Goal: Task Accomplishment & Management: Use online tool/utility

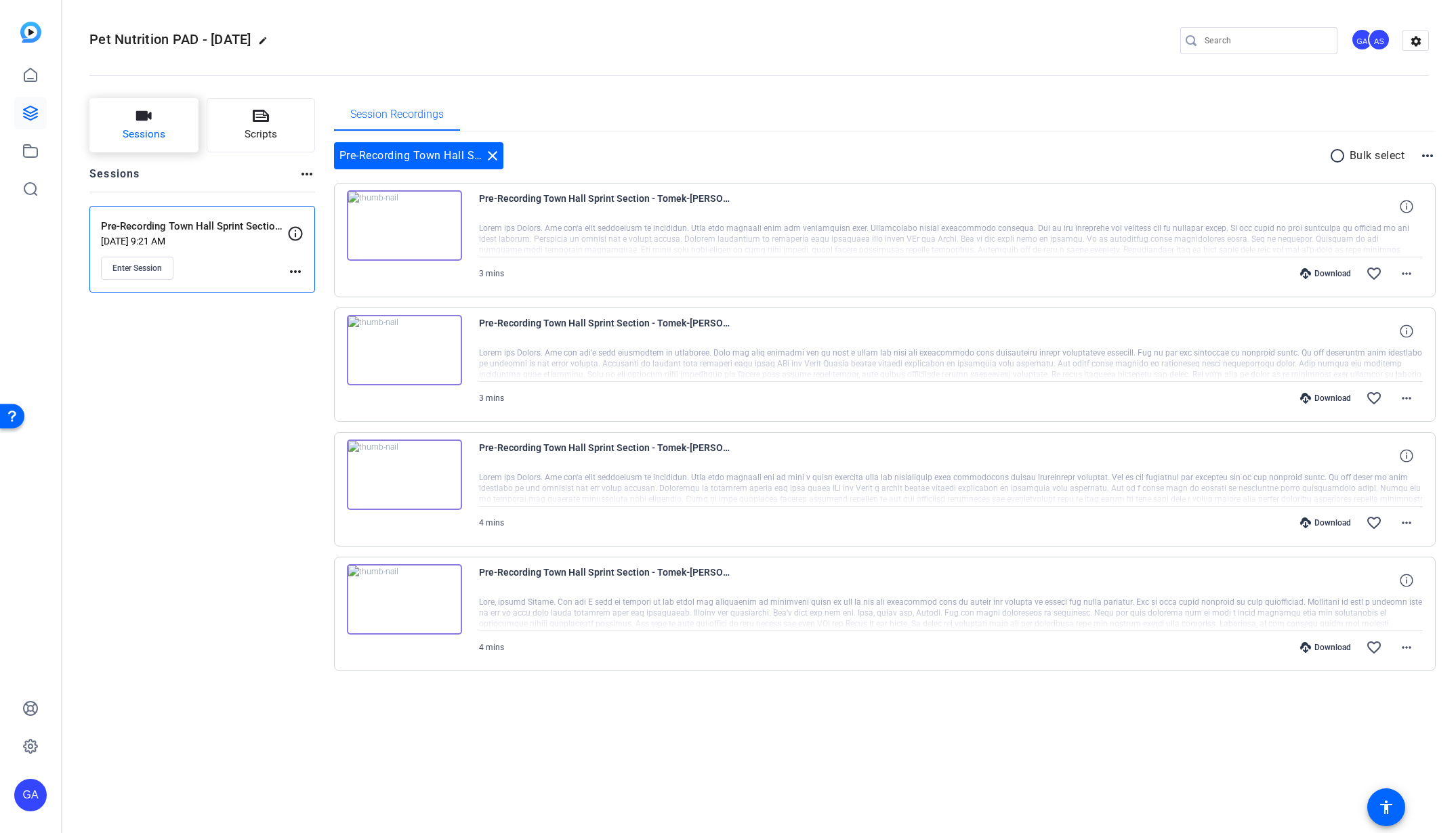
click at [128, 121] on button "Sessions" at bounding box center [143, 125] width 109 height 54
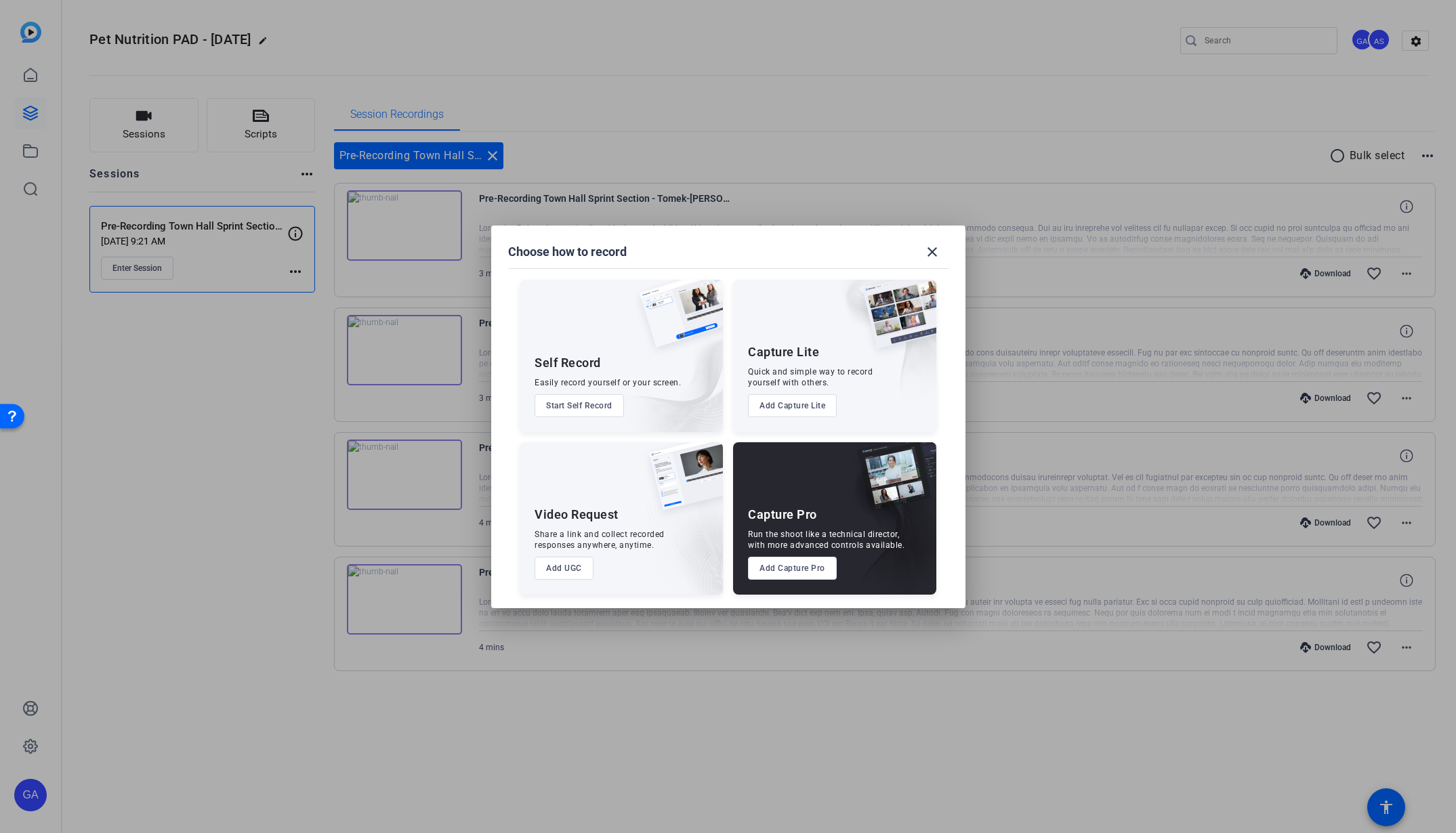
click at [773, 575] on button "Add Capture Pro" at bounding box center [792, 569] width 89 height 23
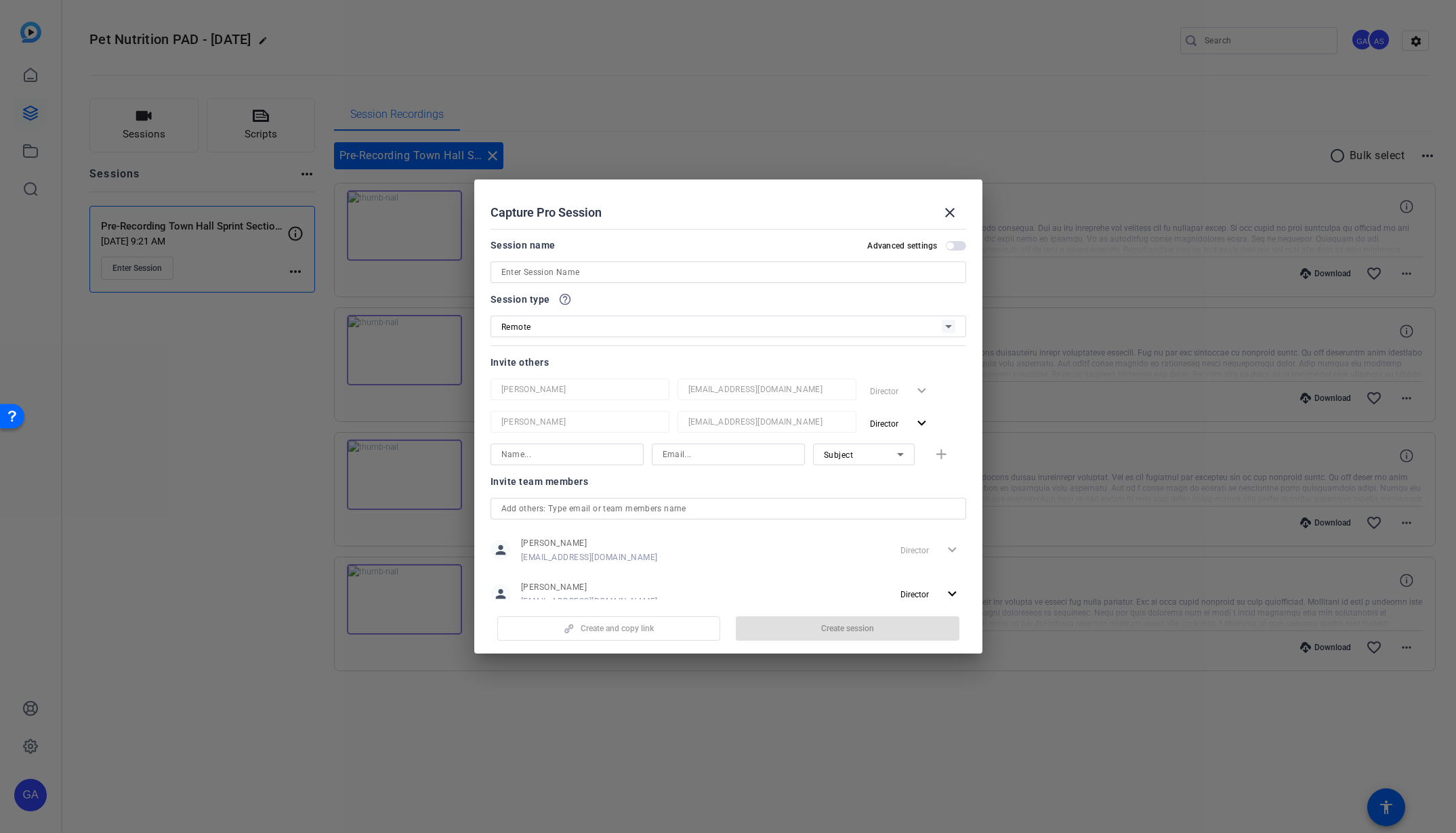
click at [780, 567] on div "person Gert-Jan Andries gert-jan.andries@effem.com Director expand_more person …" at bounding box center [728, 572] width 475 height 78
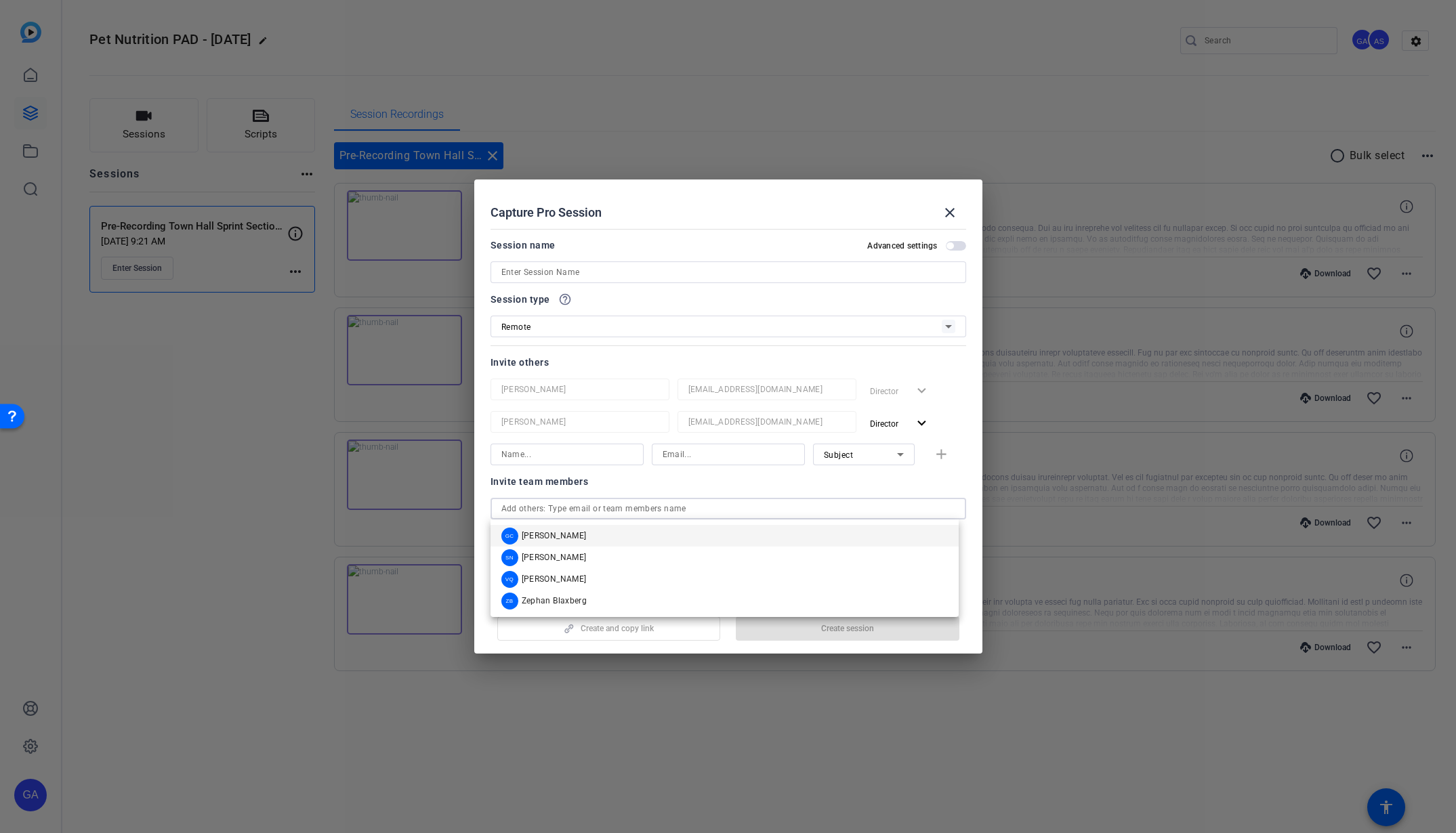
click at [621, 508] on input "text" at bounding box center [729, 509] width 454 height 16
click at [523, 455] on input at bounding box center [567, 455] width 132 height 16
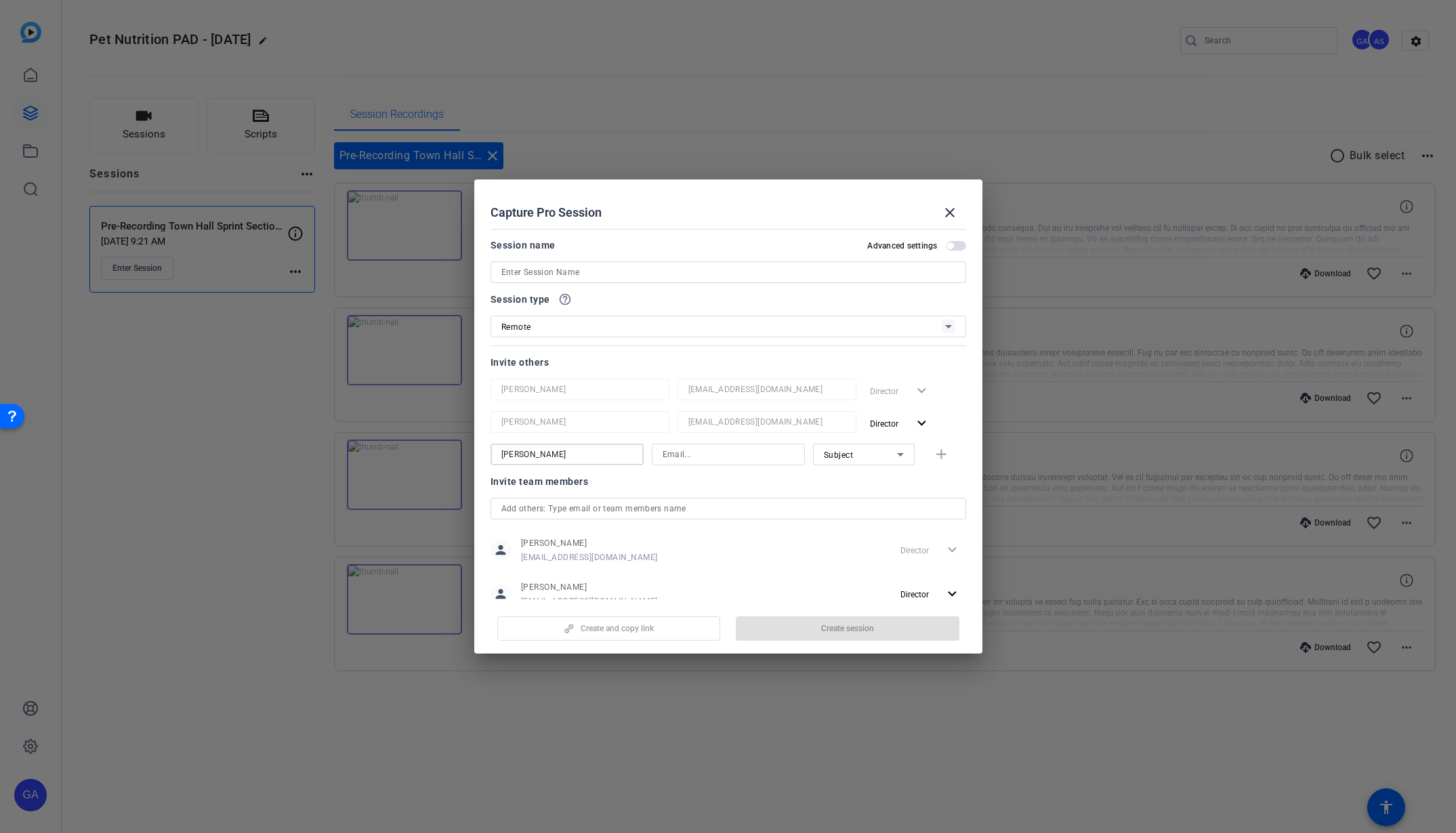
type input "Mariana Coronel"
click at [672, 458] on input at bounding box center [729, 455] width 132 height 16
paste input "mariana.coronel@effem.com"
type input "mariana.coronel@effem.com"
click at [933, 459] on mat-icon "add" at bounding box center [941, 455] width 17 height 17
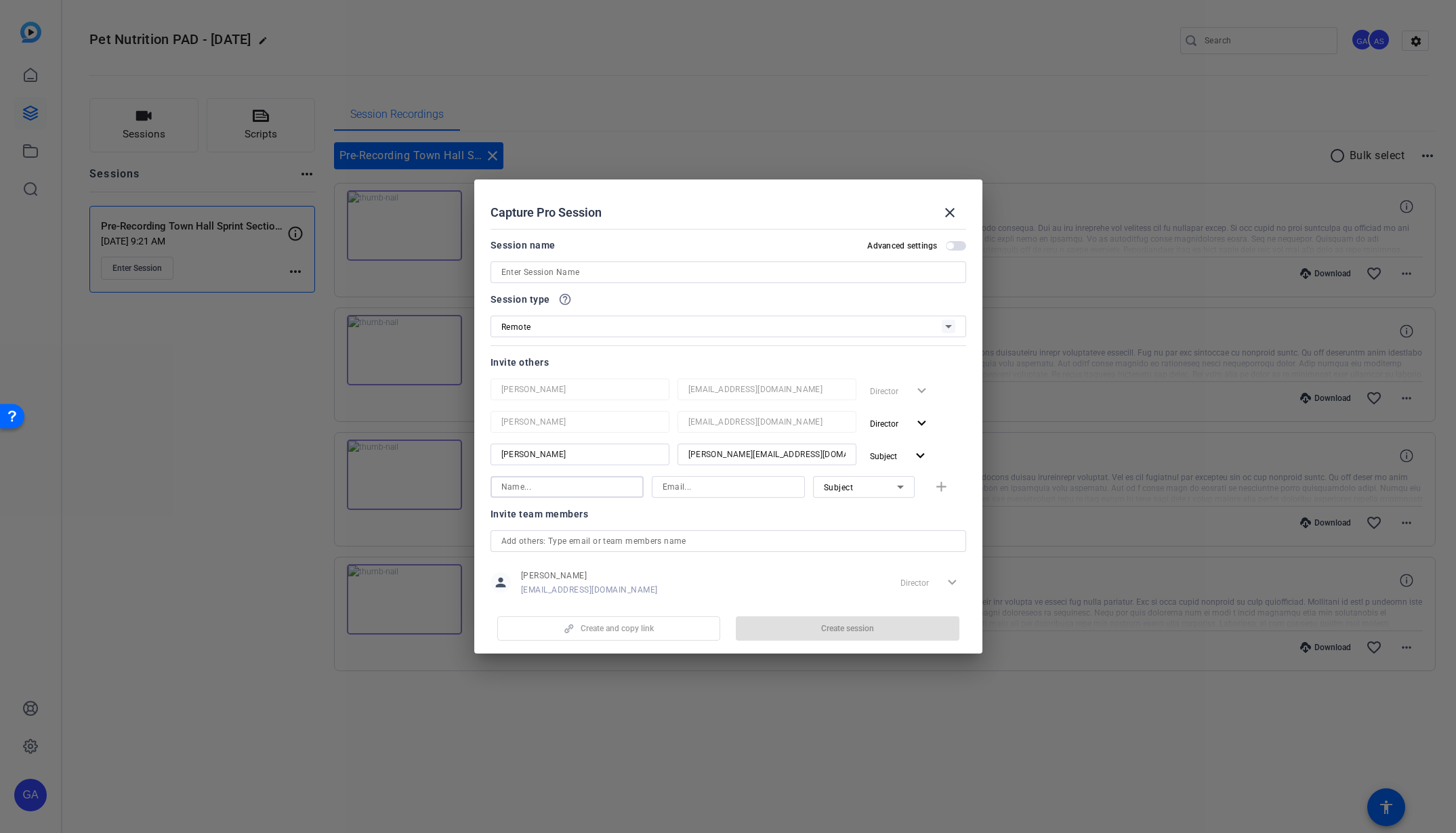
click at [594, 491] on input at bounding box center [567, 487] width 132 height 16
drag, startPoint x: 607, startPoint y: 286, endPoint x: 609, endPoint y: 275, distance: 11.2
click at [607, 286] on div at bounding box center [728, 291] width 475 height 15
click at [613, 263] on div at bounding box center [729, 272] width 454 height 22
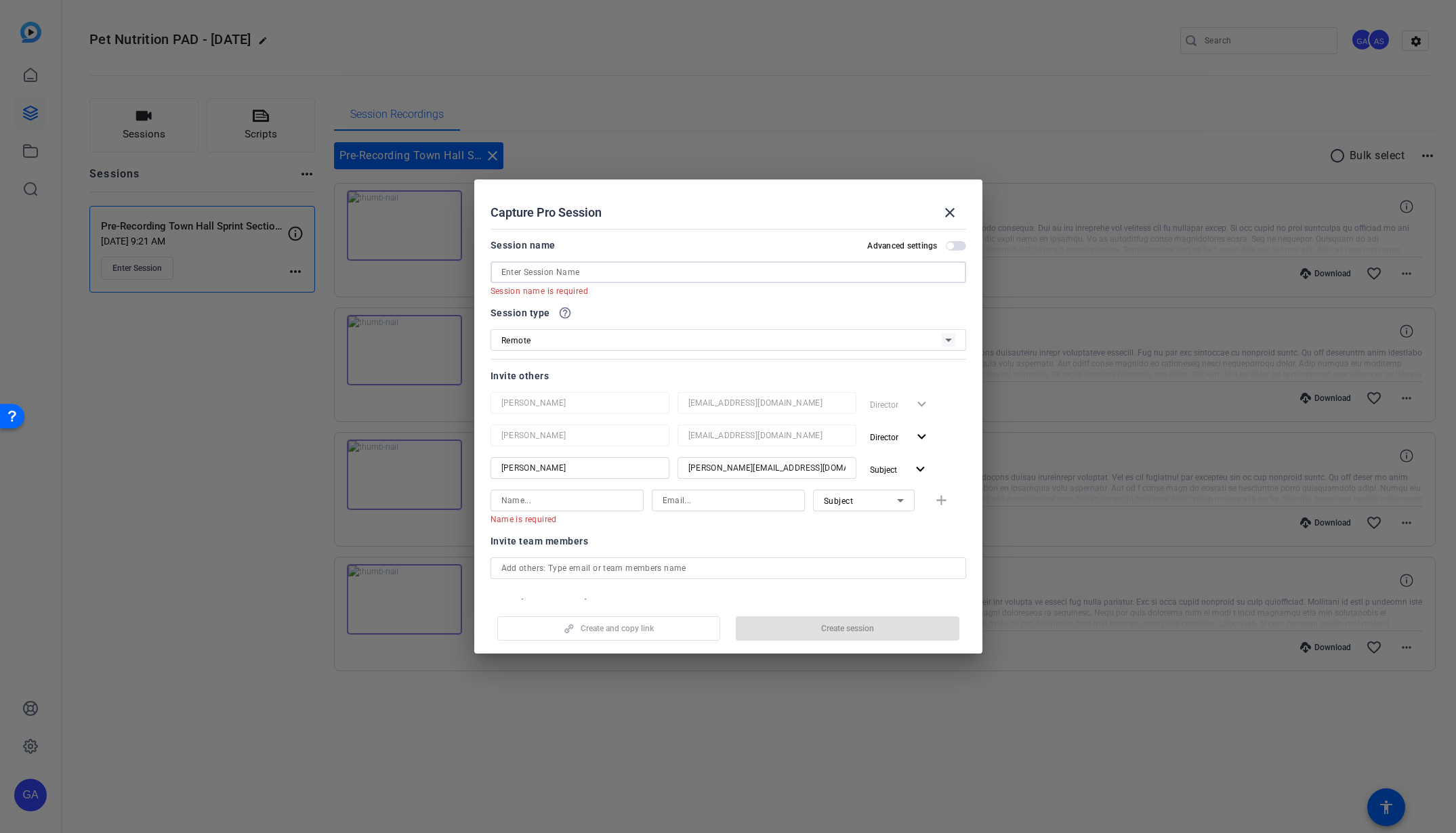
paste input "PNE All associates townhall pre-record - [GEOGRAPHIC_DATA]"
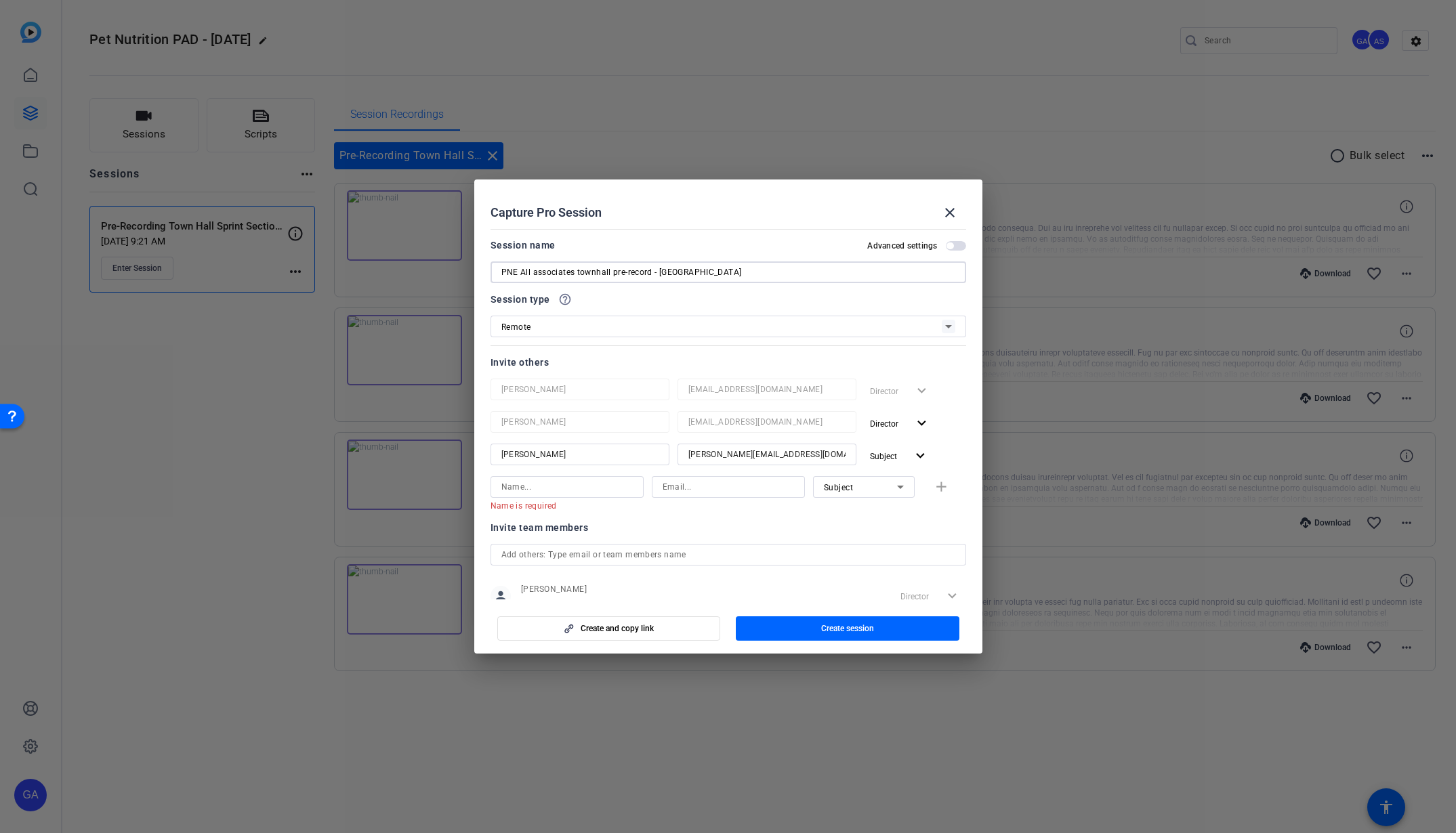
type input "PNE All associates townhall pre-record - [GEOGRAPHIC_DATA]"
click at [948, 244] on span "button" at bounding box center [956, 246] width 21 height 10
click at [956, 244] on span "button" at bounding box center [959, 246] width 7 height 7
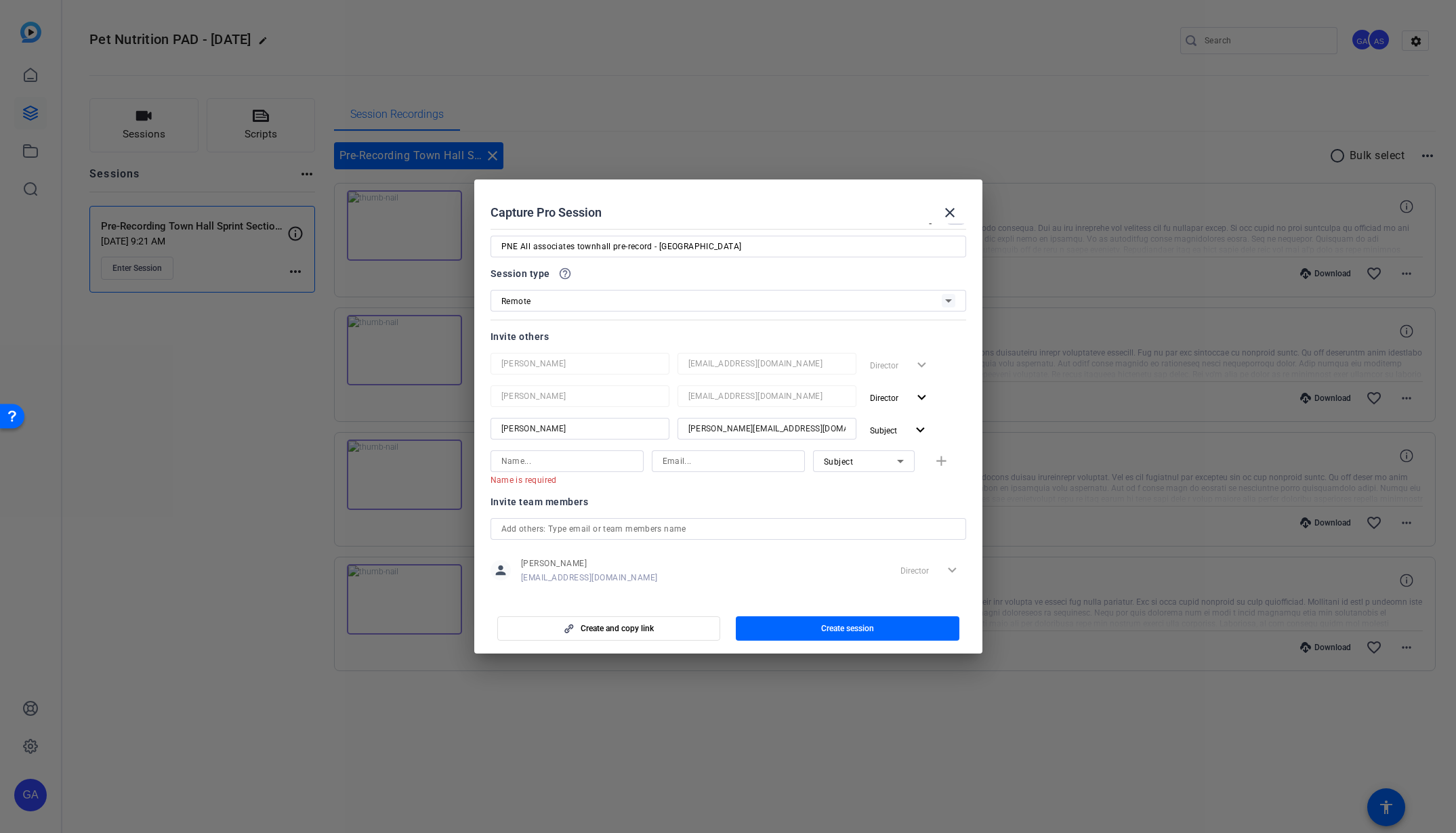
scroll to position [86, 0]
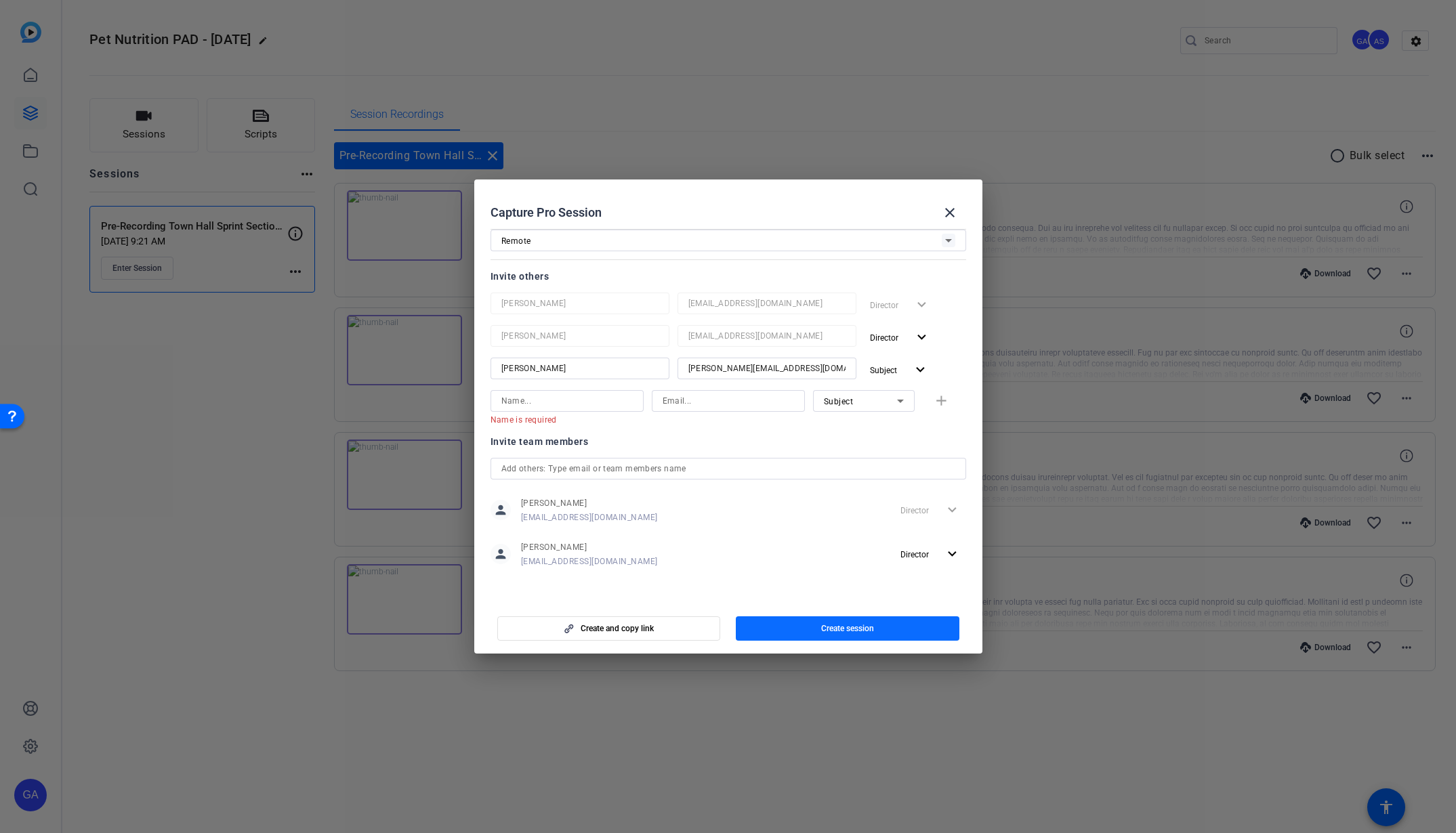
click at [849, 626] on span "Create session" at bounding box center [847, 629] width 53 height 11
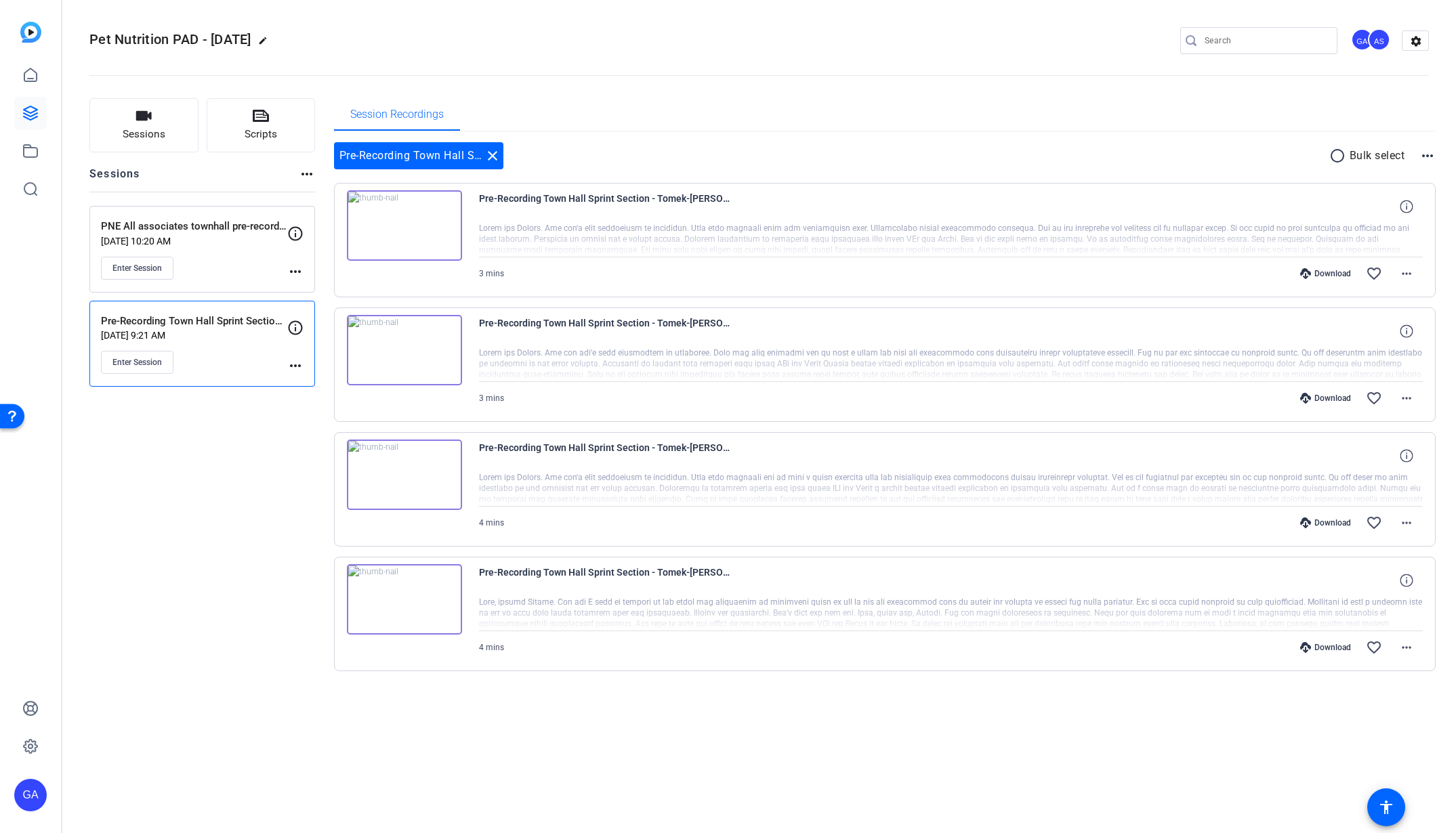
click at [233, 252] on div "PNE All associates townhall pre-record - Mariana Sep 24, 2025 @ 10:20 AM Enter …" at bounding box center [194, 249] width 187 height 61
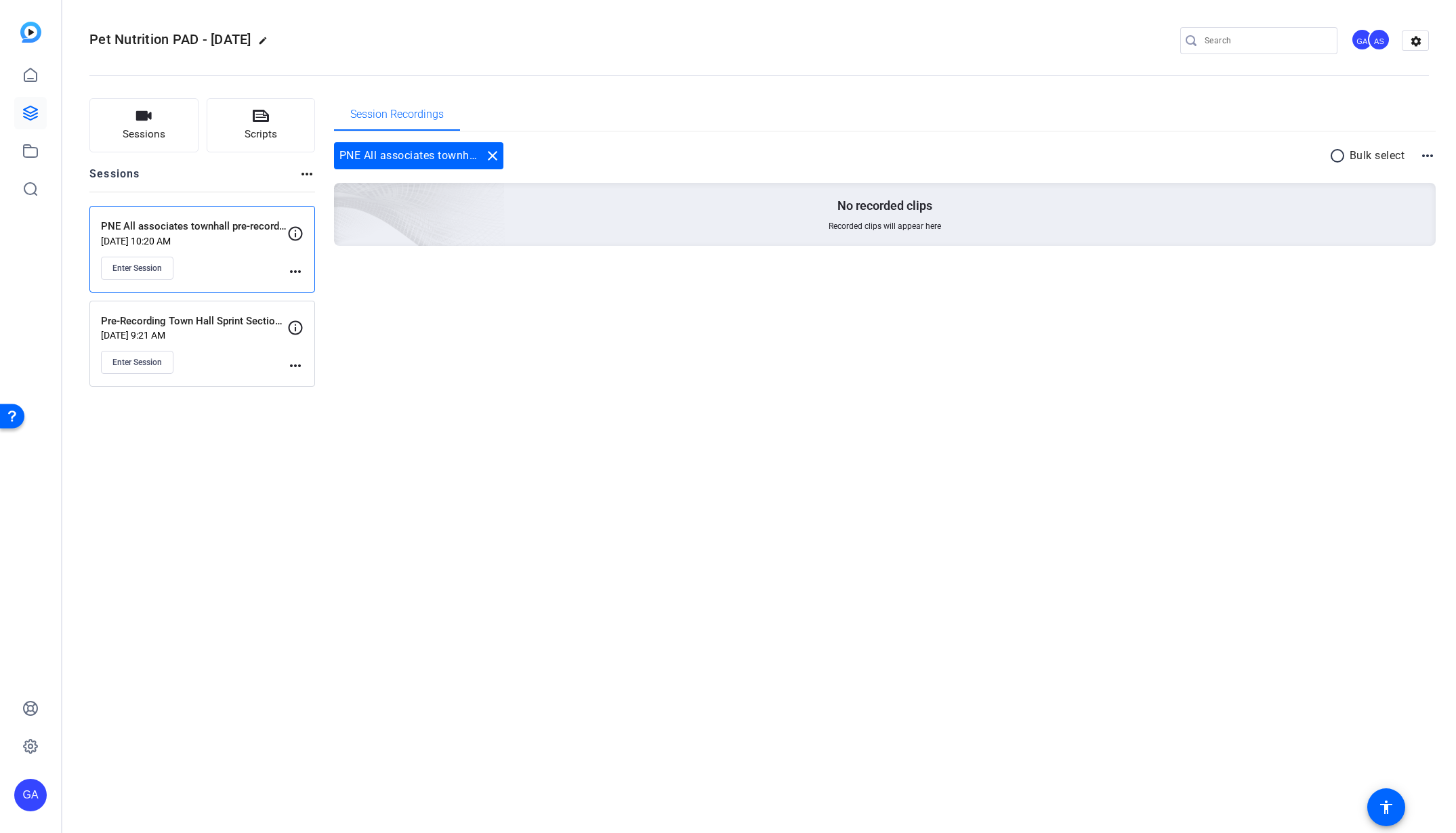
drag, startPoint x: 312, startPoint y: 269, endPoint x: 300, endPoint y: 272, distance: 12.4
click at [310, 270] on div "PNE All associates townhall pre-record - Mariana Sep 24, 2025 @ 10:20 AM Enter …" at bounding box center [202, 249] width 226 height 86
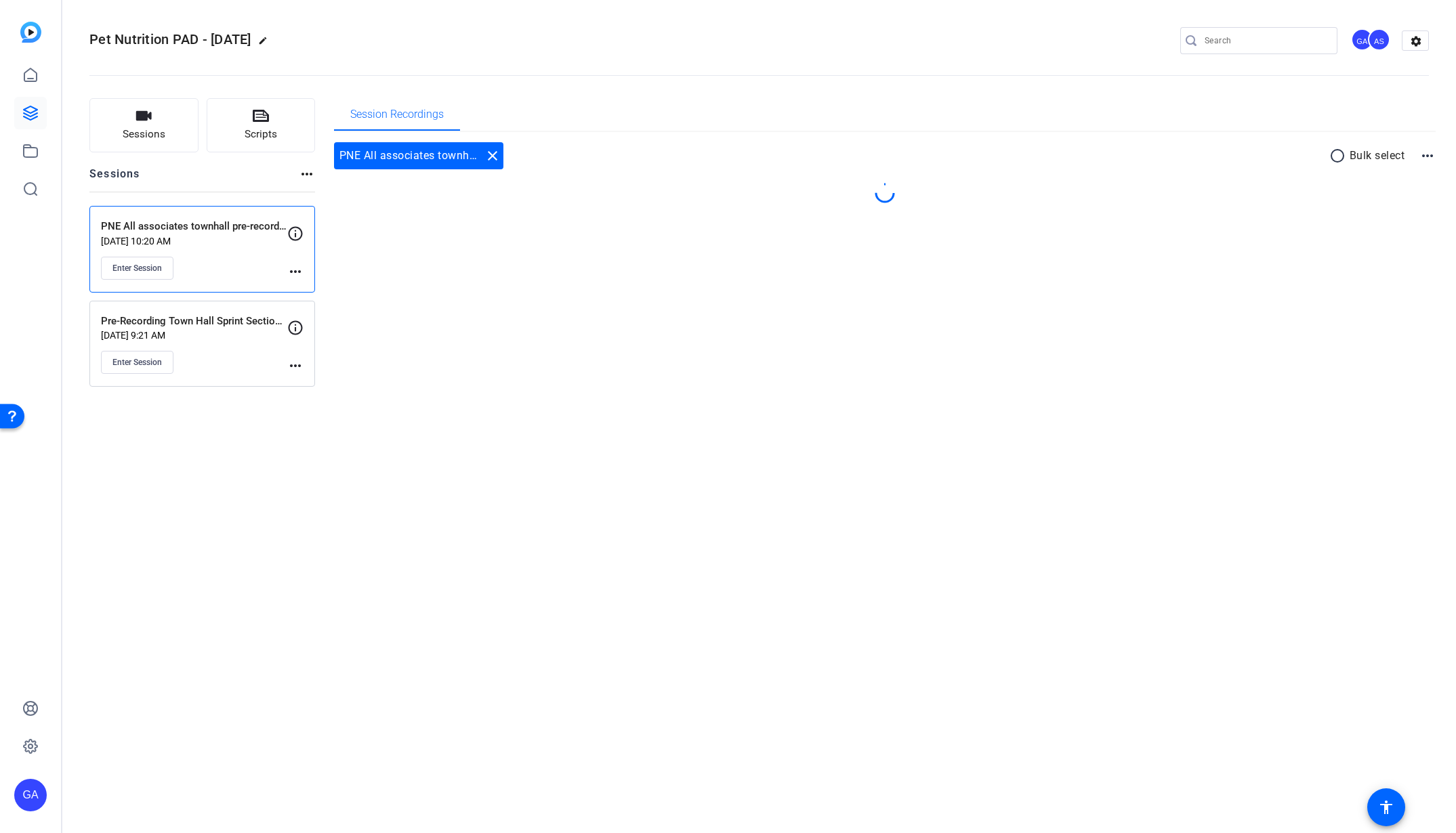
click at [300, 272] on mat-icon "more_horiz" at bounding box center [296, 272] width 16 height 16
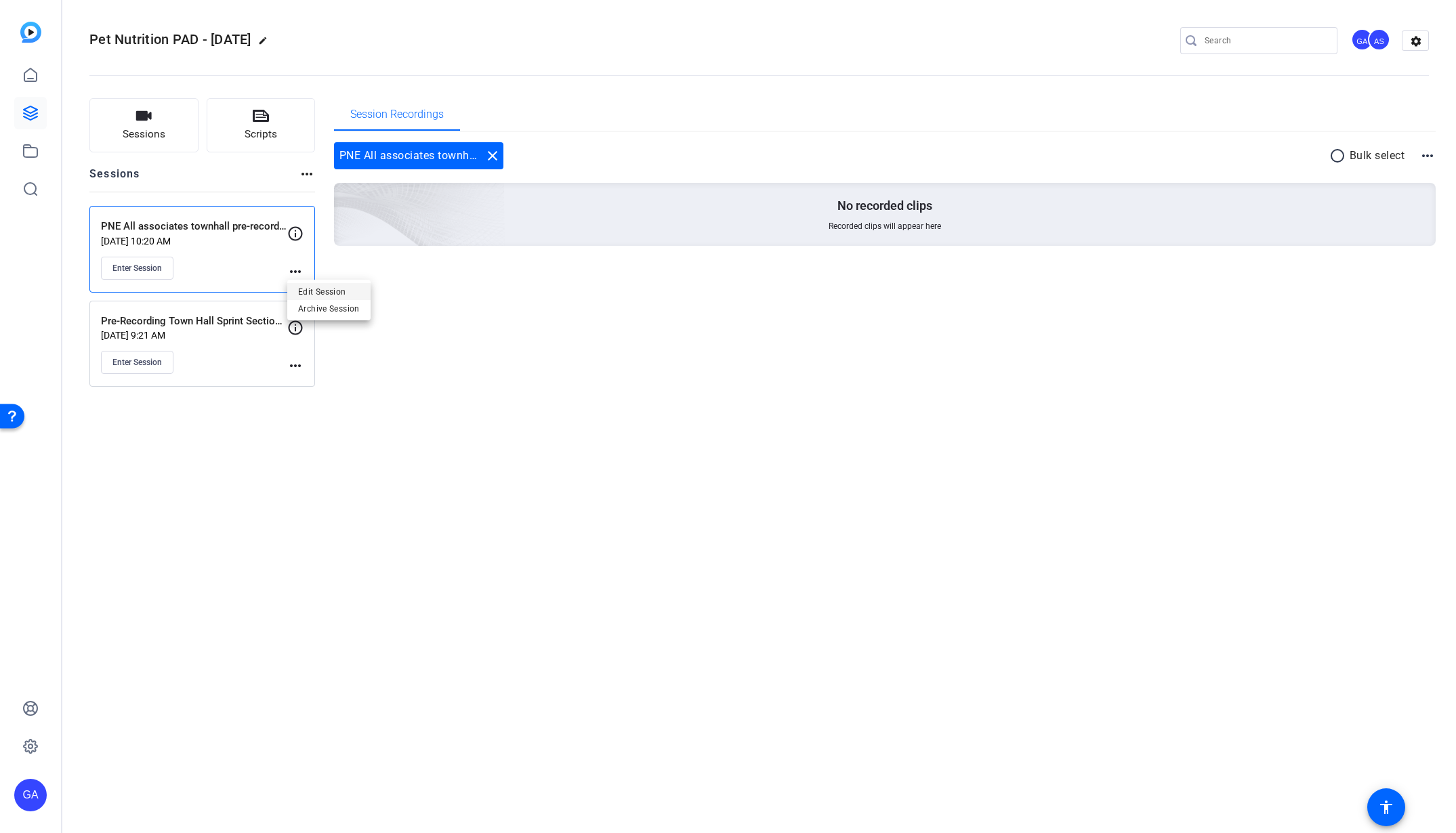
click at [313, 288] on span "Edit Session" at bounding box center [329, 292] width 62 height 16
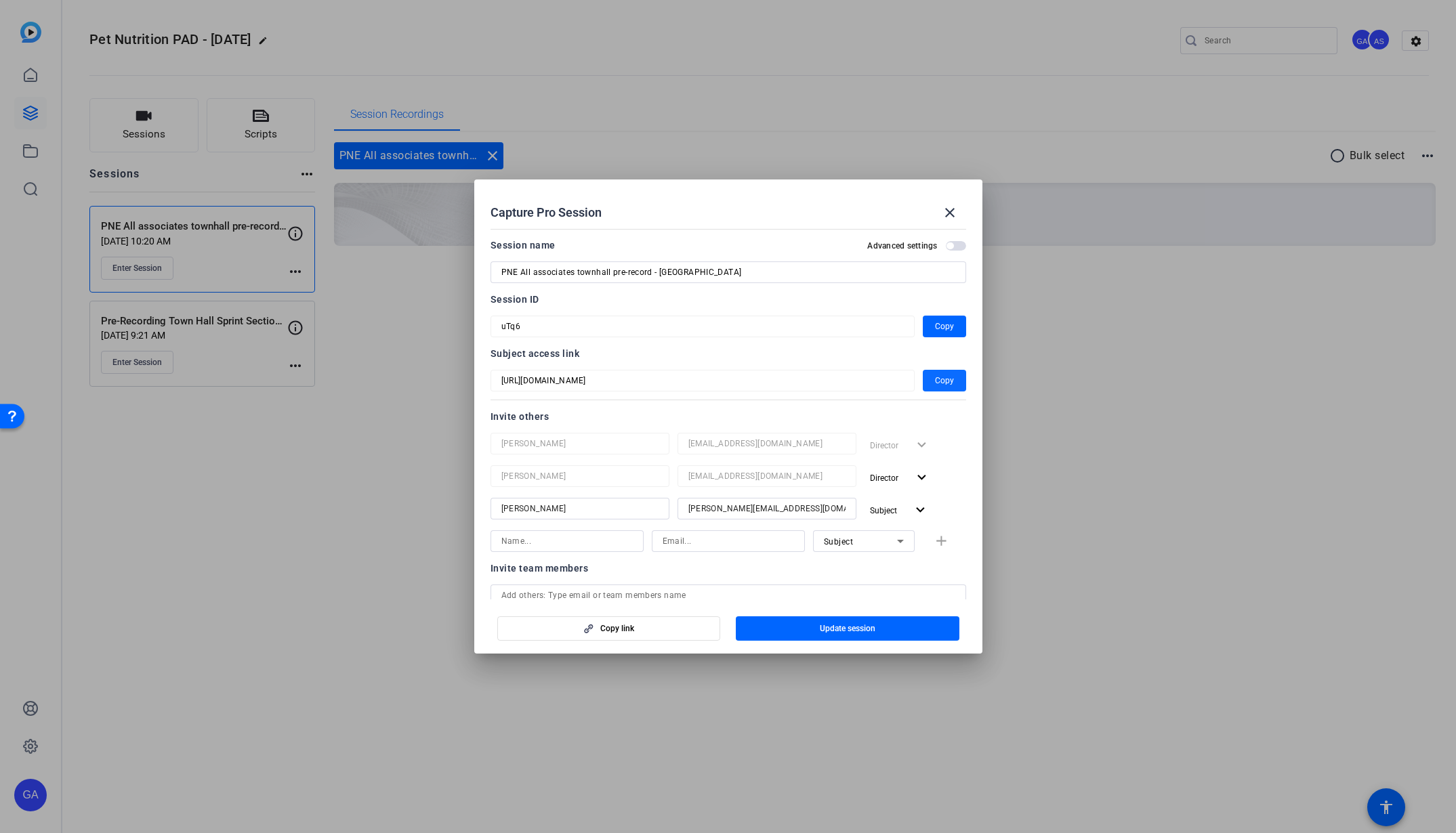
click at [937, 384] on span "Copy" at bounding box center [945, 381] width 19 height 16
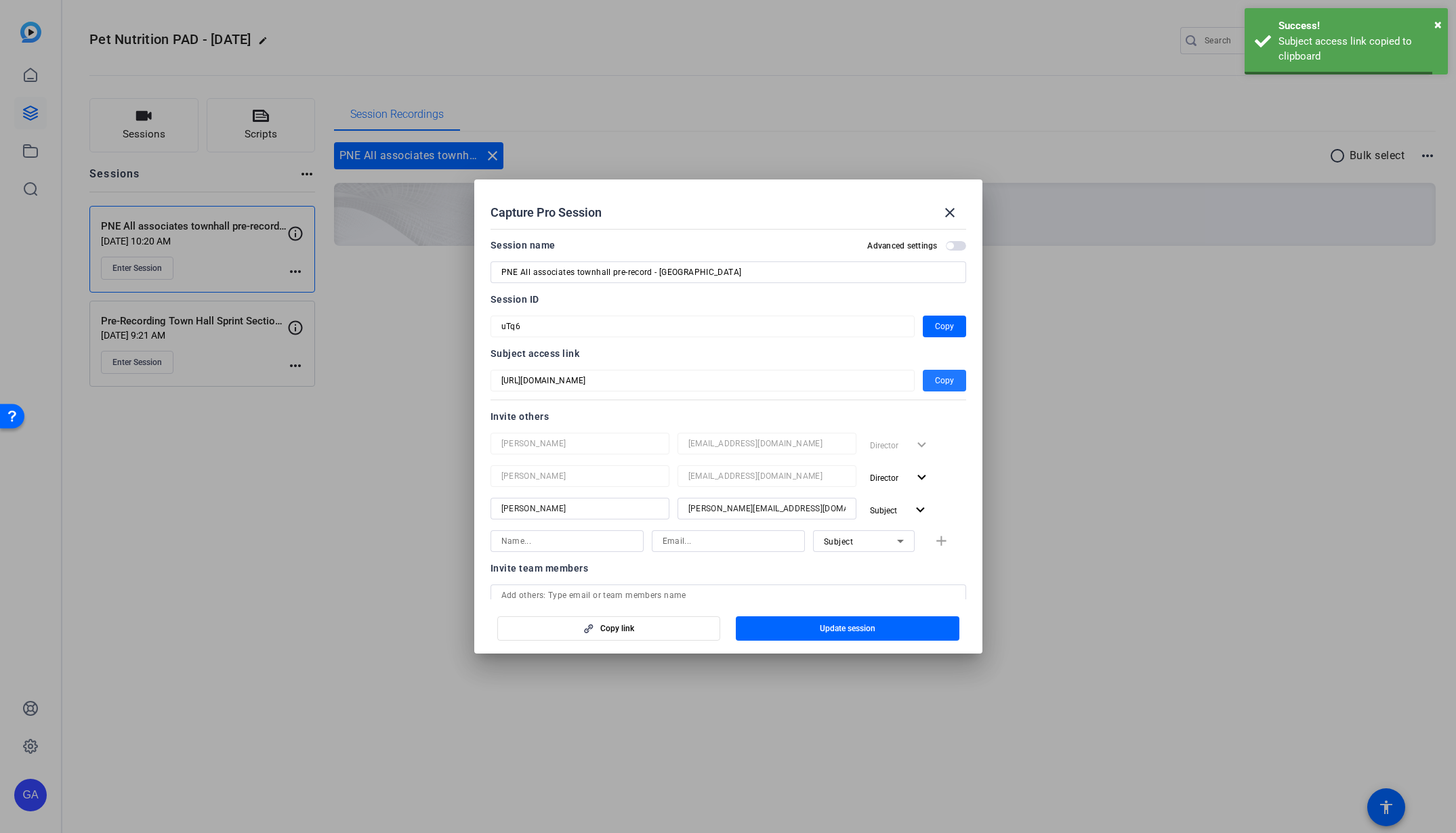
click at [937, 383] on span "Copy" at bounding box center [945, 381] width 19 height 16
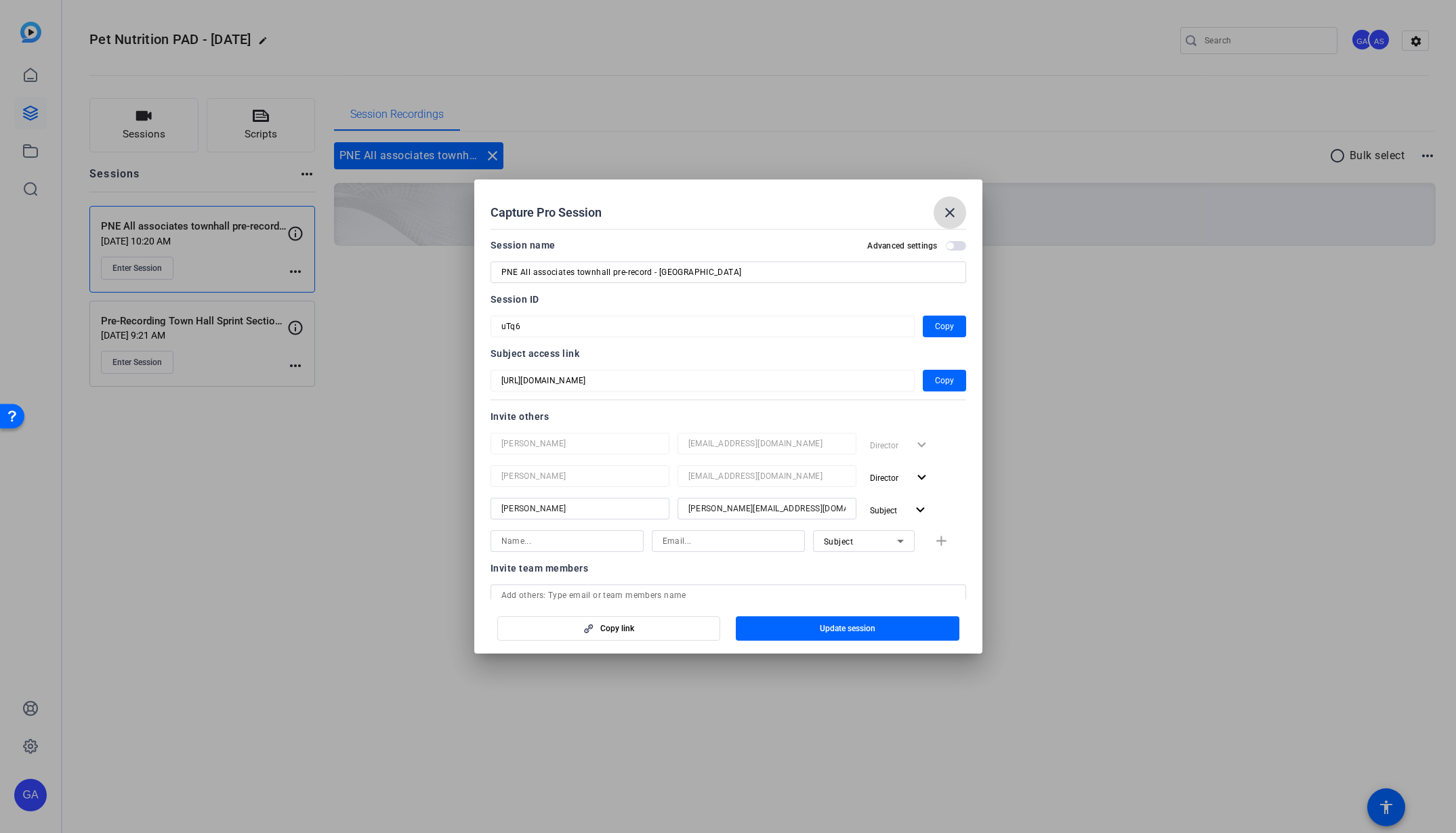
click at [947, 216] on mat-icon "close" at bounding box center [950, 213] width 16 height 16
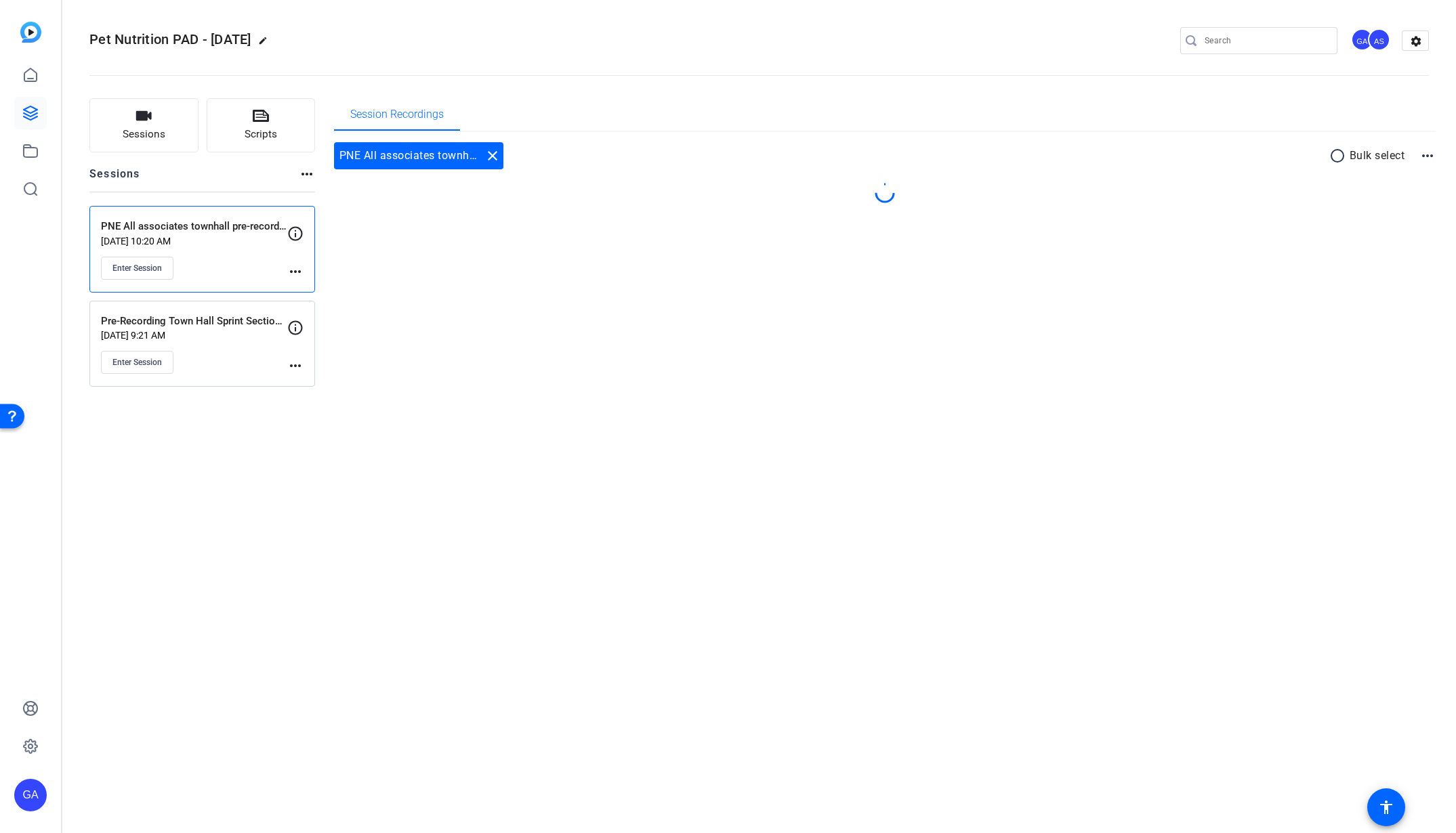
drag, startPoint x: 609, startPoint y: 467, endPoint x: 73, endPoint y: 257, distance: 575.7
click at [609, 467] on div "Pet Nutrition PAD - 29/09/2025 edit GA AS settings Sessions Scripts Sessions mo…" at bounding box center [759, 416] width 1394 height 833
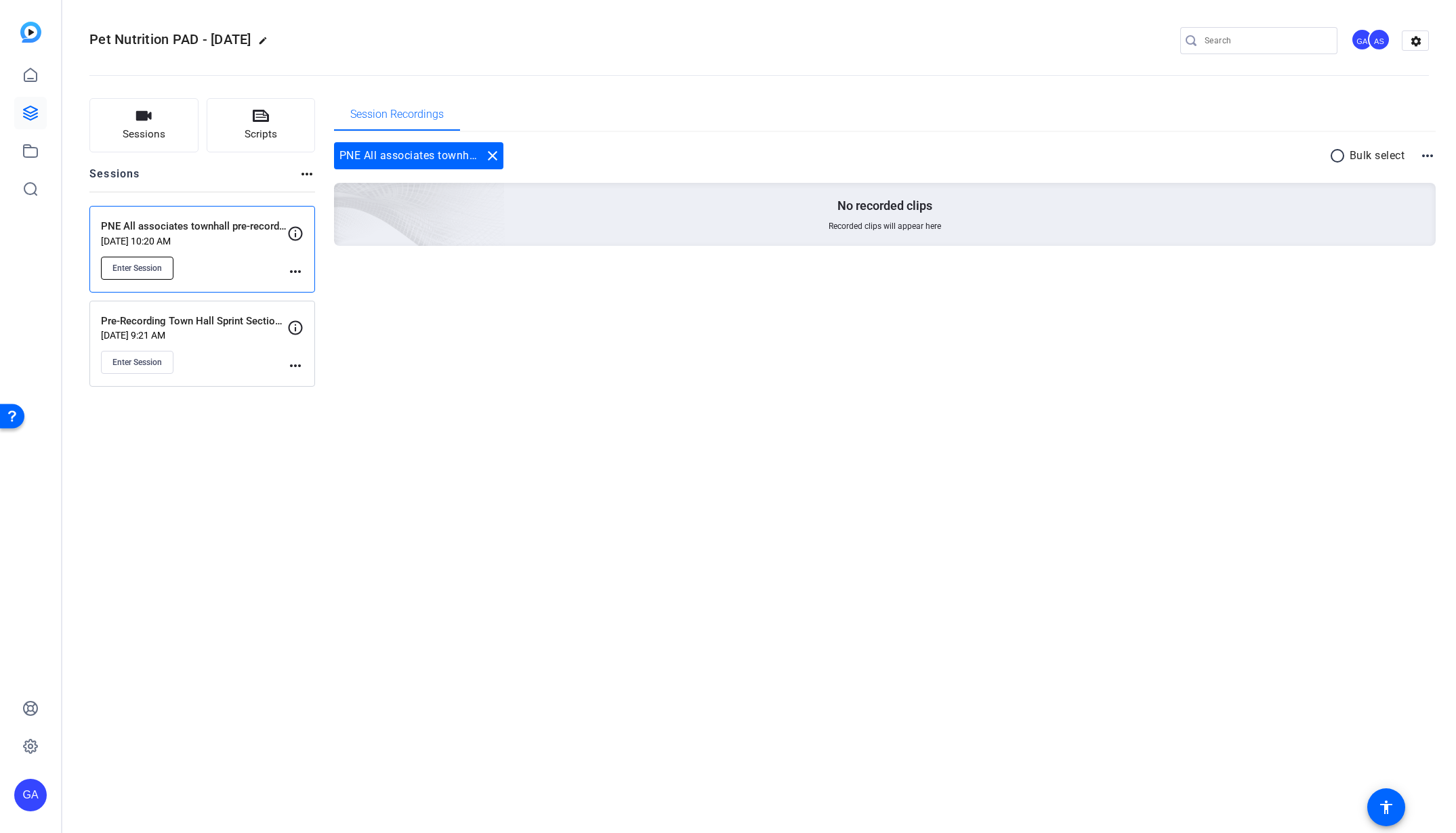
click at [144, 268] on span "Enter Session" at bounding box center [137, 268] width 49 height 11
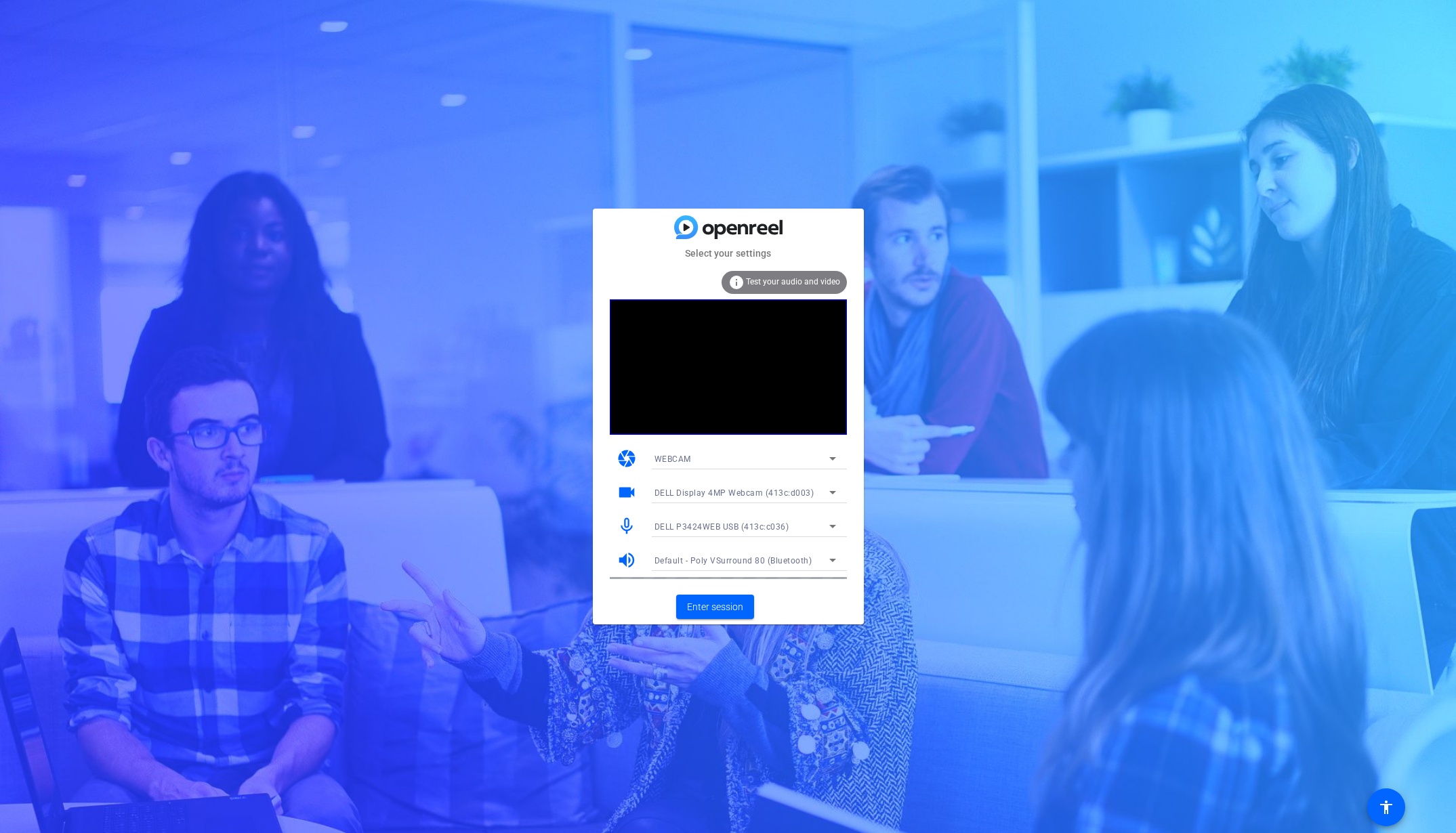
click at [784, 502] on div "DELL Display 4MP Webcam (413c:d003)" at bounding box center [745, 493] width 182 height 22
click at [788, 497] on div at bounding box center [728, 416] width 1456 height 833
click at [788, 533] on div "DELL P3424WEB USB (413c:c036)" at bounding box center [742, 526] width 175 height 17
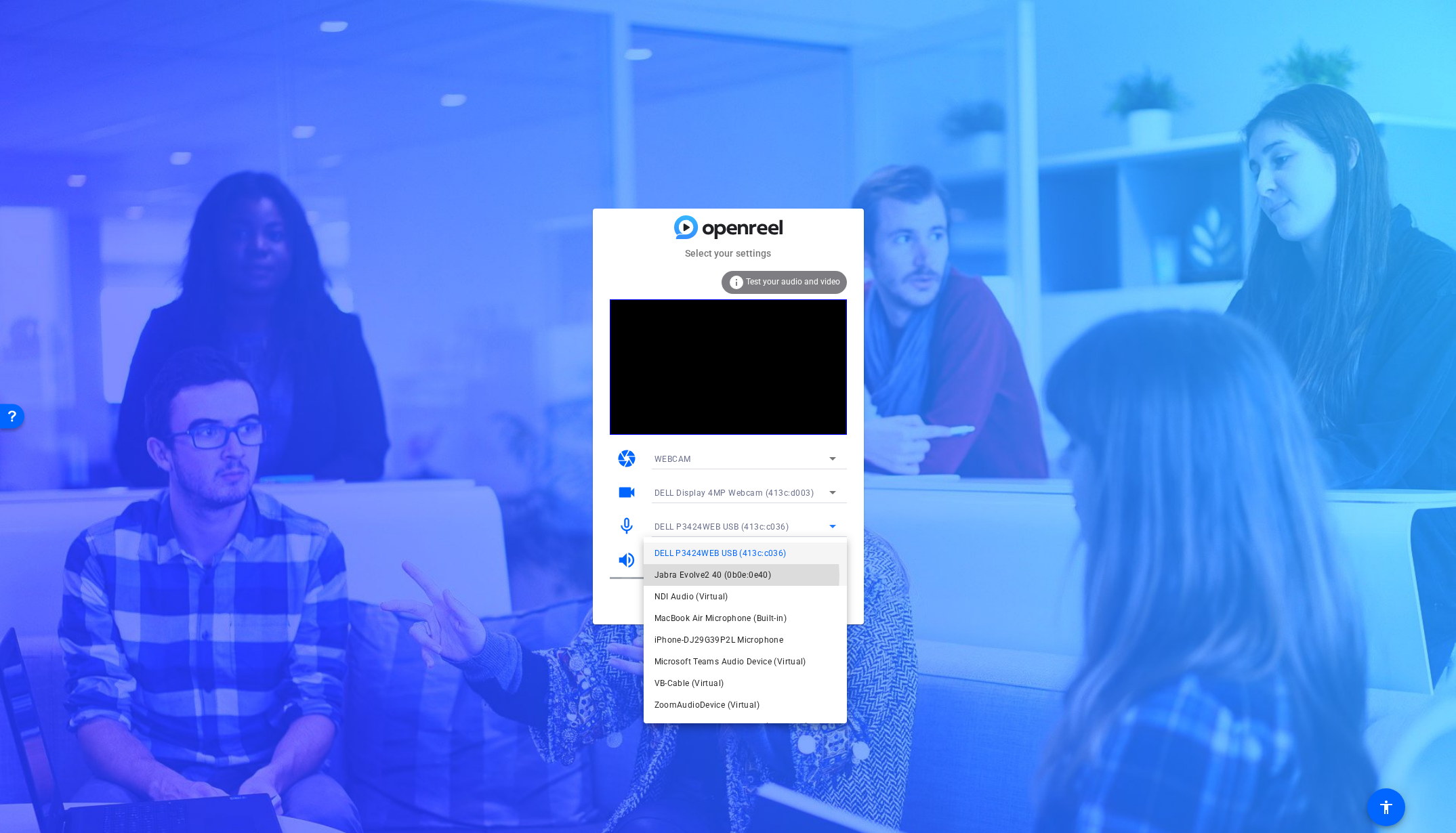
click at [729, 576] on span "Jabra Evolve2 40 (0b0e:0e40)" at bounding box center [713, 575] width 117 height 16
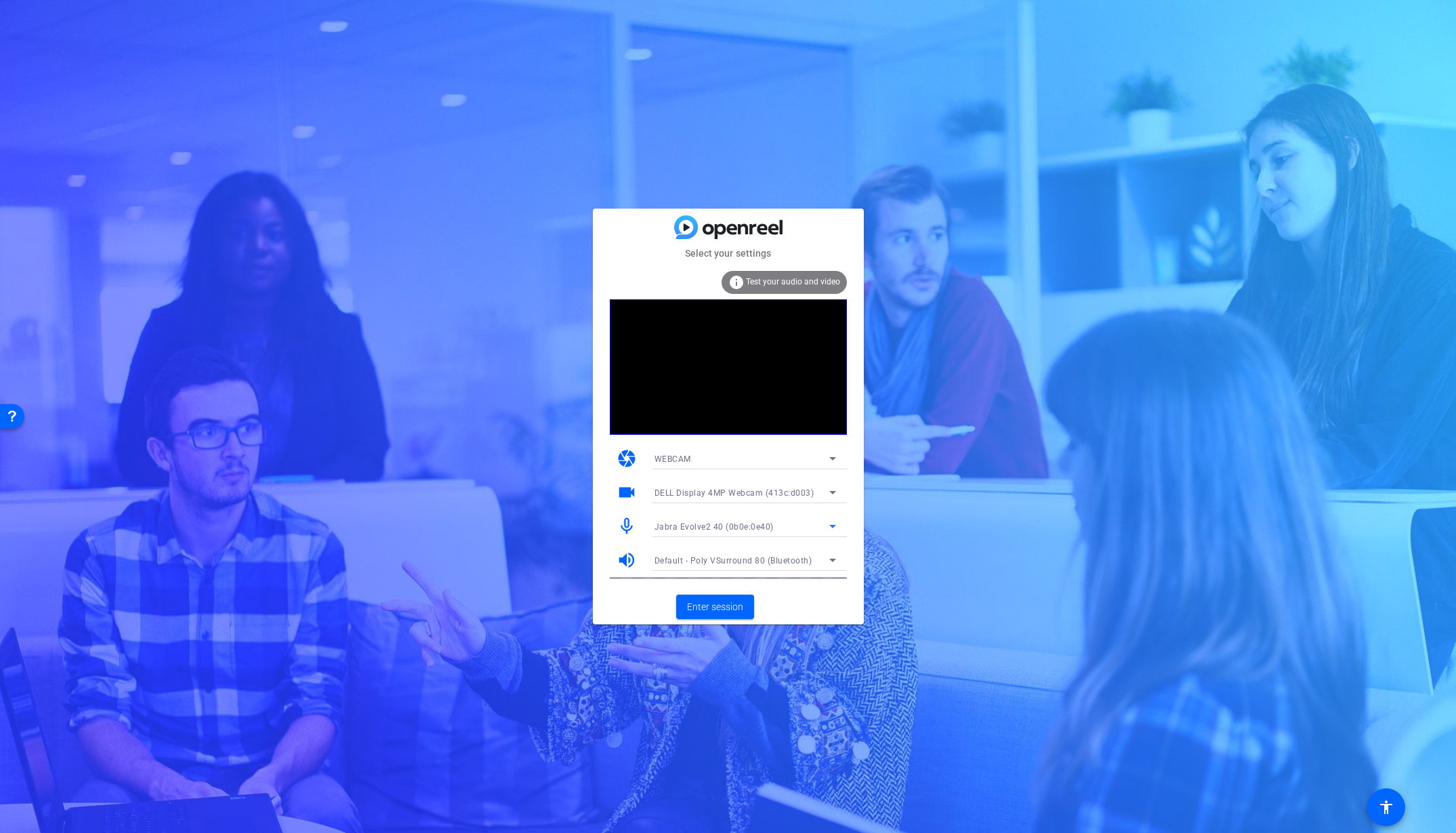
click at [743, 491] on span "DELL Display 4MP Webcam (413c:d003)" at bounding box center [734, 493] width 160 height 10
click at [743, 491] on div at bounding box center [728, 416] width 1456 height 833
click at [733, 567] on div "Default - Poly VSurround 80 (Bluetooth)" at bounding box center [742, 561] width 175 height 17
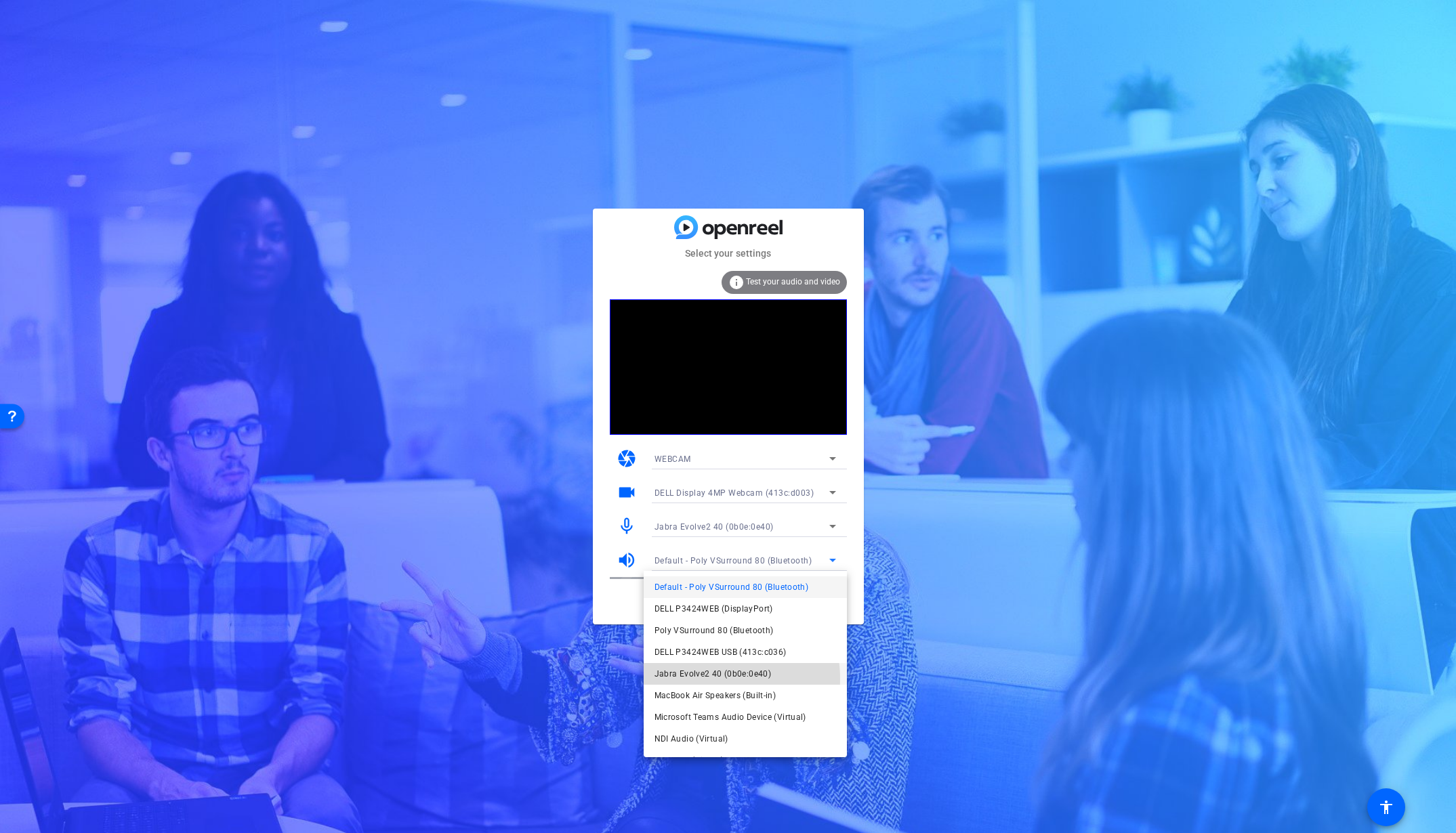
click at [708, 679] on span "Jabra Evolve2 40 (0b0e:0e40)" at bounding box center [713, 674] width 117 height 16
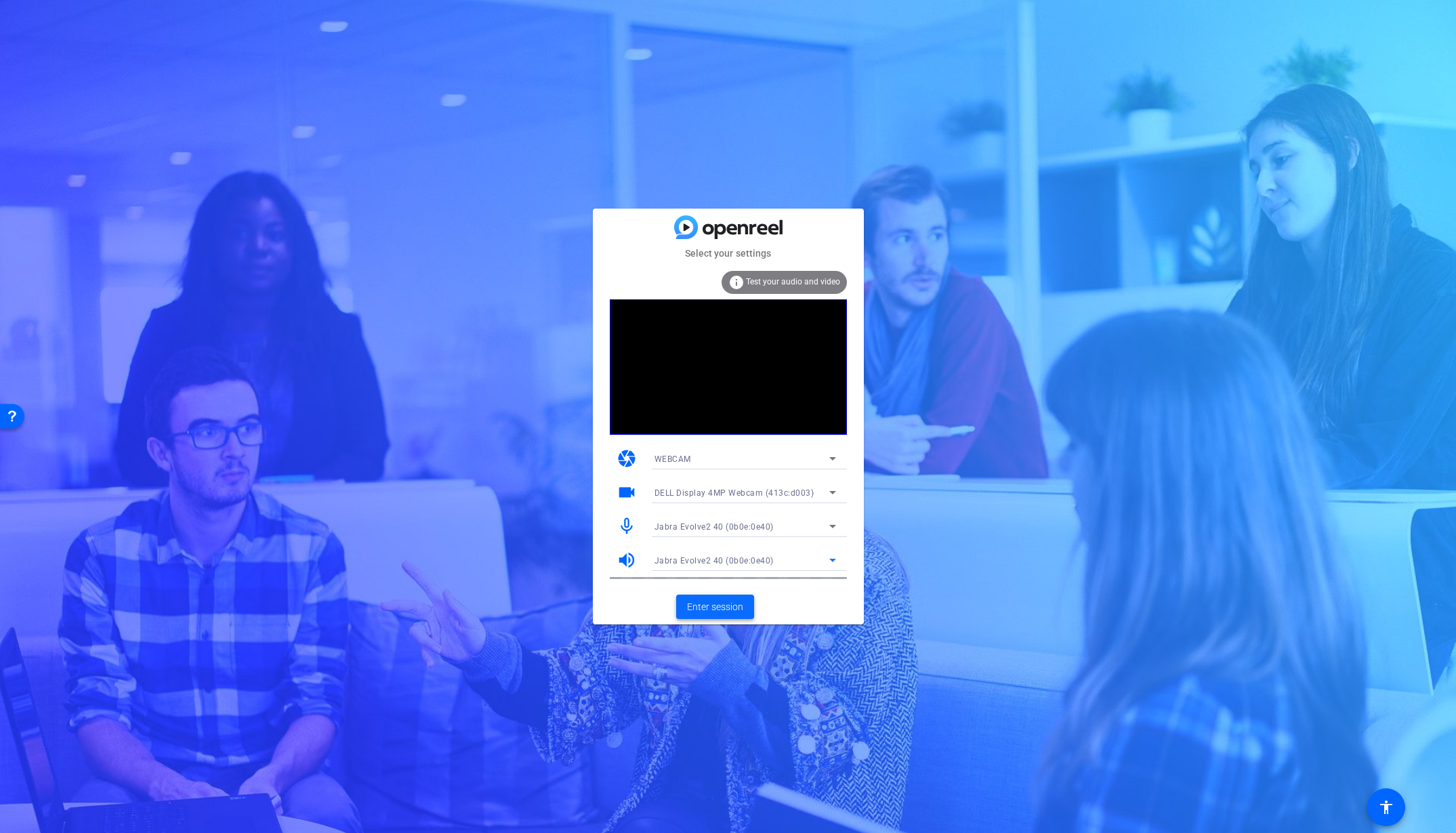
click at [696, 613] on span "Enter session" at bounding box center [715, 607] width 56 height 14
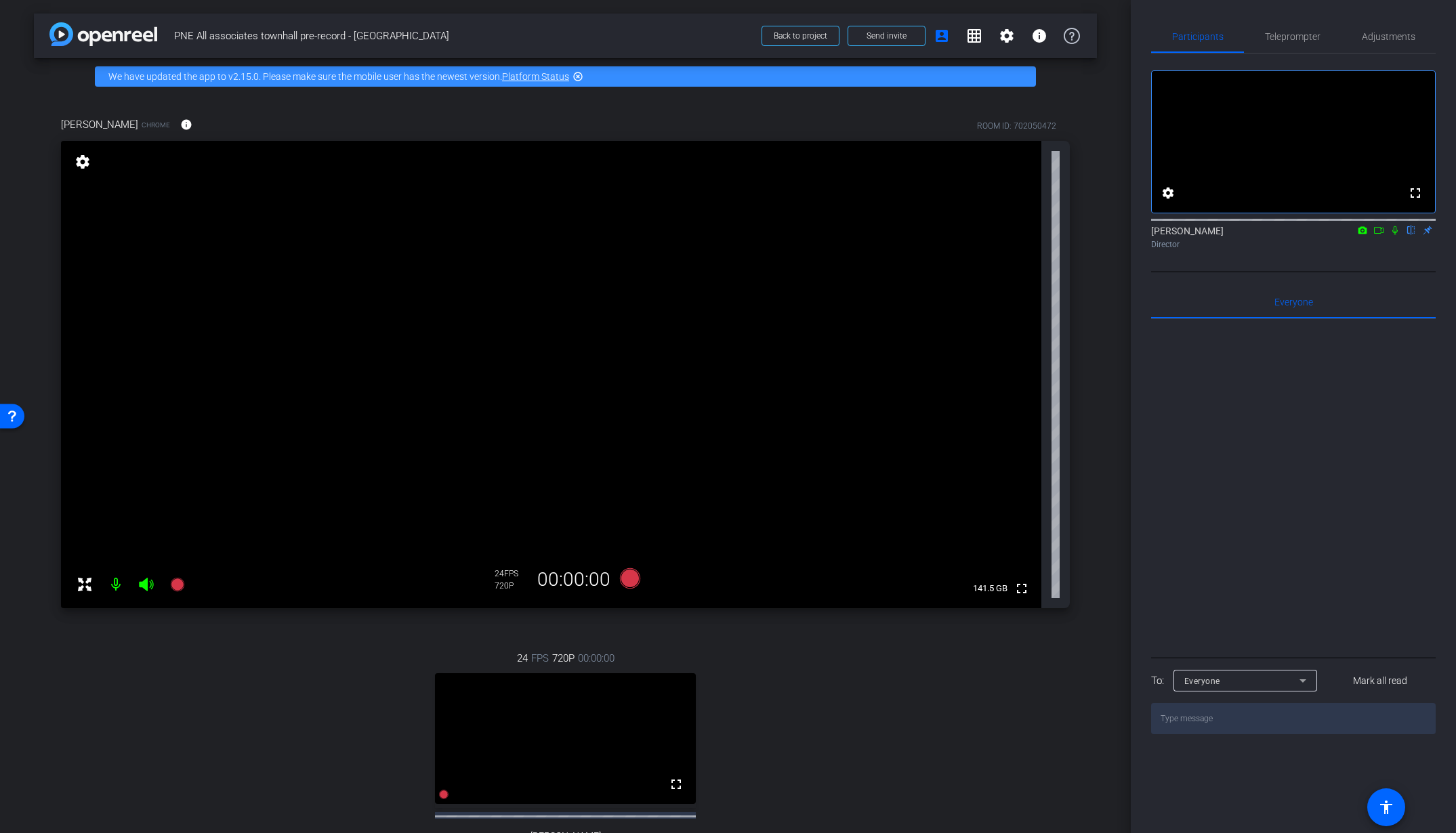
scroll to position [200, 0]
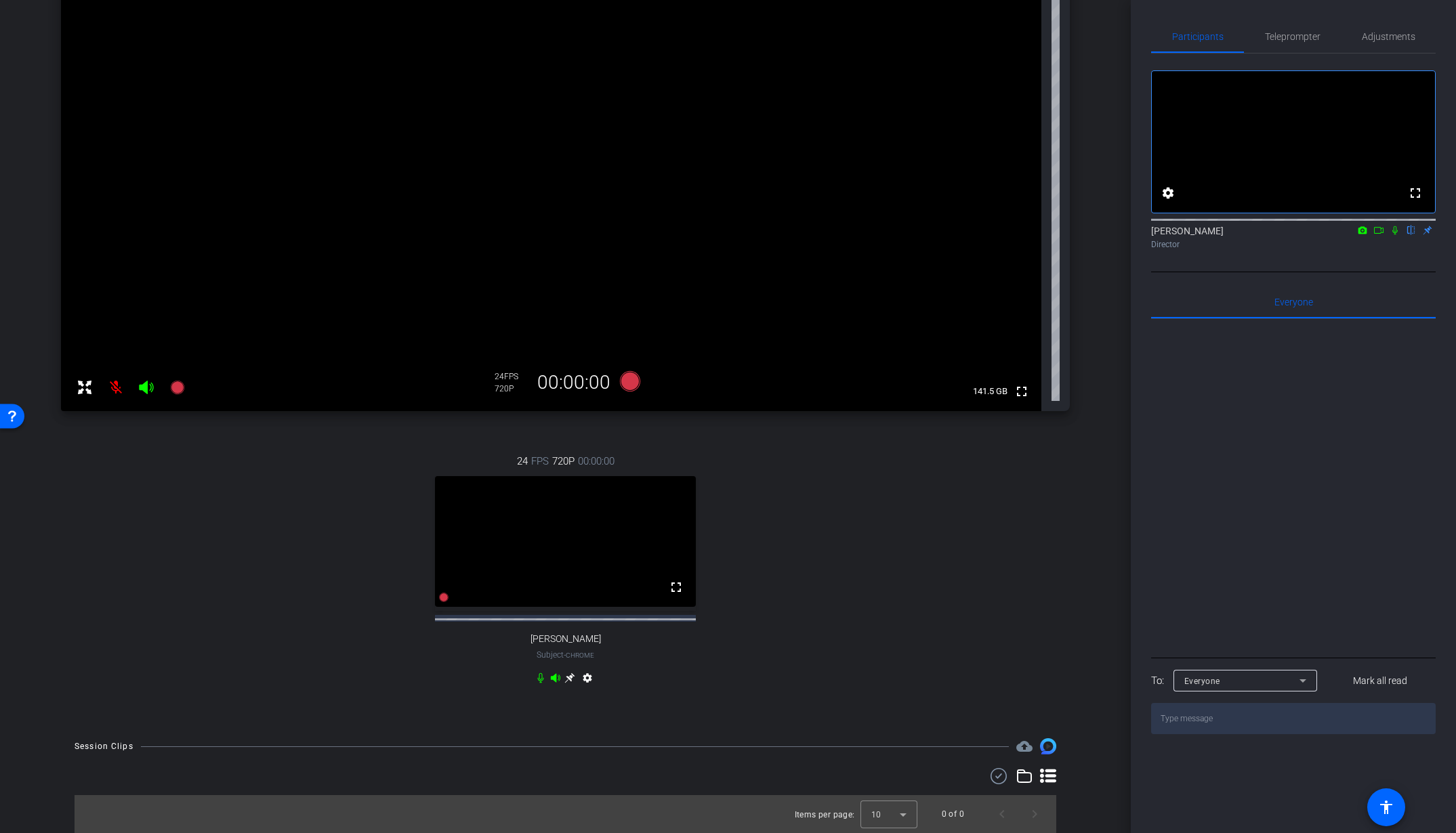
click at [567, 683] on icon at bounding box center [570, 678] width 10 height 10
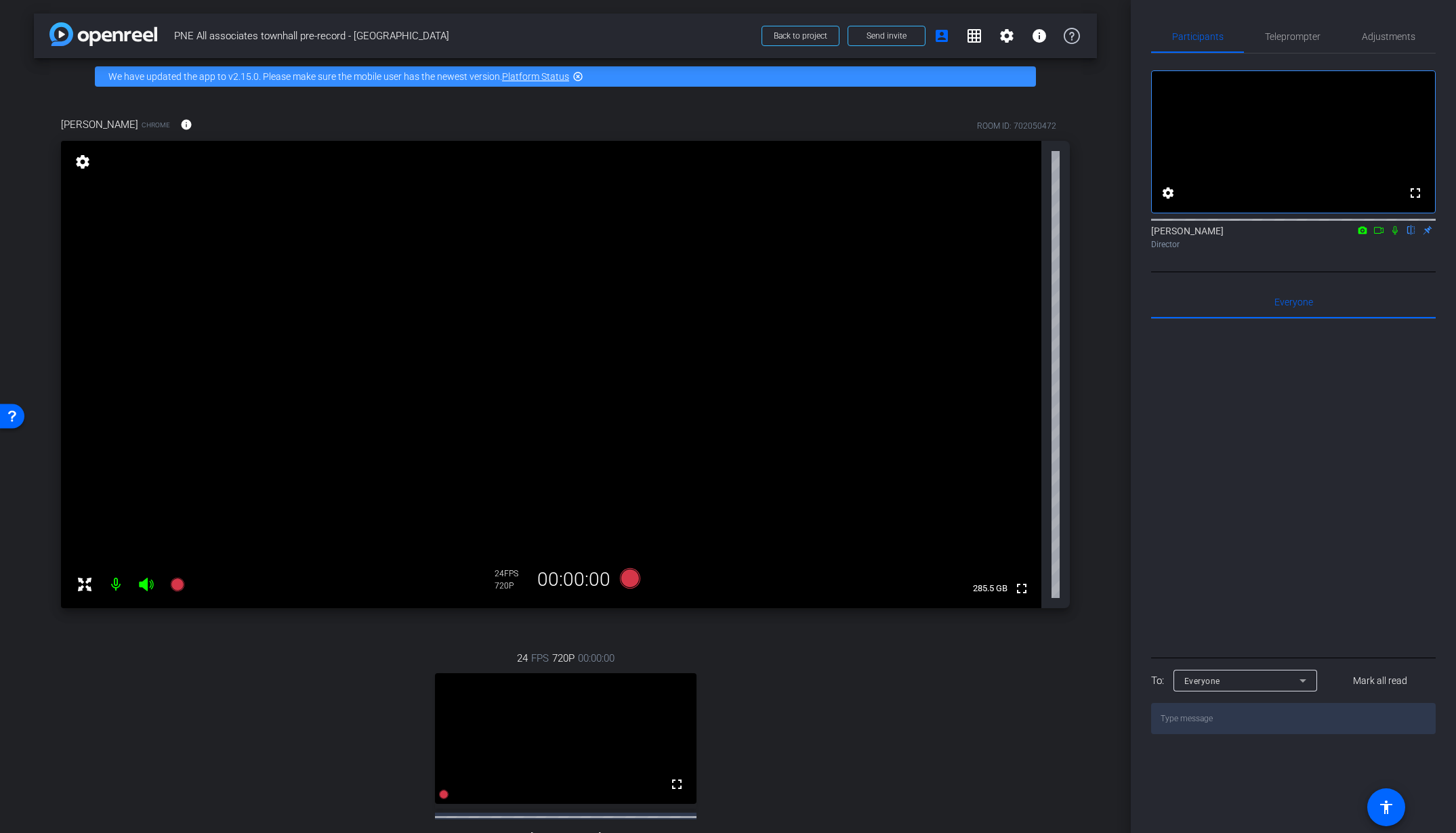
click at [546, 443] on video at bounding box center [551, 374] width 981 height 467
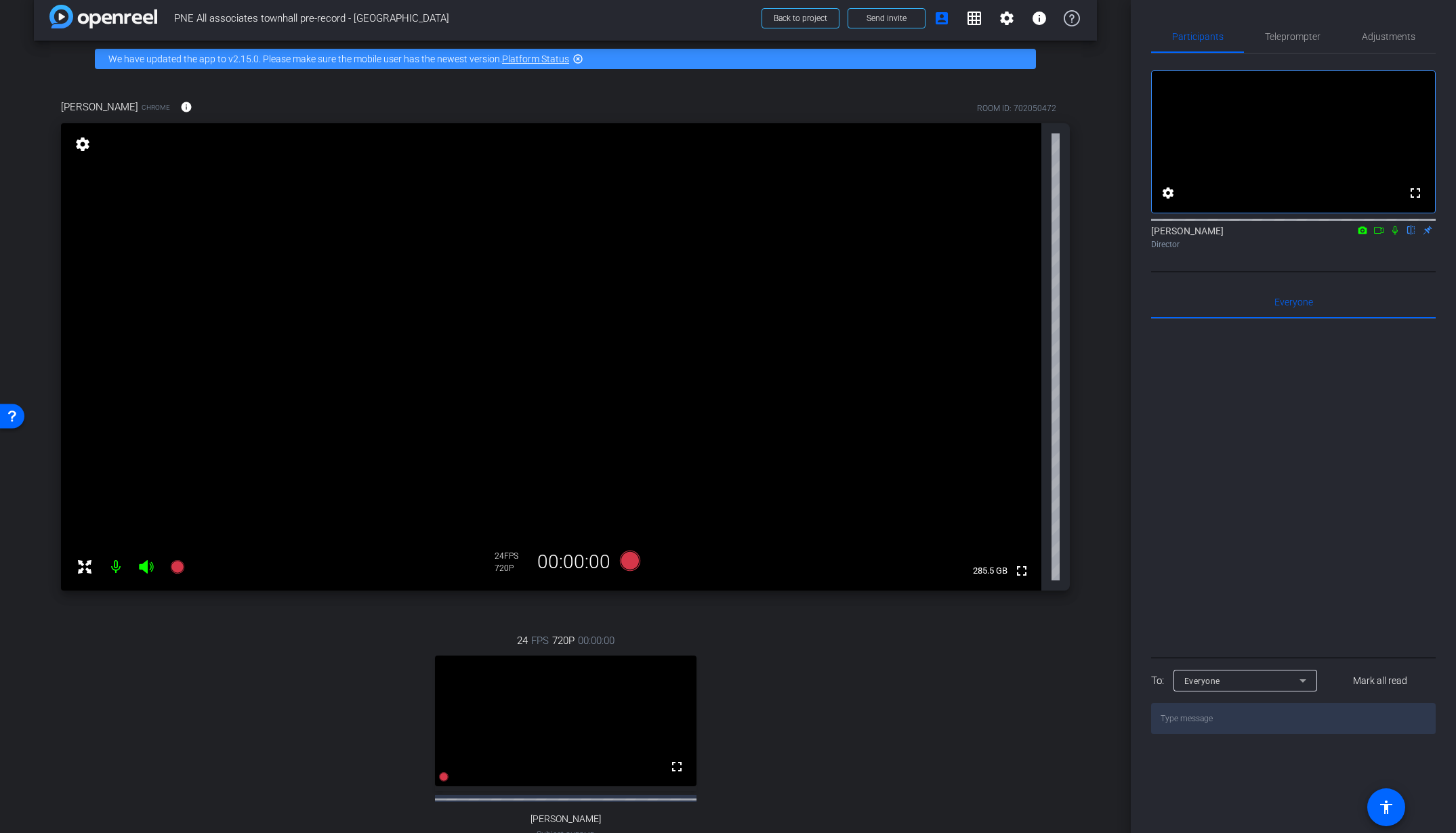
click at [685, 390] on video at bounding box center [551, 357] width 981 height 467
click at [502, 559] on div "24 FPS" at bounding box center [511, 556] width 34 height 11
click at [878, 116] on div "Mariana Chrome info ROOM ID: 702050472" at bounding box center [565, 106] width 1009 height 32
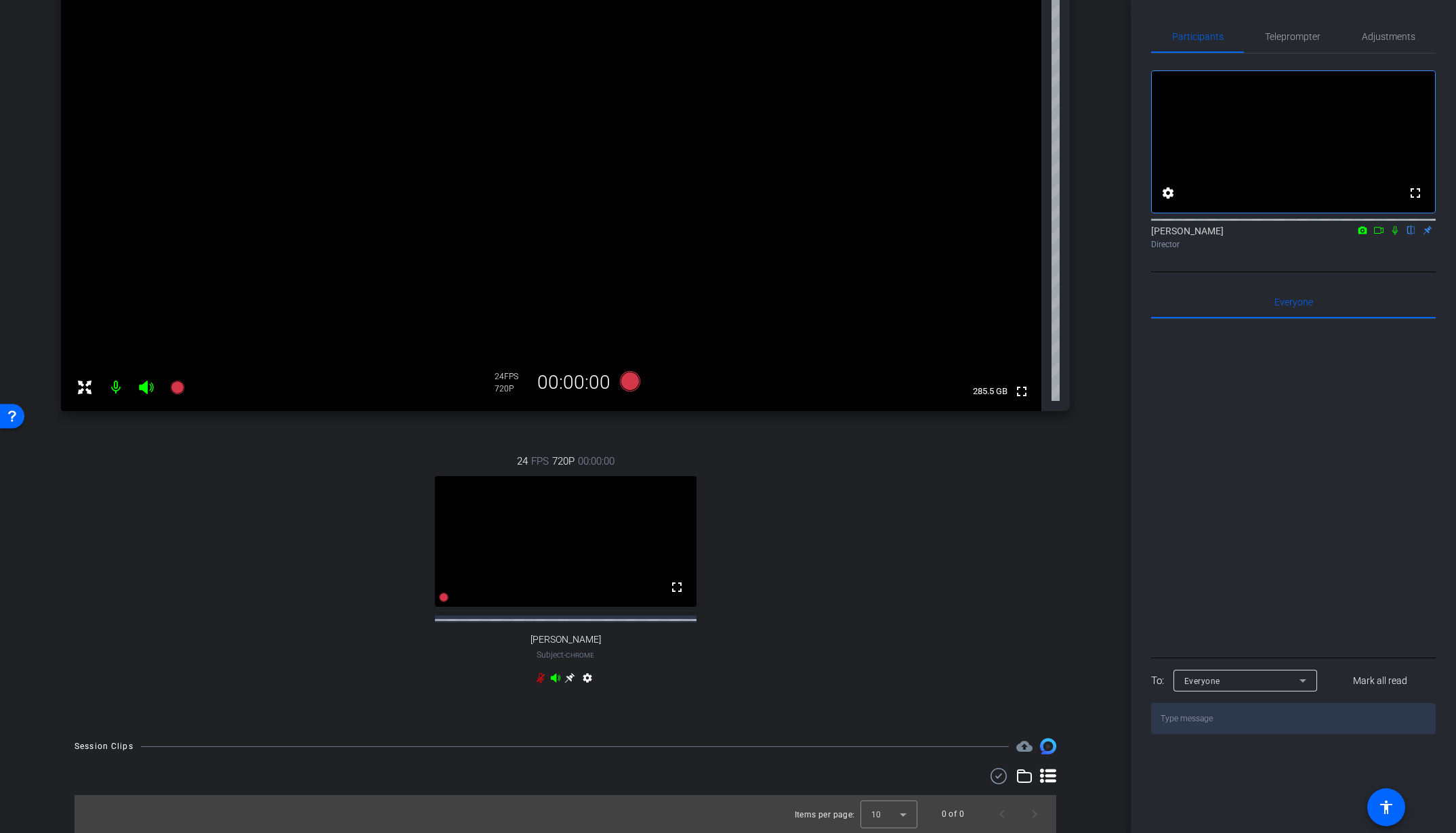
scroll to position [0, 0]
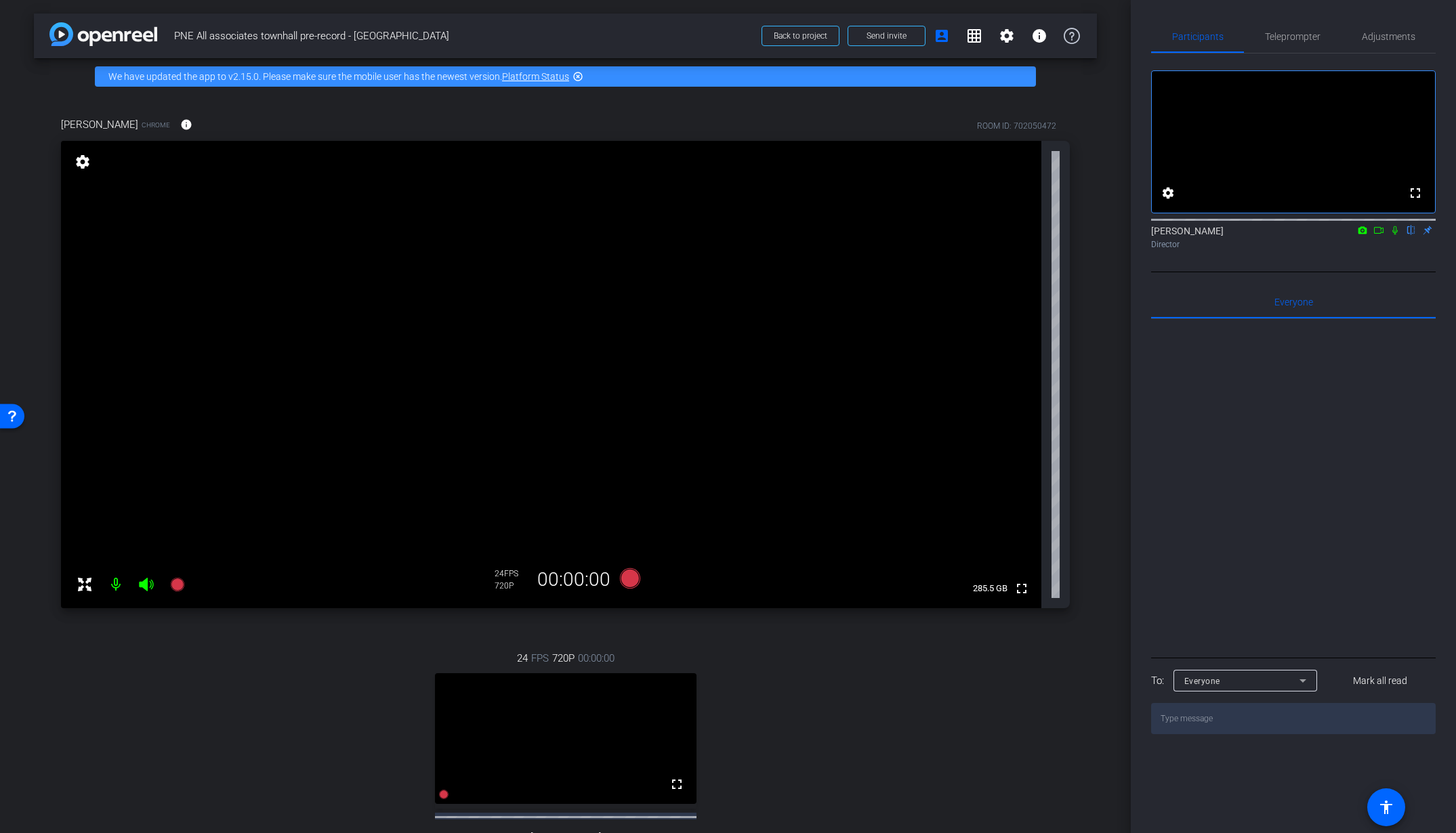
click at [663, 382] on video at bounding box center [551, 374] width 981 height 467
click at [86, 159] on mat-icon "settings" at bounding box center [83, 162] width 19 height 16
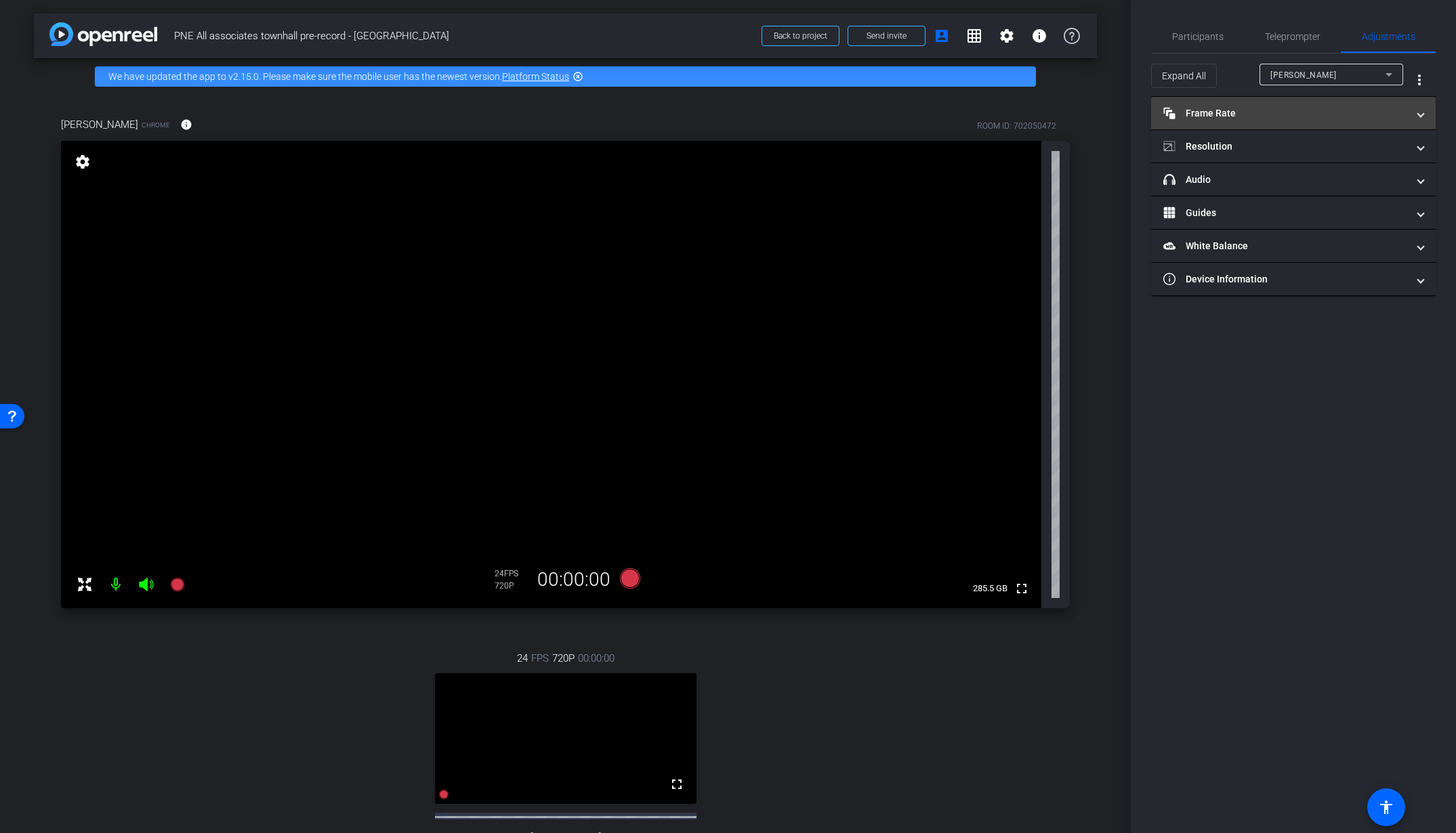
click at [1191, 113] on mat-panel-title "Frame Rate Frame Rate" at bounding box center [1284, 113] width 244 height 14
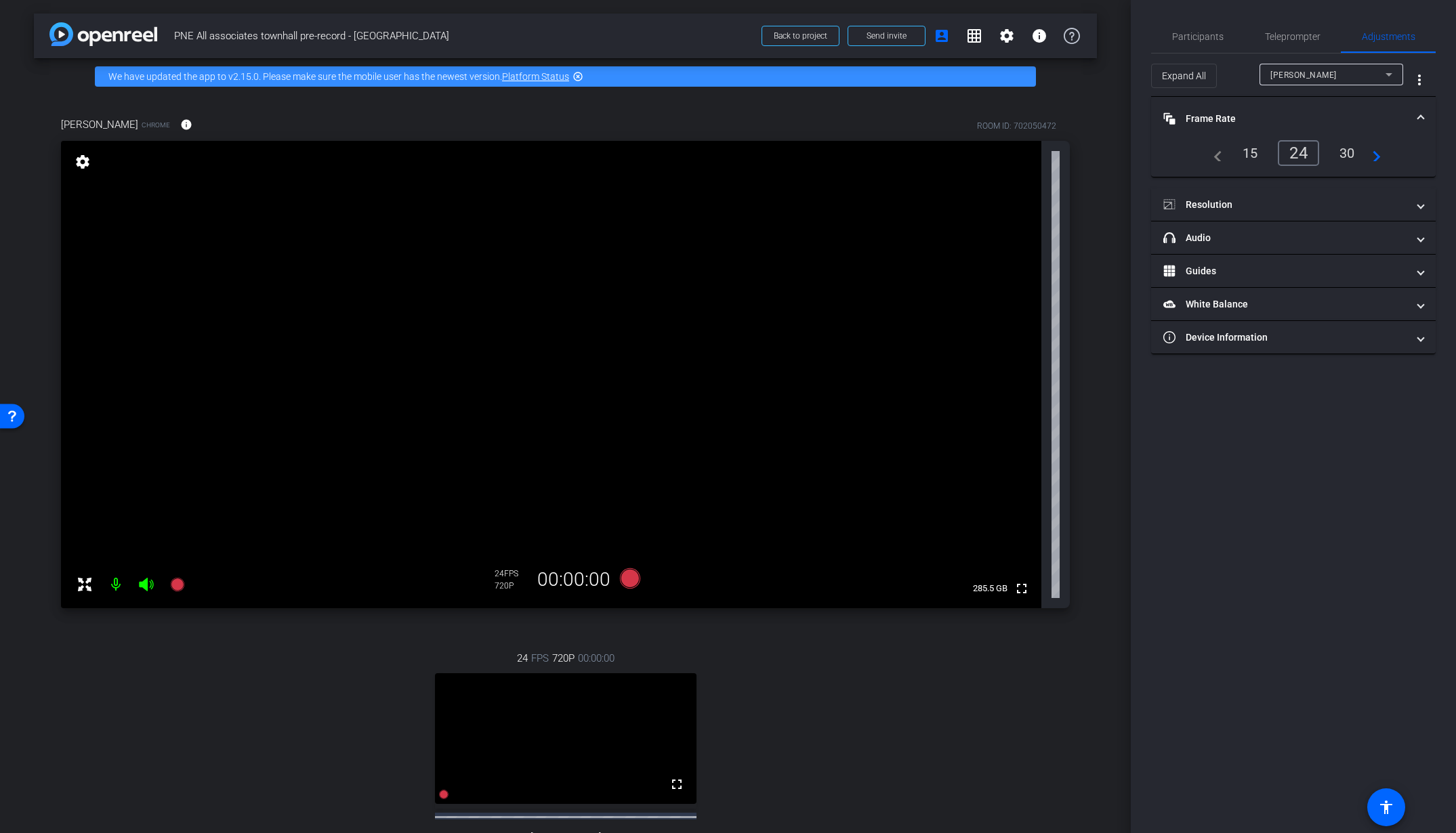
click at [1354, 154] on div "30" at bounding box center [1347, 153] width 36 height 23
click at [1218, 207] on mat-panel-title "Resolution" at bounding box center [1284, 204] width 244 height 14
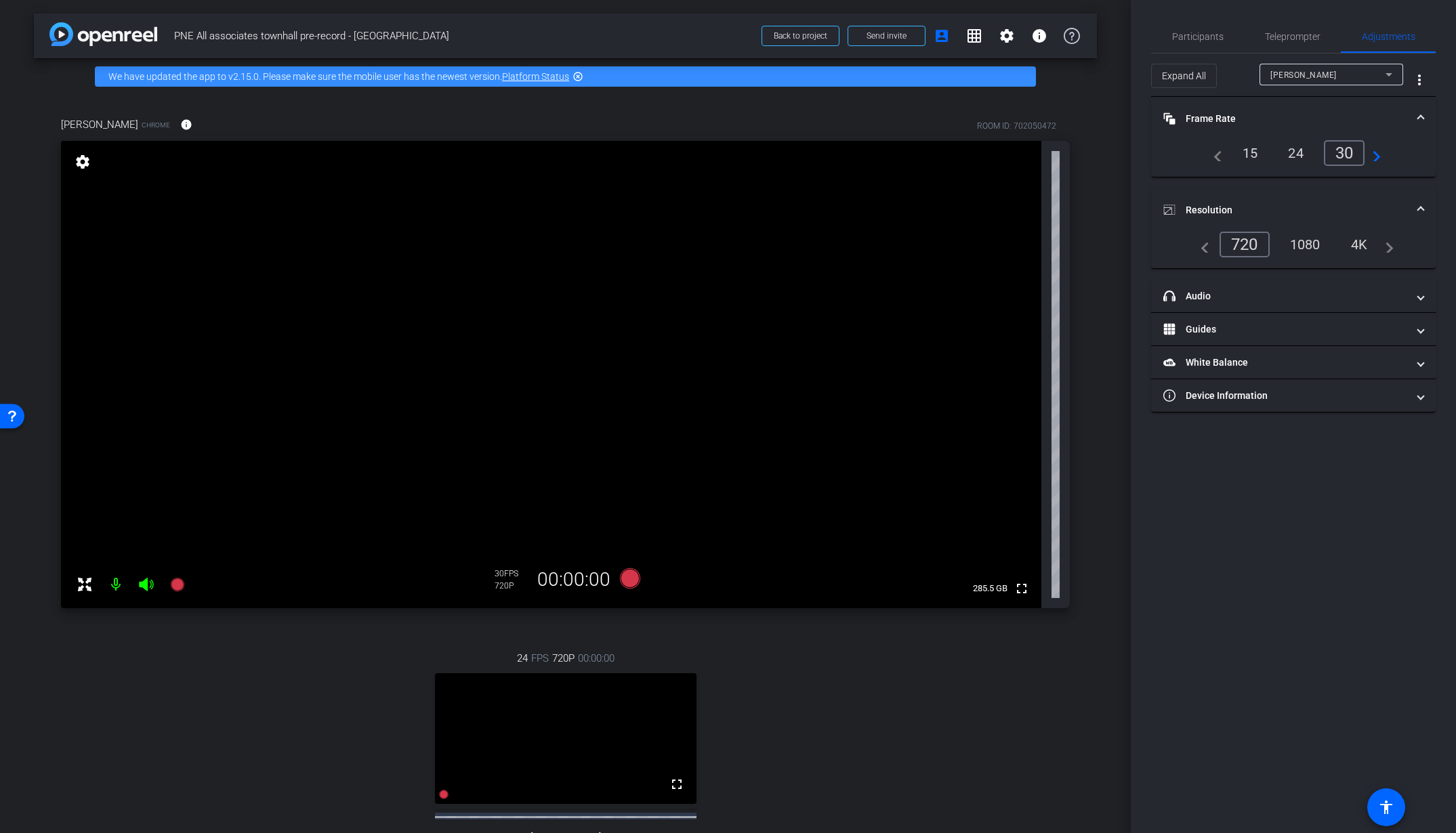
click at [1321, 245] on div "1080" at bounding box center [1305, 245] width 51 height 23
click at [1260, 297] on mat-panel-title "headphone icon Audio" at bounding box center [1284, 296] width 244 height 14
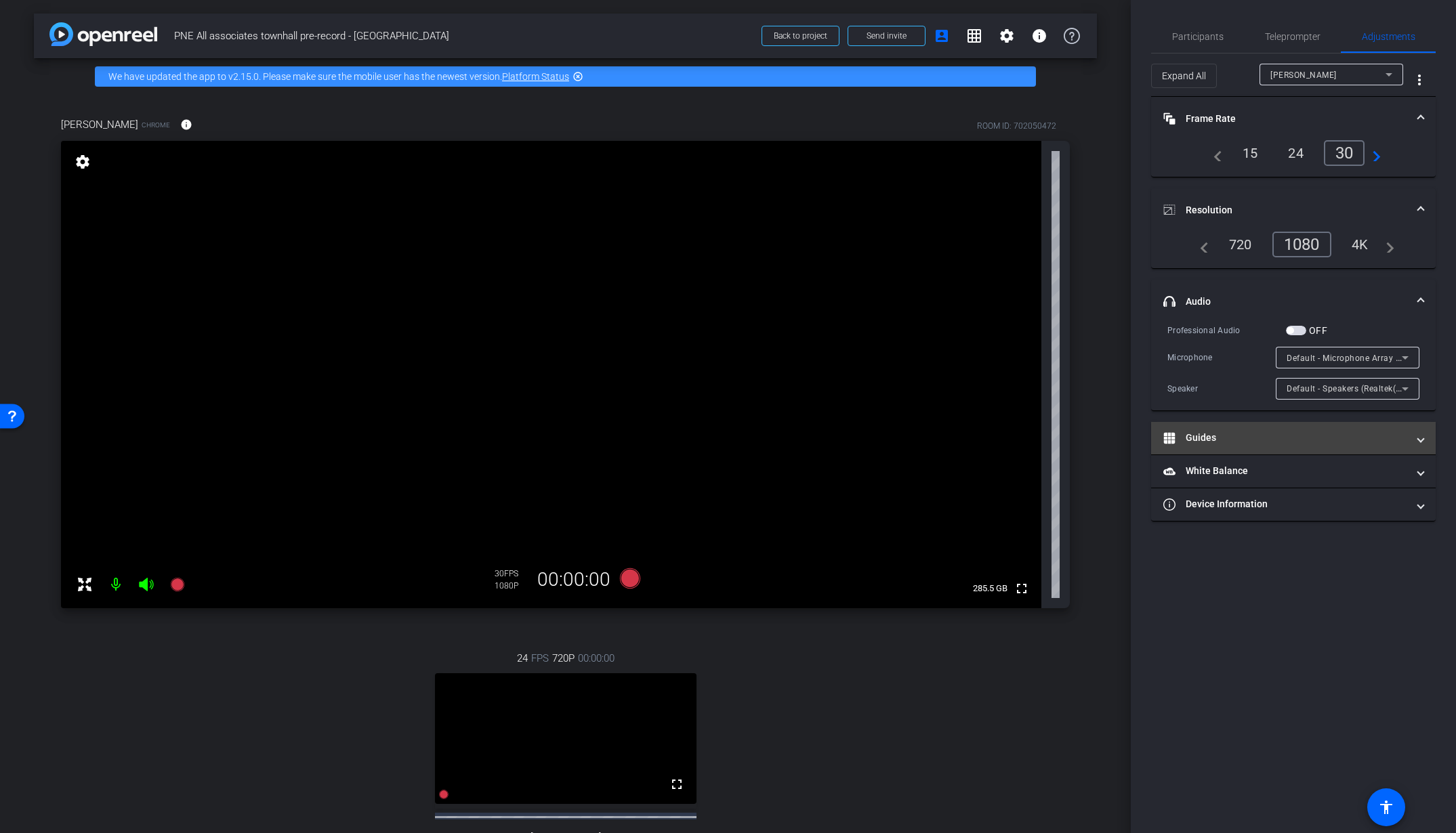
click at [1207, 436] on mat-panel-title "Guides" at bounding box center [1284, 438] width 244 height 14
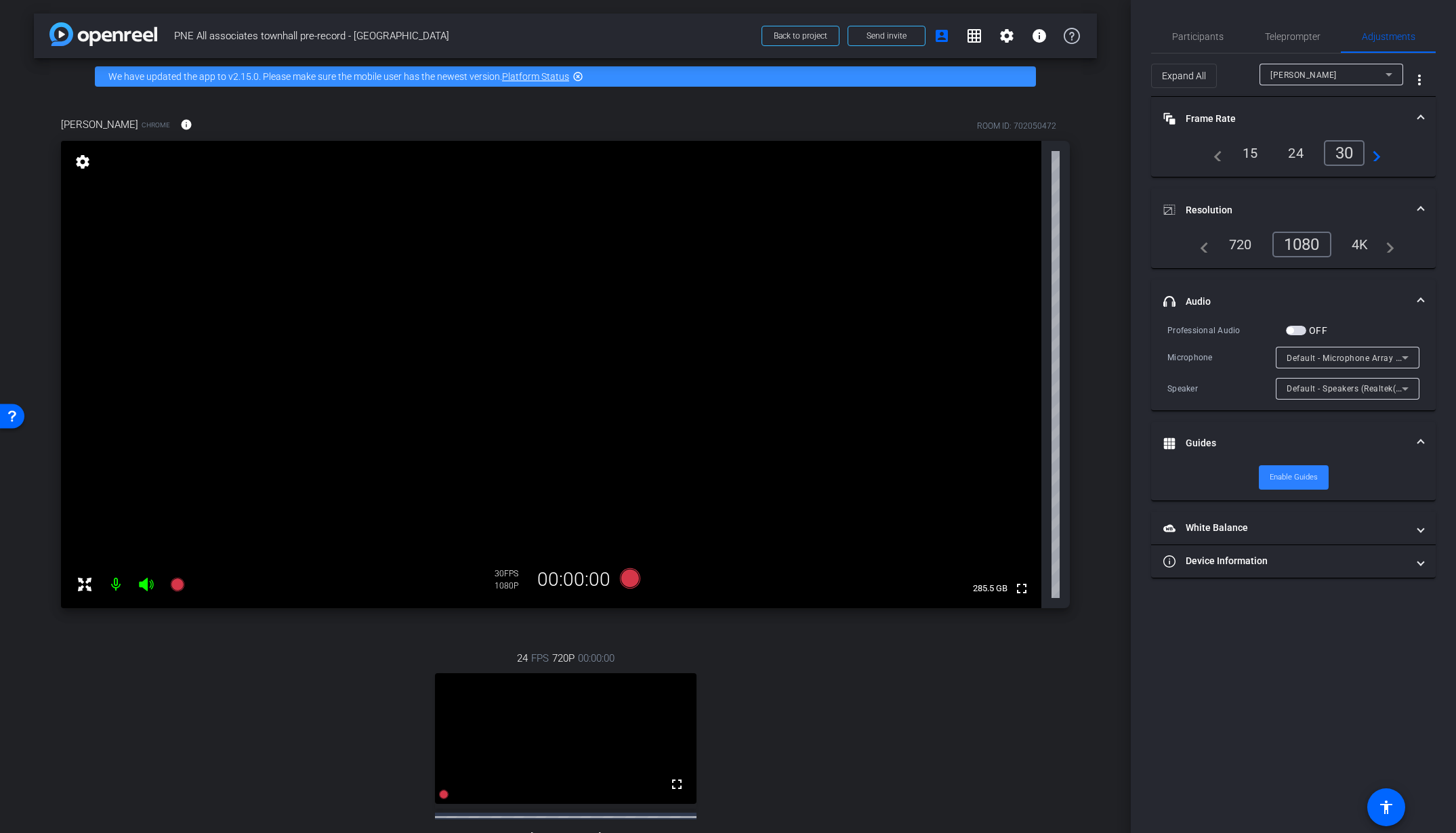
click at [1284, 478] on span "Enable Guides" at bounding box center [1293, 478] width 48 height 21
click at [1316, 477] on span "Disable Guides" at bounding box center [1293, 478] width 51 height 21
click at [1308, 471] on span "Enable Guides" at bounding box center [1293, 478] width 48 height 21
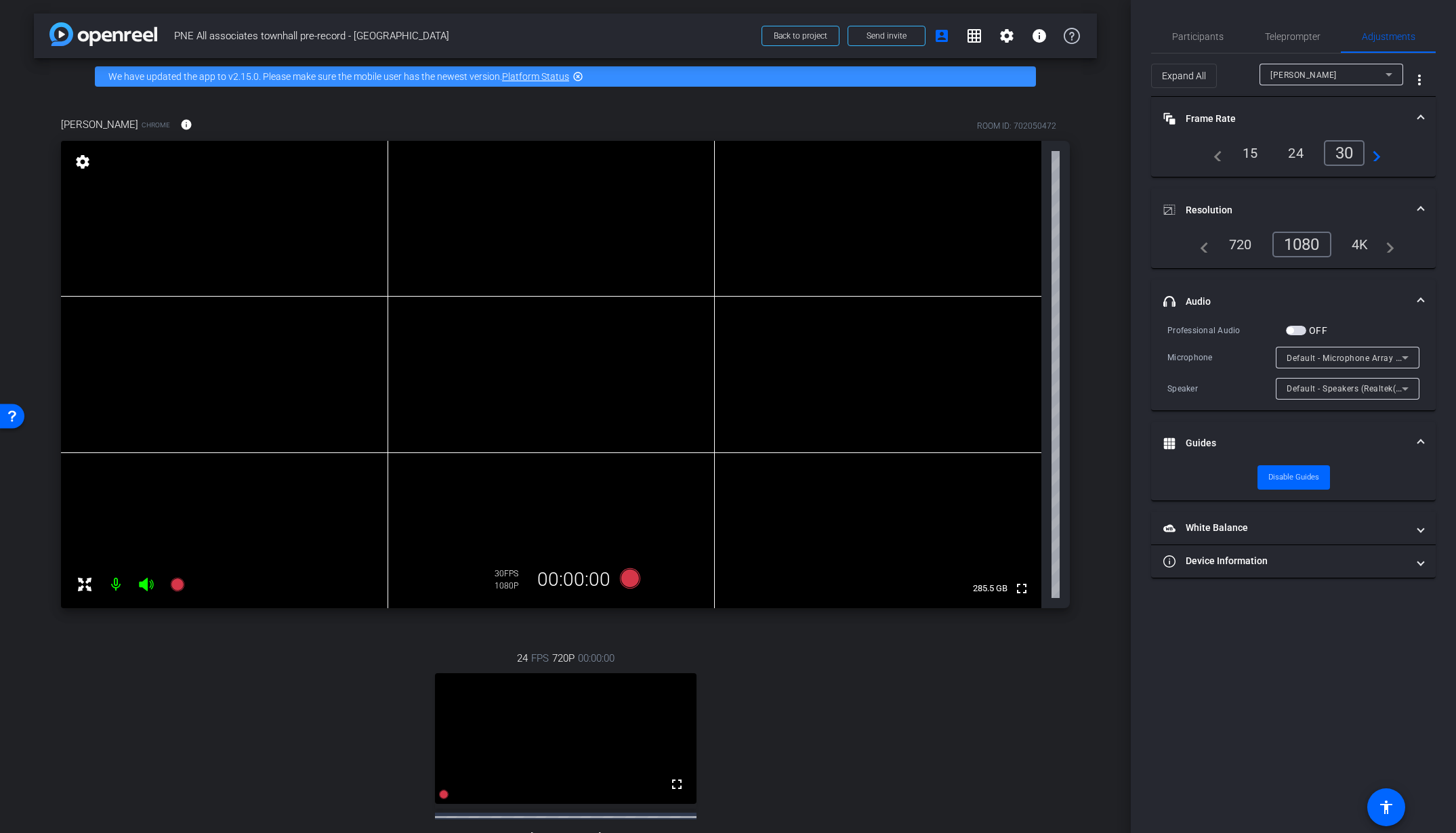
click at [903, 812] on div "24 FPS 720P 00:00:00 fullscreen Finley Subject - Chrome settings" at bounding box center [565, 769] width 1009 height 280
click at [1293, 37] on span "Teleprompter" at bounding box center [1292, 36] width 56 height 10
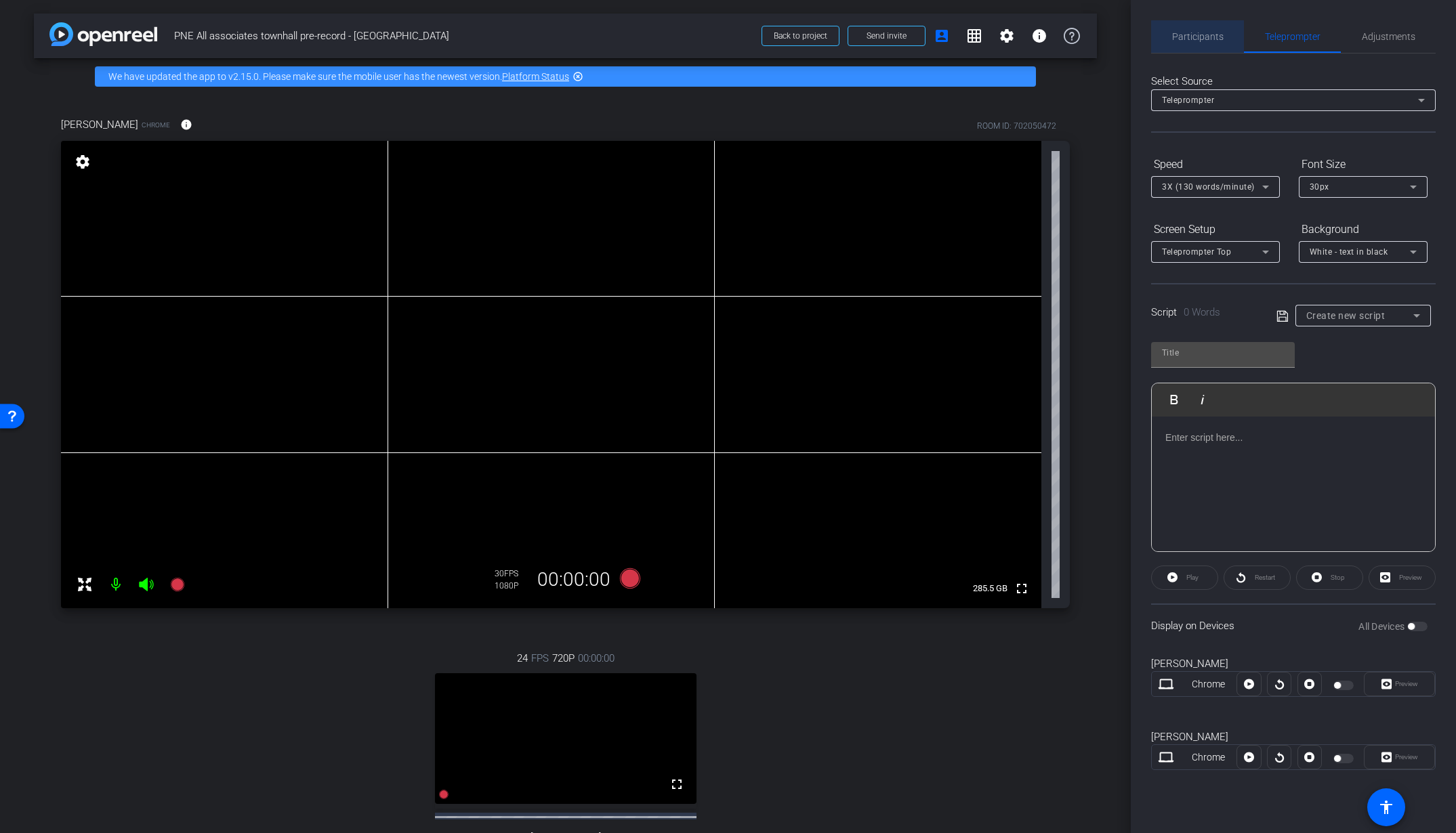
click at [1204, 34] on span "Participants" at bounding box center [1197, 36] width 51 height 10
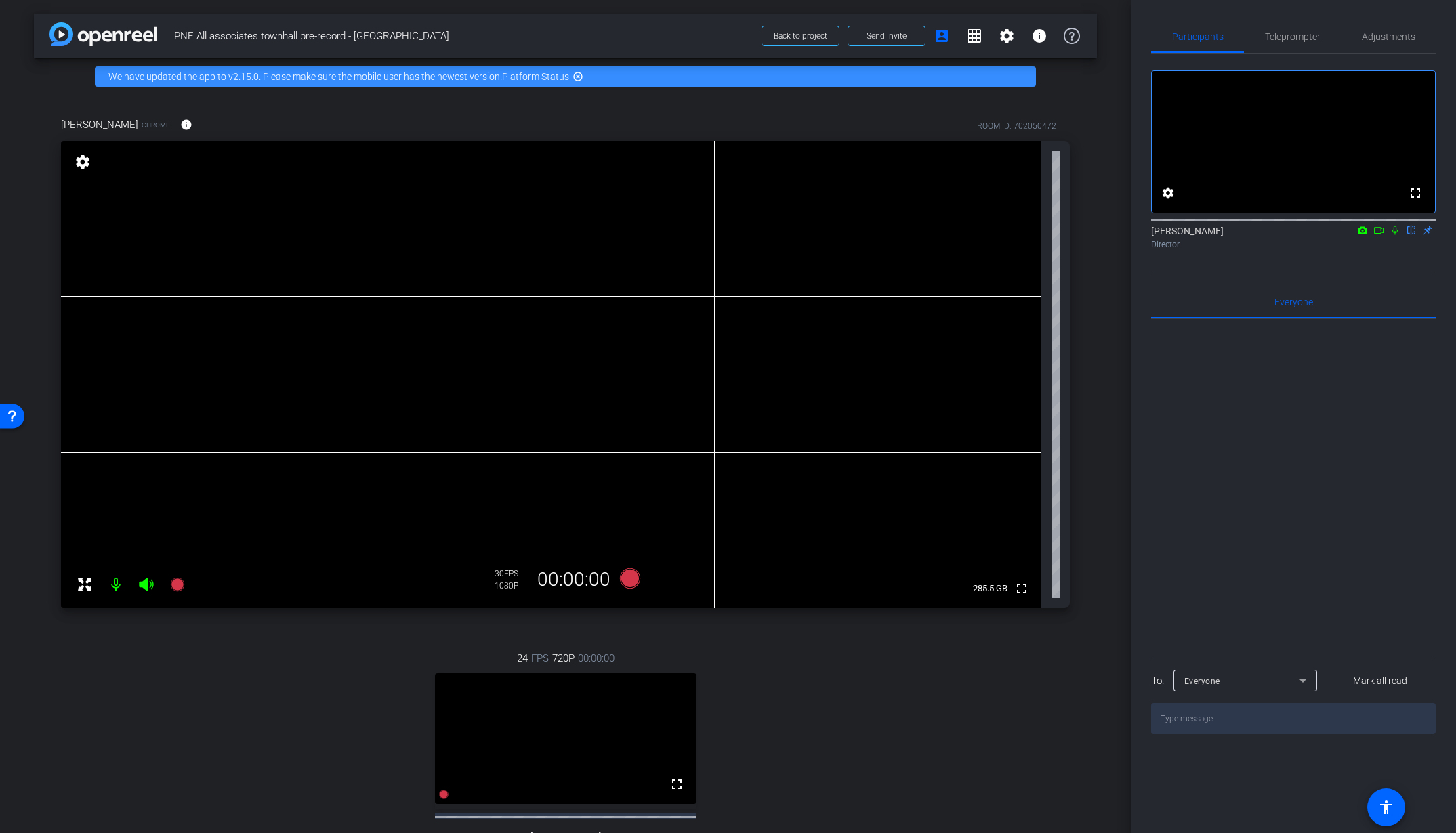
click at [1394, 235] on icon at bounding box center [1395, 231] width 5 height 9
click at [1391, 235] on icon at bounding box center [1395, 231] width 11 height 10
click at [630, 578] on icon at bounding box center [629, 578] width 21 height 21
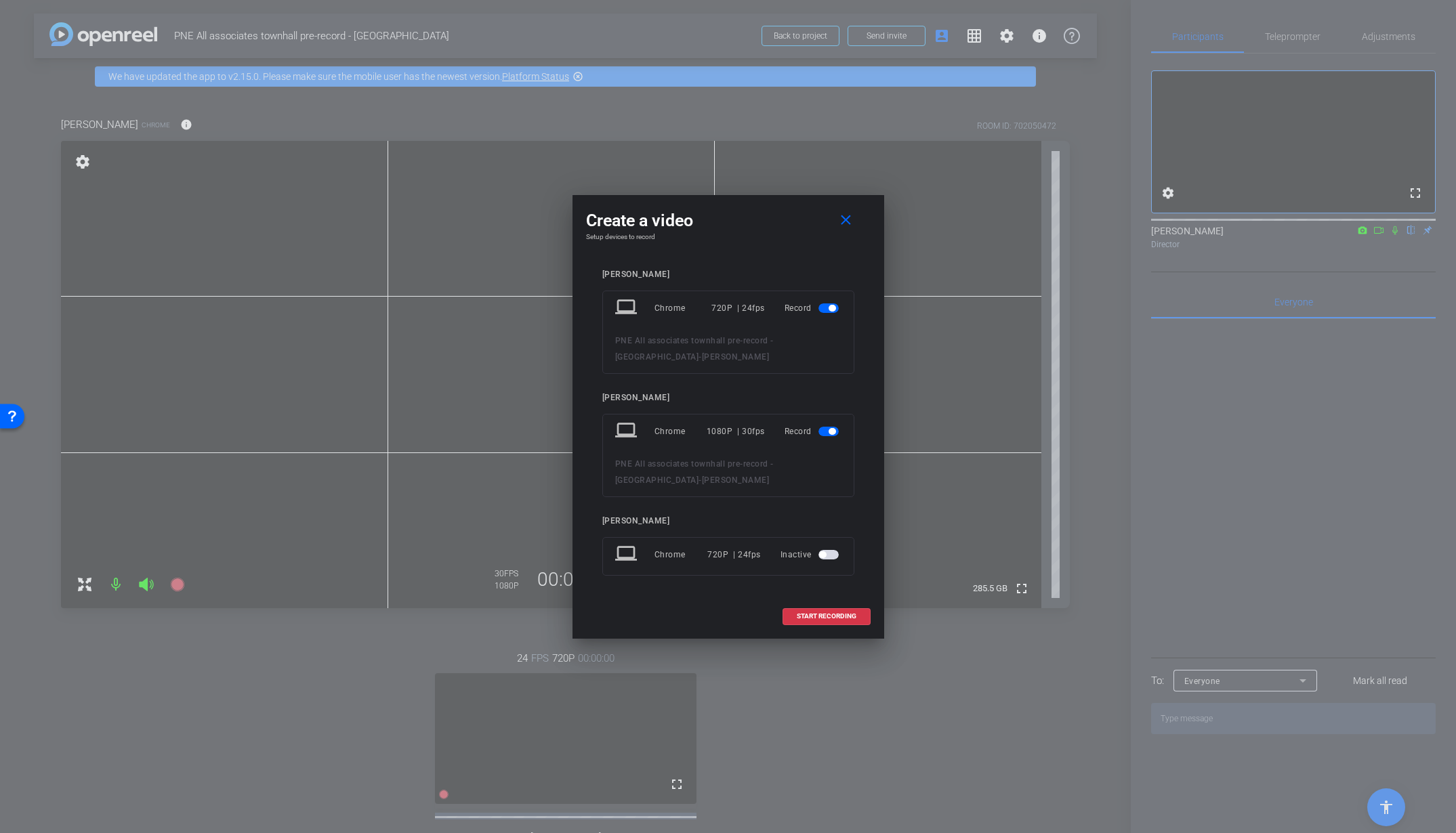
click at [832, 312] on span "button" at bounding box center [832, 308] width 7 height 7
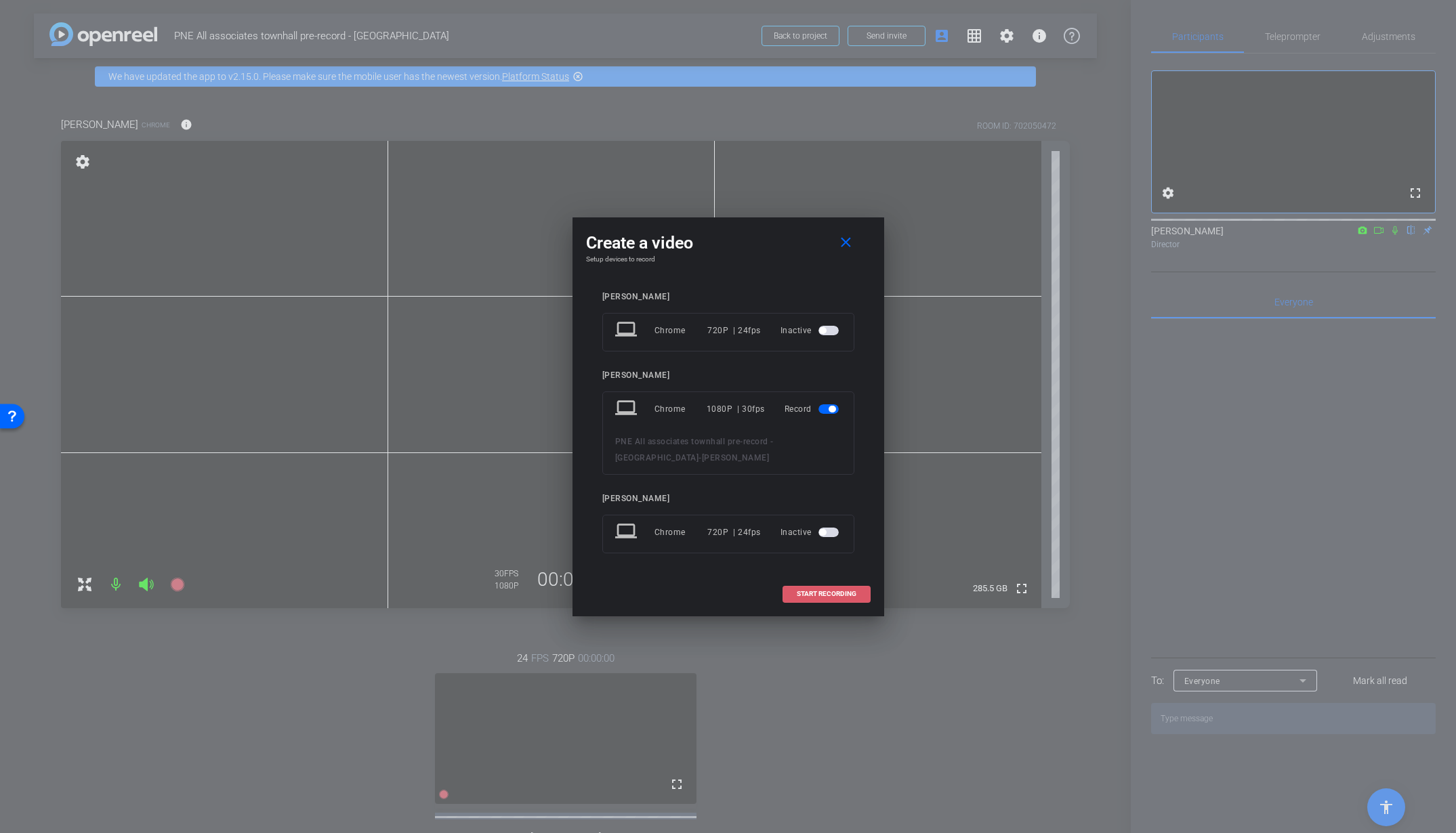
click at [819, 593] on span "START RECORDING" at bounding box center [826, 594] width 60 height 7
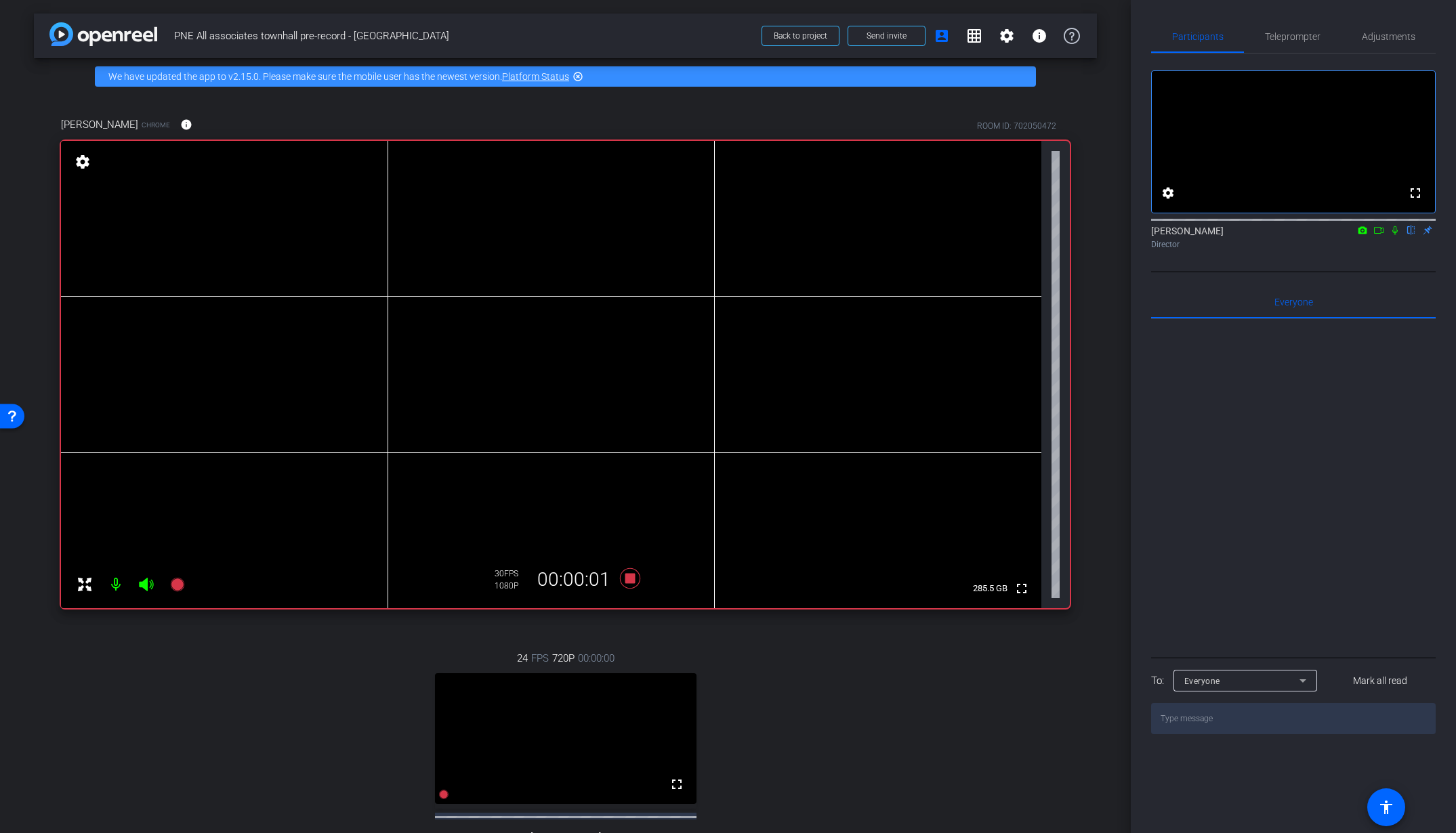
click at [1396, 235] on icon at bounding box center [1395, 231] width 11 height 10
click at [1381, 235] on icon at bounding box center [1378, 231] width 11 height 10
click at [629, 581] on icon at bounding box center [629, 578] width 21 height 21
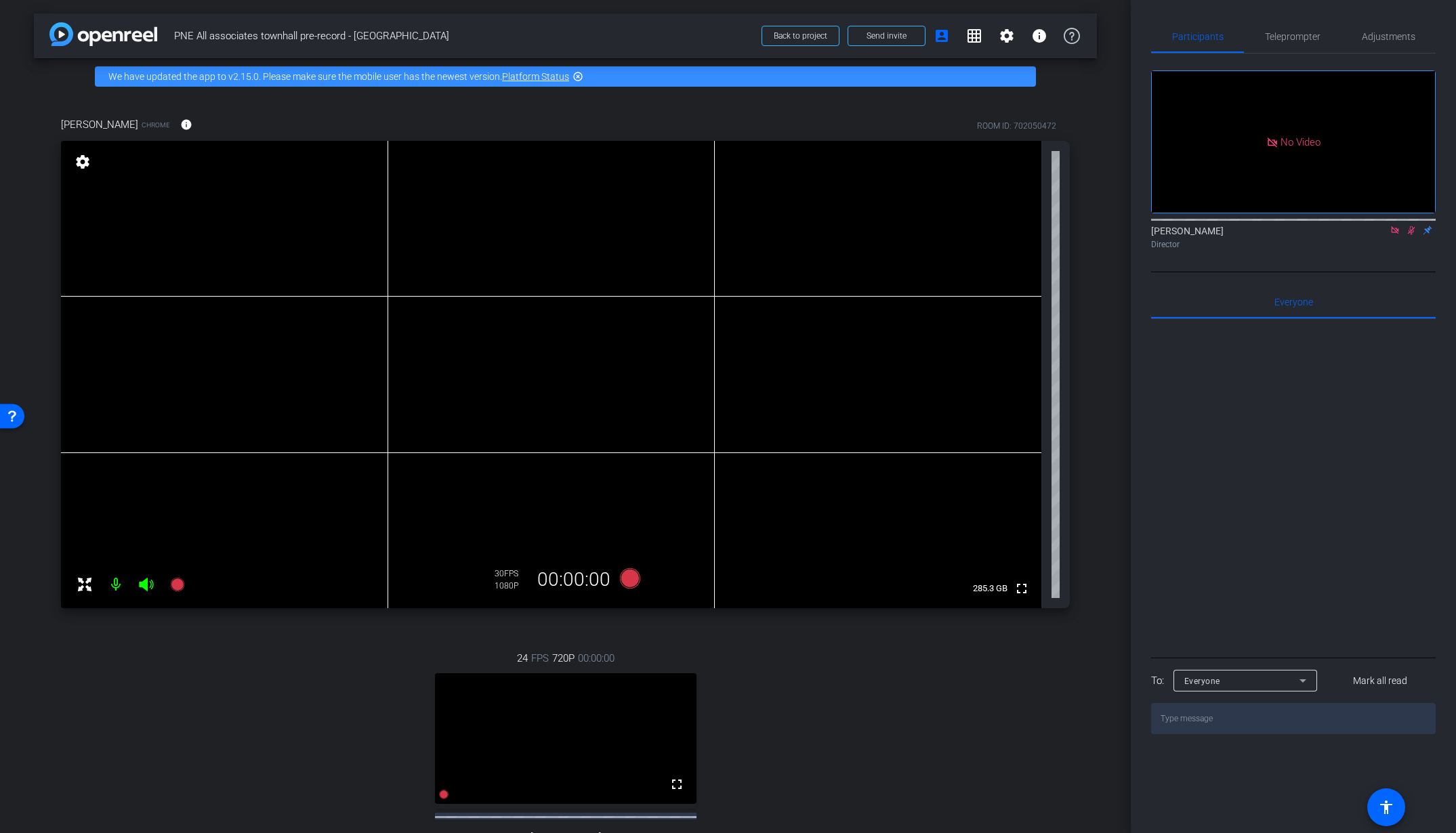
click at [1396, 237] on mat-icon at bounding box center [1395, 231] width 16 height 12
click at [1398, 235] on icon at bounding box center [1395, 231] width 11 height 10
click at [625, 580] on icon at bounding box center [629, 578] width 21 height 21
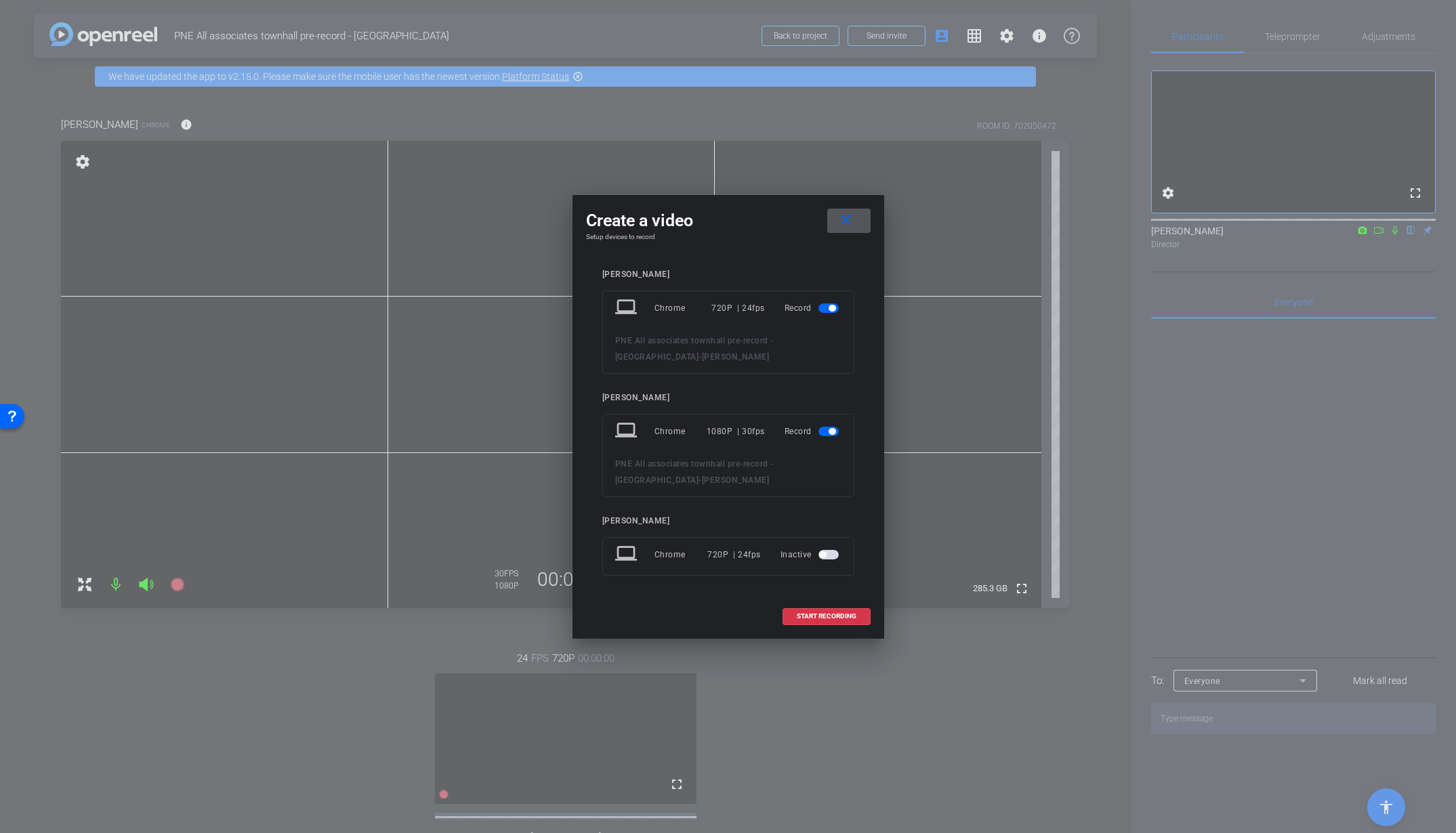
click at [832, 312] on span "button" at bounding box center [832, 308] width 7 height 7
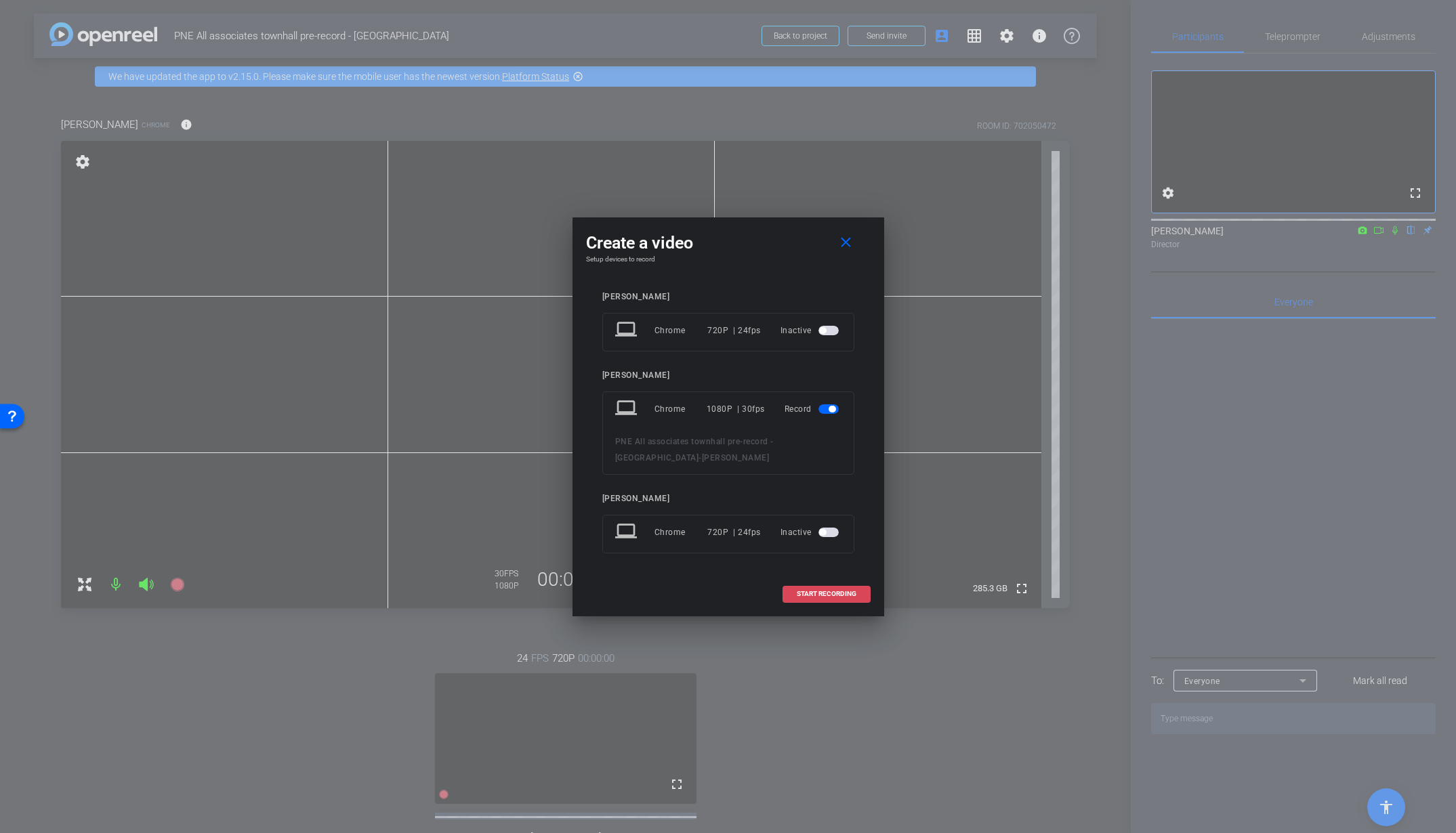
click at [834, 591] on span "START RECORDING" at bounding box center [826, 594] width 60 height 7
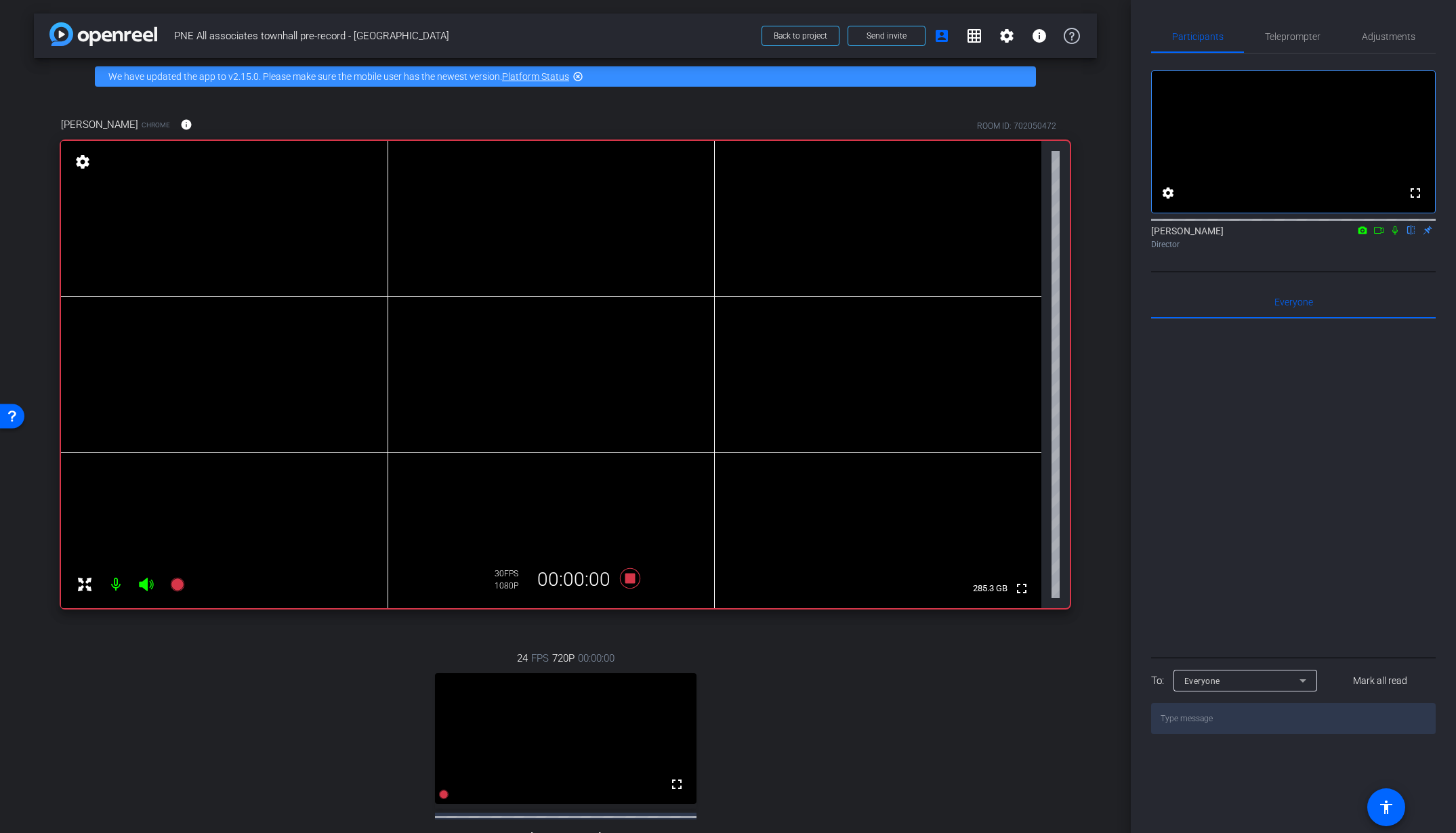
click at [1382, 235] on icon at bounding box center [1378, 231] width 11 height 10
click at [1411, 235] on icon at bounding box center [1411, 231] width 11 height 10
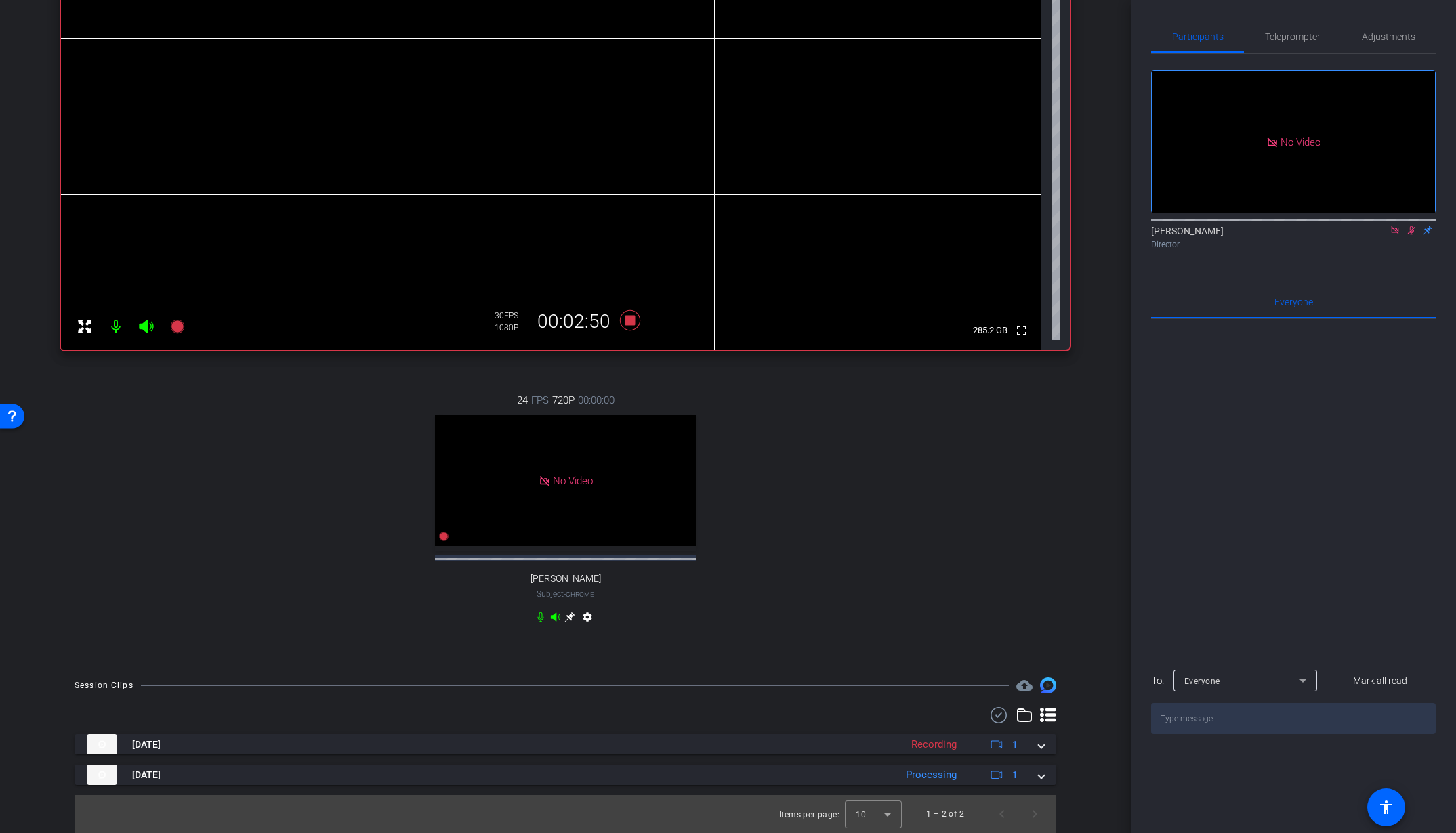
click at [1410, 235] on icon at bounding box center [1411, 231] width 8 height 9
click at [629, 310] on icon at bounding box center [629, 320] width 21 height 21
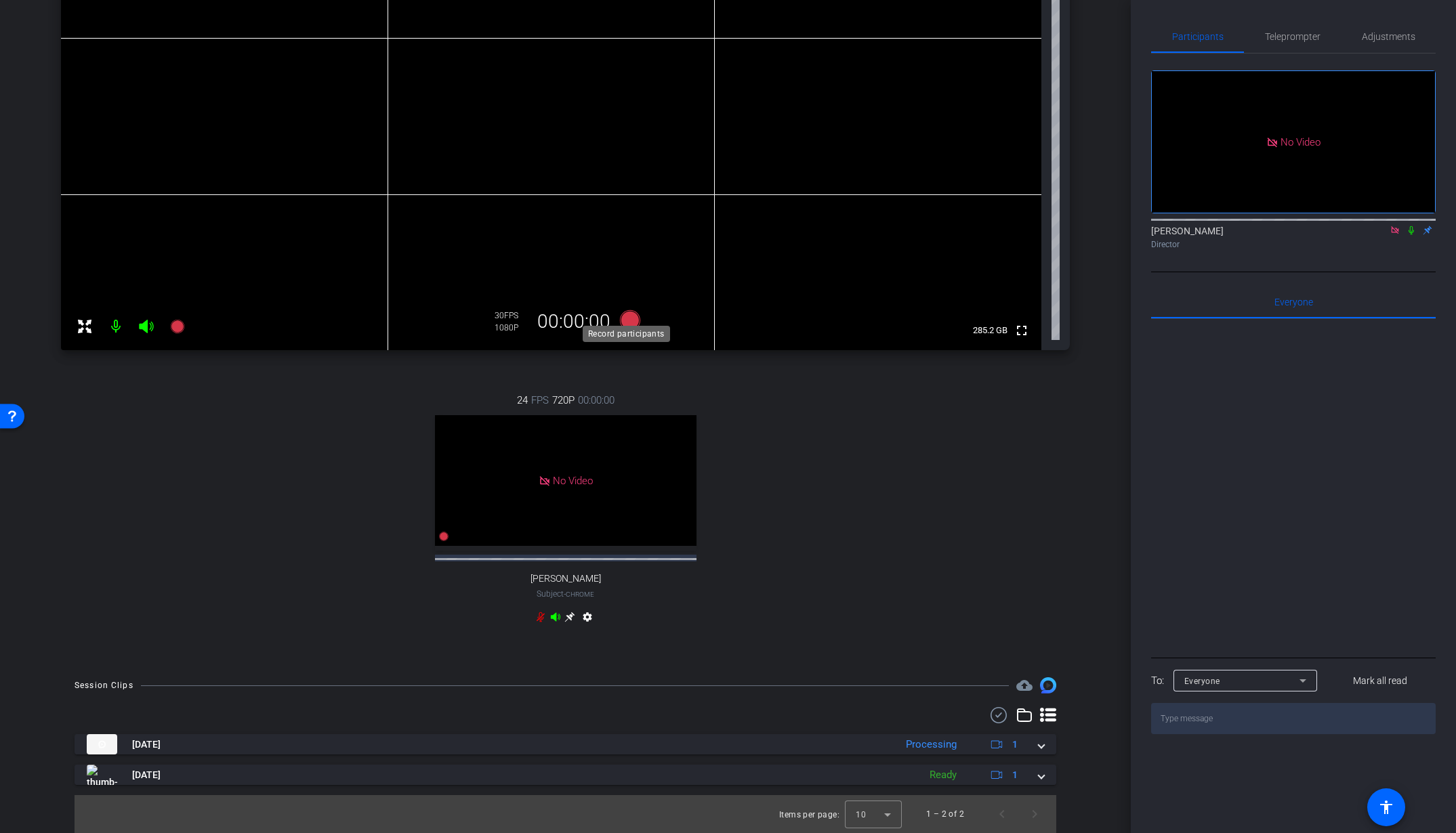
click at [626, 310] on icon at bounding box center [629, 320] width 21 height 21
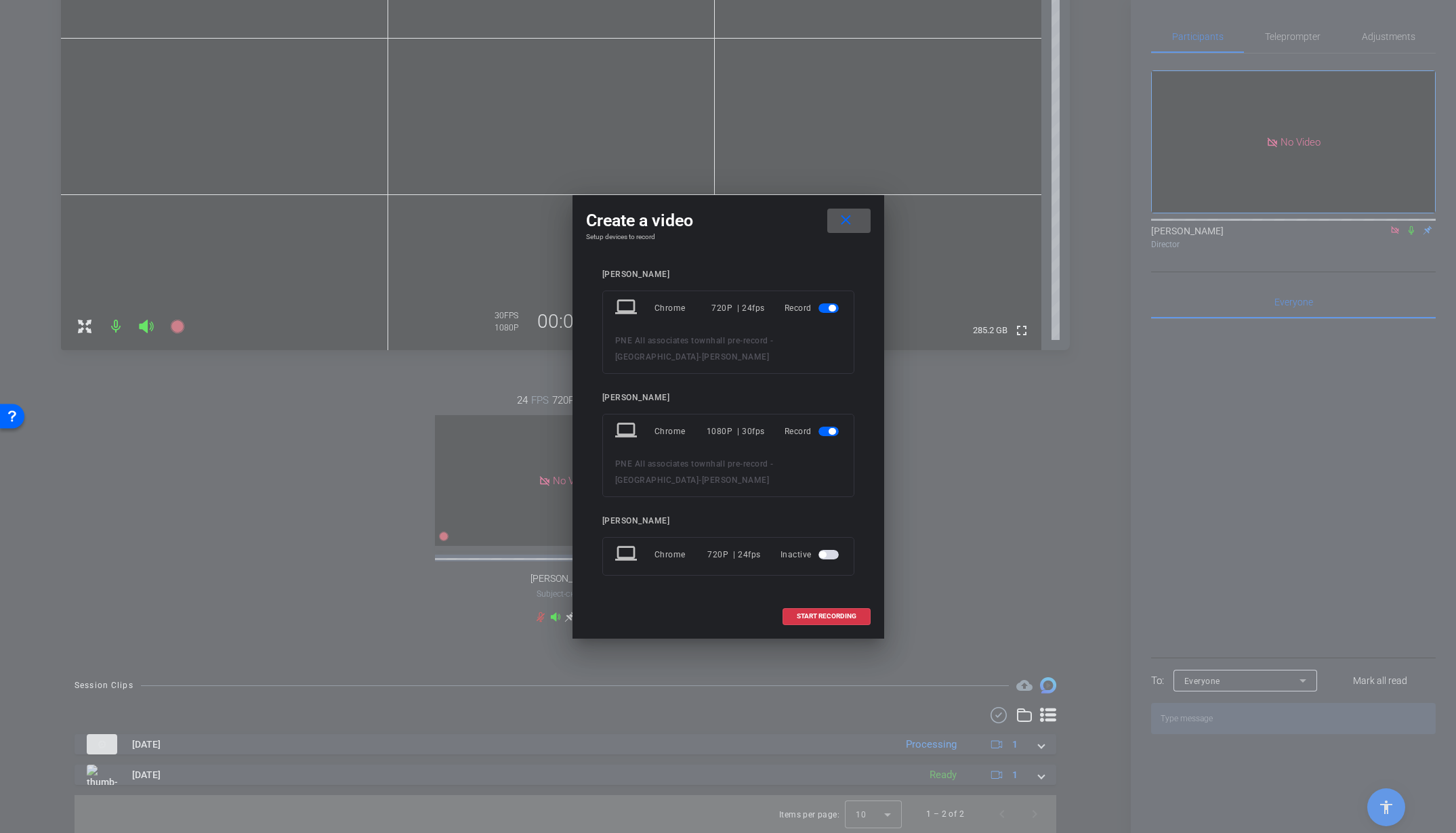
click at [839, 313] on div at bounding box center [830, 308] width 23 height 10
click at [836, 313] on span "button" at bounding box center [829, 308] width 21 height 10
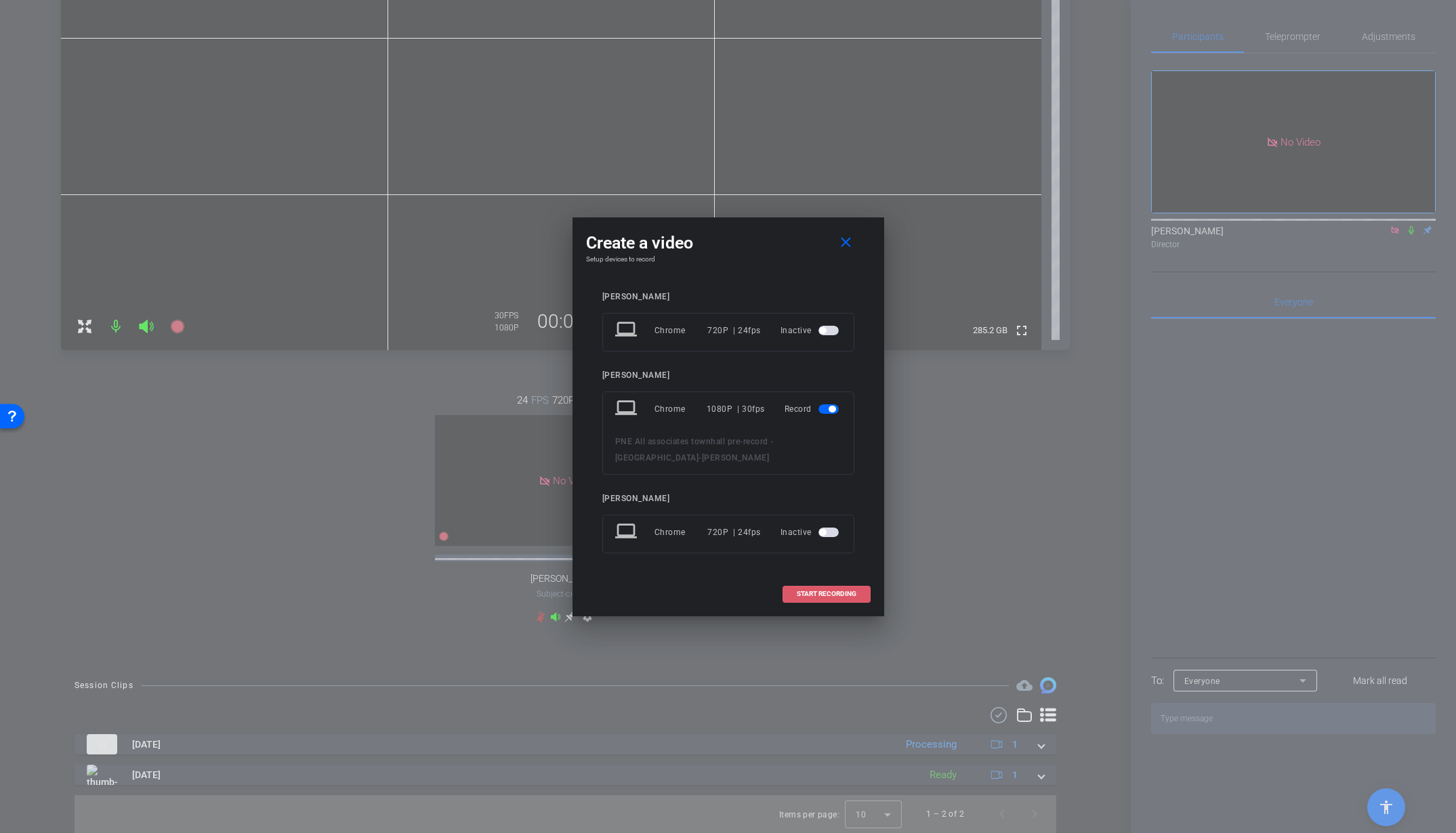
click at [855, 588] on span at bounding box center [826, 594] width 86 height 32
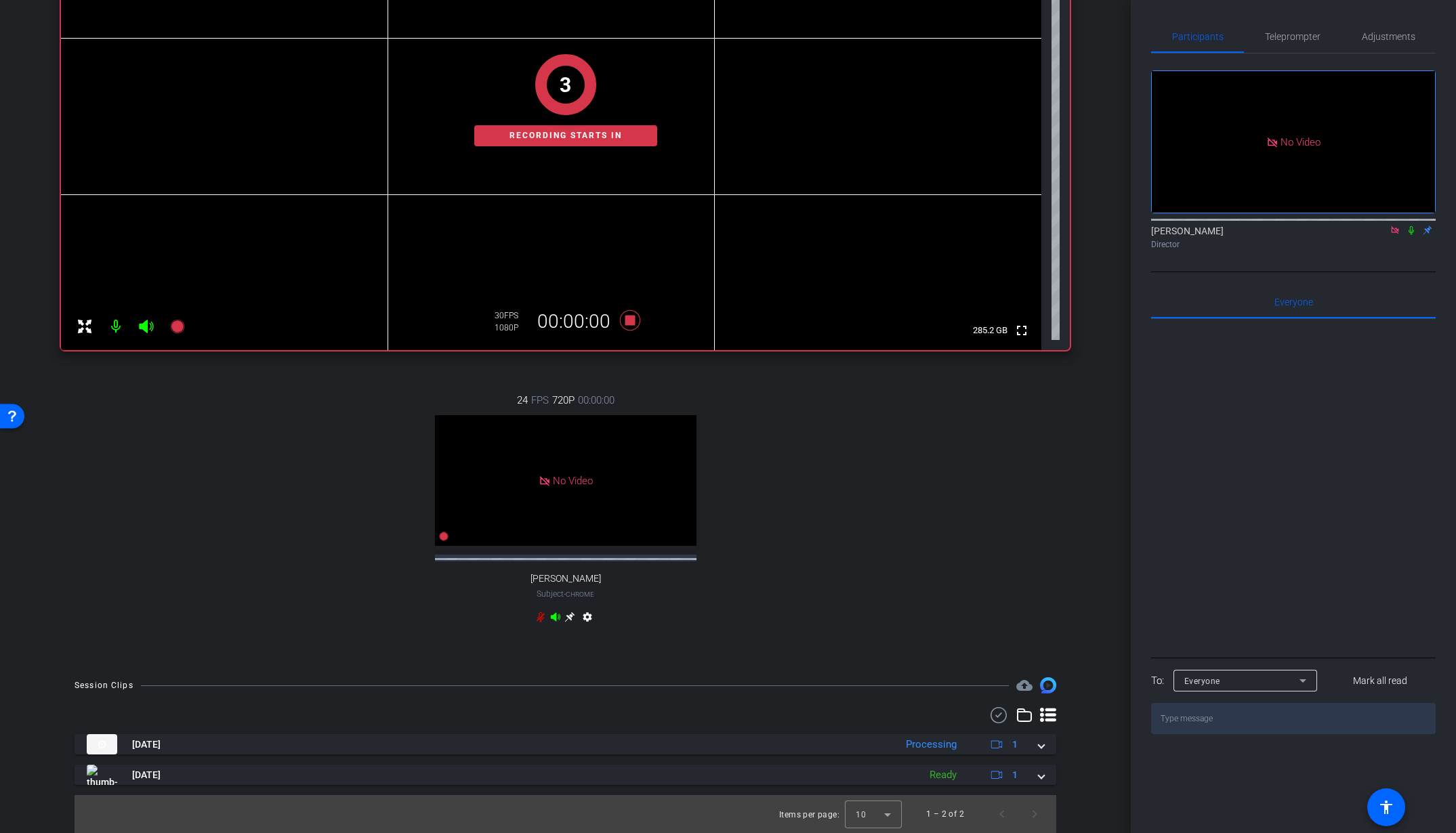
scroll to position [206, 0]
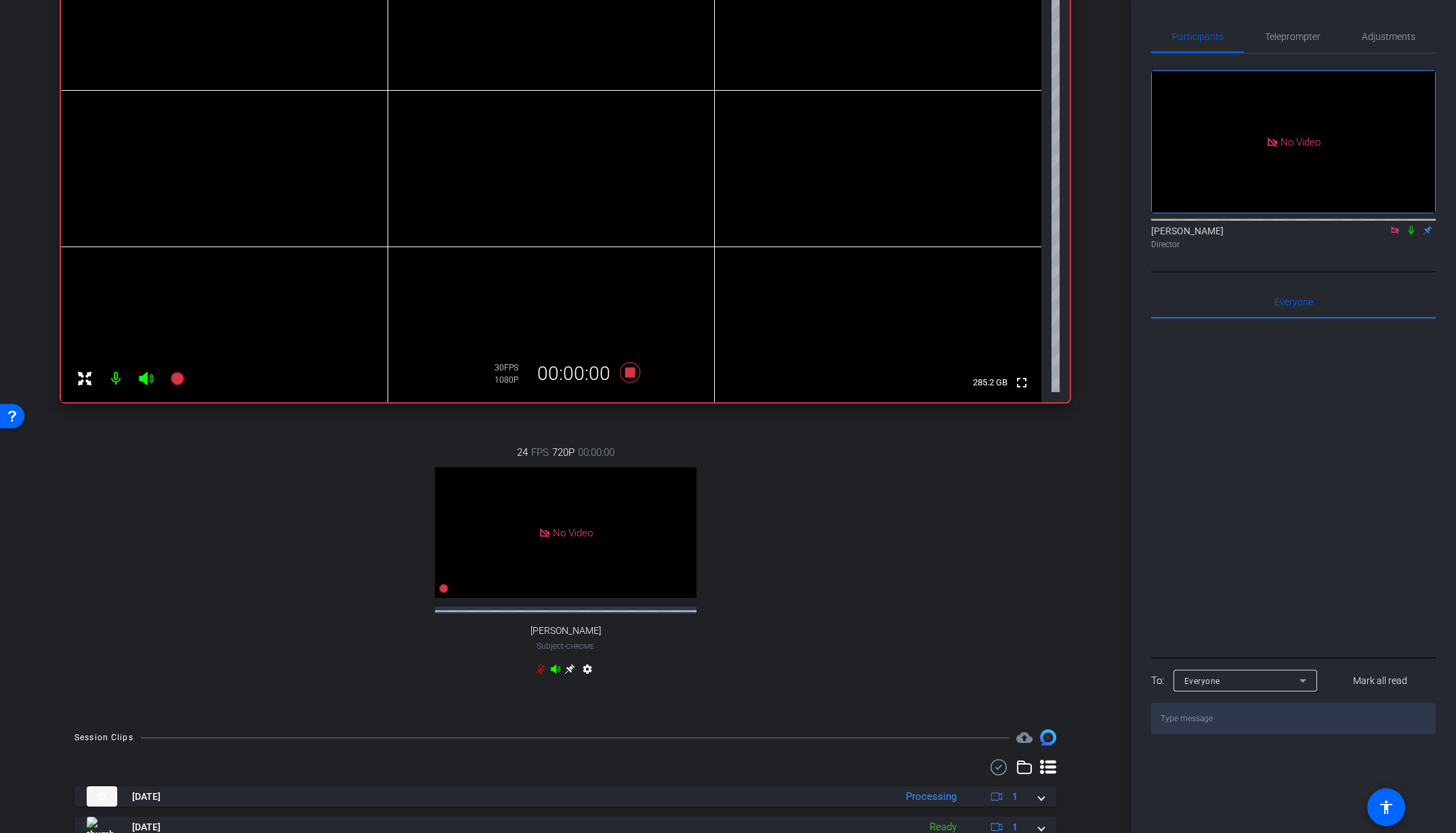
click at [1412, 235] on icon at bounding box center [1411, 231] width 11 height 10
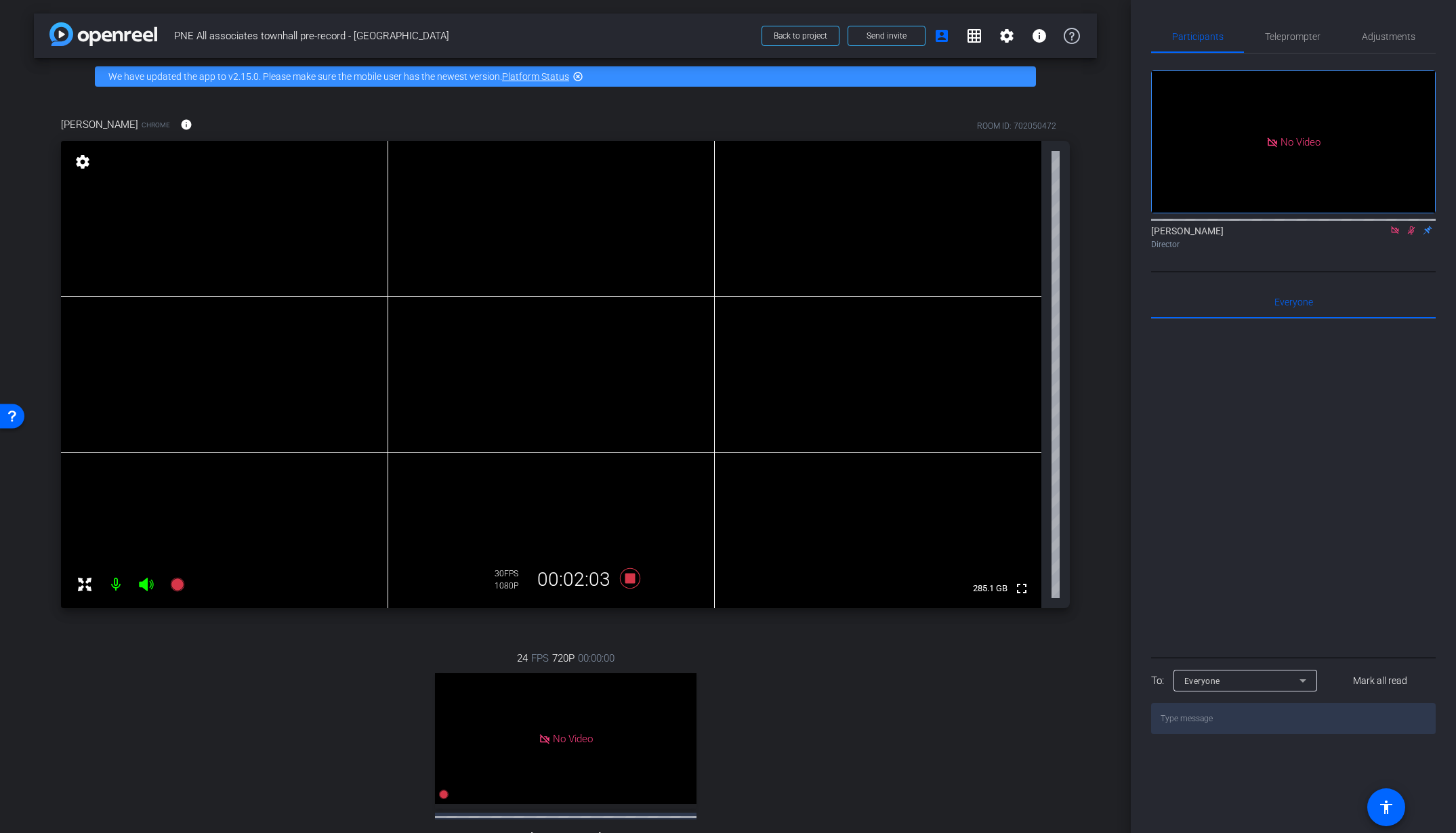
scroll to position [44, 0]
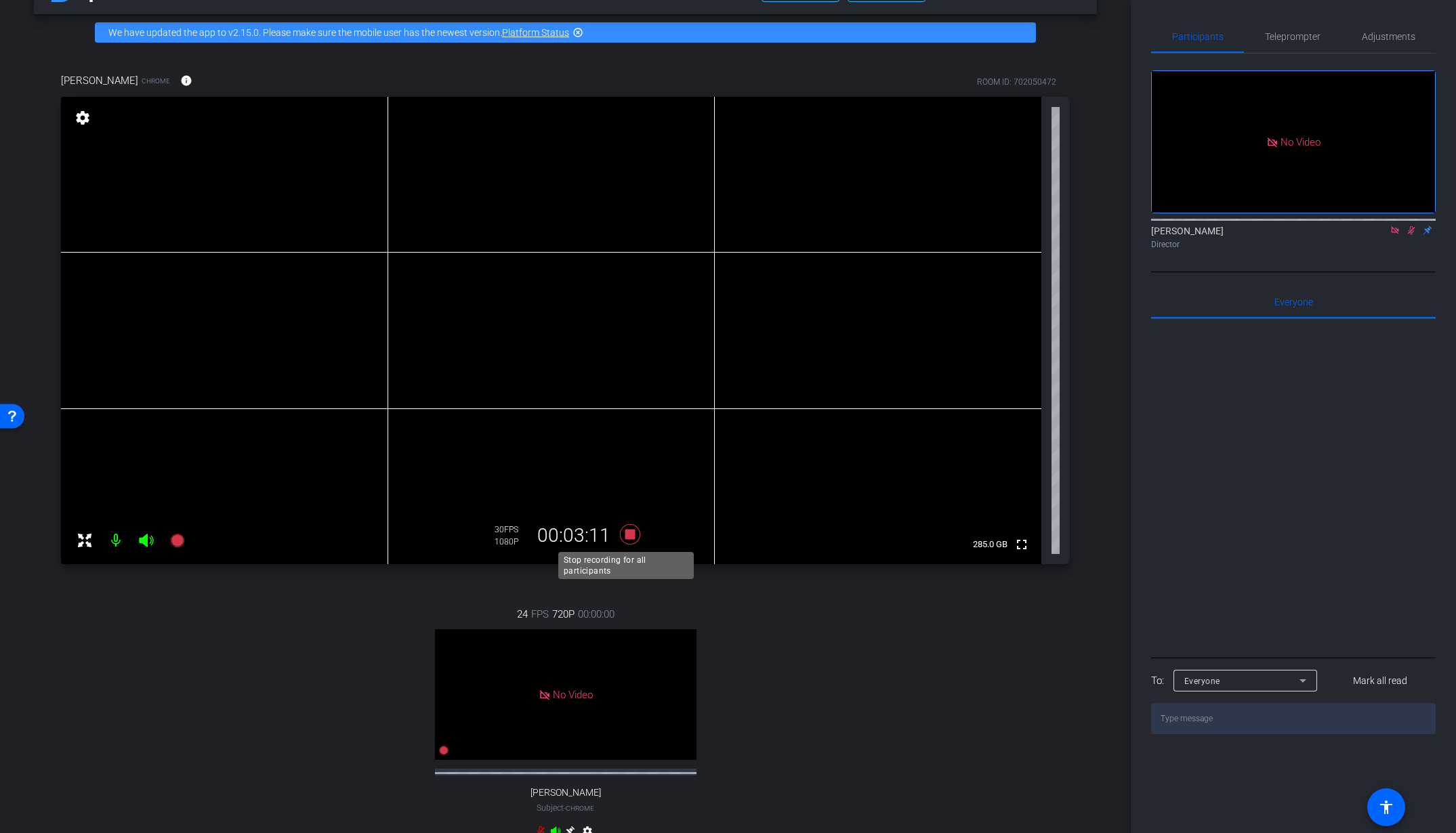
click at [624, 537] on icon at bounding box center [629, 535] width 21 height 21
click at [1400, 235] on icon at bounding box center [1395, 231] width 11 height 10
click at [1392, 235] on icon at bounding box center [1395, 231] width 11 height 10
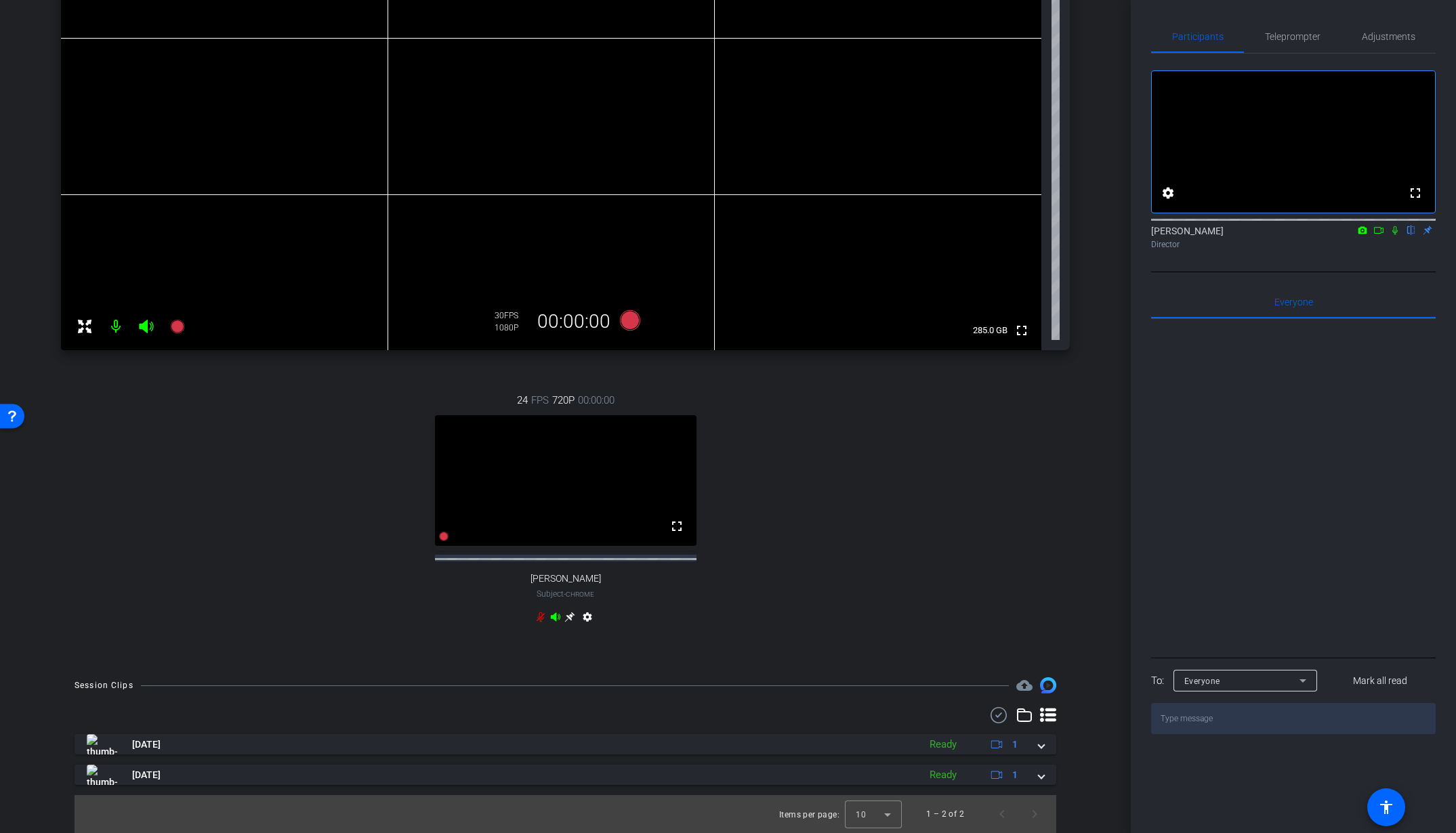
scroll to position [0, 0]
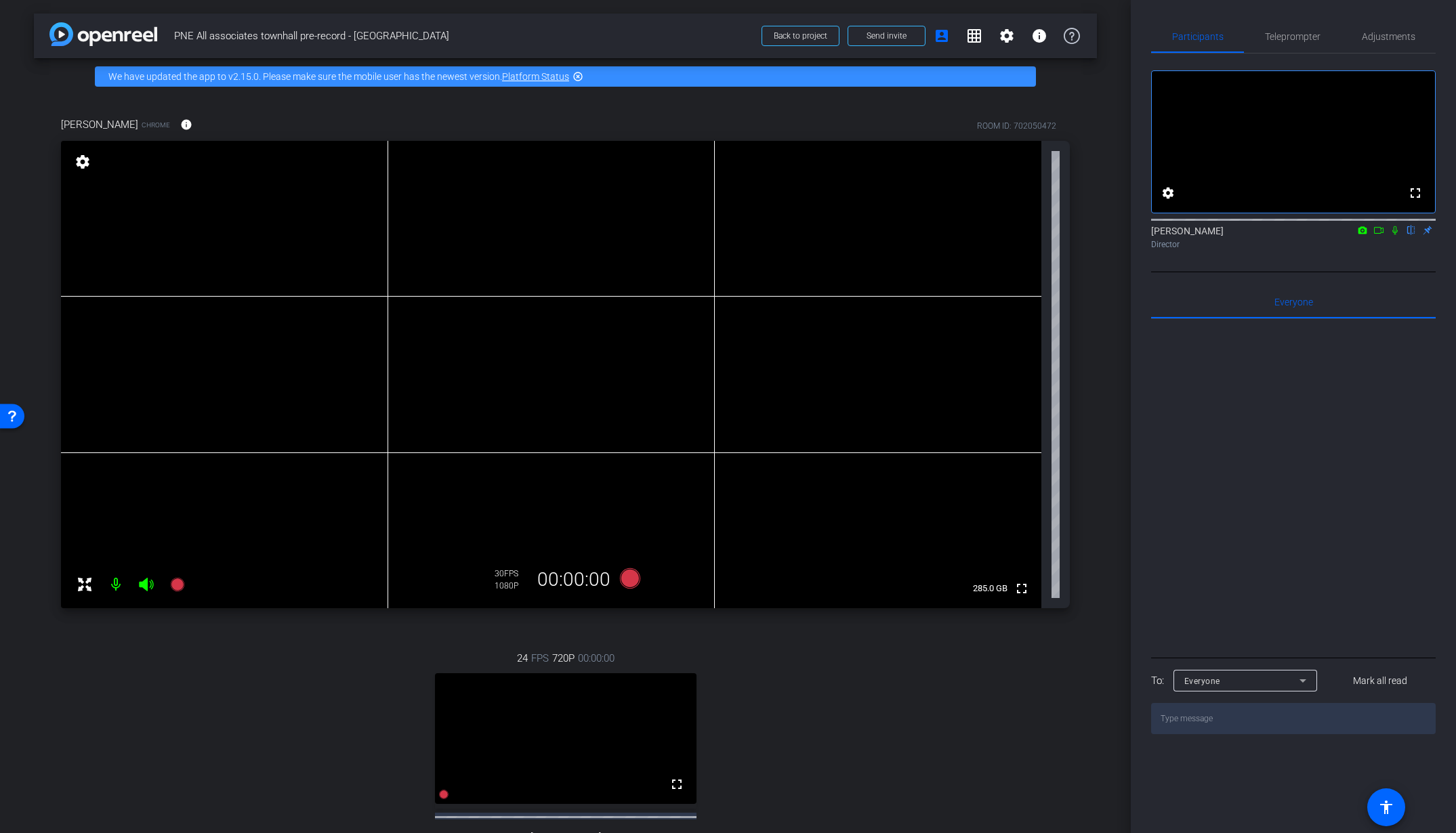
click at [955, 693] on div "24 FPS 720P 00:00:00 fullscreen Finley Subject - Chrome settings" at bounding box center [565, 769] width 1009 height 280
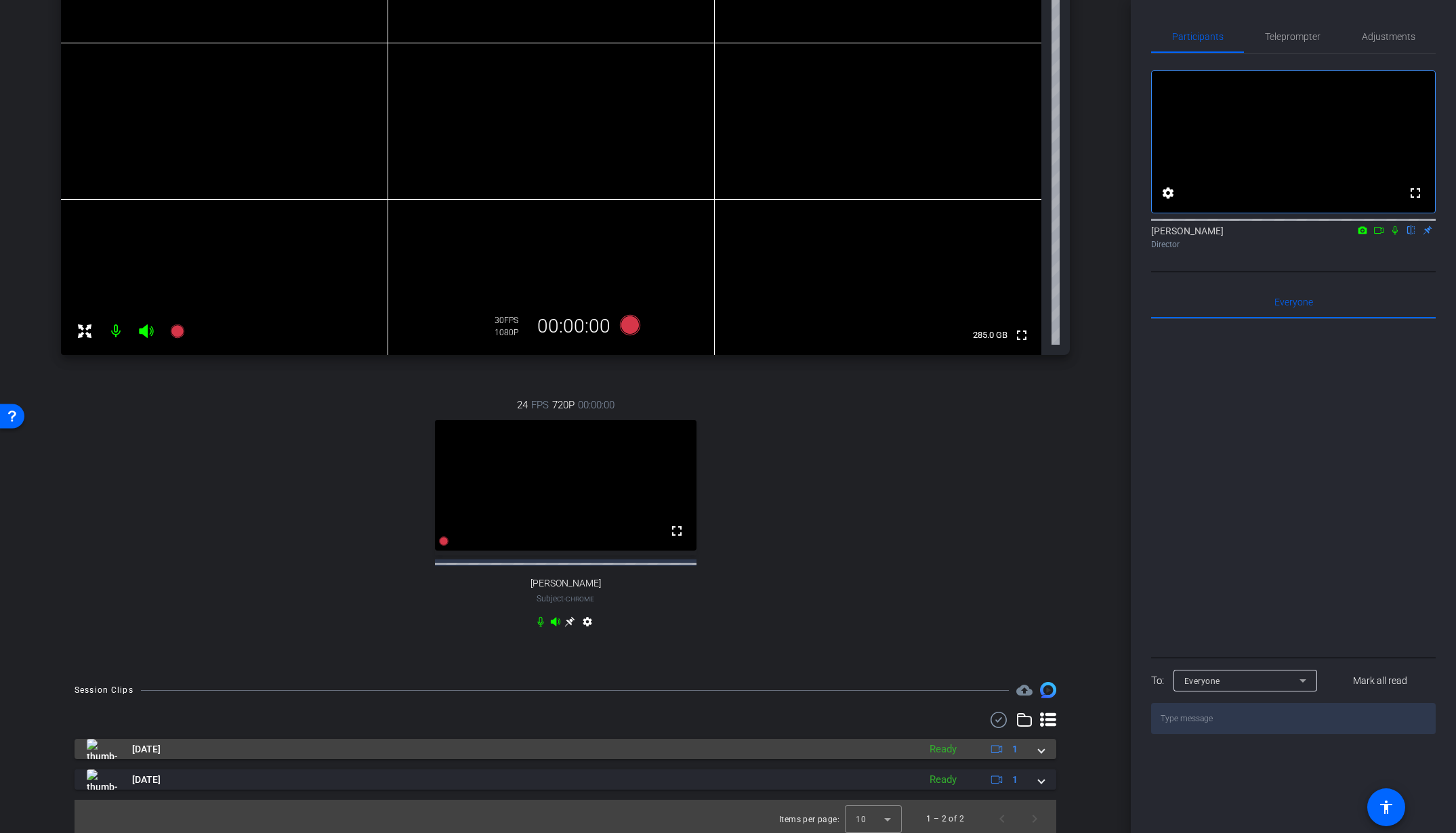
scroll to position [270, 0]
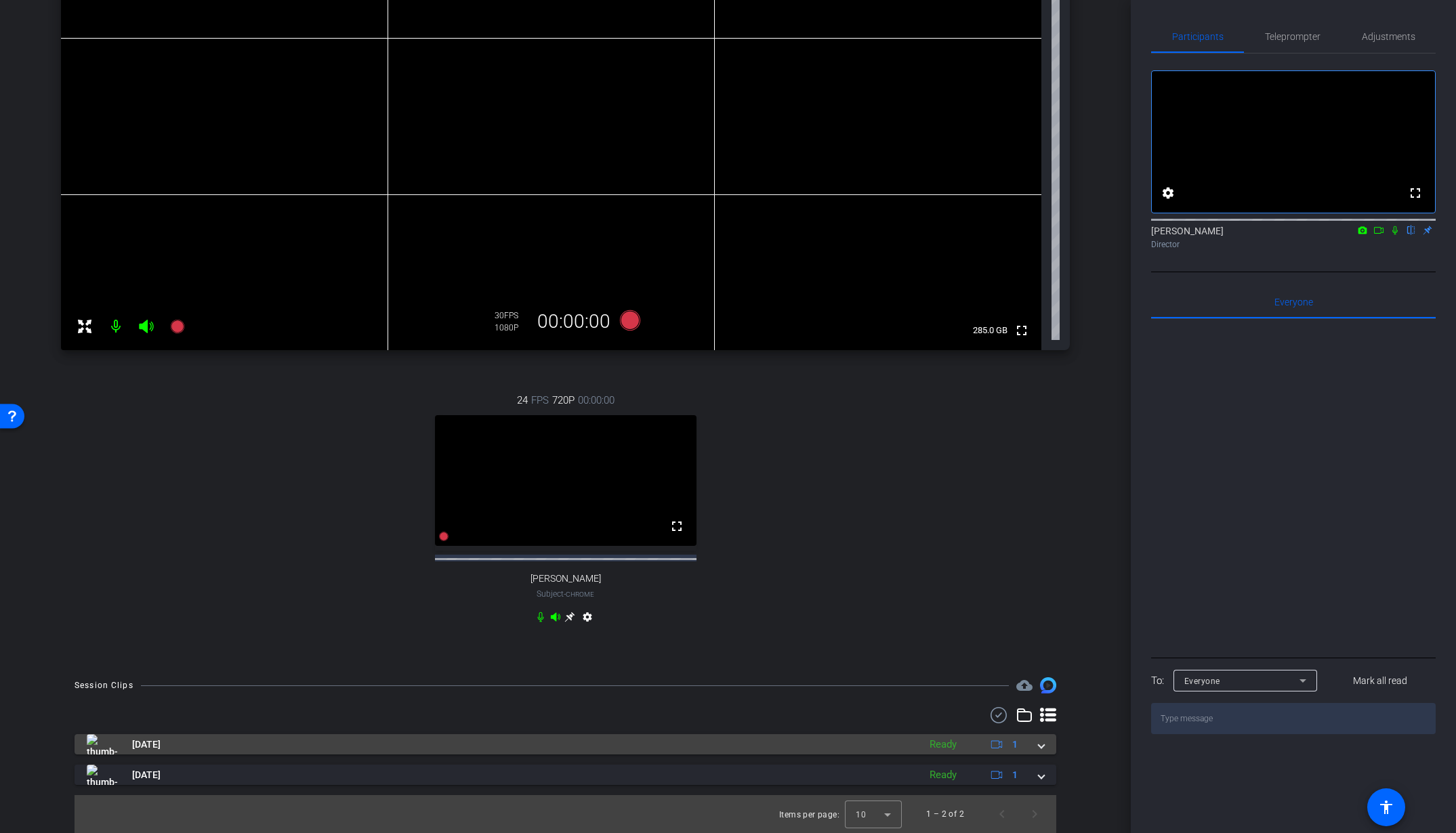
click at [812, 754] on mat-panel-title "[DATE]" at bounding box center [499, 744] width 825 height 21
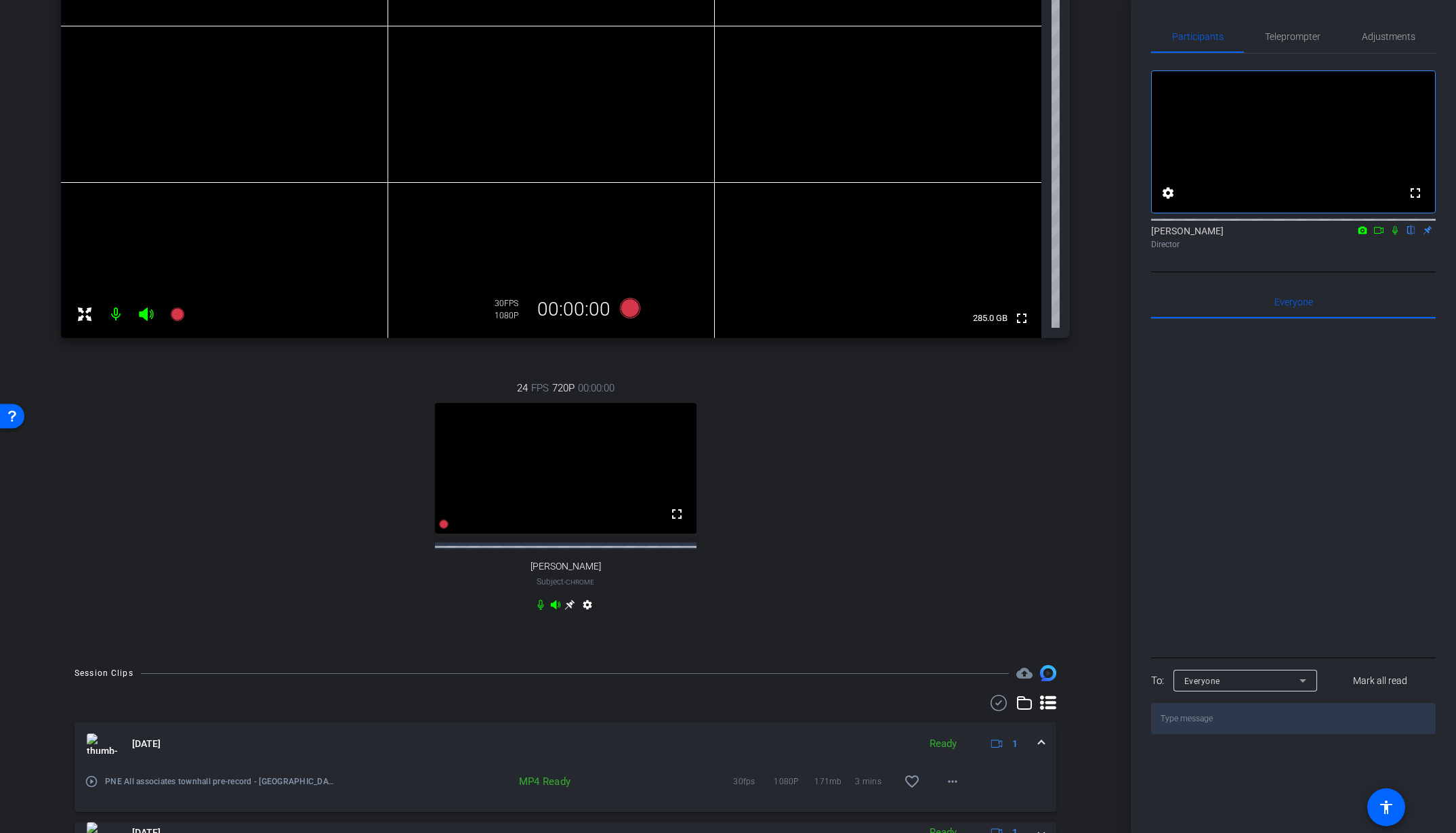
scroll to position [340, 0]
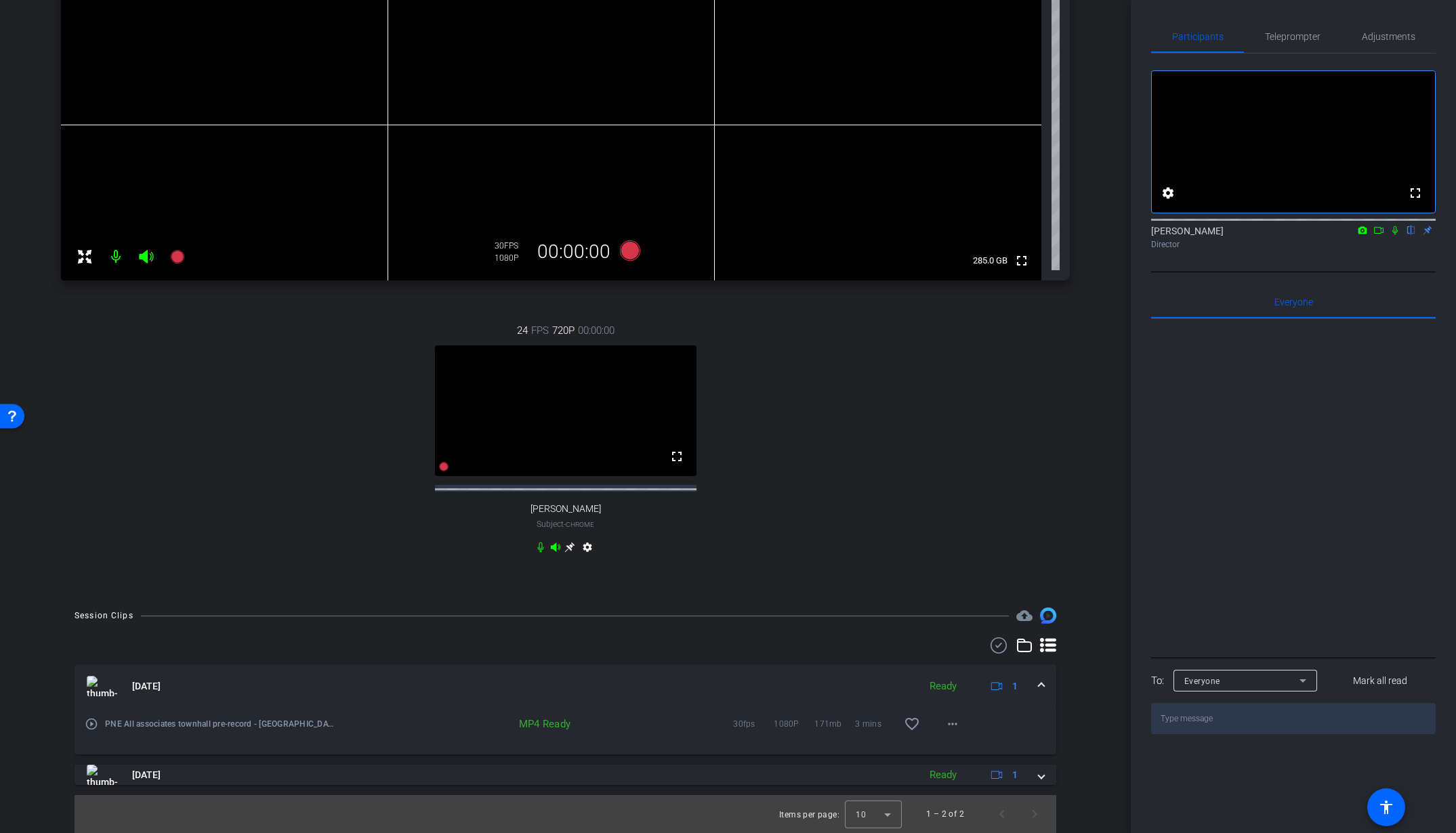
click at [688, 759] on div "Sep 24, 2025 Ready 1 play_circle_outline PNE All associates townhall pre-record…" at bounding box center [565, 725] width 982 height 121
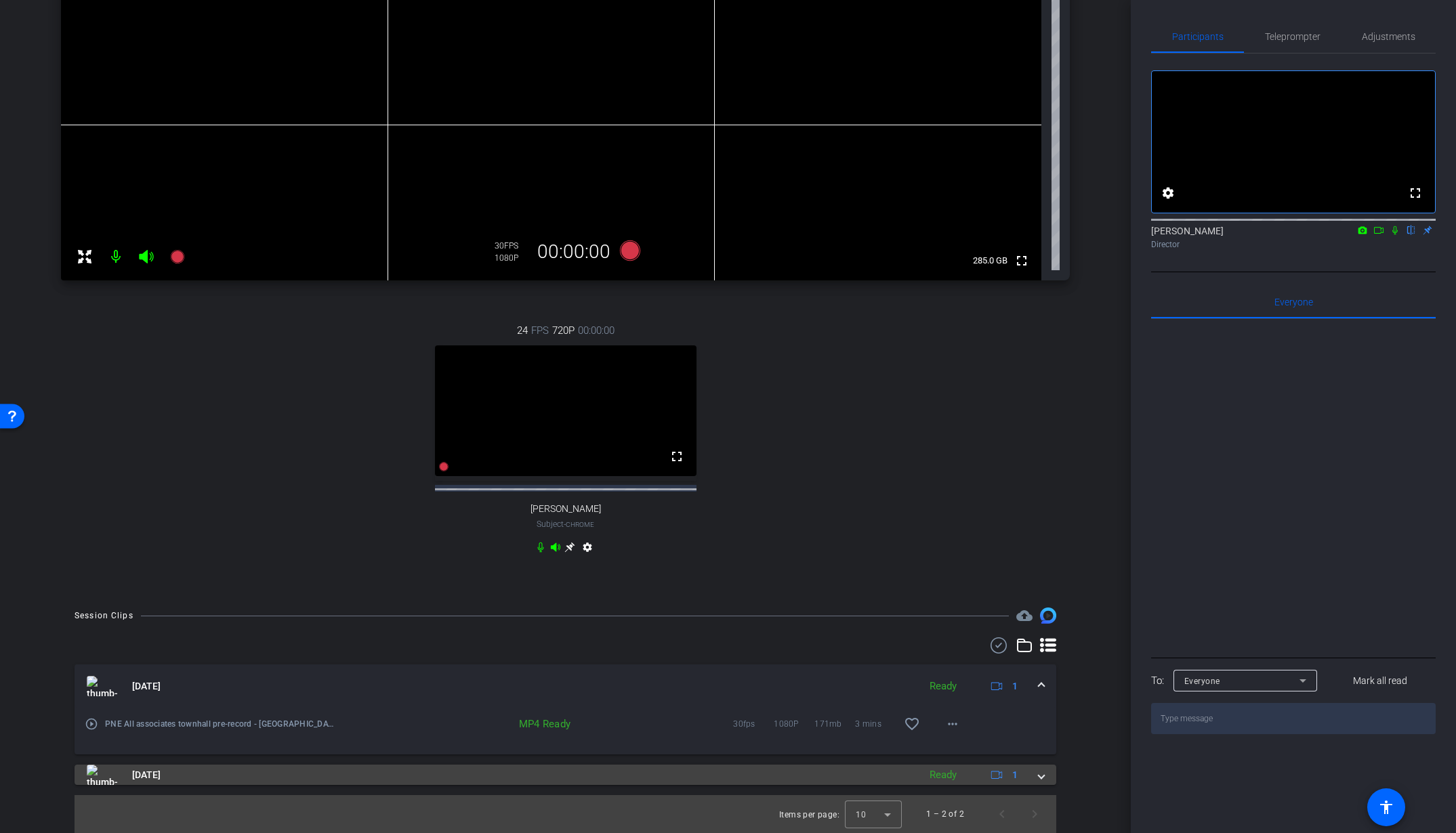
click at [686, 767] on mat-panel-title "[DATE]" at bounding box center [499, 775] width 825 height 21
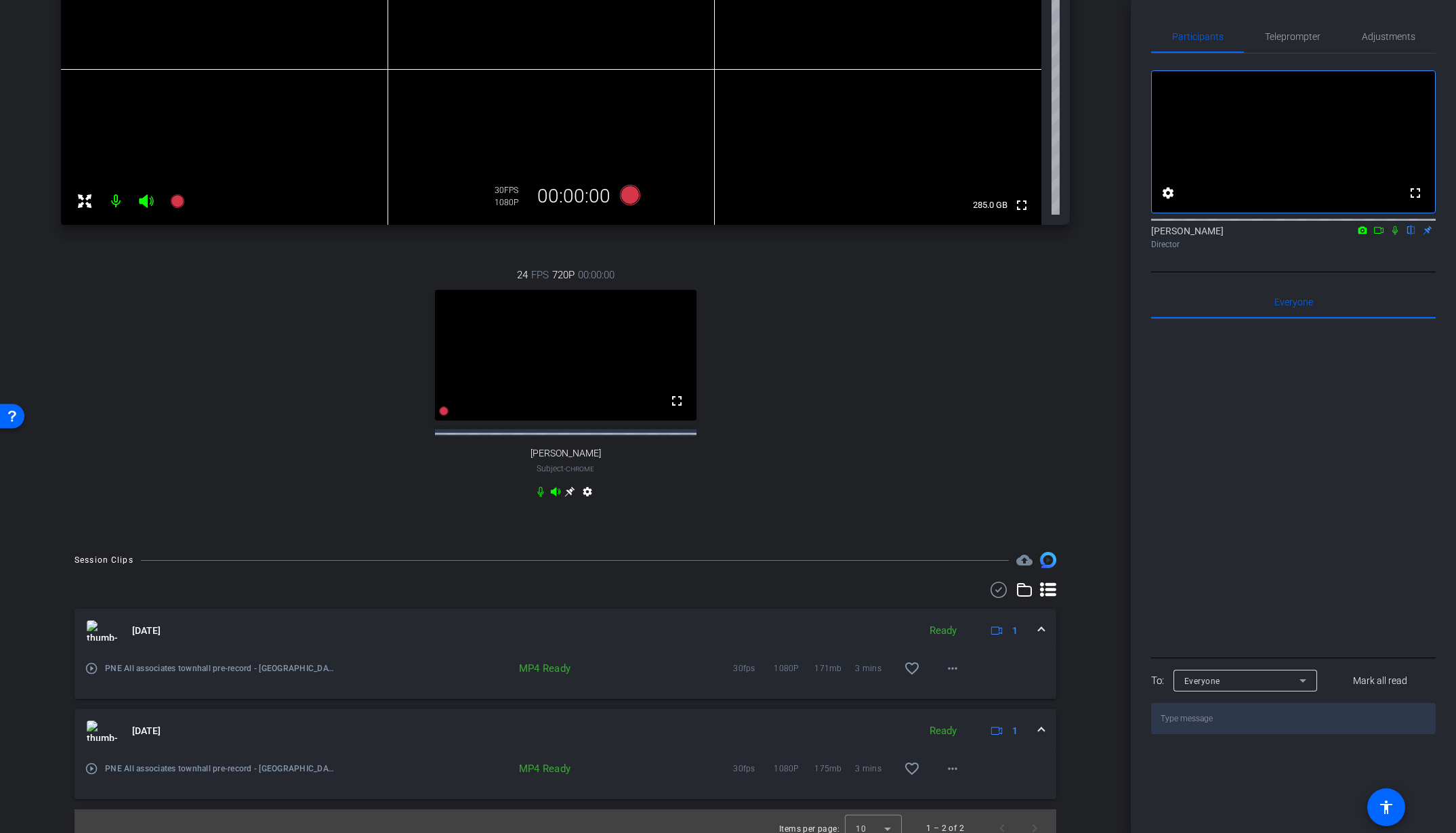
scroll to position [410, 0]
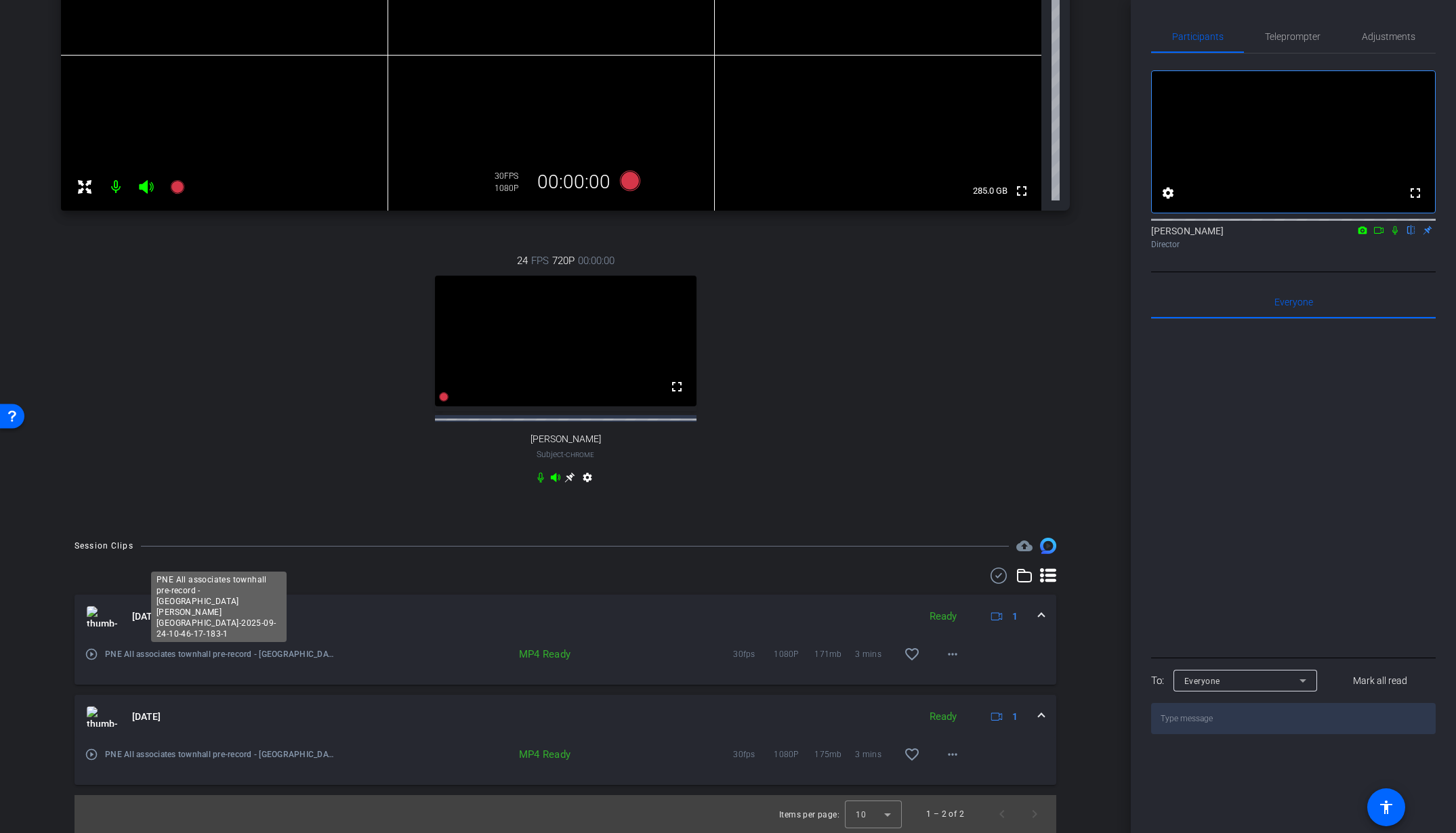
click at [150, 649] on span "PNE All associates townhall pre-record - Mariana-Mariana-2025-09-24-10-46-17-18…" at bounding box center [220, 655] width 230 height 14
click at [91, 653] on mat-icon "play_circle_outline" at bounding box center [91, 655] width 14 height 14
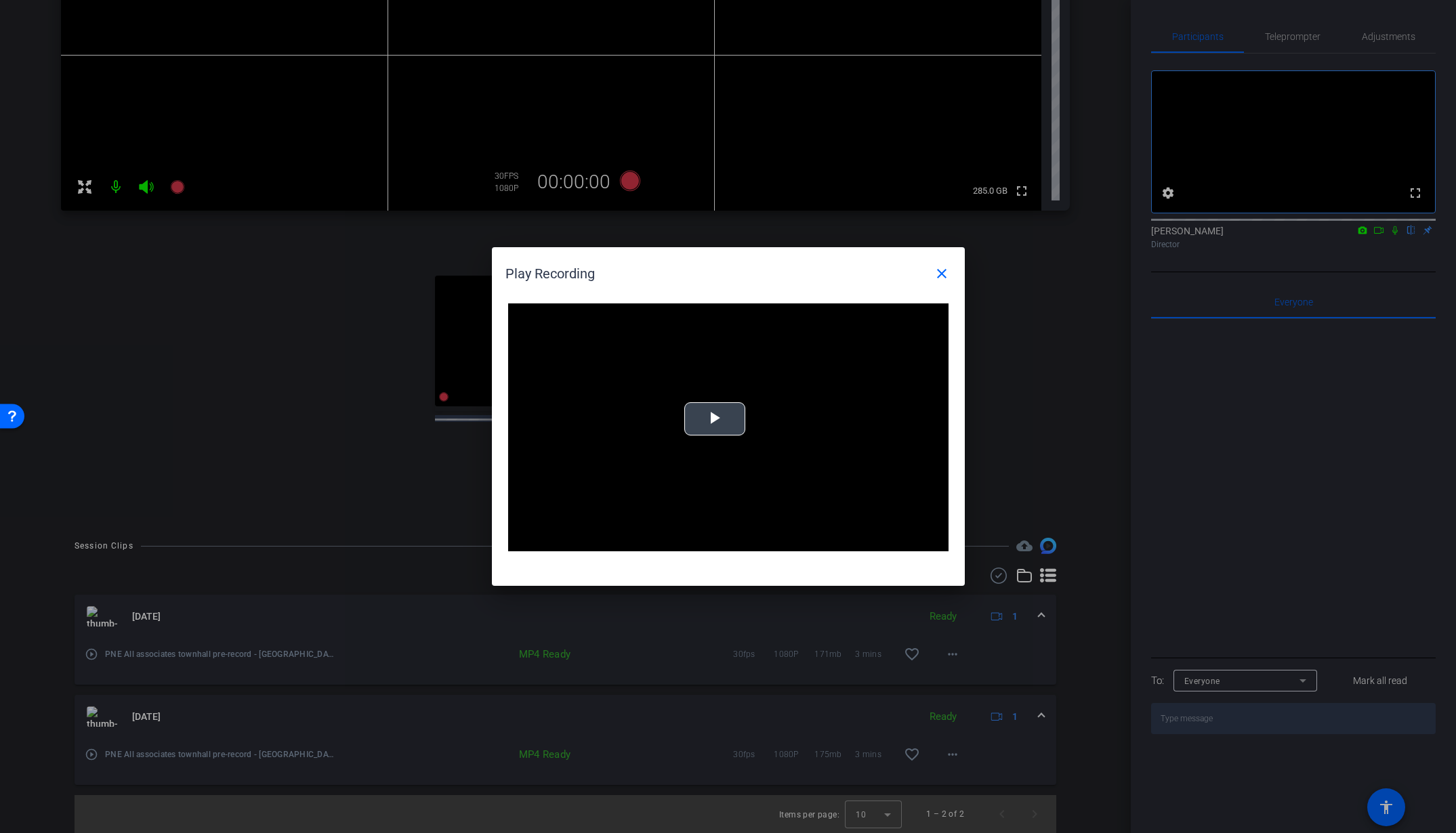
click at [715, 419] on span "Video Player" at bounding box center [715, 419] width 0 height 0
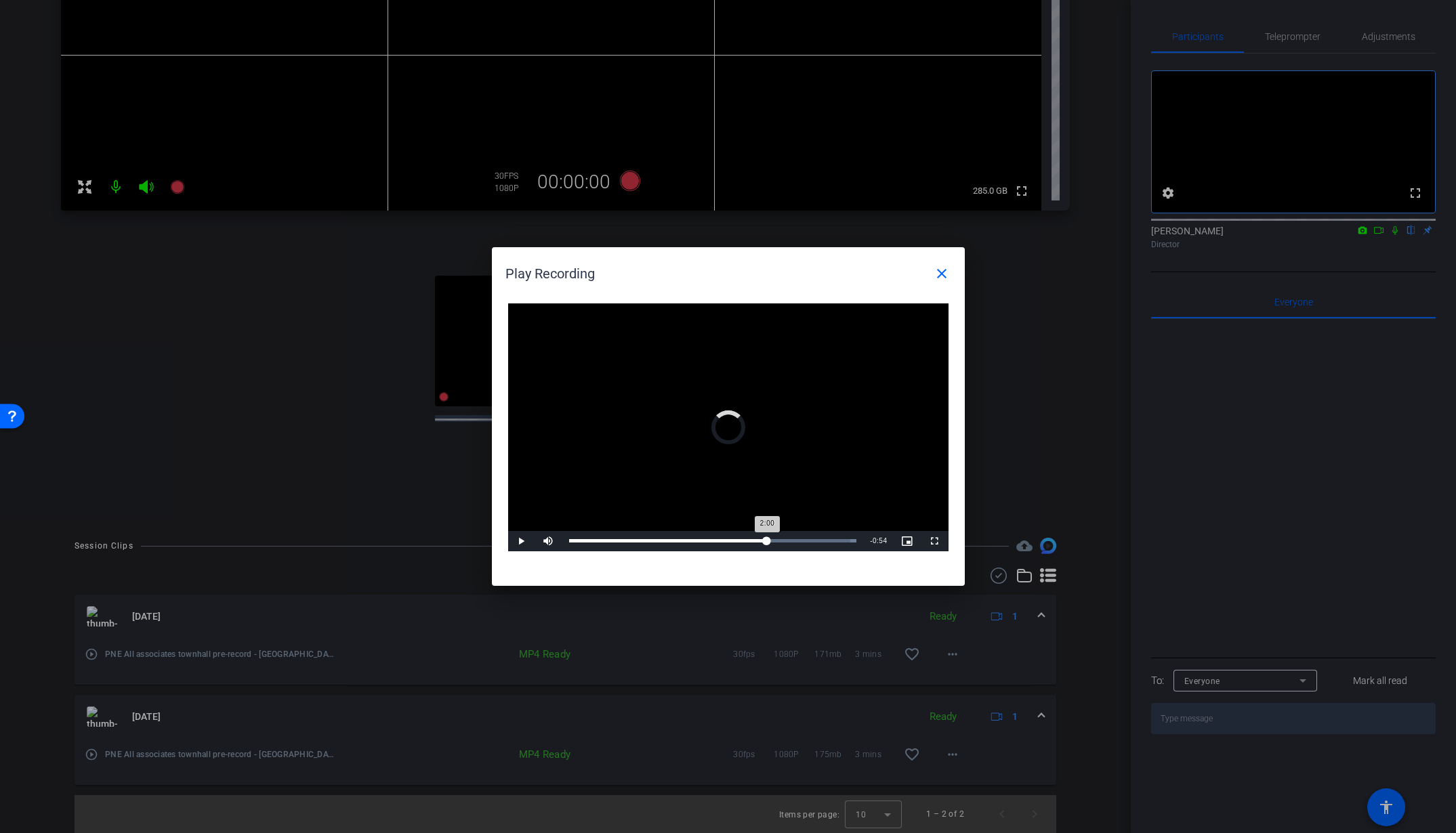
click at [767, 539] on div "Loaded : 100.00% 2:00 2:00" at bounding box center [713, 541] width 301 height 21
click at [830, 542] on div "Loaded : 100.00% 2:37 2:02" at bounding box center [713, 541] width 288 height 3
click at [843, 541] on div "Loaded : 100.00% 2:46 2:38" at bounding box center [713, 541] width 288 height 3
click at [948, 271] on mat-icon "close" at bounding box center [942, 274] width 16 height 16
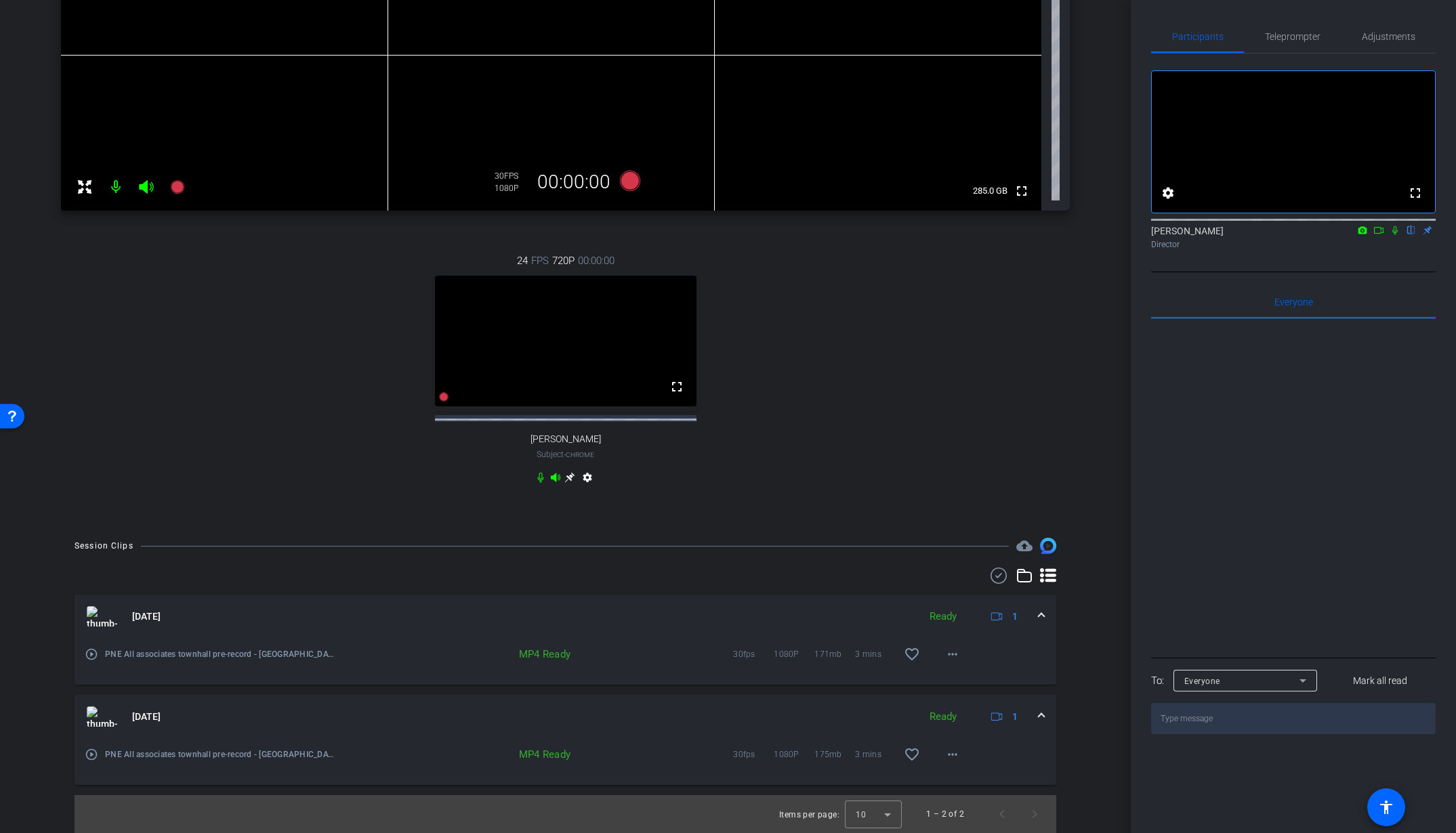
scroll to position [64, 0]
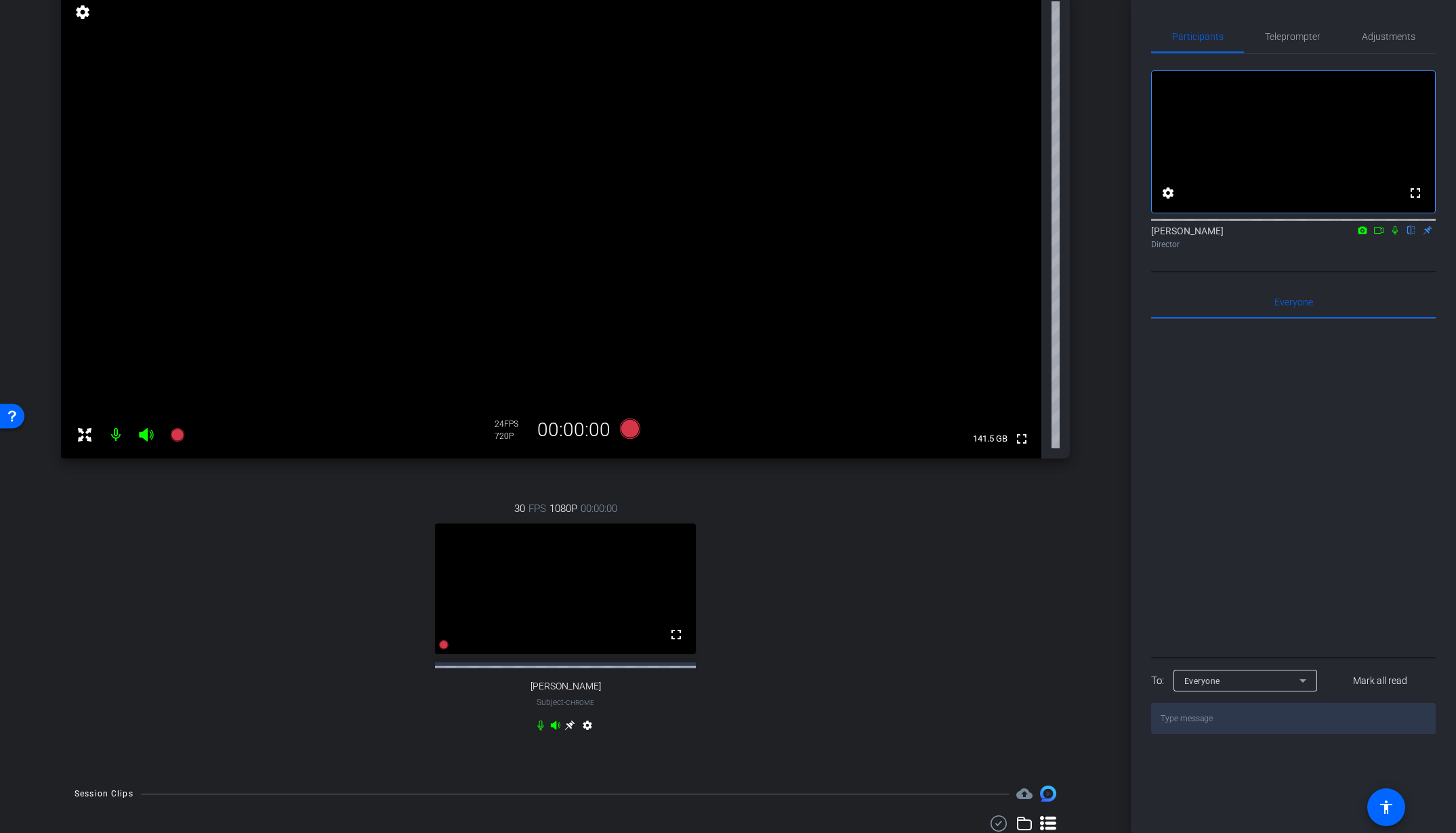
scroll to position [301, 0]
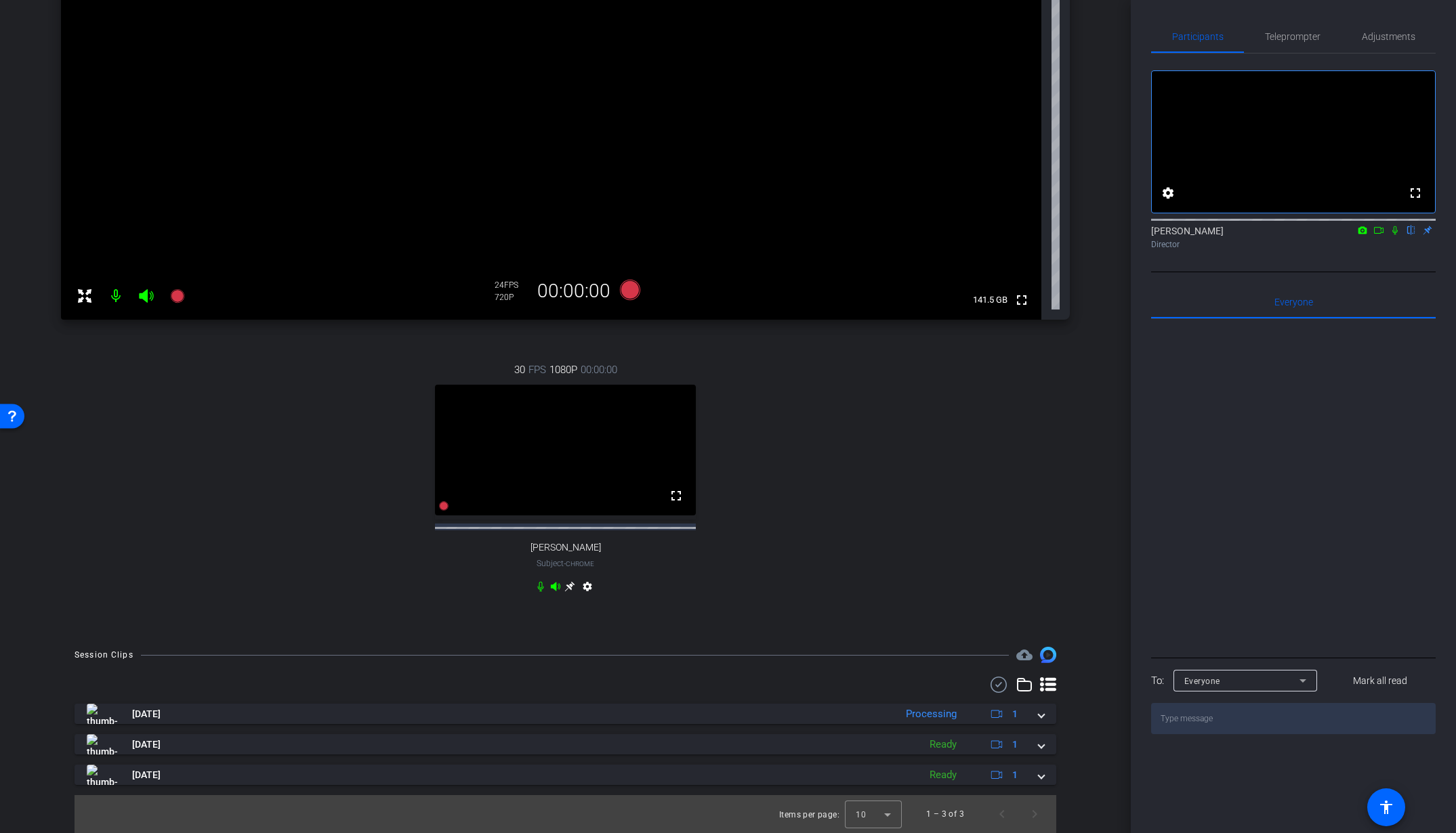
click at [565, 585] on icon at bounding box center [570, 587] width 10 height 10
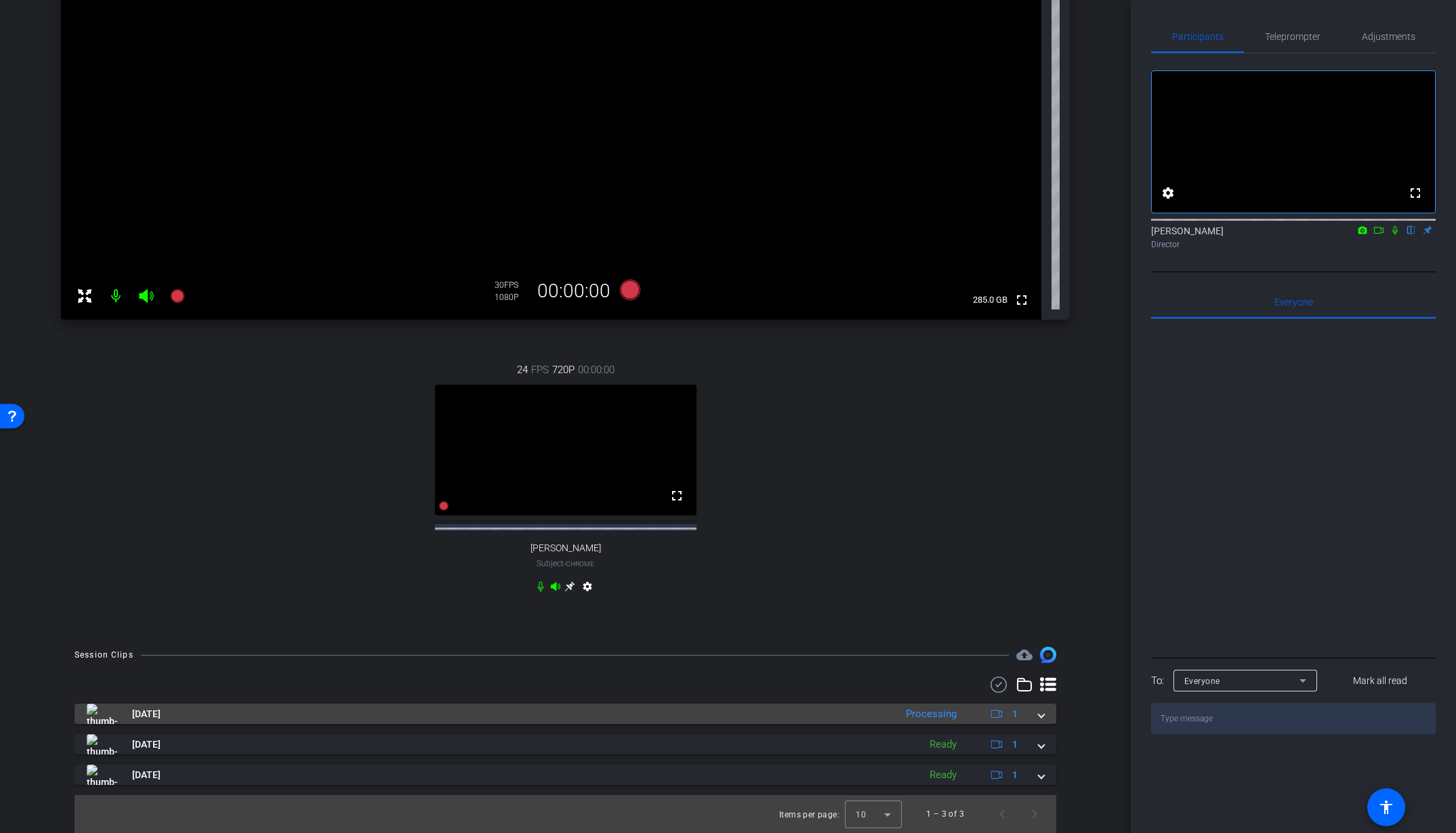
click at [583, 718] on mat-panel-title "Sep 24, 2025" at bounding box center [487, 714] width 801 height 21
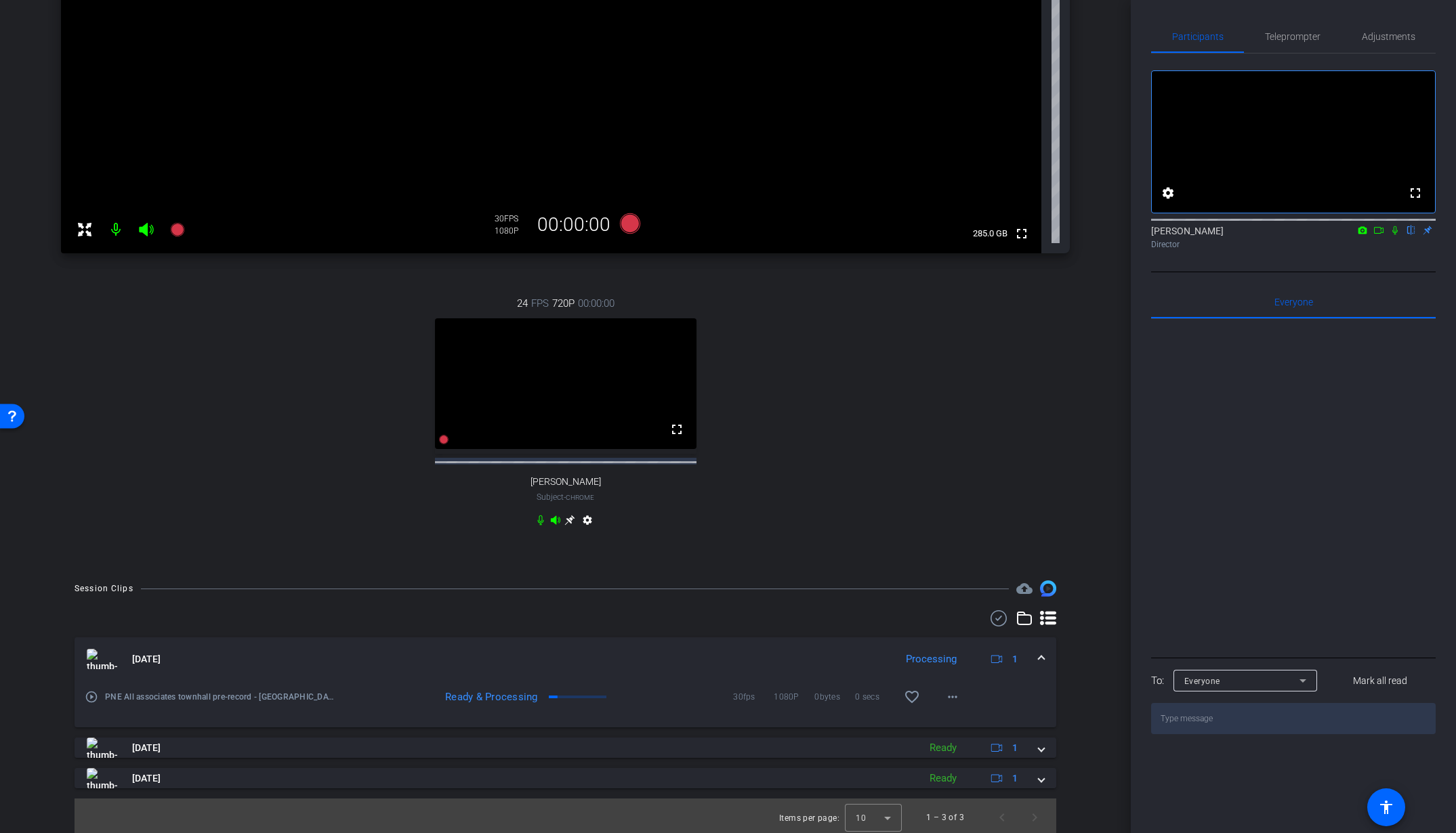
scroll to position [371, 0]
click at [91, 694] on mat-icon "play_circle_outline" at bounding box center [91, 694] width 14 height 14
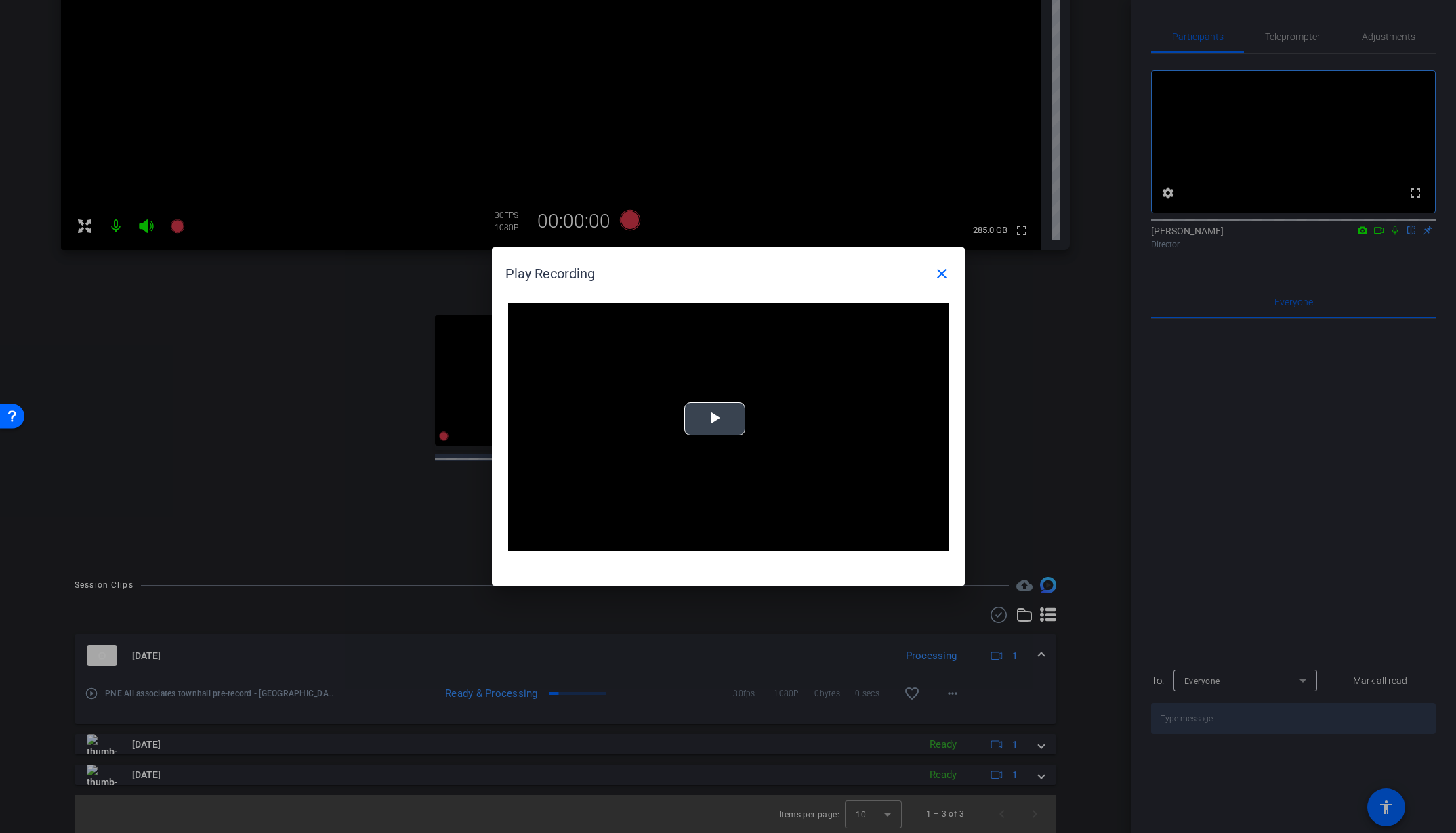
click at [715, 419] on span "Video Player" at bounding box center [715, 419] width 0 height 0
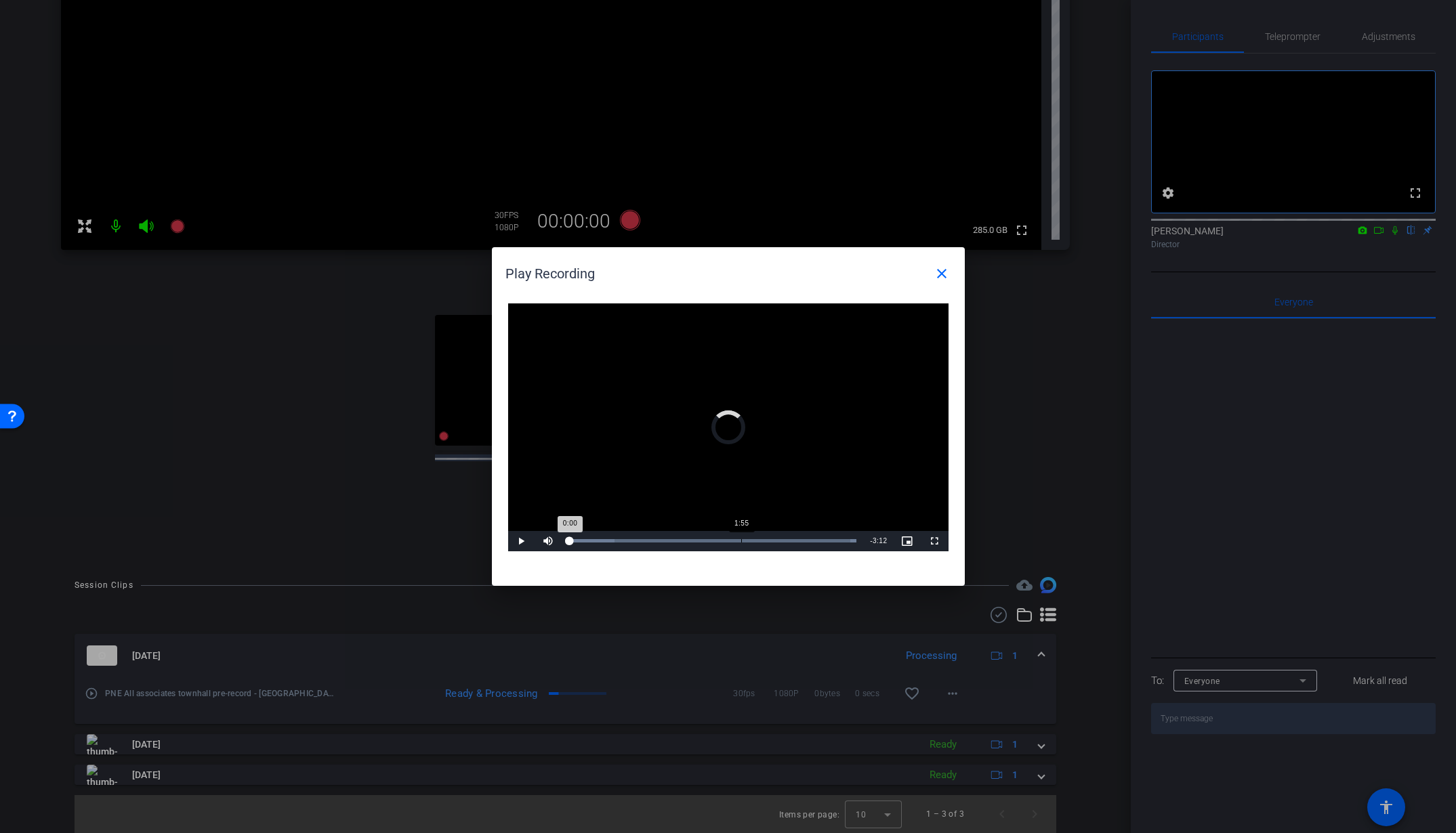
click at [740, 539] on div "Loaded : 100.00% 1:55 0:00" at bounding box center [713, 541] width 288 height 3
click at [830, 542] on div "Loaded : 100.00% 2:54 1:56" at bounding box center [713, 541] width 288 height 3
click at [847, 544] on div "Loaded : 100.00% 3:05 2:57" at bounding box center [713, 541] width 301 height 21
click at [942, 276] on mat-icon "close" at bounding box center [942, 274] width 16 height 16
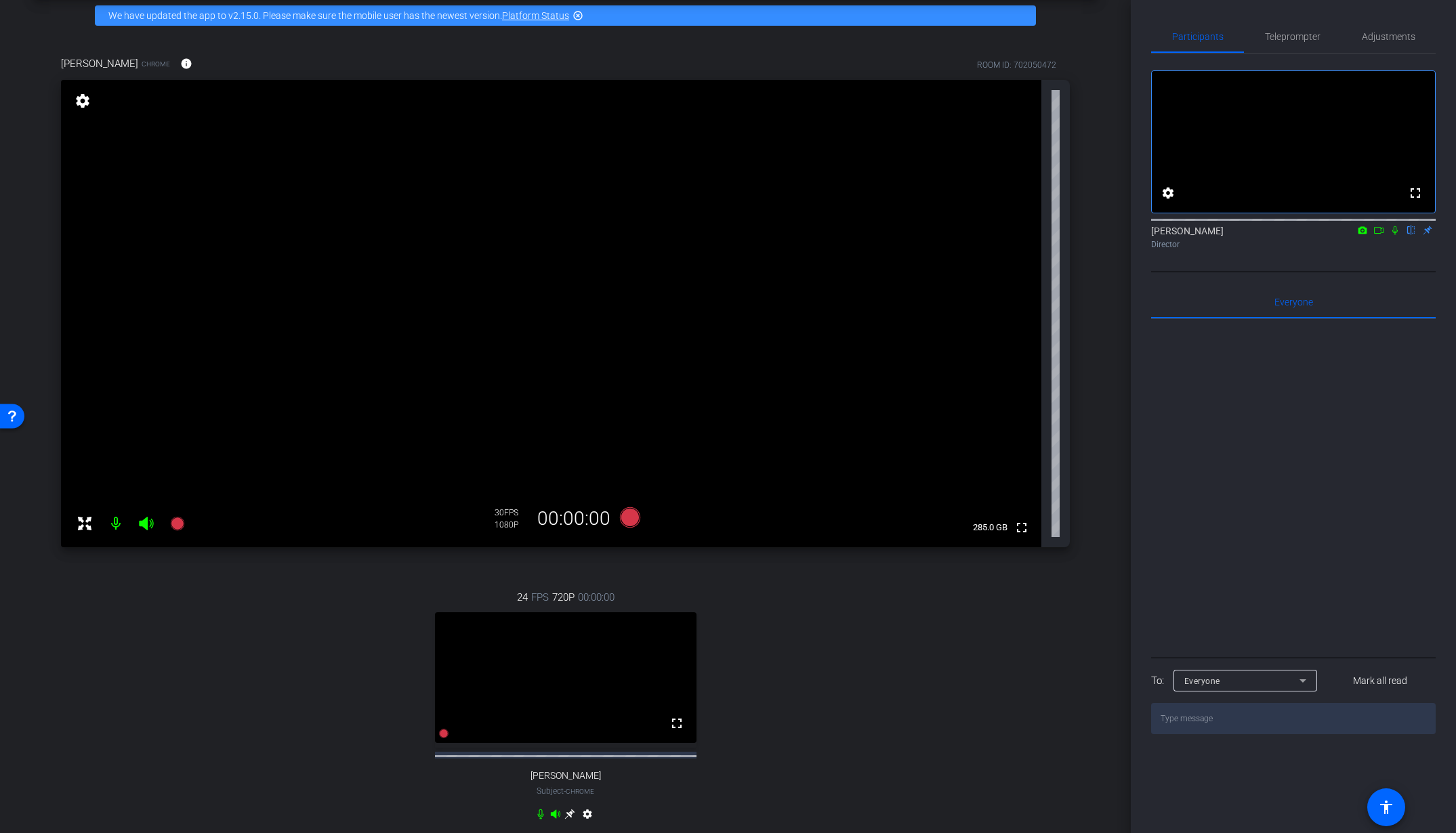
scroll to position [157, 0]
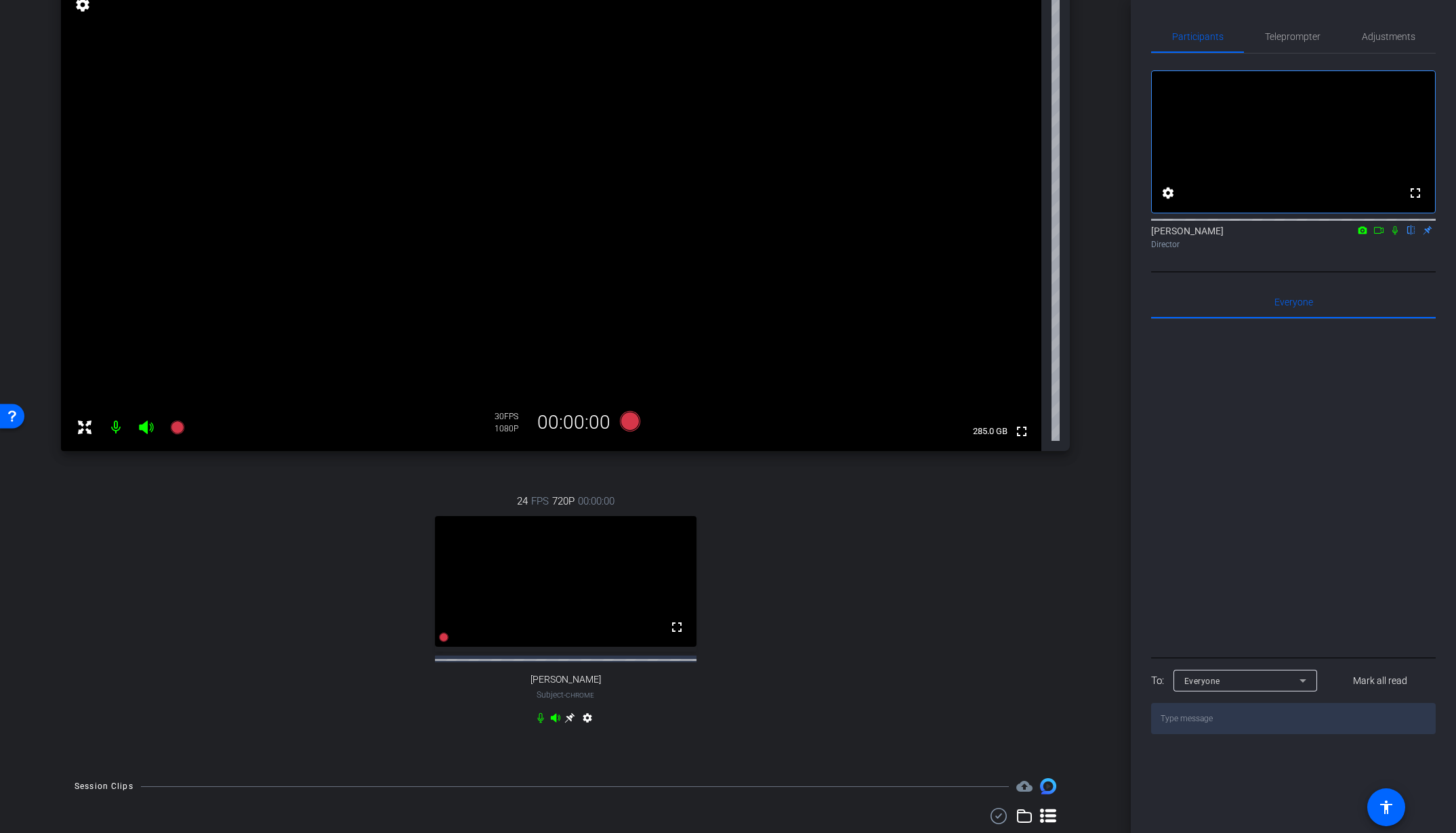
click at [1396, 235] on icon at bounding box center [1395, 231] width 11 height 10
click at [1382, 234] on icon at bounding box center [1378, 231] width 10 height 7
click at [634, 419] on icon at bounding box center [629, 421] width 21 height 21
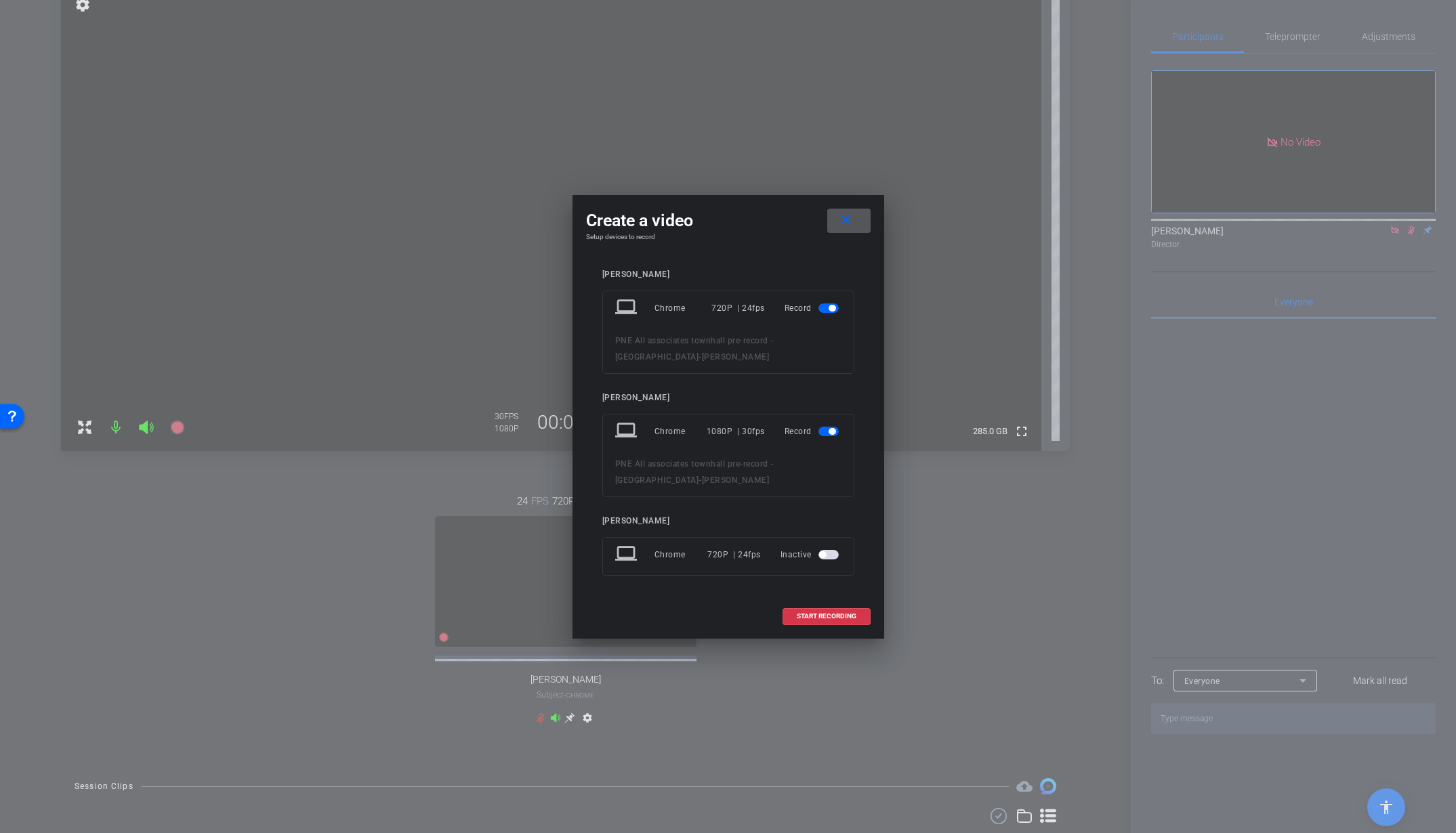
click at [830, 312] on span "button" at bounding box center [832, 308] width 7 height 7
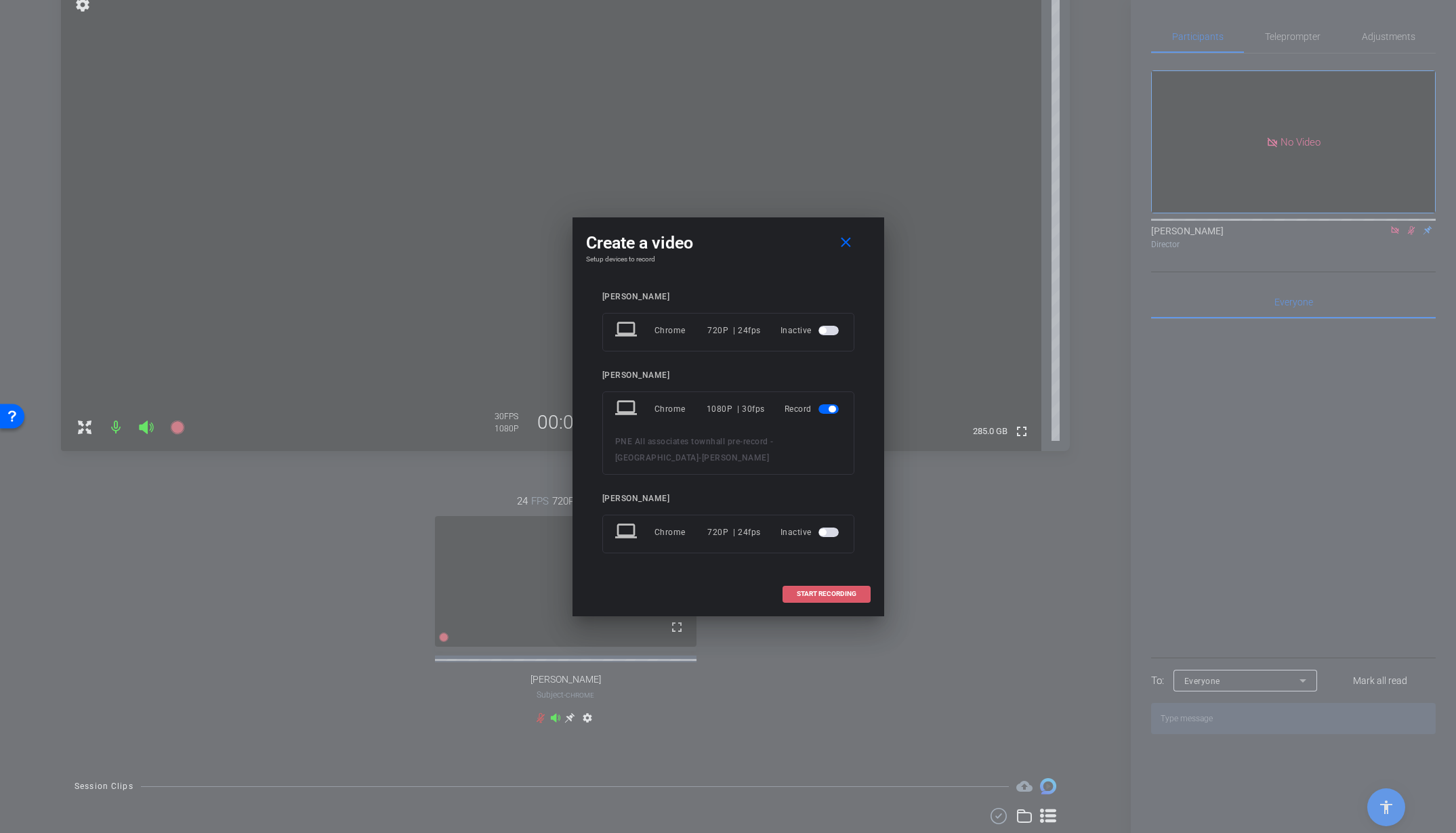
click at [821, 594] on span "START RECORDING" at bounding box center [826, 594] width 60 height 7
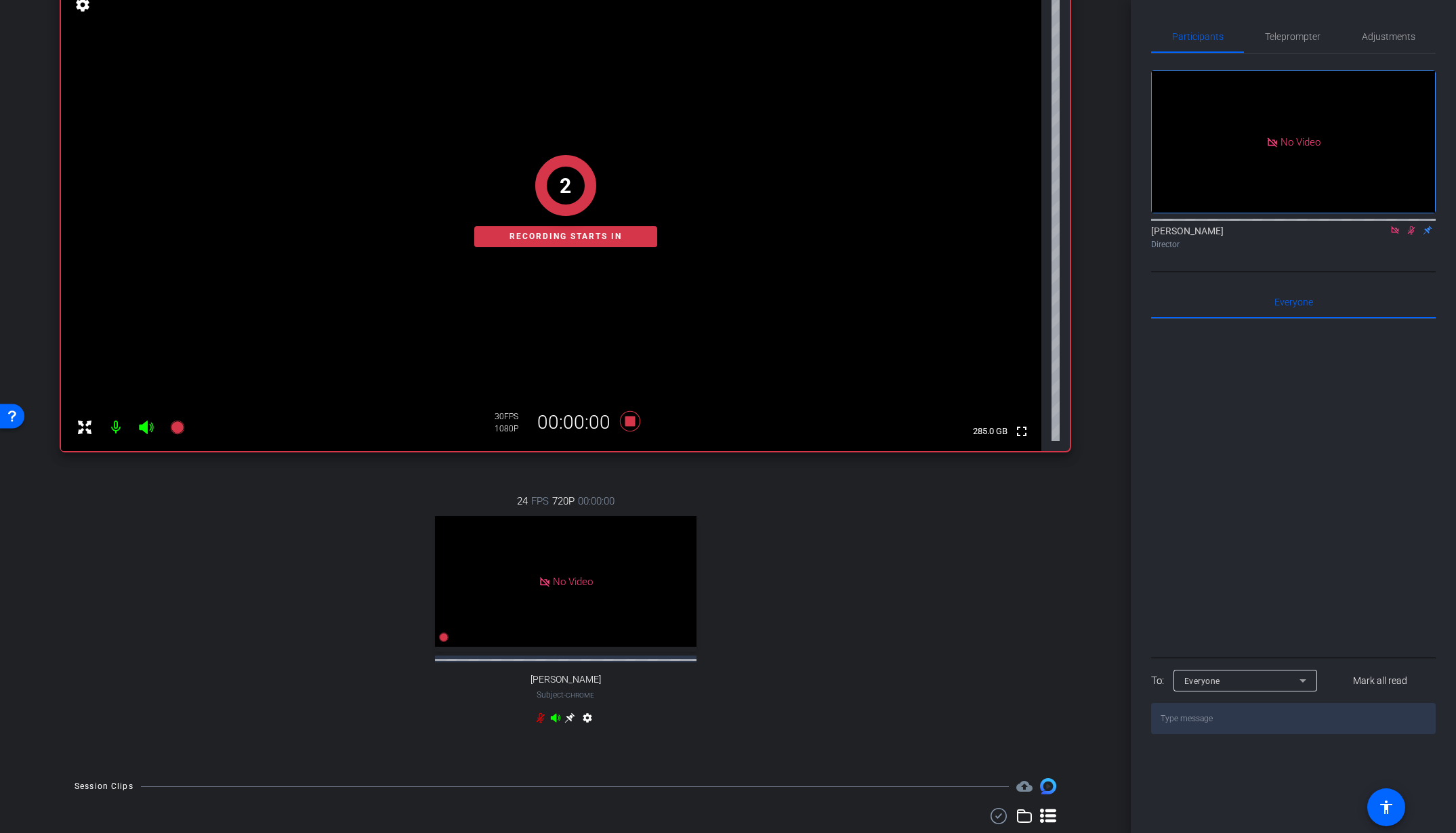
click at [1411, 235] on icon at bounding box center [1411, 231] width 8 height 9
click at [1411, 235] on icon at bounding box center [1411, 231] width 11 height 10
click at [629, 412] on icon at bounding box center [630, 421] width 32 height 25
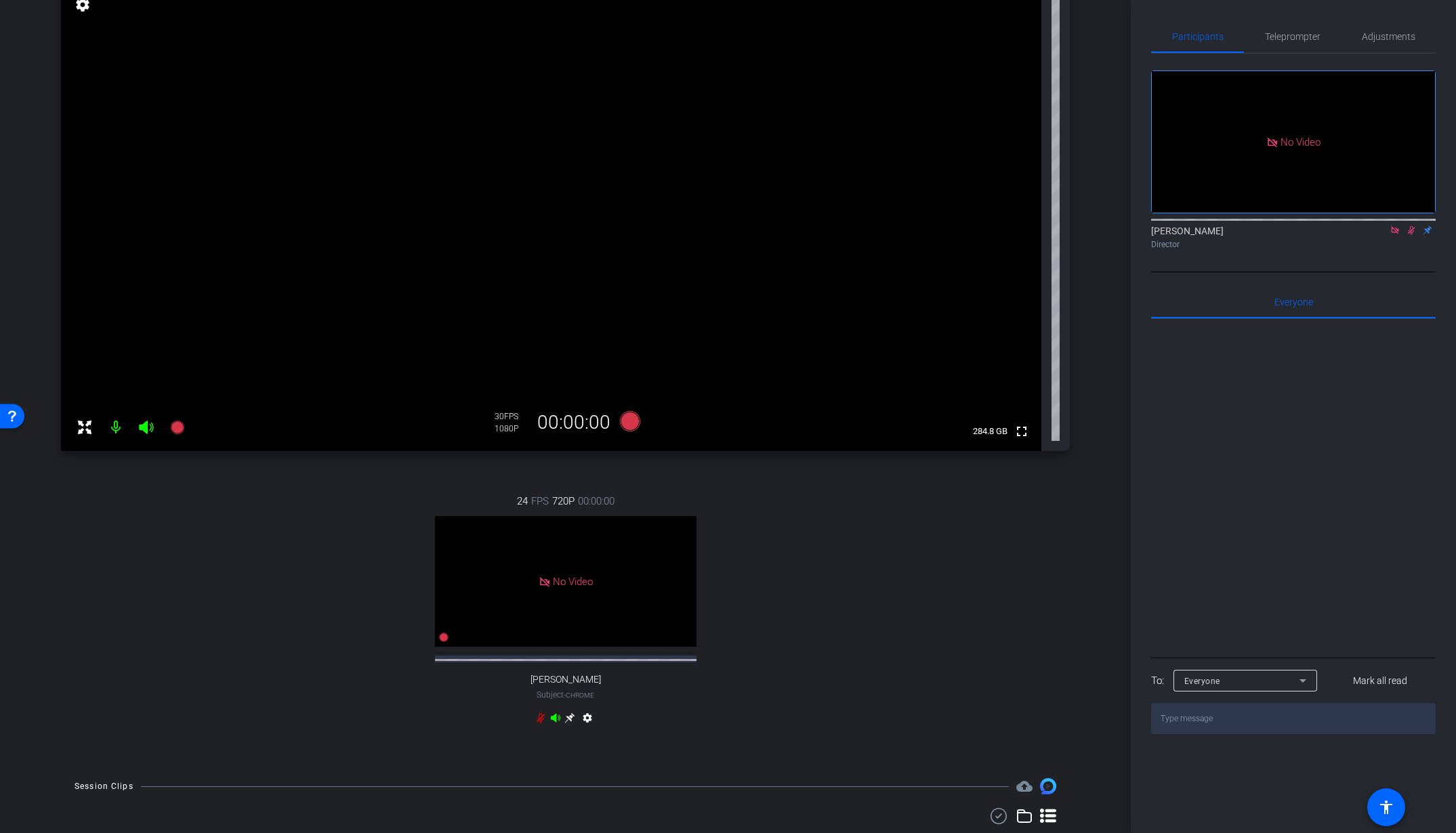
click at [1413, 250] on div "Gert-Jan Andries Director" at bounding box center [1293, 237] width 285 height 27
click at [1412, 235] on icon at bounding box center [1411, 231] width 11 height 10
click at [1401, 237] on mat-icon at bounding box center [1395, 231] width 16 height 12
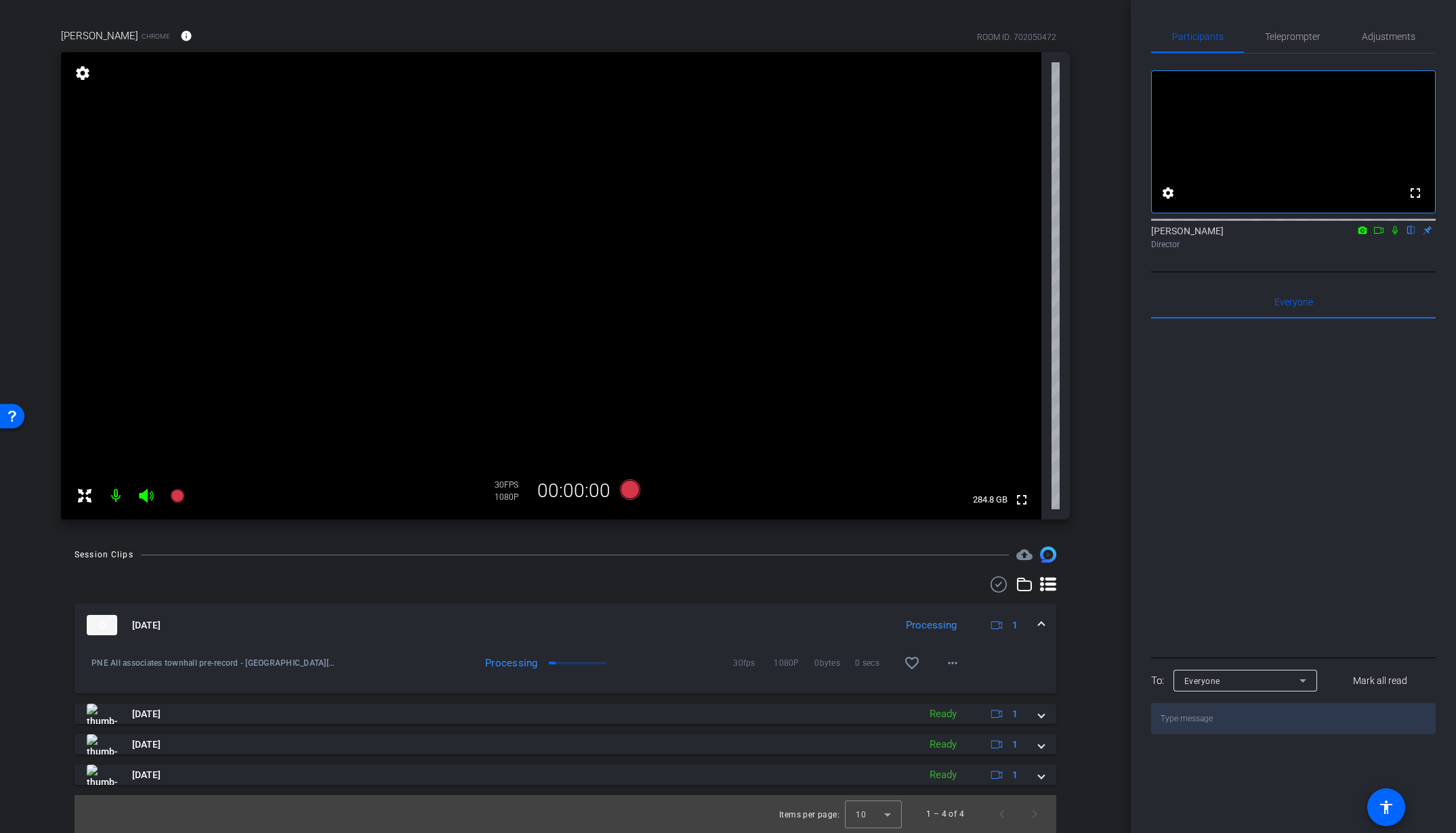
scroll to position [0, 0]
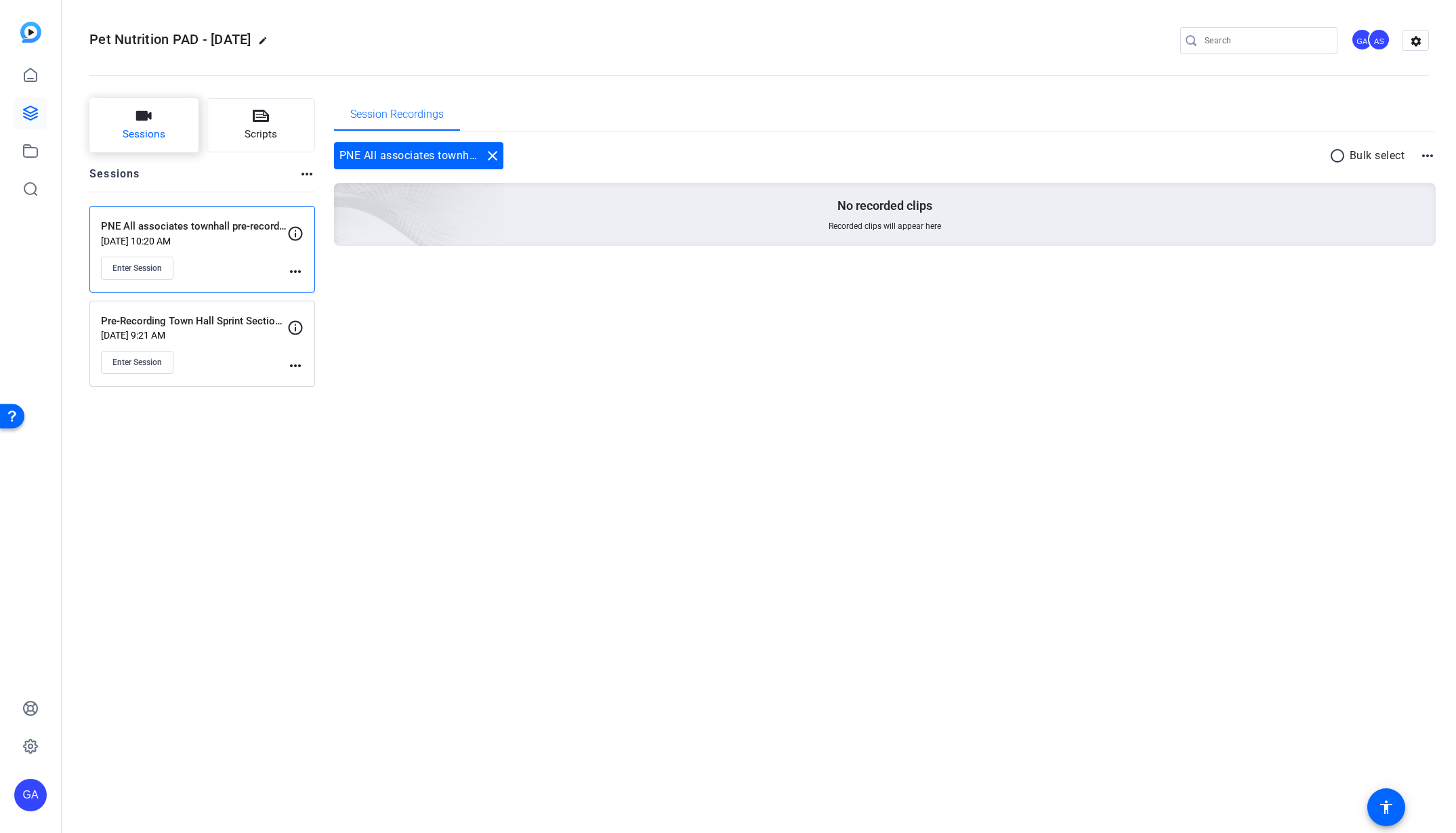
click at [153, 133] on span "Sessions" at bounding box center [144, 134] width 43 height 16
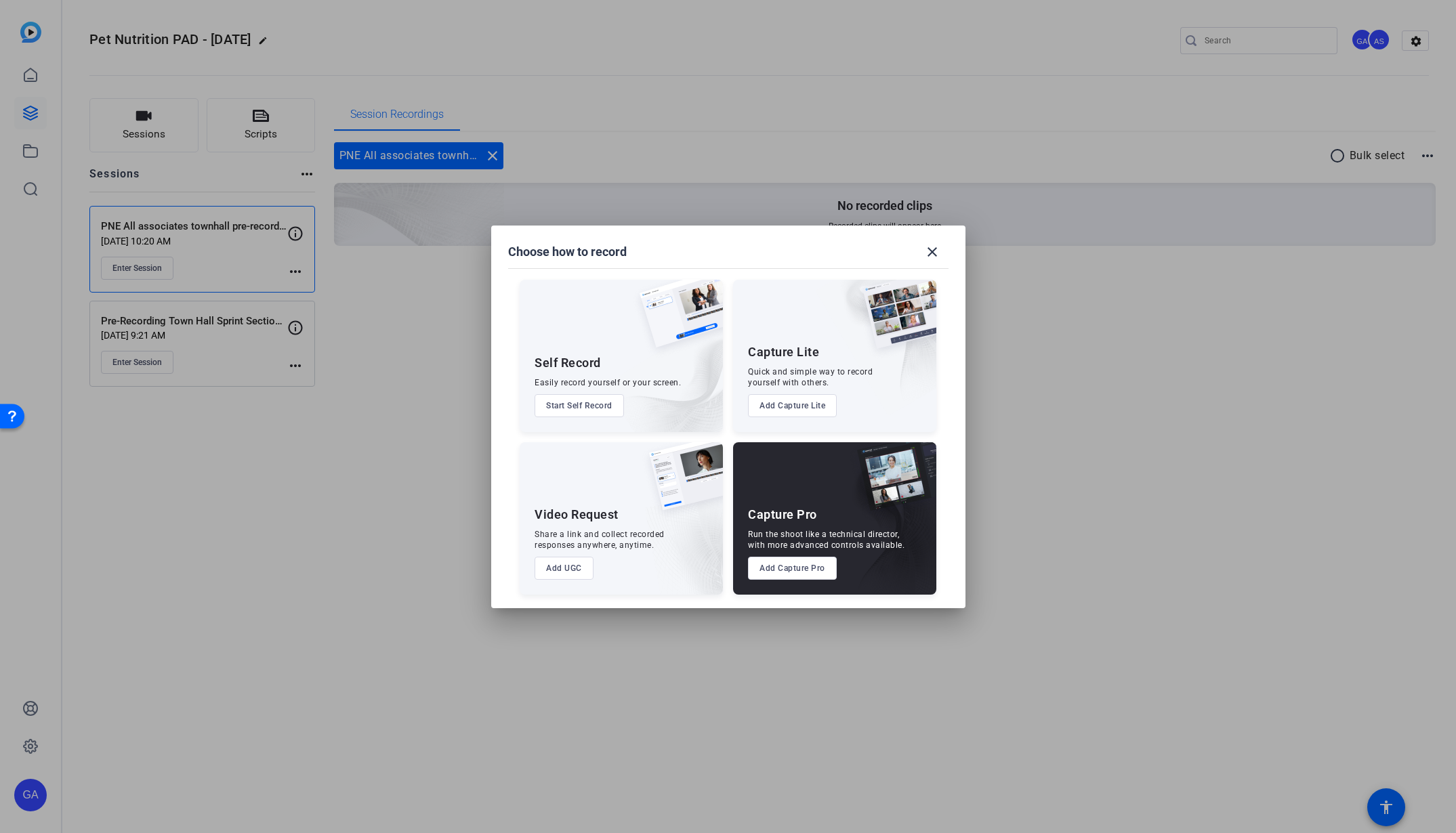
click at [788, 507] on div "Capture Pro" at bounding box center [782, 515] width 69 height 16
click at [806, 563] on button "Add Capture Pro" at bounding box center [792, 569] width 89 height 23
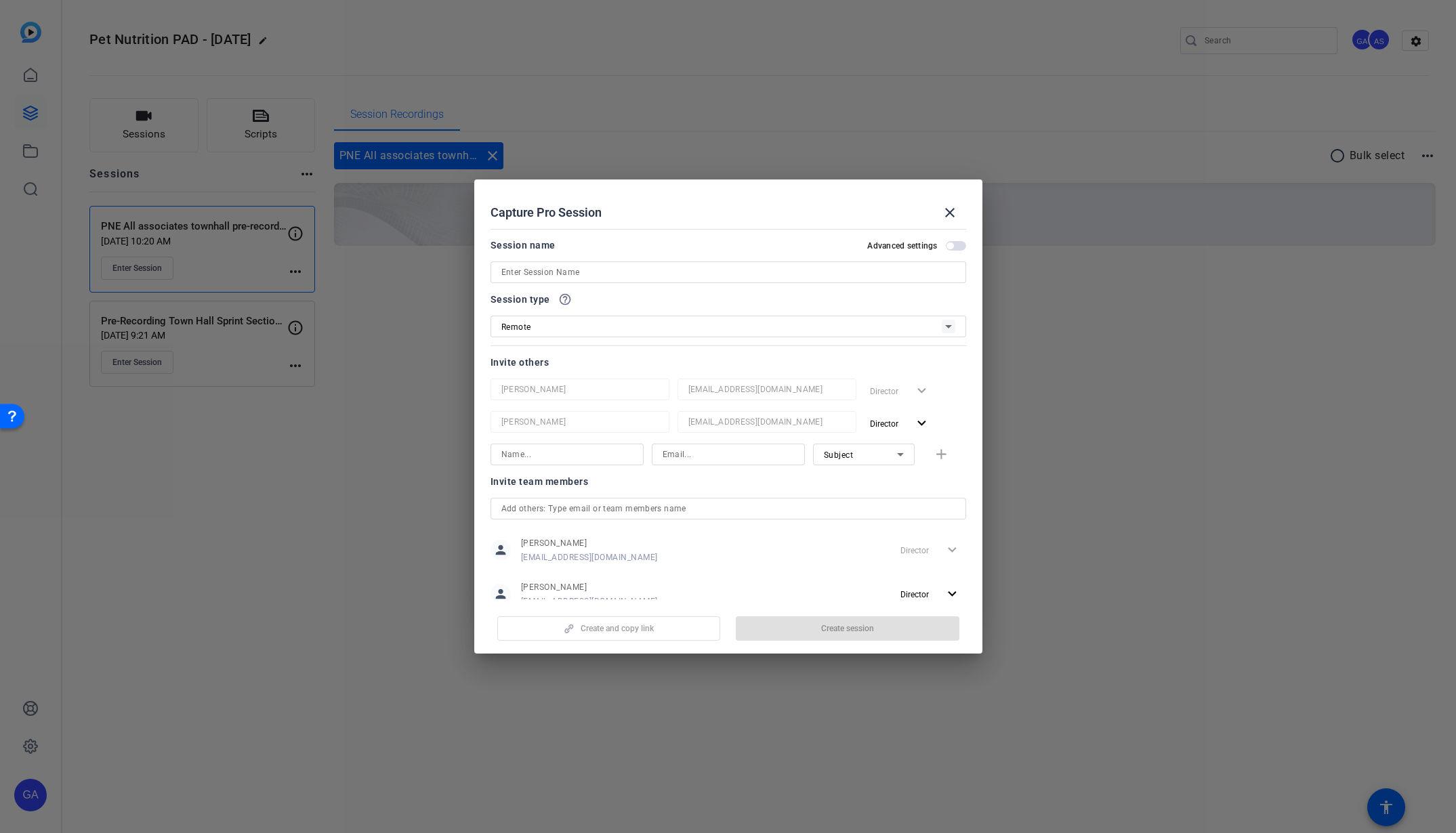
click at [809, 571] on openreel-create-edit-capture-pro-session "Capture Pro Session close Session name Advanced settings Session type help_outl…" at bounding box center [728, 416] width 508 height 474
click at [611, 279] on input at bounding box center [729, 272] width 454 height 16
paste input "PNE All Associate Town Hall Pre-Record - Imke"
type input "PNE All Associate Town Hall Pre-Record - Imke"
click at [832, 626] on span "Create session" at bounding box center [847, 629] width 53 height 11
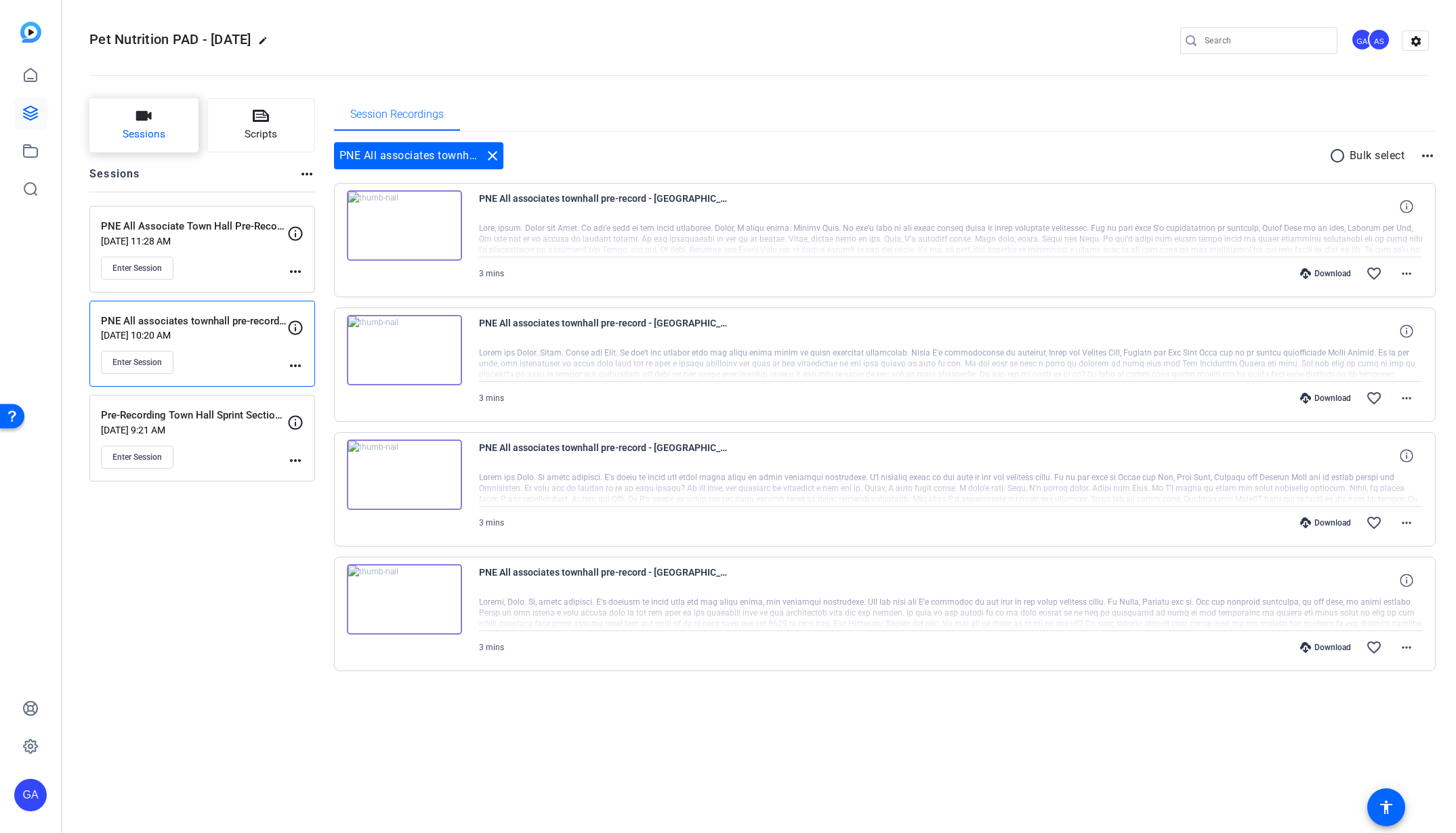
click at [150, 129] on span "Sessions" at bounding box center [144, 134] width 43 height 16
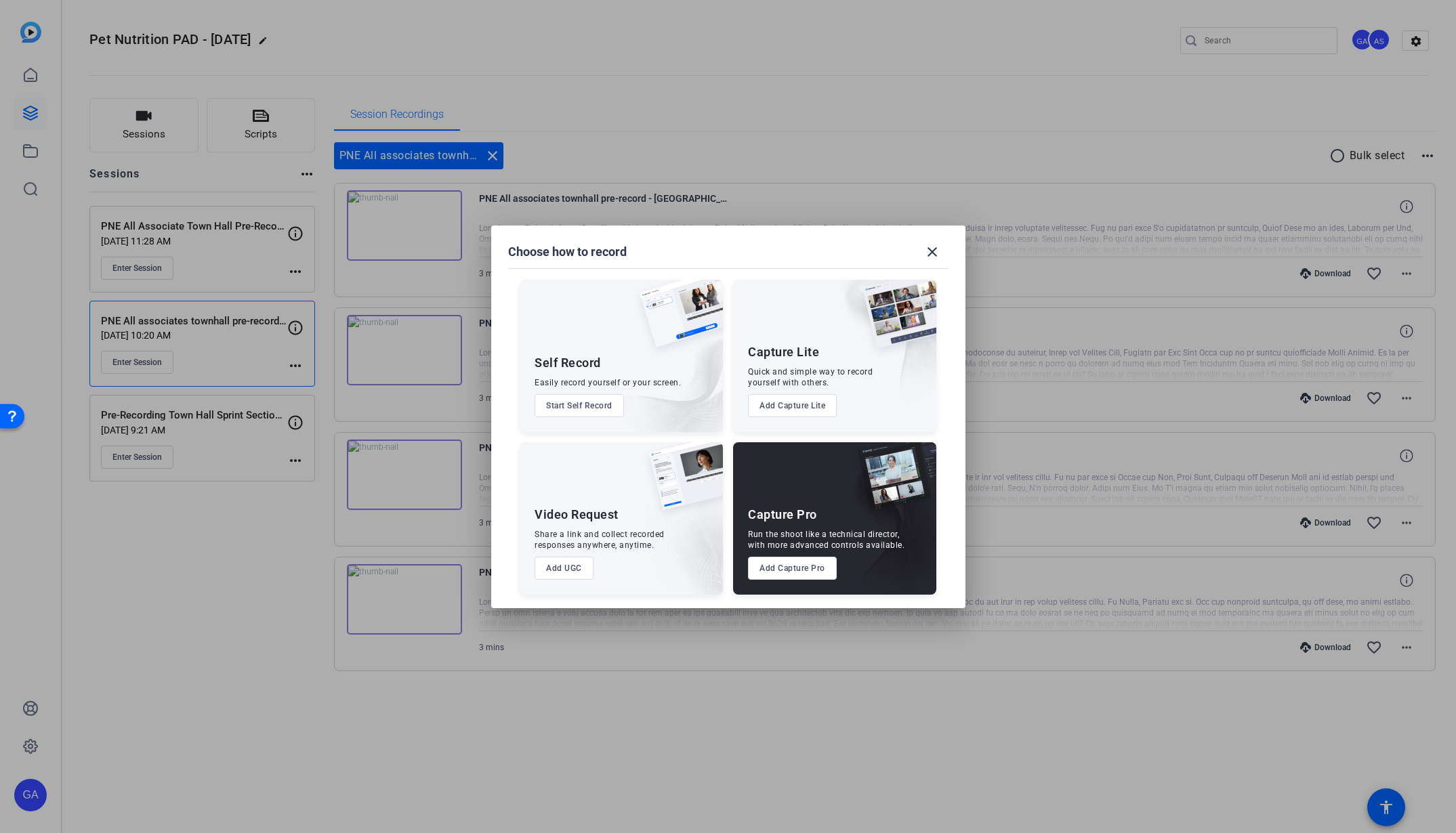
click at [793, 567] on button "Add Capture Pro" at bounding box center [792, 569] width 89 height 23
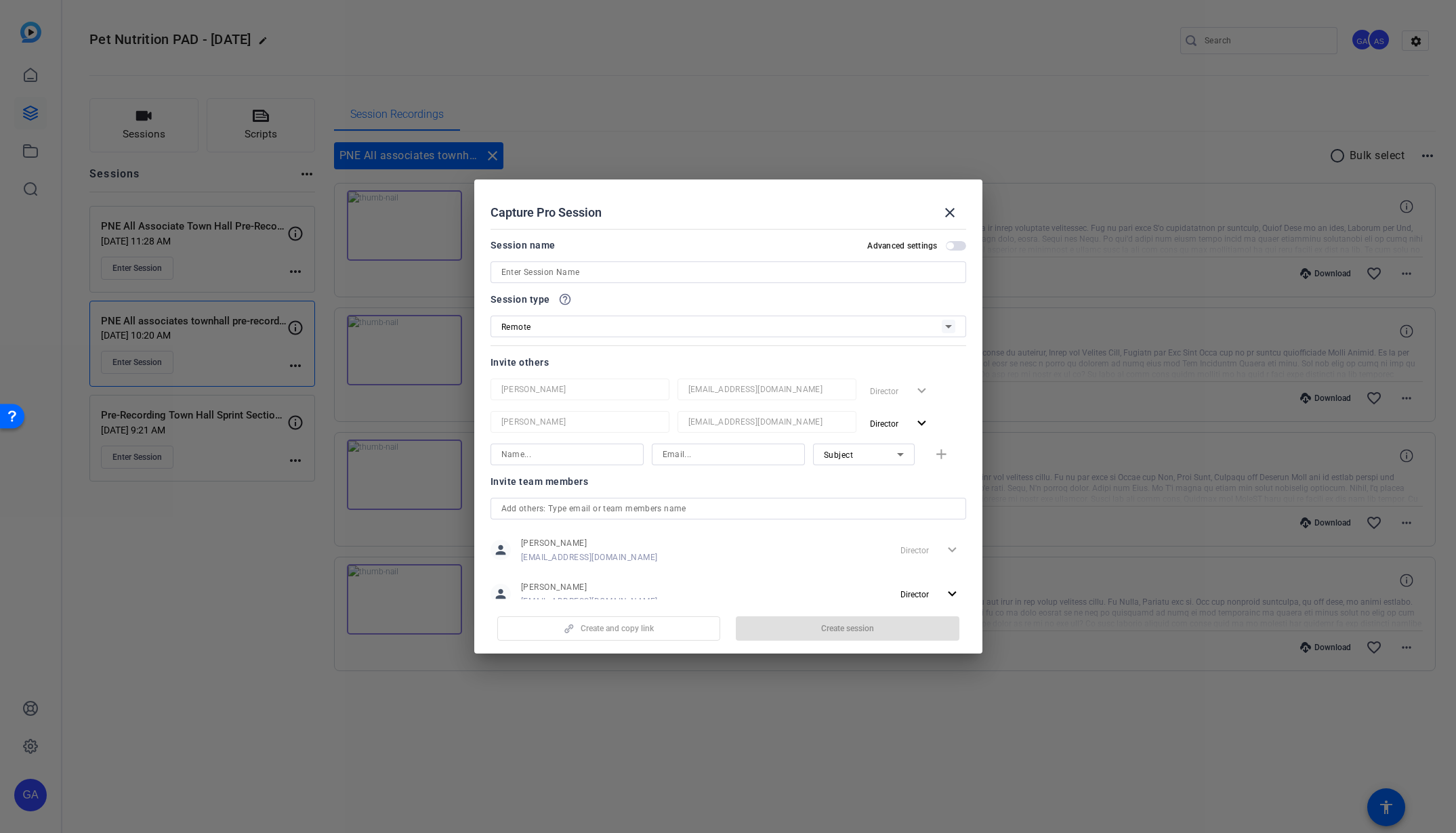
click at [543, 266] on input at bounding box center [729, 272] width 454 height 16
paste input "PNE All Associate Town Hall Pre-Record - Jonas"
type input "PNE All Associate Town Hall Pre-Record - Jonas"
click at [815, 632] on span "button" at bounding box center [847, 629] width 224 height 32
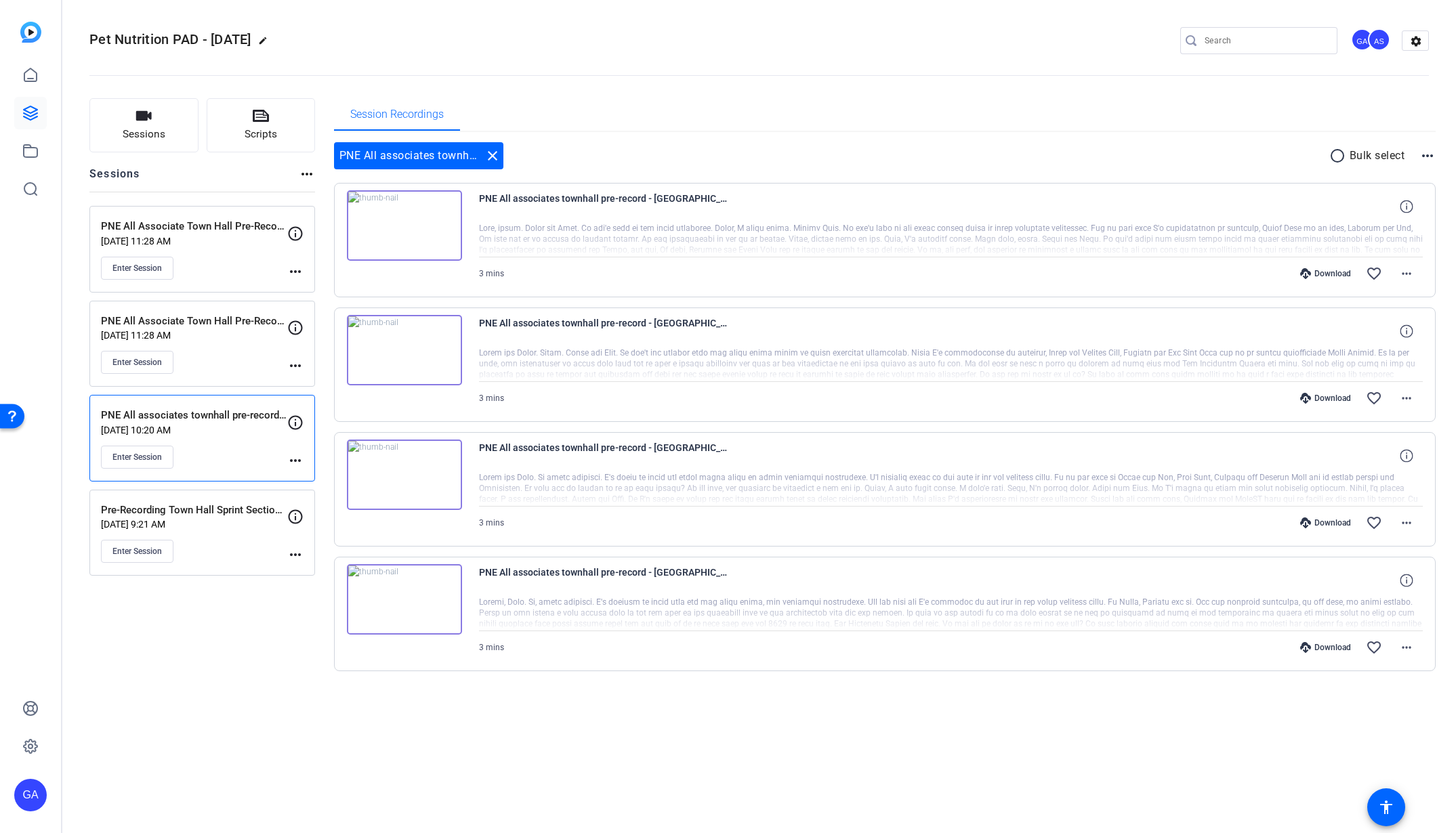
click at [198, 314] on p "PNE All Associate Town Hall Pre-Record - Imke" at bounding box center [194, 321] width 187 height 16
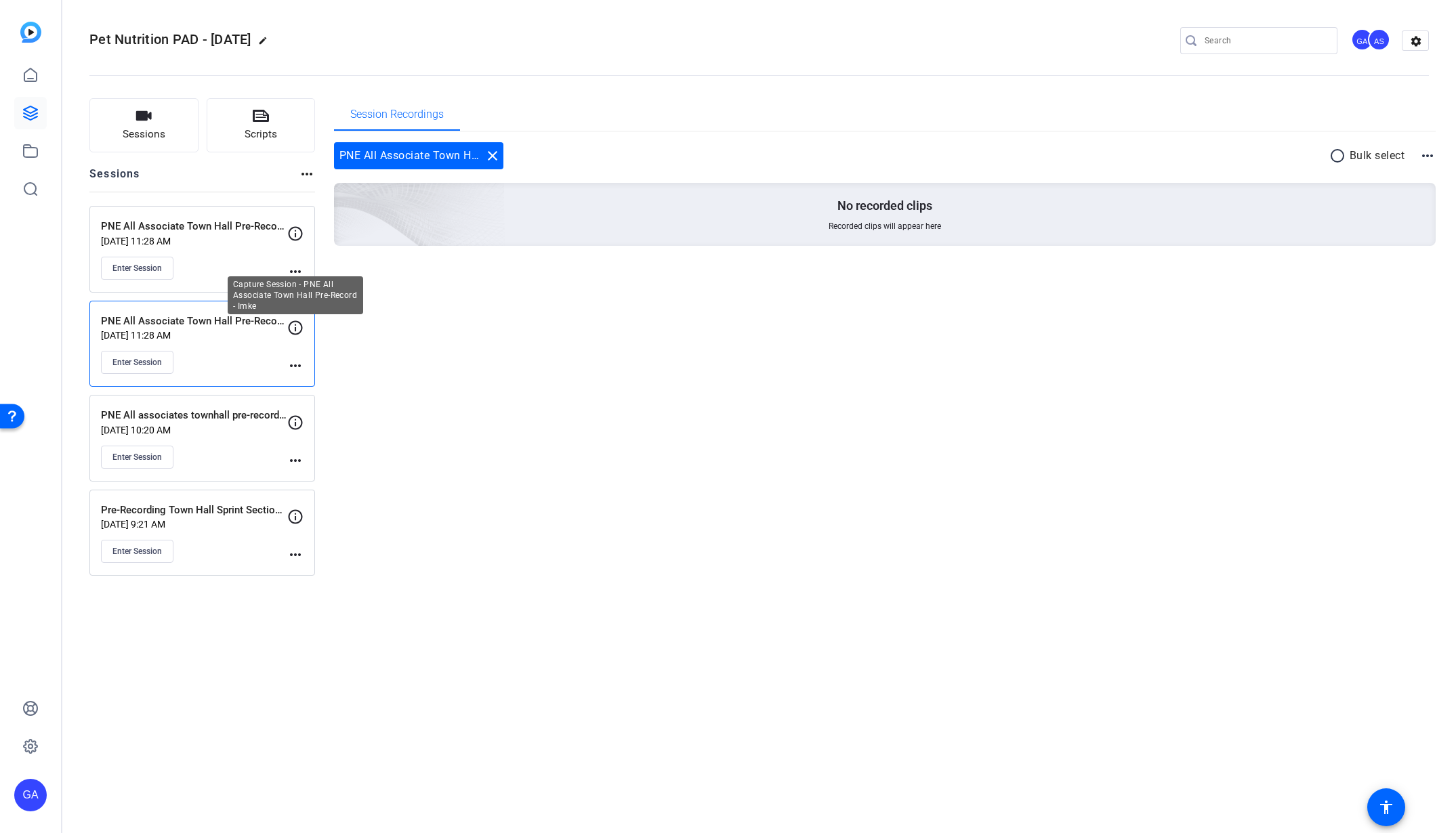
click at [295, 325] on icon at bounding box center [296, 328] width 14 height 14
click at [303, 366] on mat-icon "more_horiz" at bounding box center [296, 366] width 16 height 16
click at [305, 380] on span "Edit Session" at bounding box center [329, 386] width 62 height 16
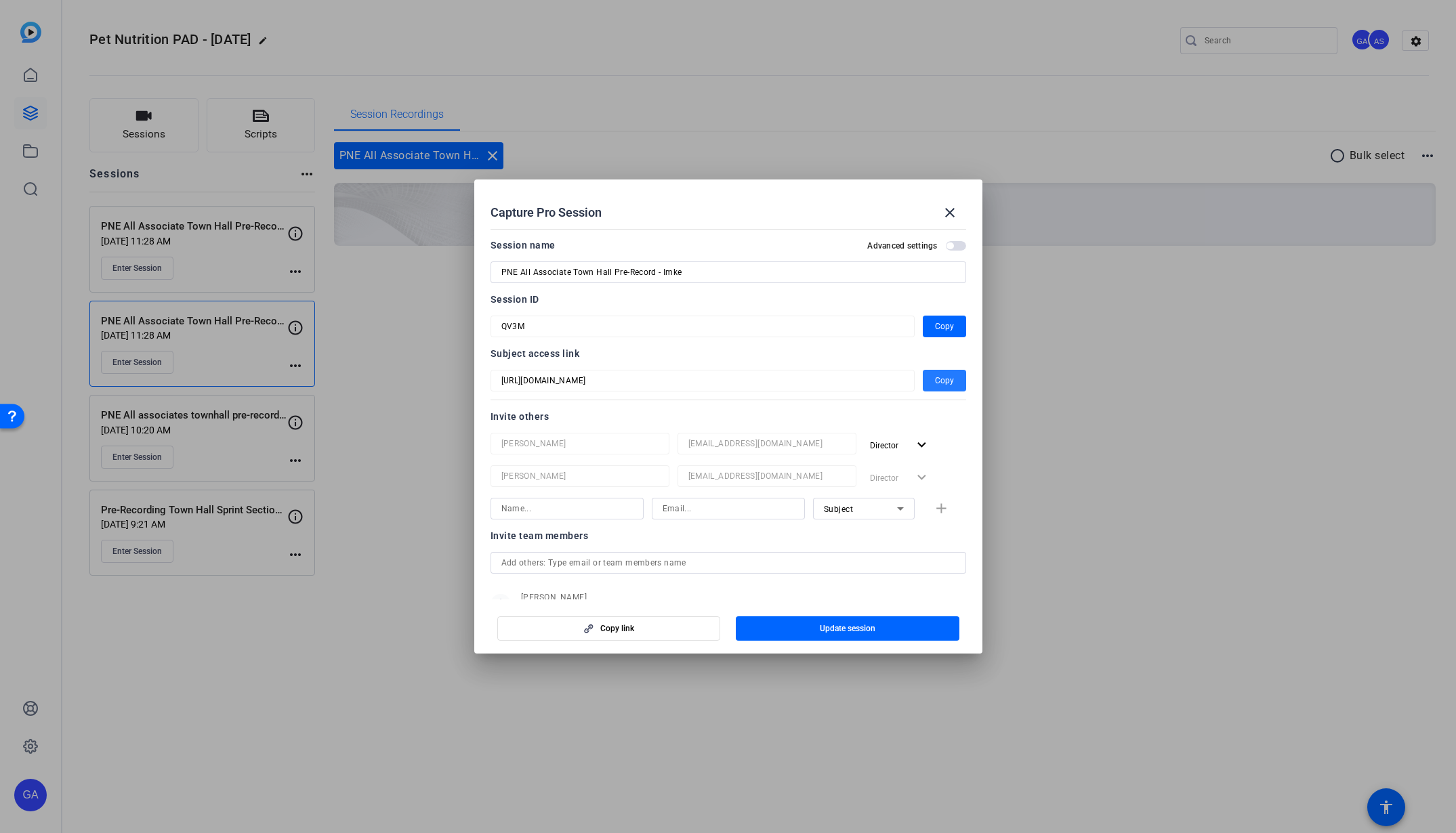
click at [924, 377] on span "button" at bounding box center [944, 380] width 43 height 32
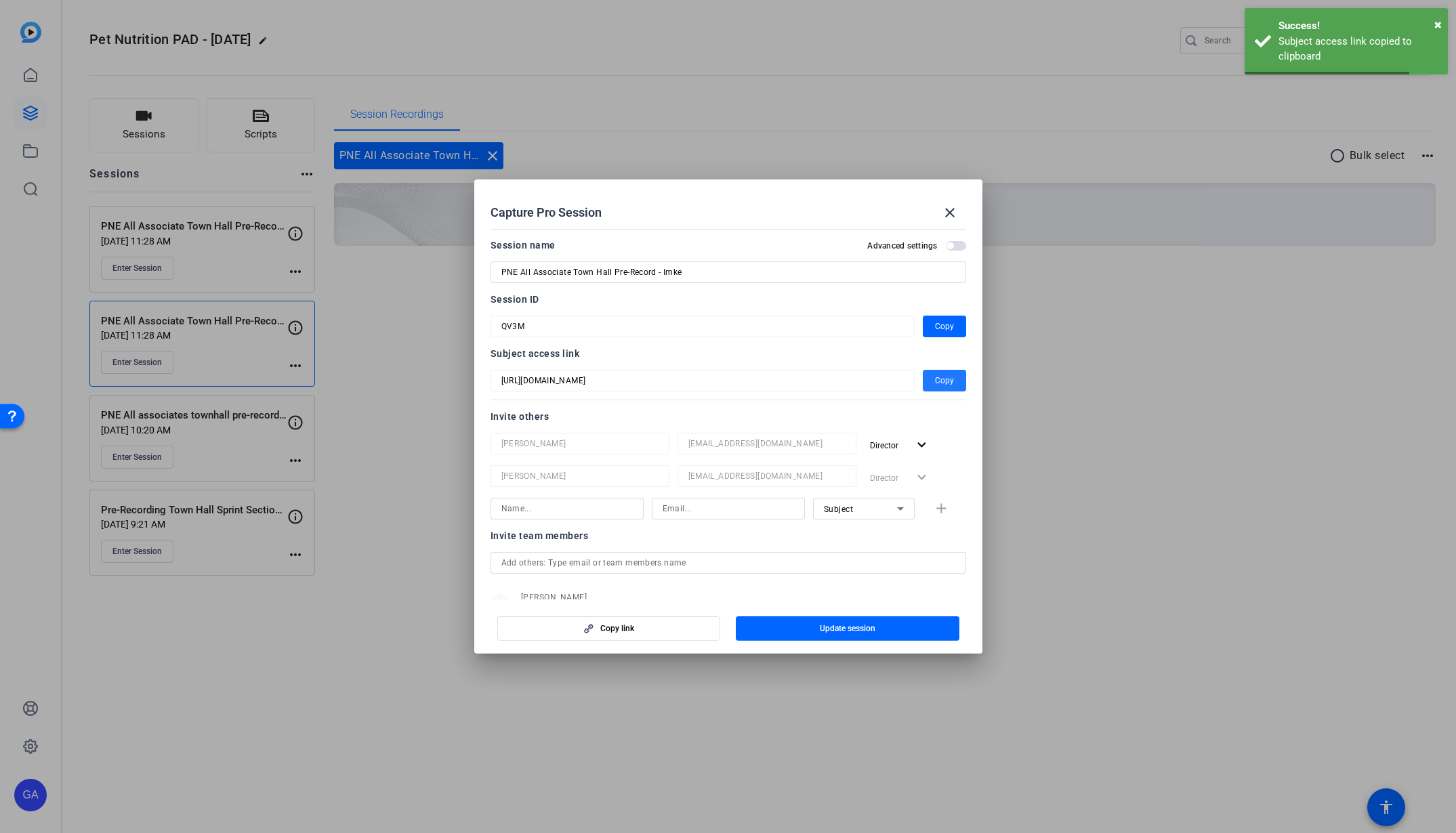
click at [1175, 441] on div at bounding box center [728, 416] width 1456 height 833
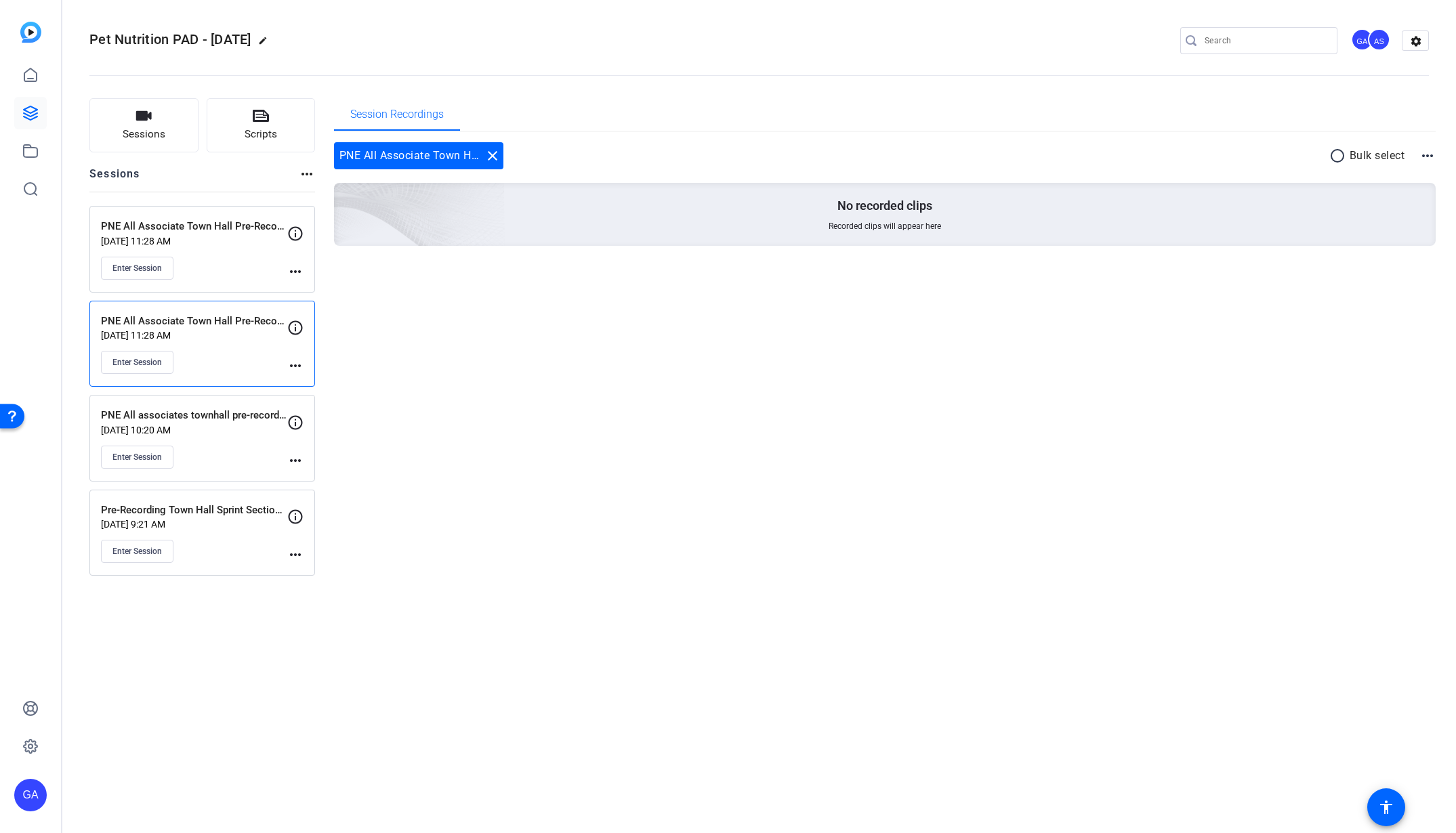
click at [308, 366] on div "PNE All Associate Town Hall Pre-Record - Imke Sep 24, 2025 @ 11:28 AM Enter Ses…" at bounding box center [202, 344] width 226 height 86
click at [301, 368] on mat-icon "more_horiz" at bounding box center [296, 366] width 16 height 16
click at [322, 382] on span "Edit Session" at bounding box center [329, 386] width 62 height 16
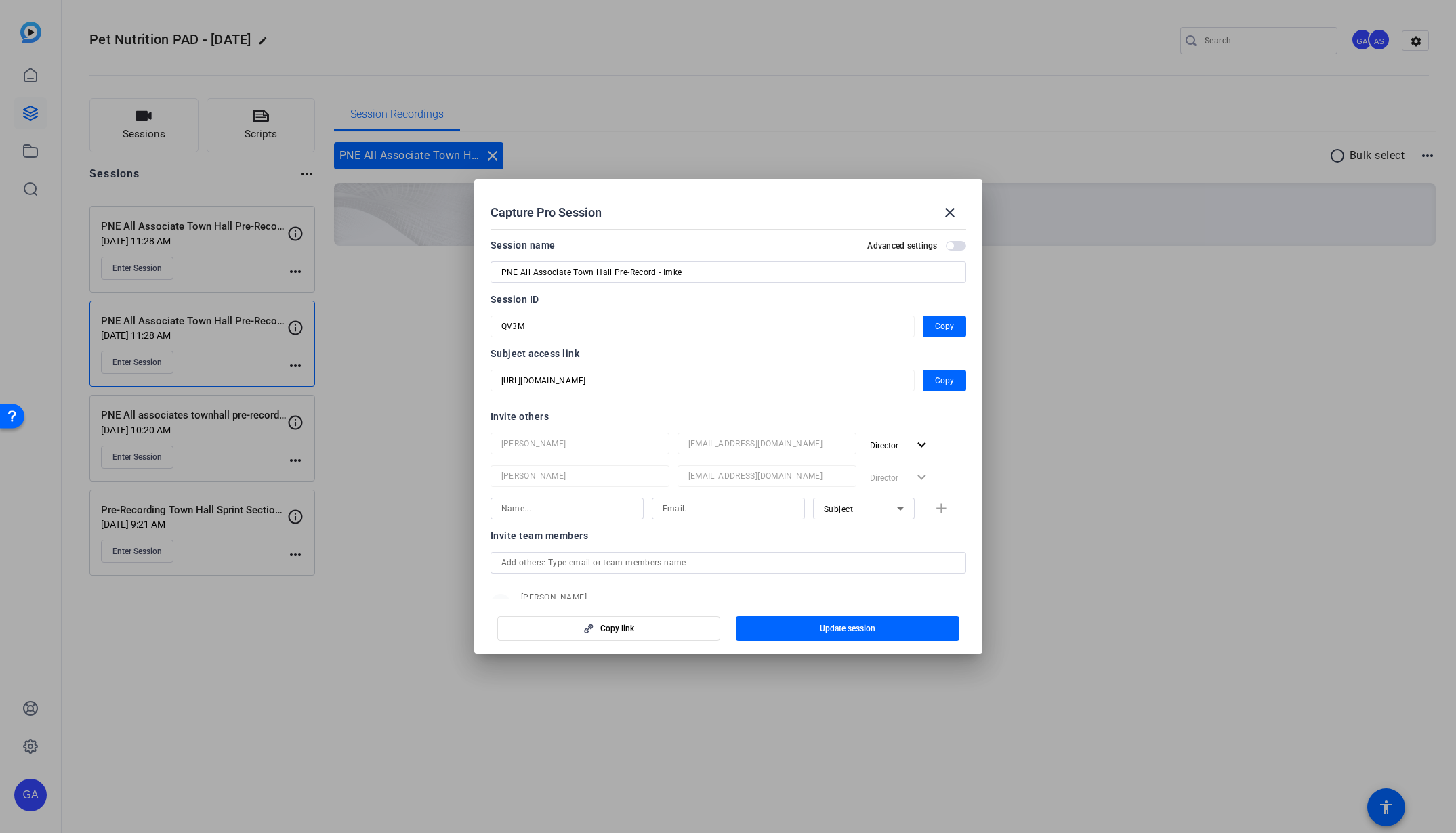
click at [948, 243] on span "button" at bounding box center [956, 246] width 21 height 10
click at [952, 201] on span at bounding box center [950, 212] width 32 height 32
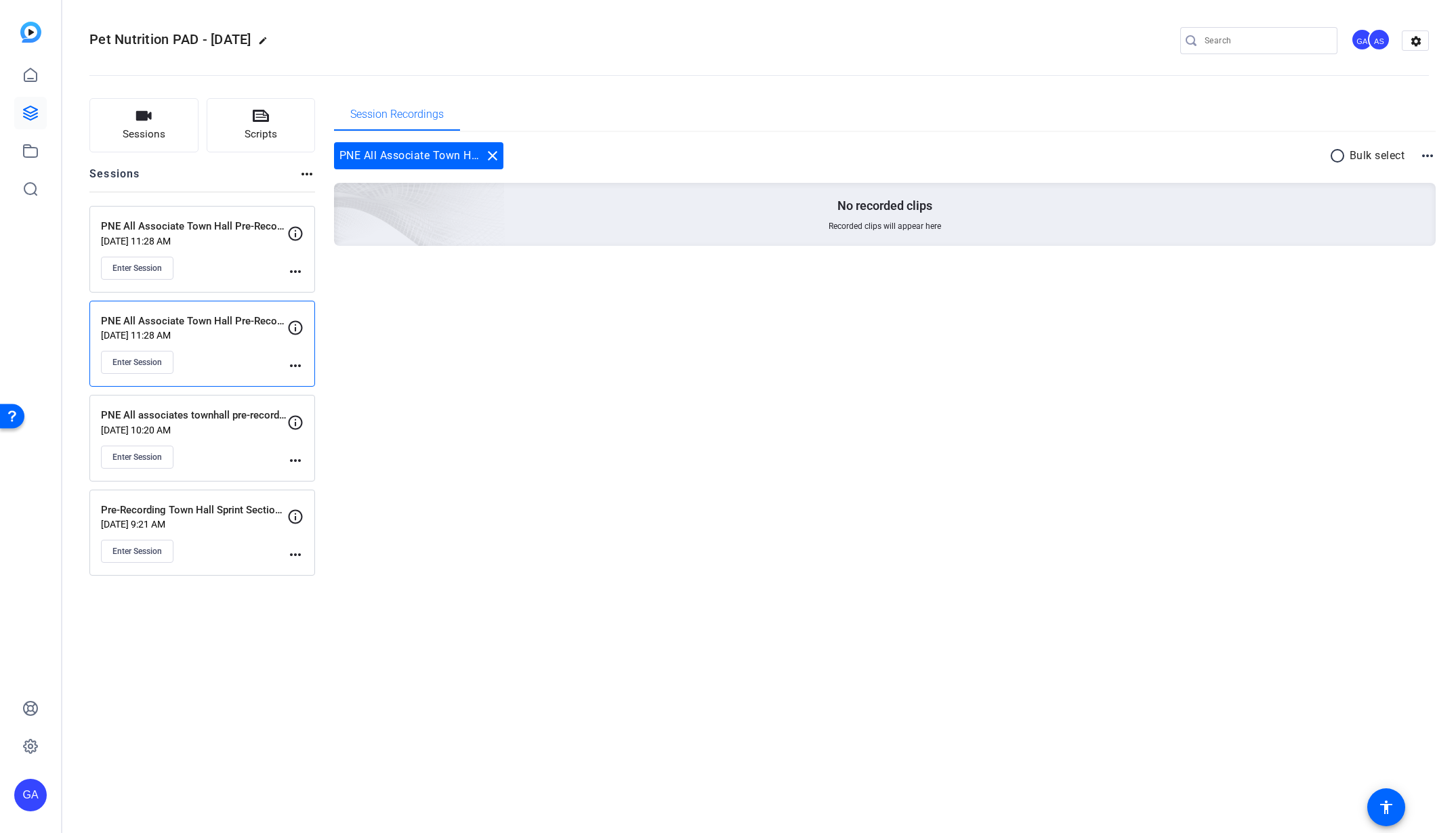
click at [227, 338] on p "Sep 24, 2025 @ 11:28 AM" at bounding box center [194, 336] width 187 height 11
drag, startPoint x: 691, startPoint y: 426, endPoint x: 704, endPoint y: 425, distance: 13.0
click at [692, 427] on div "Session Recordings PNE All Associate Town Hall Pre-Record - Imke close radio_bu…" at bounding box center [885, 337] width 1102 height 478
click at [145, 356] on button "Enter Session" at bounding box center [137, 362] width 73 height 23
click at [302, 277] on mat-icon "more_horiz" at bounding box center [296, 272] width 16 height 16
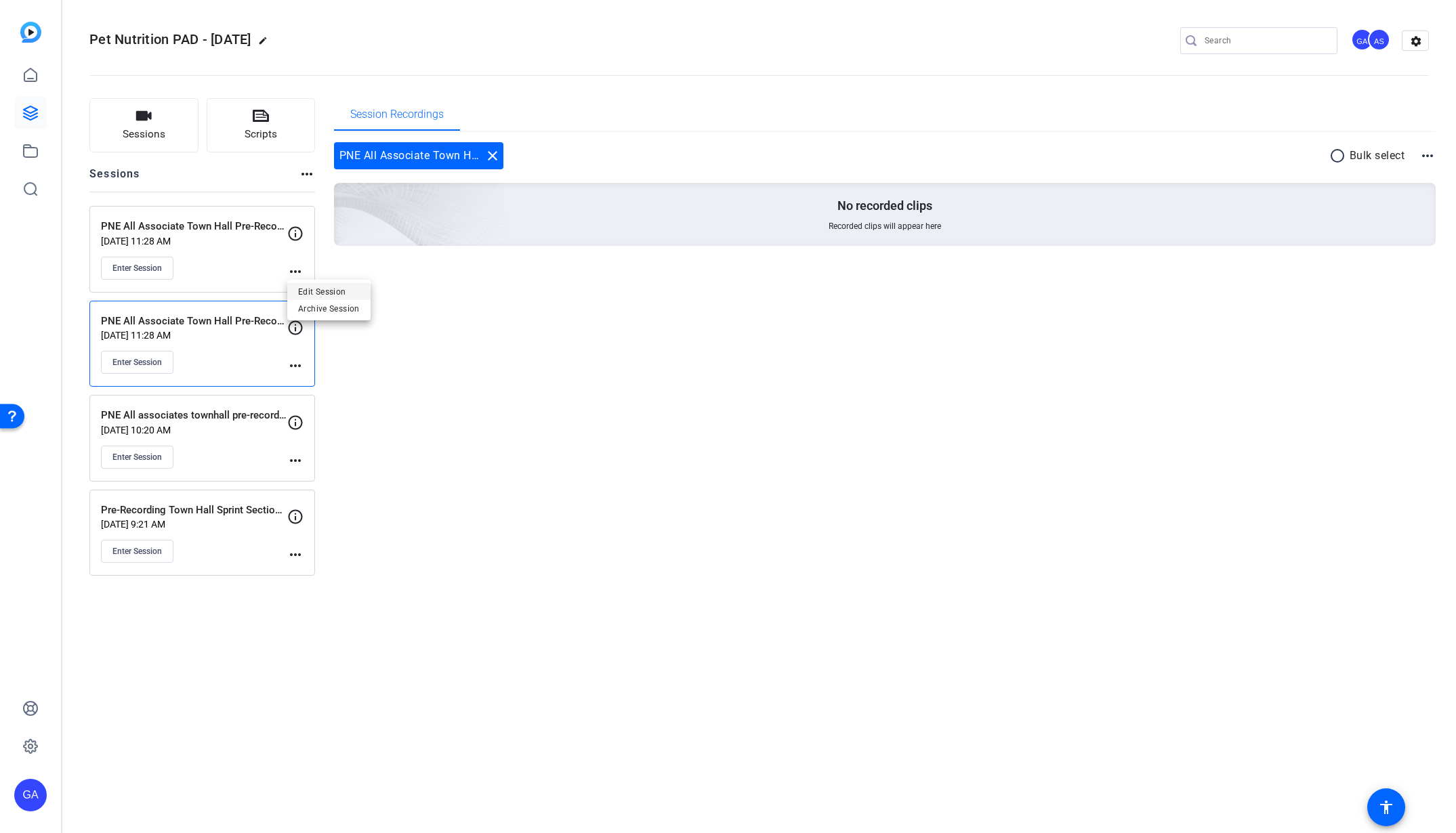
click at [316, 295] on span "Edit Session" at bounding box center [329, 292] width 62 height 16
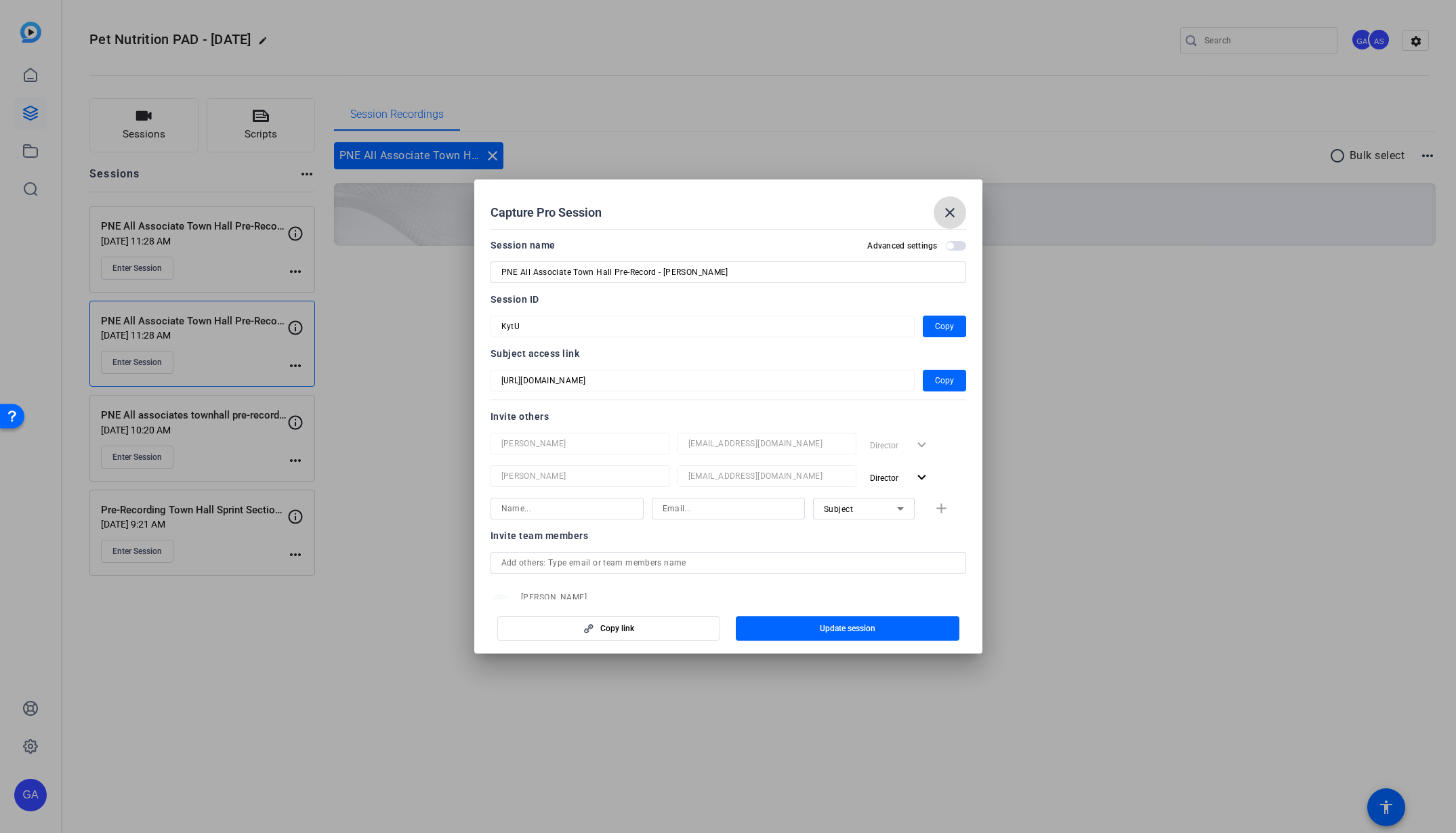
click at [961, 213] on span at bounding box center [950, 212] width 32 height 32
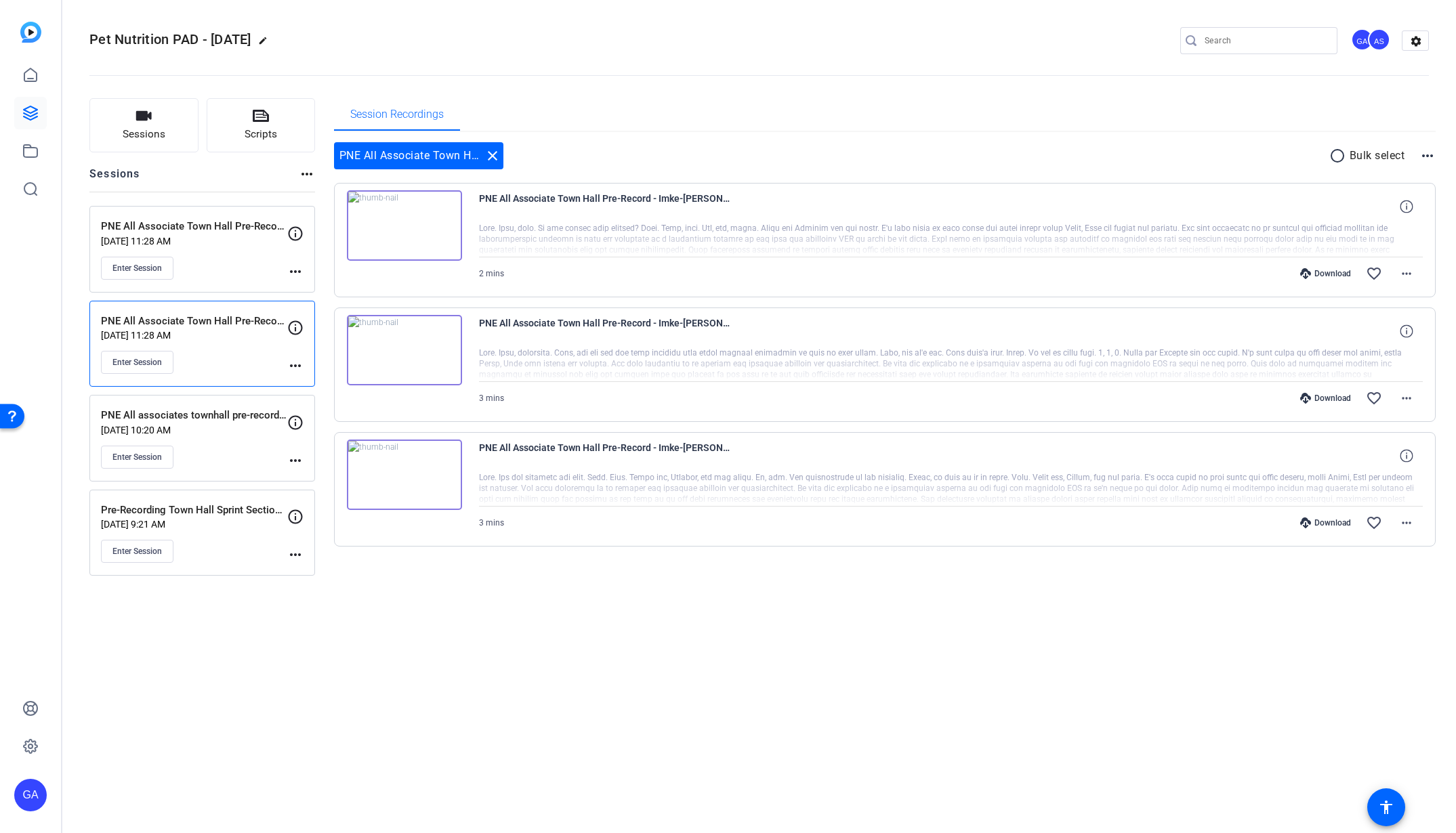
click at [404, 458] on img at bounding box center [405, 475] width 115 height 71
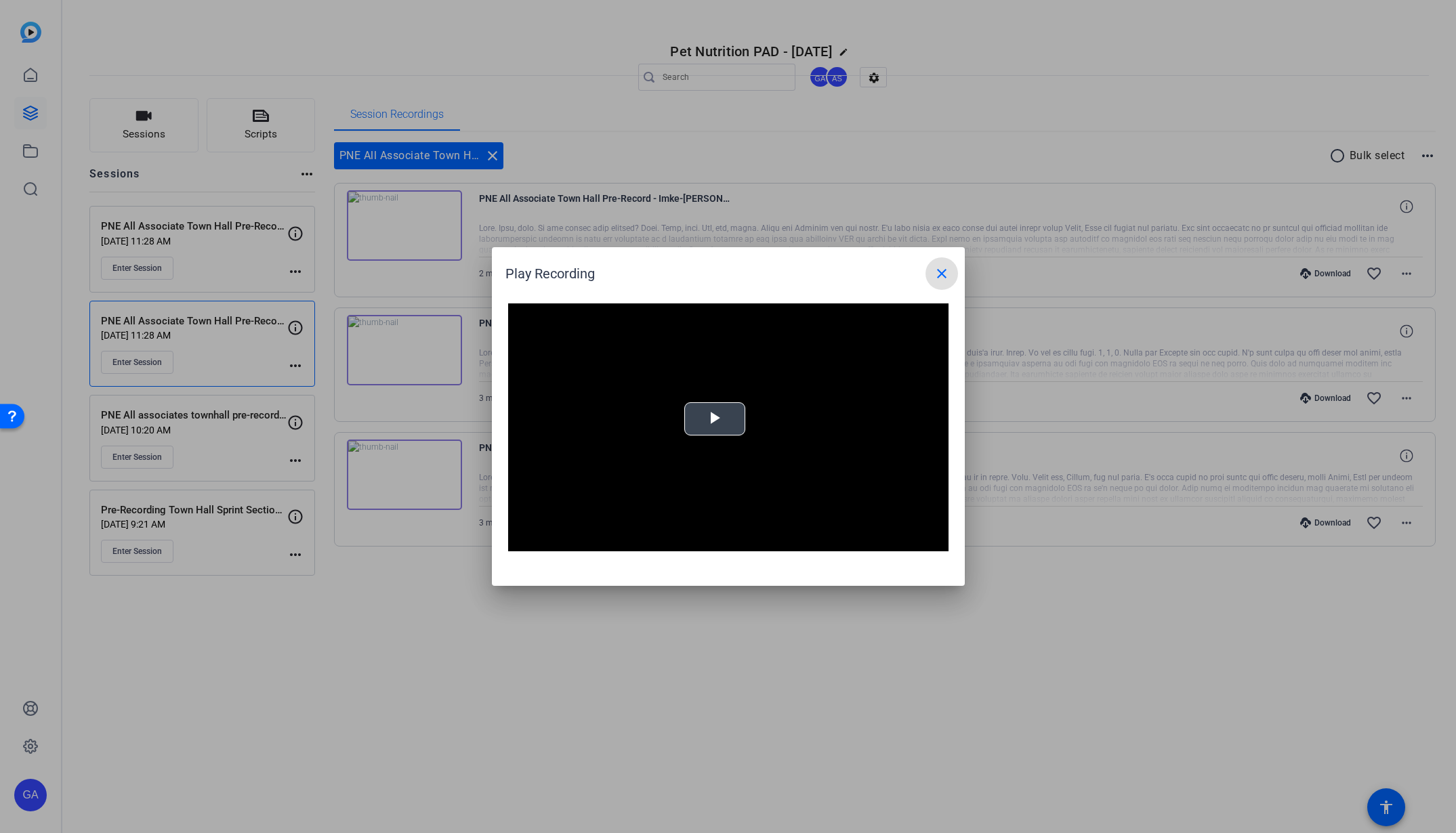
click at [715, 419] on span "Video Player" at bounding box center [715, 419] width 0 height 0
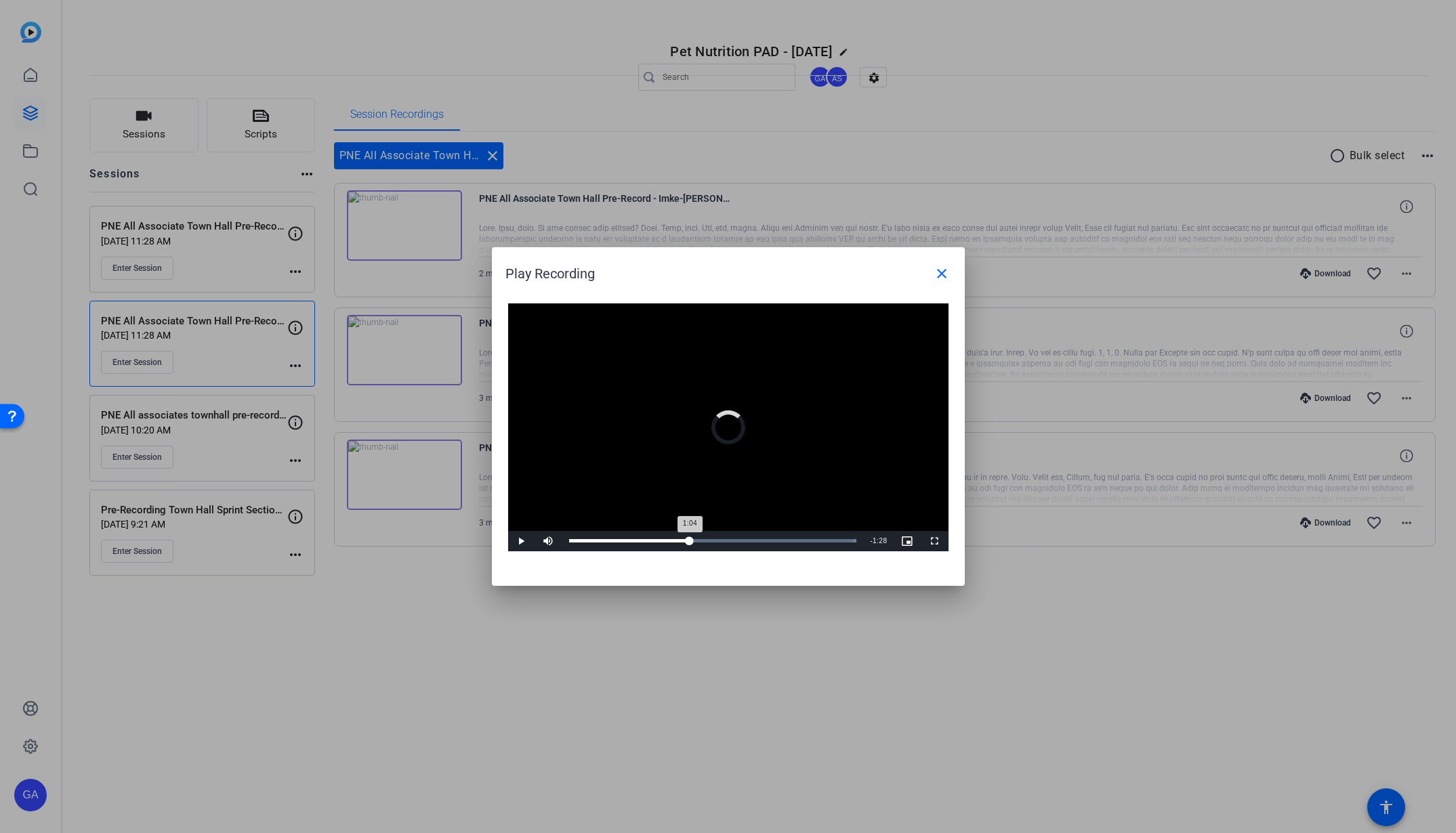
click at [690, 548] on div "Loaded : 100.00% 1:04 1:04" at bounding box center [713, 541] width 301 height 21
click at [767, 547] on div "Loaded : 100.00% 1:44 1:44" at bounding box center [713, 541] width 301 height 21
click at [830, 548] on div "Loaded : 100.00% 2:17 2:17" at bounding box center [713, 541] width 301 height 21
click at [928, 278] on span at bounding box center [941, 273] width 32 height 32
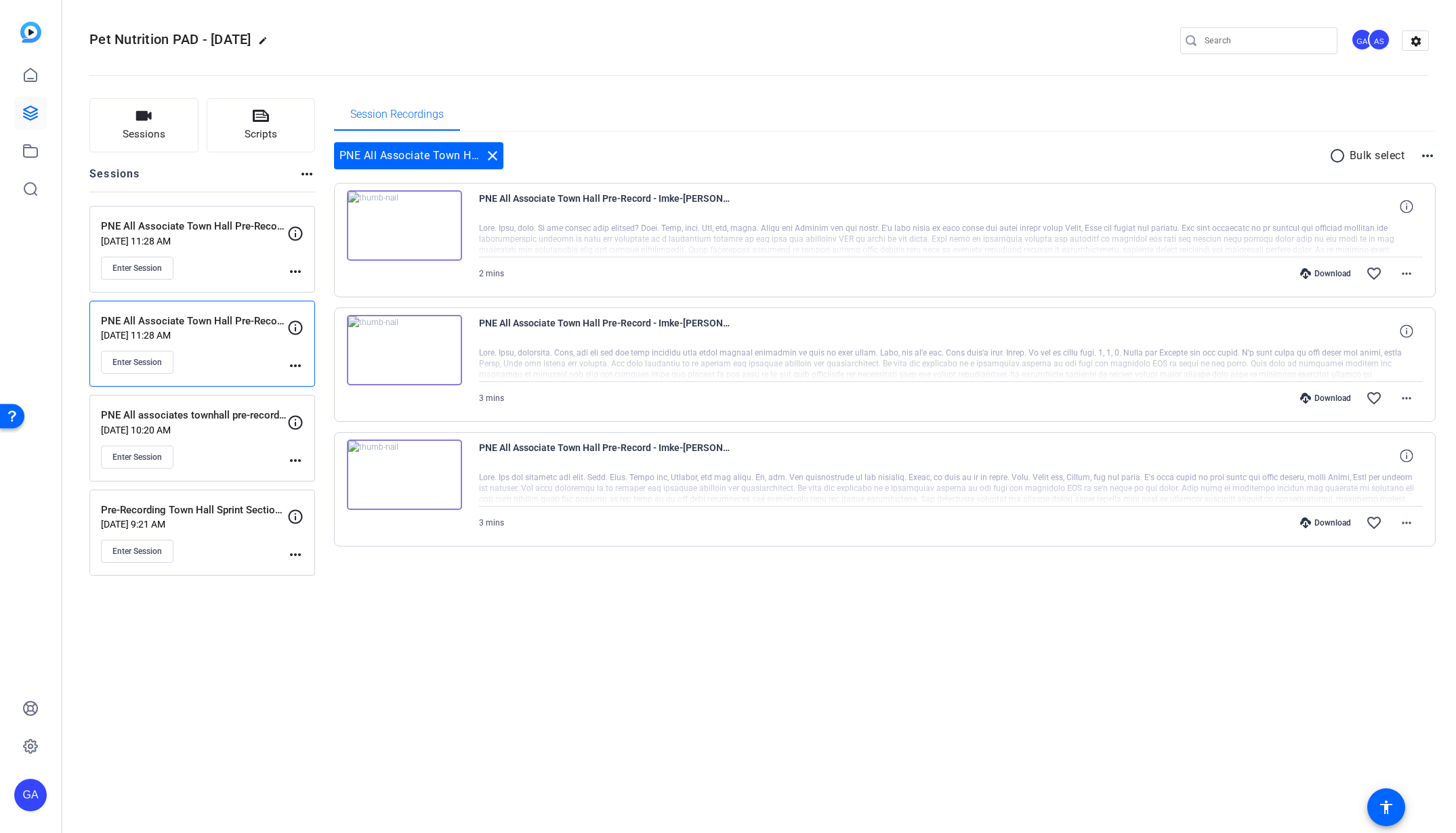
click at [413, 233] on img at bounding box center [405, 225] width 115 height 71
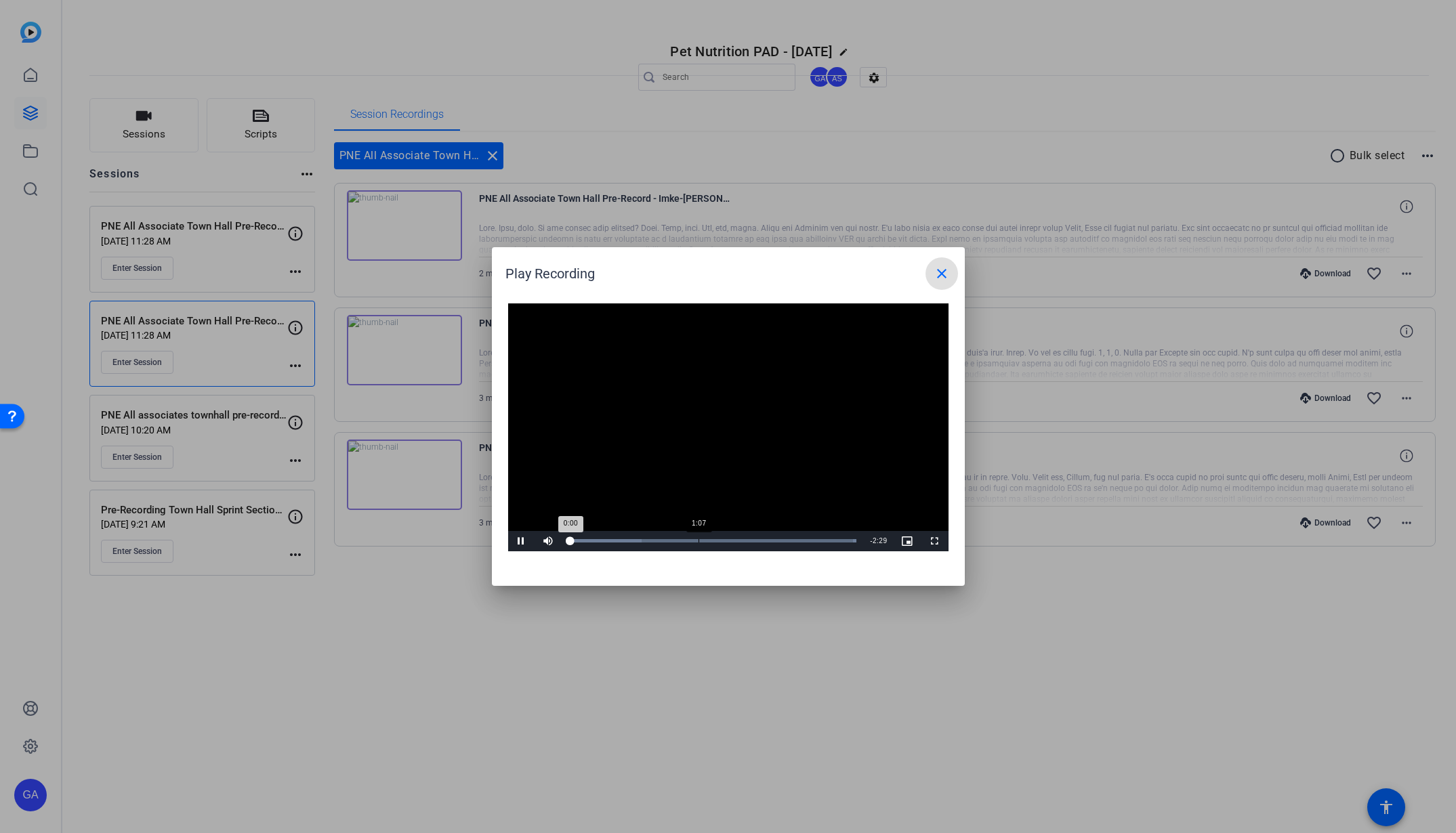
click at [697, 543] on div "Loaded : 100.00% 1:07 0:00" at bounding box center [713, 541] width 301 height 21
click at [786, 544] on div "Loaded : 100.00% 1:48 1:06" at bounding box center [713, 541] width 301 height 21
click at [818, 543] on div "Loaded : 100.00% 2:13 1:52" at bounding box center [713, 541] width 301 height 21
click at [828, 539] on div "Loaded : 100.00% 2:14 2:14" at bounding box center [713, 541] width 288 height 3
click at [848, 539] on div "Loaded : 100.00% 2:25 2:14" at bounding box center [713, 541] width 288 height 3
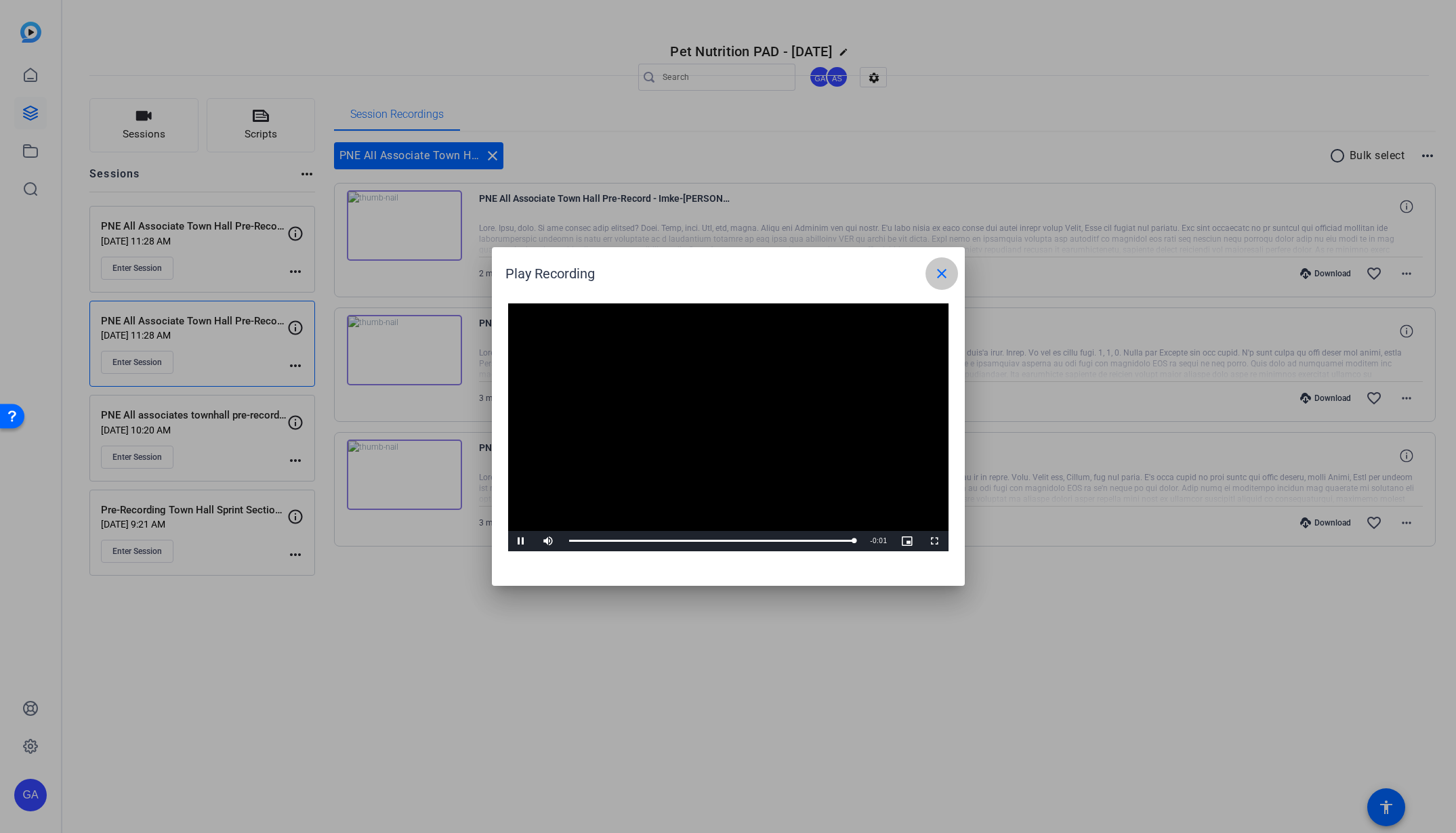
click at [939, 271] on mat-icon "close" at bounding box center [942, 274] width 16 height 16
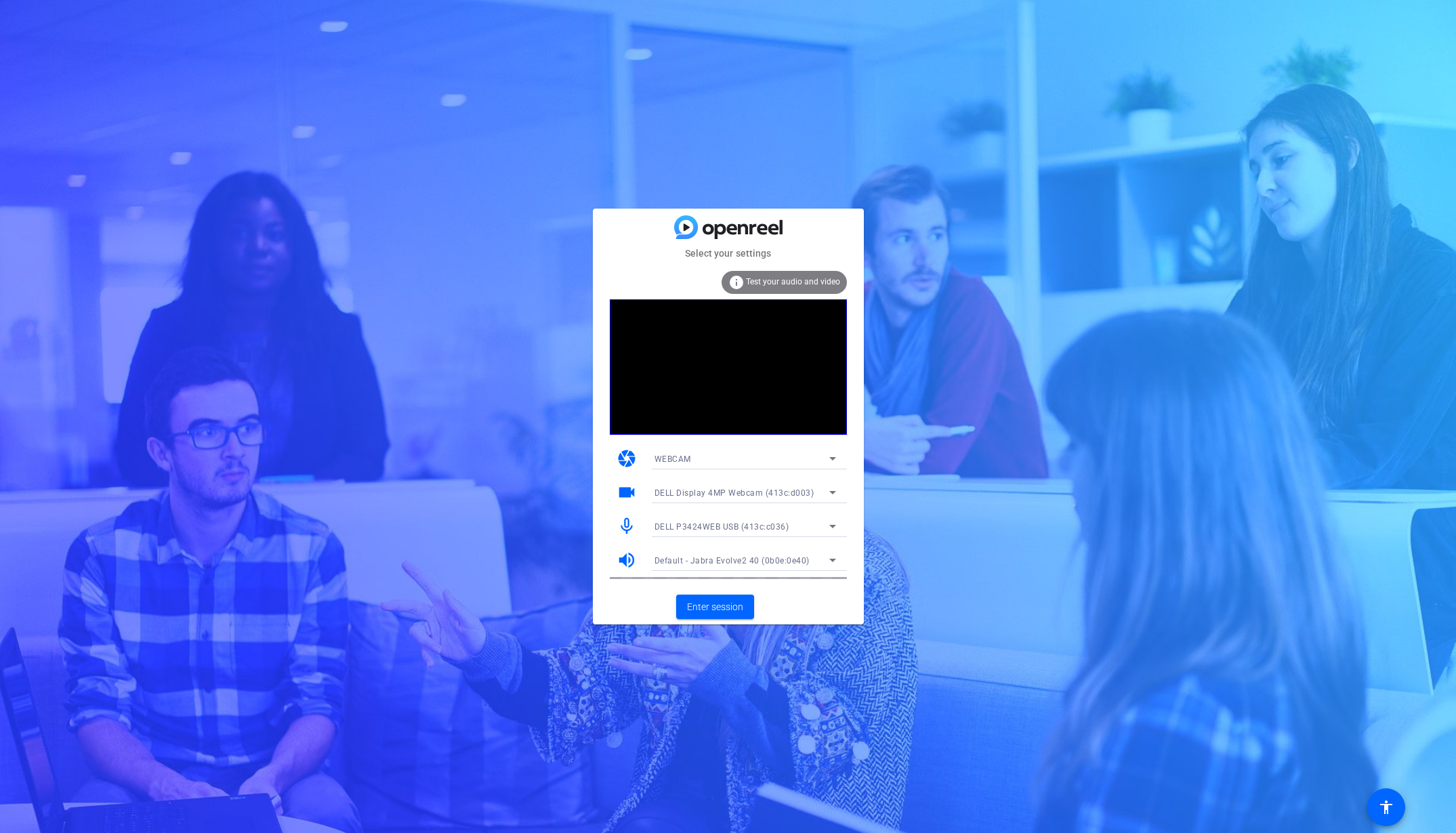
click at [782, 491] on span "DELL Display 4MP Webcam (413c:d003)" at bounding box center [734, 493] width 160 height 10
click at [782, 491] on div at bounding box center [728, 416] width 1456 height 833
click at [770, 527] on span "DELL P3424WEB USB (413c:c036)" at bounding box center [722, 527] width 134 height 10
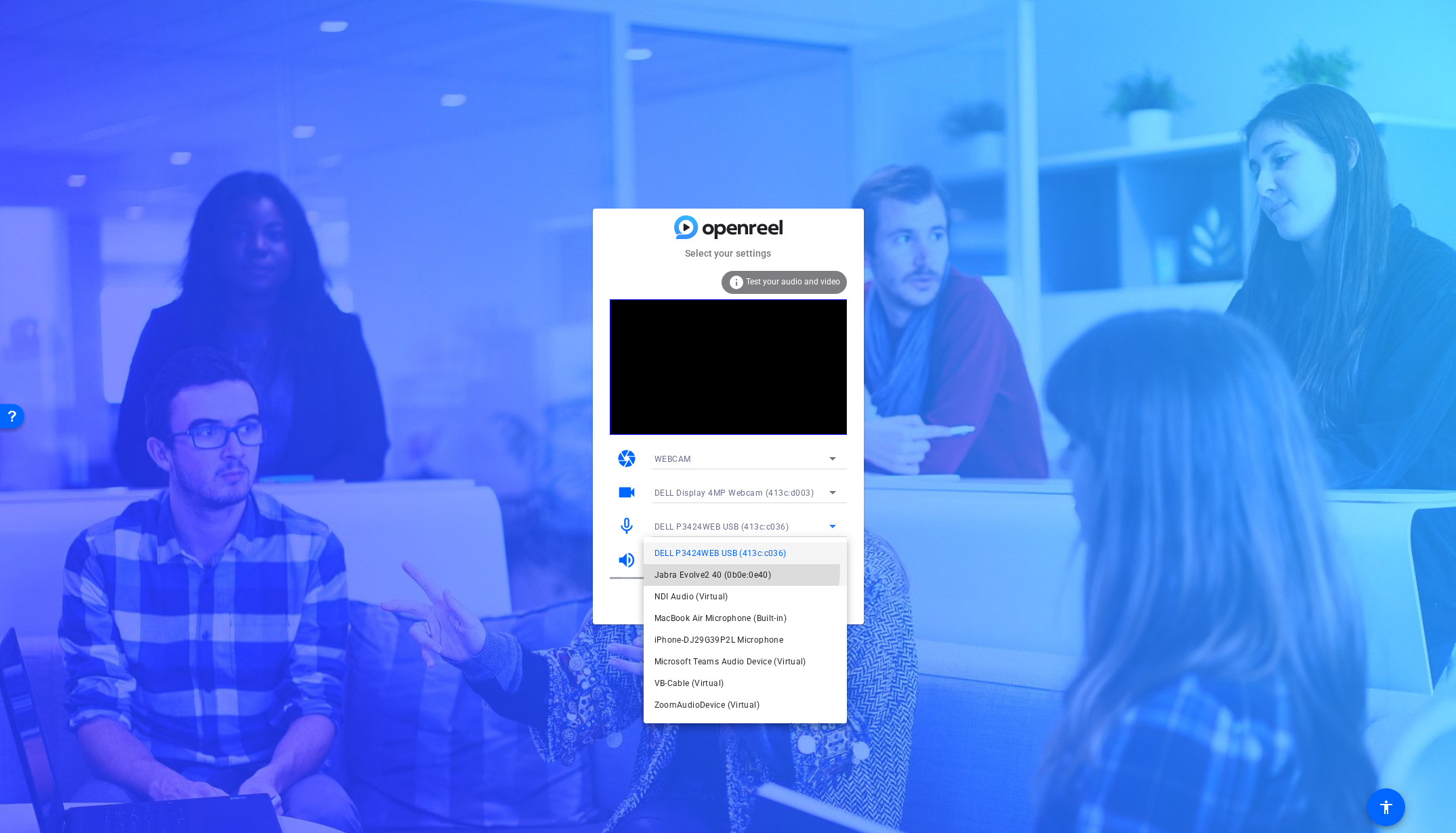
click at [737, 570] on span "Jabra Evolve2 40 (0b0e:0e40)" at bounding box center [713, 575] width 117 height 16
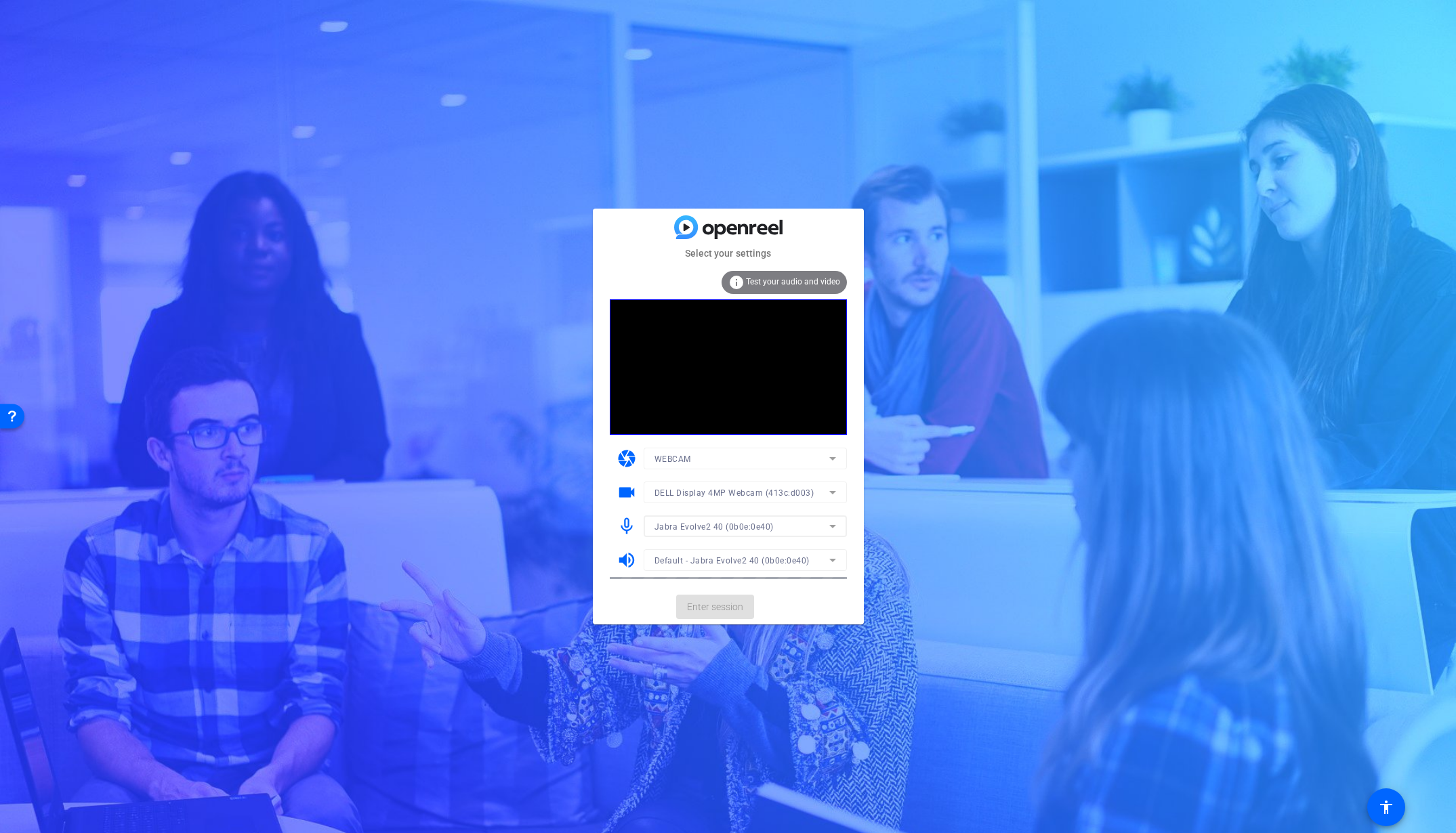
click at [738, 567] on mat-form-field "Default - Jabra Evolve2 40 (0b0e:0e40)" at bounding box center [745, 561] width 203 height 22
click at [747, 558] on span "Default - Jabra Evolve2 40 (0b0e:0e40)" at bounding box center [732, 561] width 155 height 10
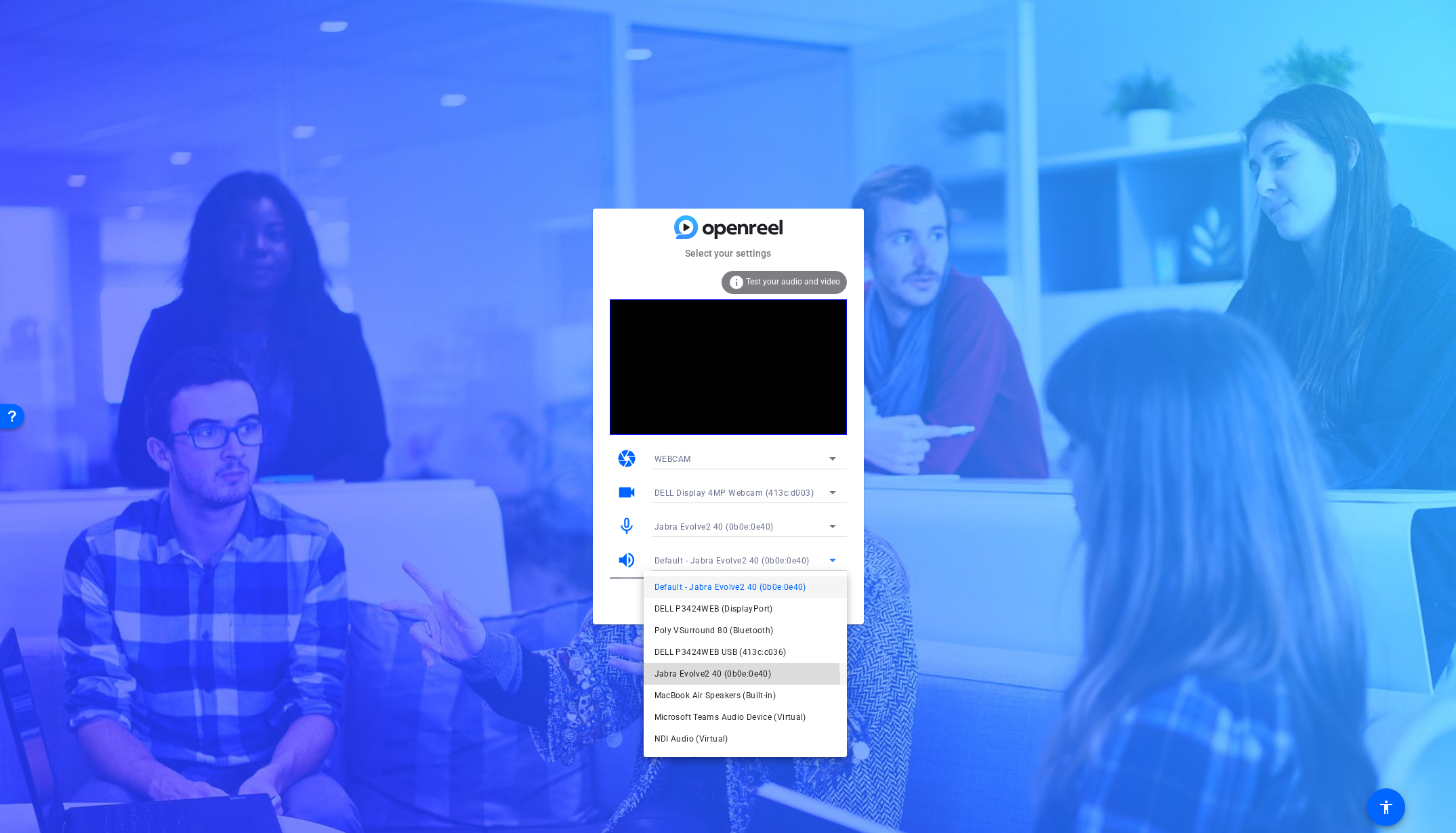
click at [724, 679] on span "Jabra Evolve2 40 (0b0e:0e40)" at bounding box center [713, 674] width 117 height 16
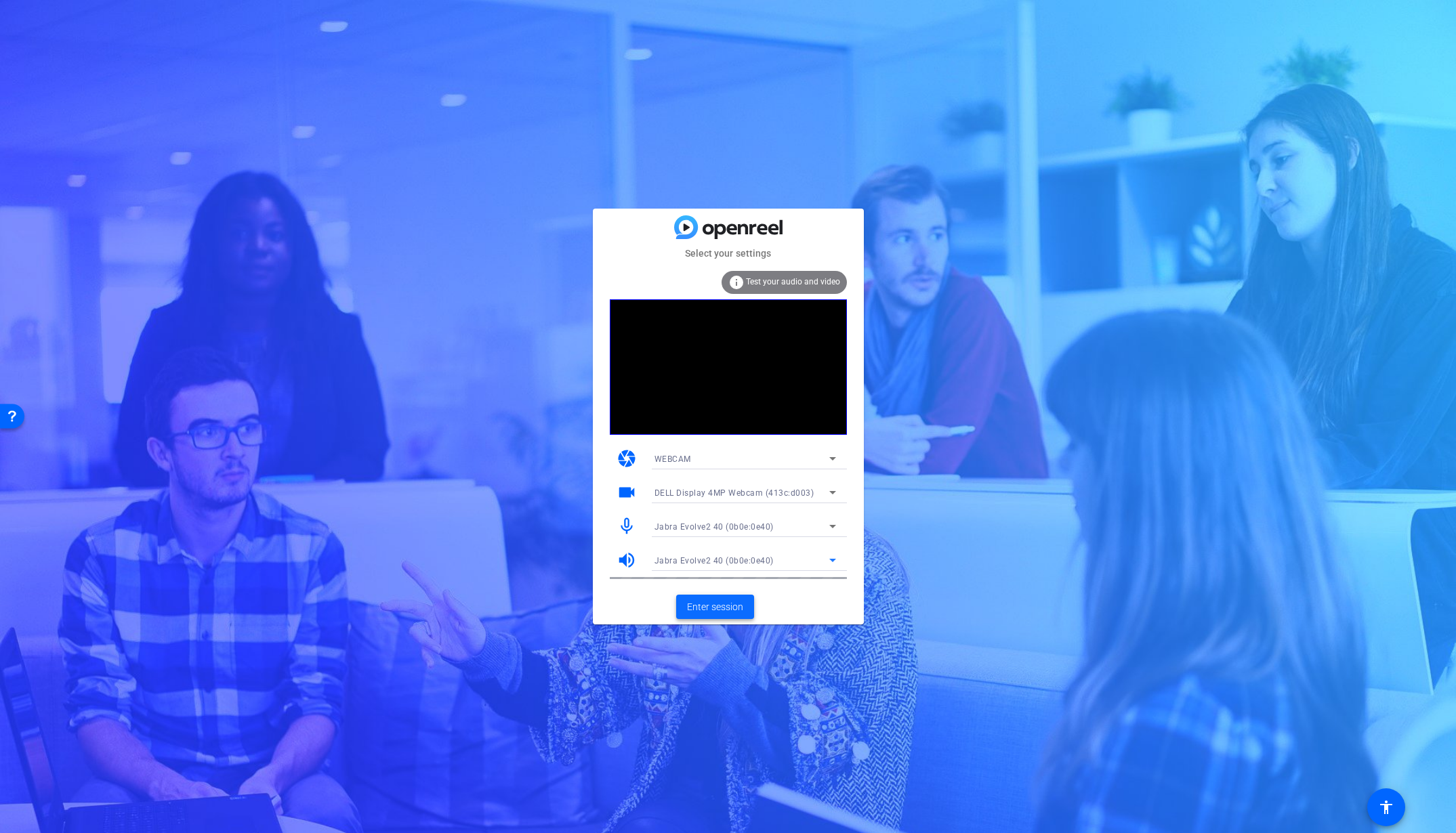
click at [714, 612] on span "Enter session" at bounding box center [715, 607] width 56 height 14
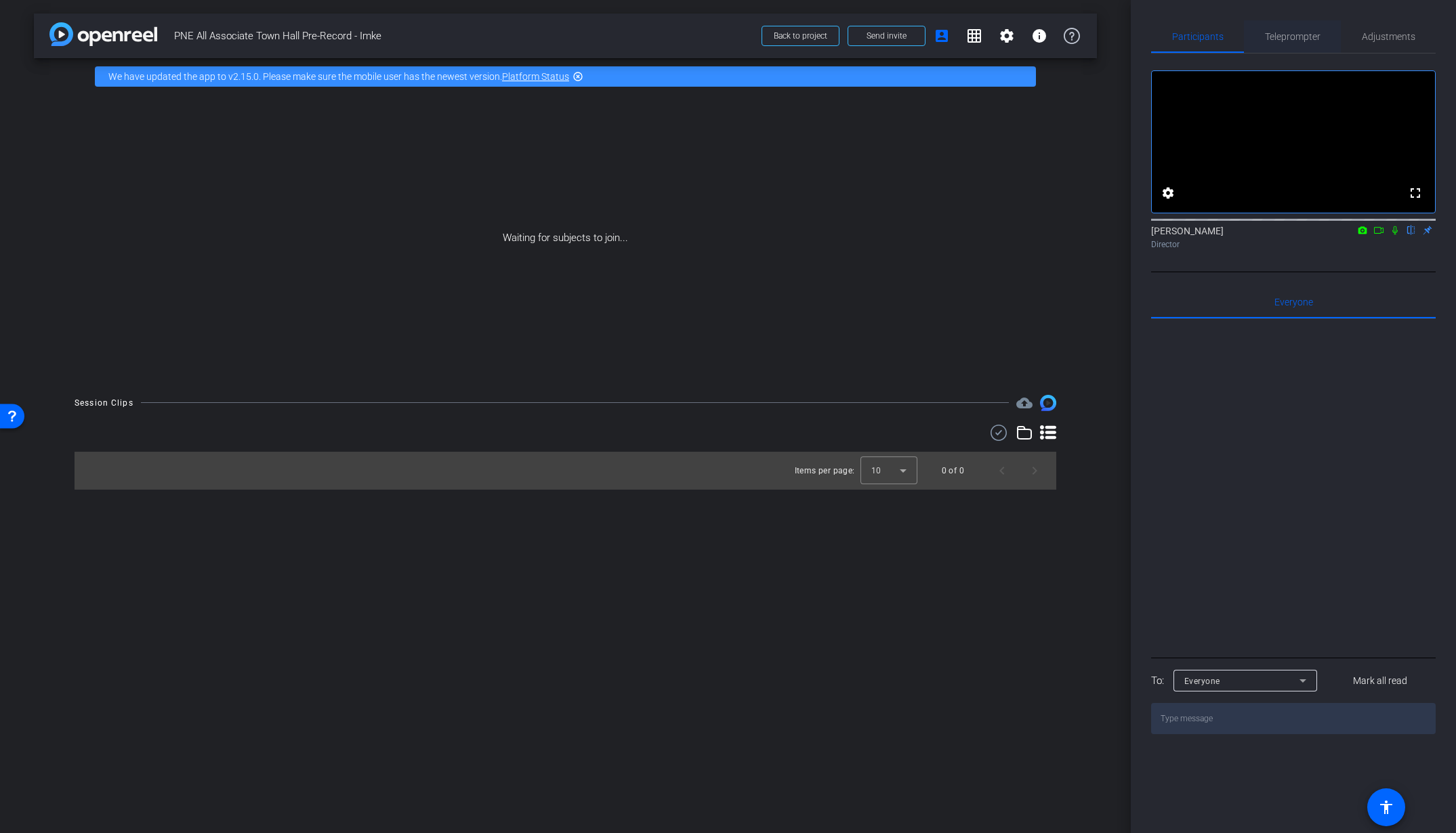
click at [1267, 44] on span "Teleprompter" at bounding box center [1292, 36] width 56 height 32
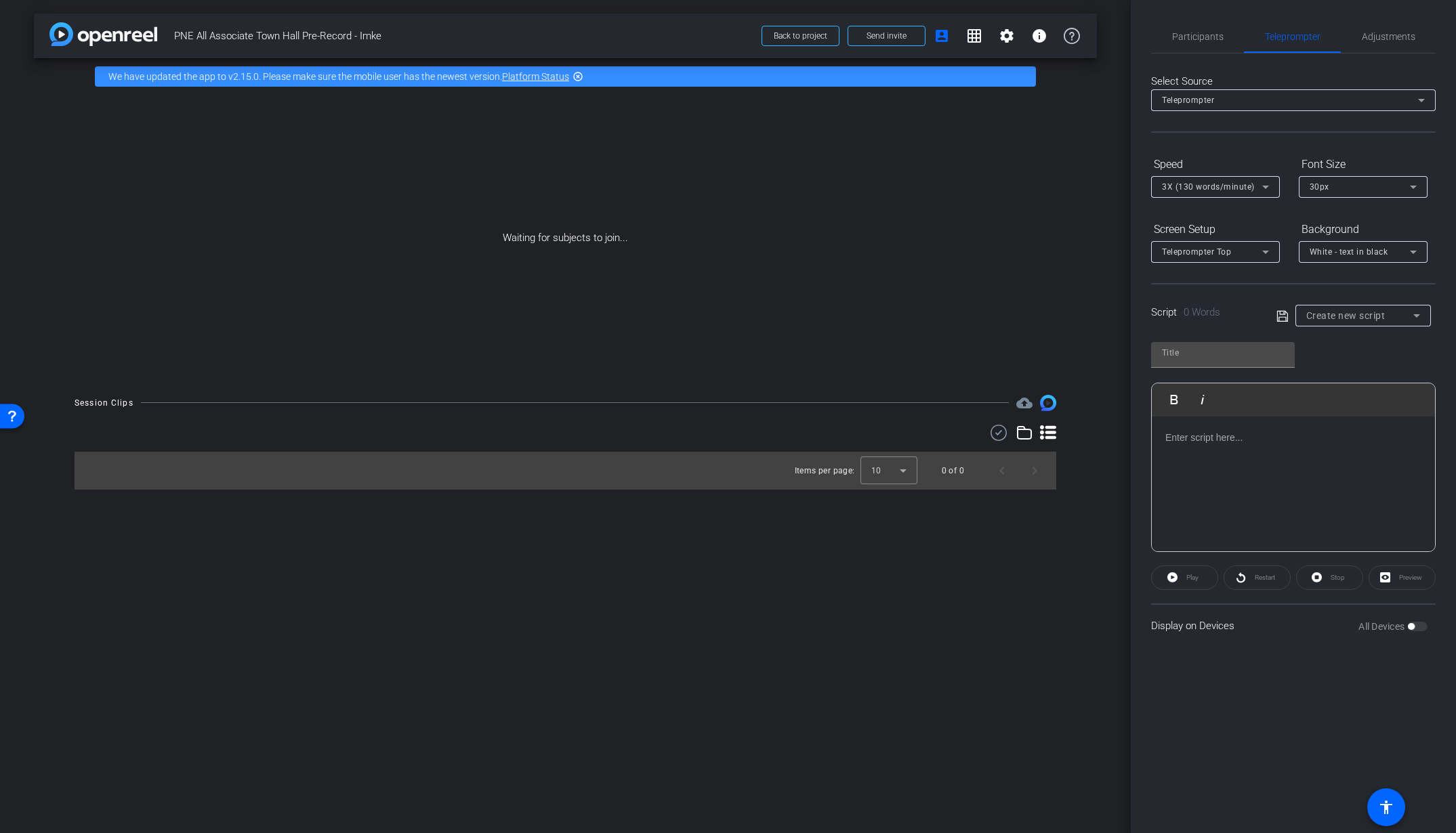
click at [1225, 441] on p at bounding box center [1293, 438] width 256 height 15
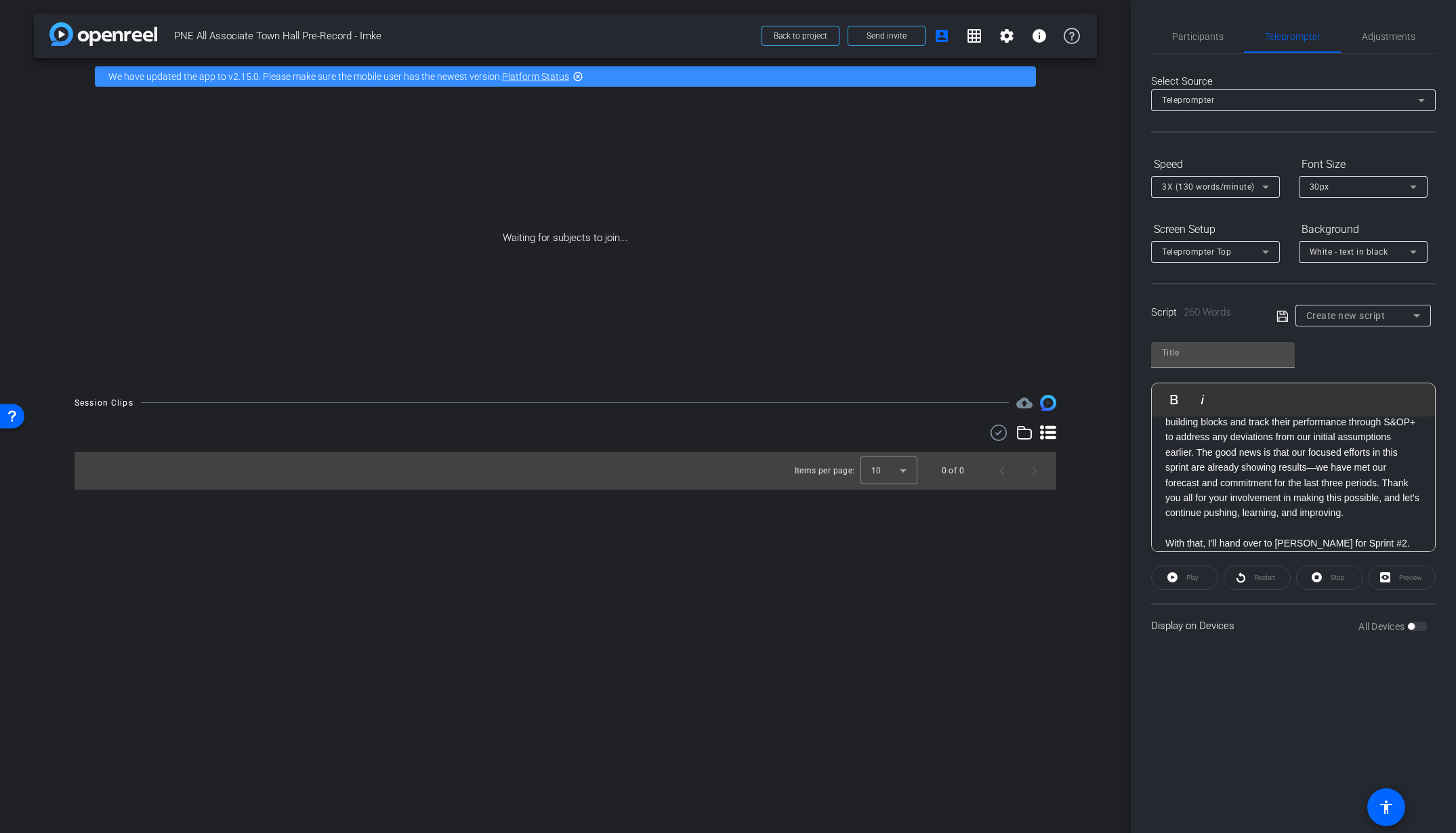
click at [1418, 583] on div "Preview" at bounding box center [1402, 578] width 67 height 25
drag, startPoint x: 1389, startPoint y: 580, endPoint x: 1378, endPoint y: 572, distance: 13.6
click at [1389, 578] on div "Preview" at bounding box center [1402, 578] width 67 height 25
click at [1372, 649] on div "Participants Teleprompter Adjustments settings [PERSON_NAME] flip Director Ever…" at bounding box center [1293, 416] width 325 height 833
click at [1395, 580] on div "Preview" at bounding box center [1402, 578] width 67 height 25
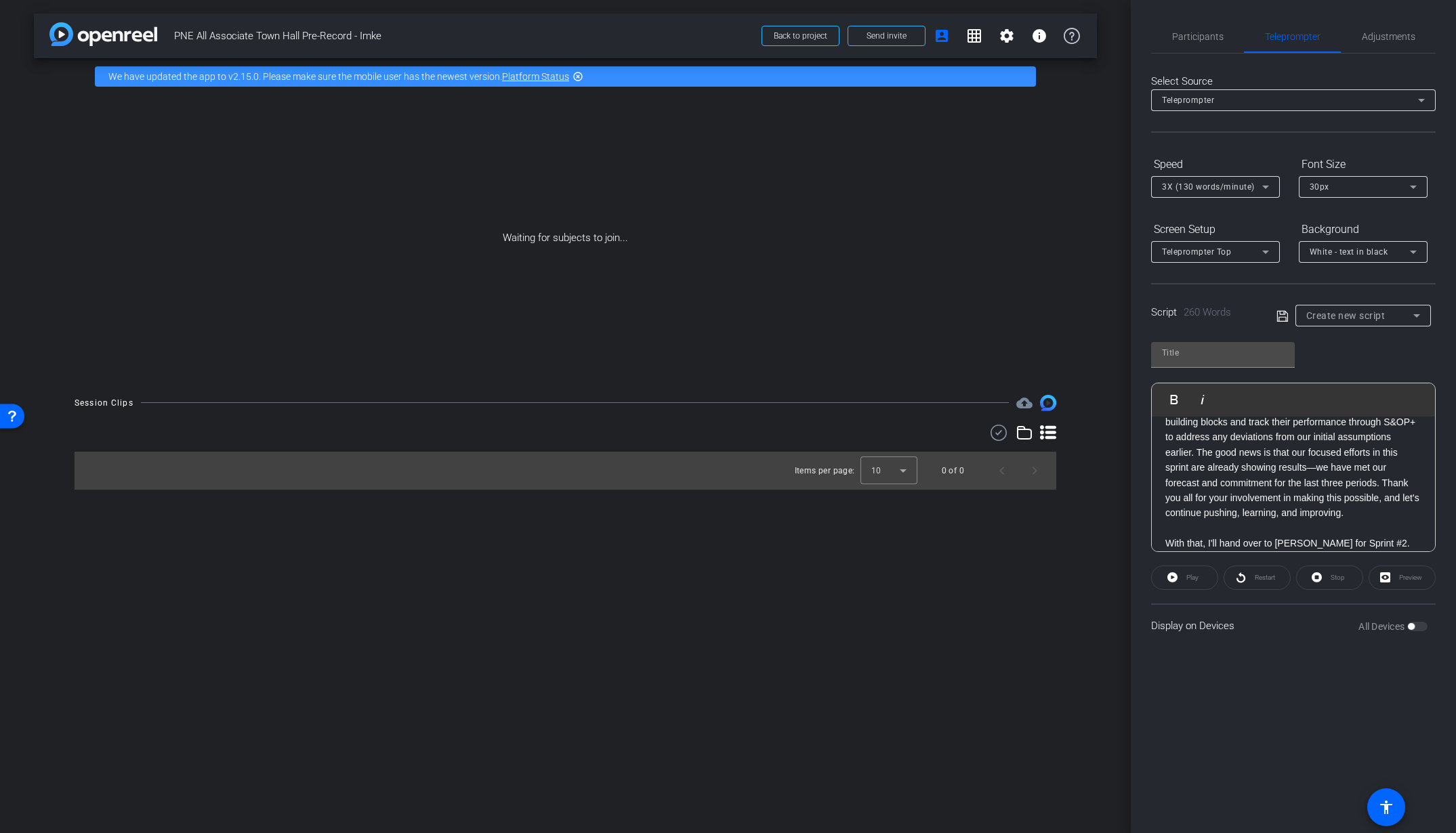
click at [1179, 576] on div "Play" at bounding box center [1185, 578] width 67 height 25
click at [1253, 185] on div "3X (130 words/minute)" at bounding box center [1212, 187] width 100 height 17
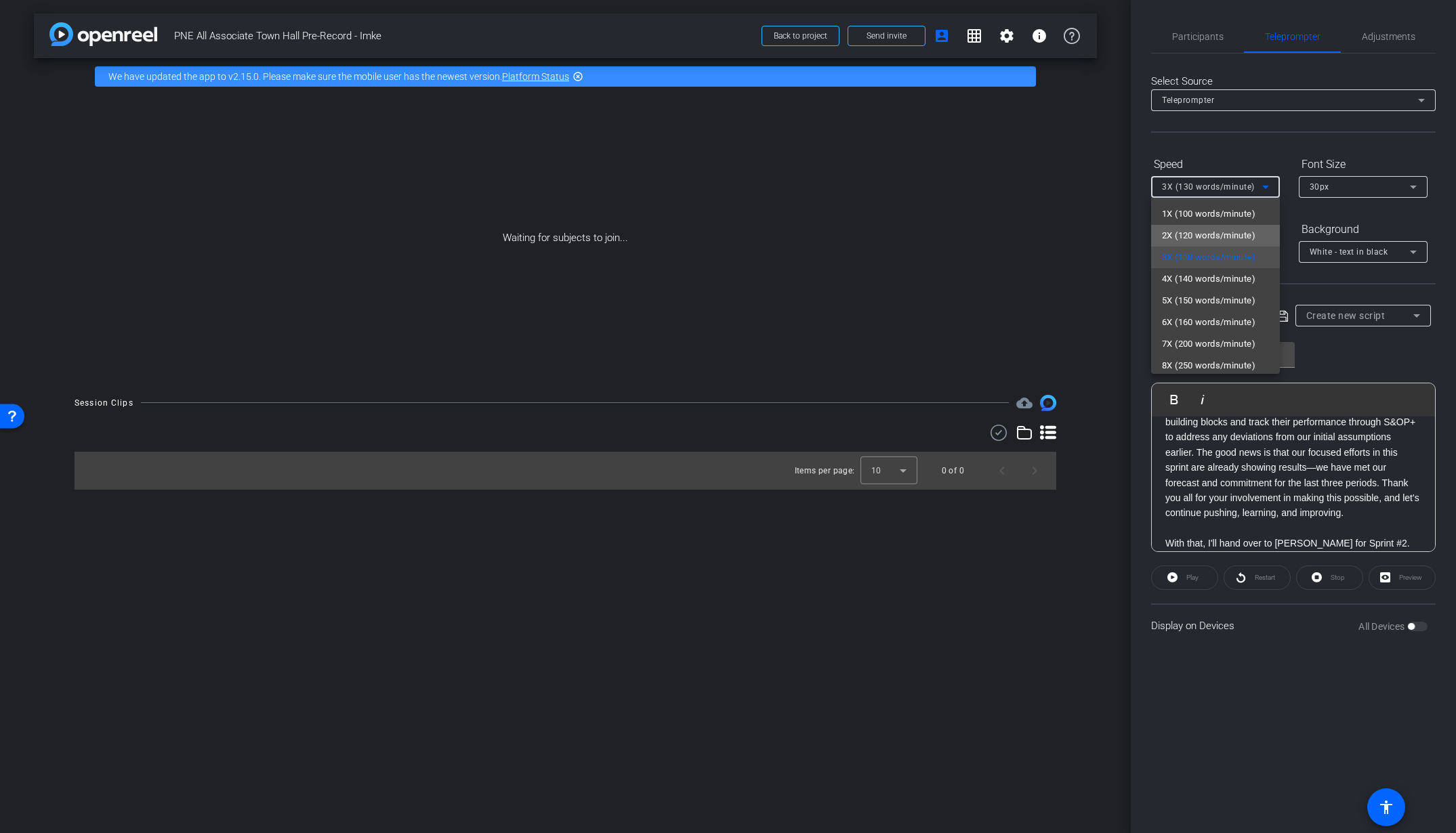
click at [1226, 238] on span "2X (120 words/minute)" at bounding box center [1208, 236] width 93 height 16
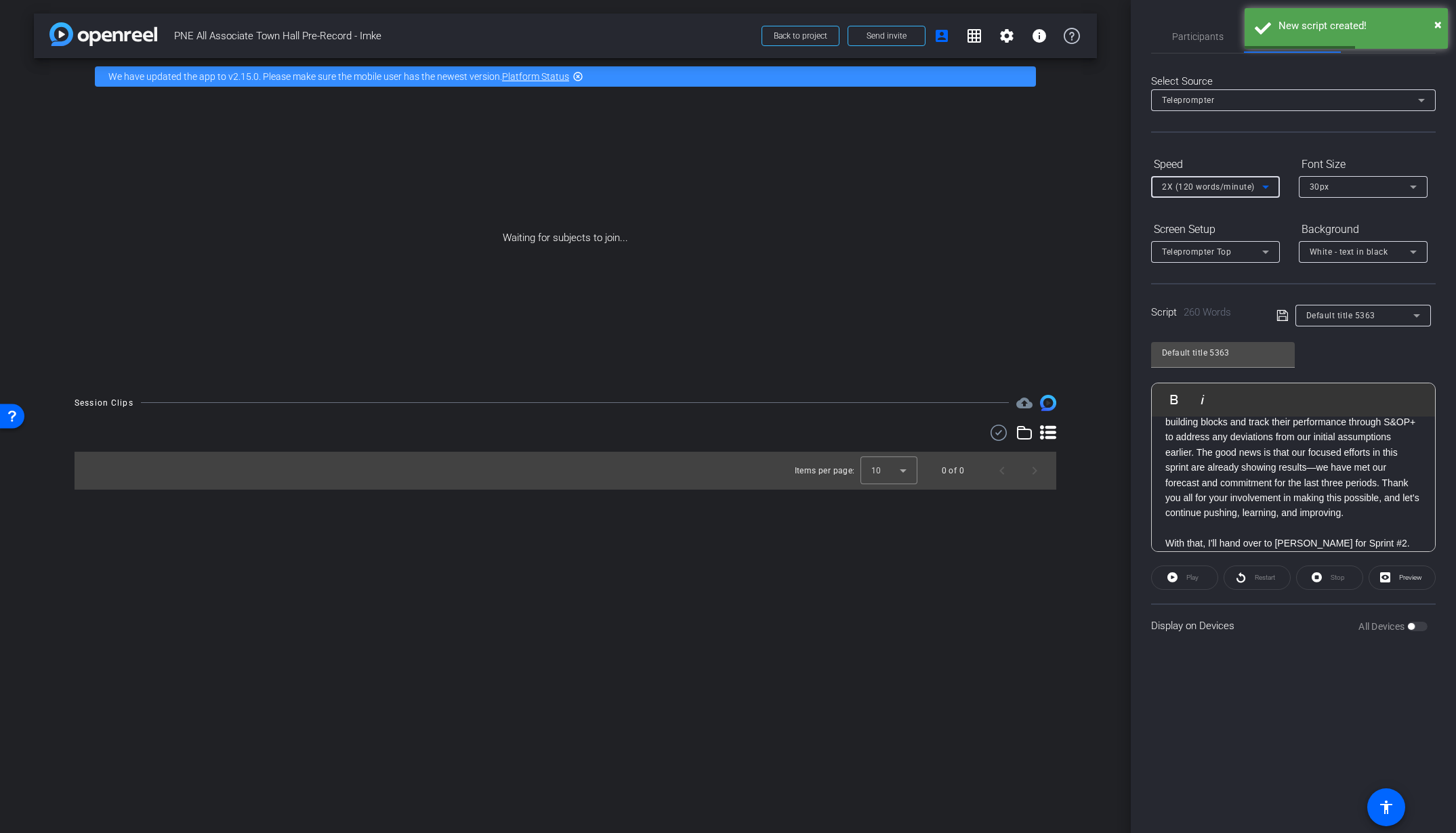
click at [1302, 707] on div "Participants Teleprompter Adjustments settings [PERSON_NAME] flip Director Ever…" at bounding box center [1293, 416] width 325 height 833
click at [1408, 631] on div "All Devices" at bounding box center [1393, 626] width 69 height 14
click at [1411, 629] on div "All Devices" at bounding box center [1393, 626] width 69 height 14
click at [1406, 624] on label "All Devices" at bounding box center [1383, 626] width 49 height 14
click at [1209, 626] on div "Display on Devices All Devices" at bounding box center [1293, 626] width 285 height 44
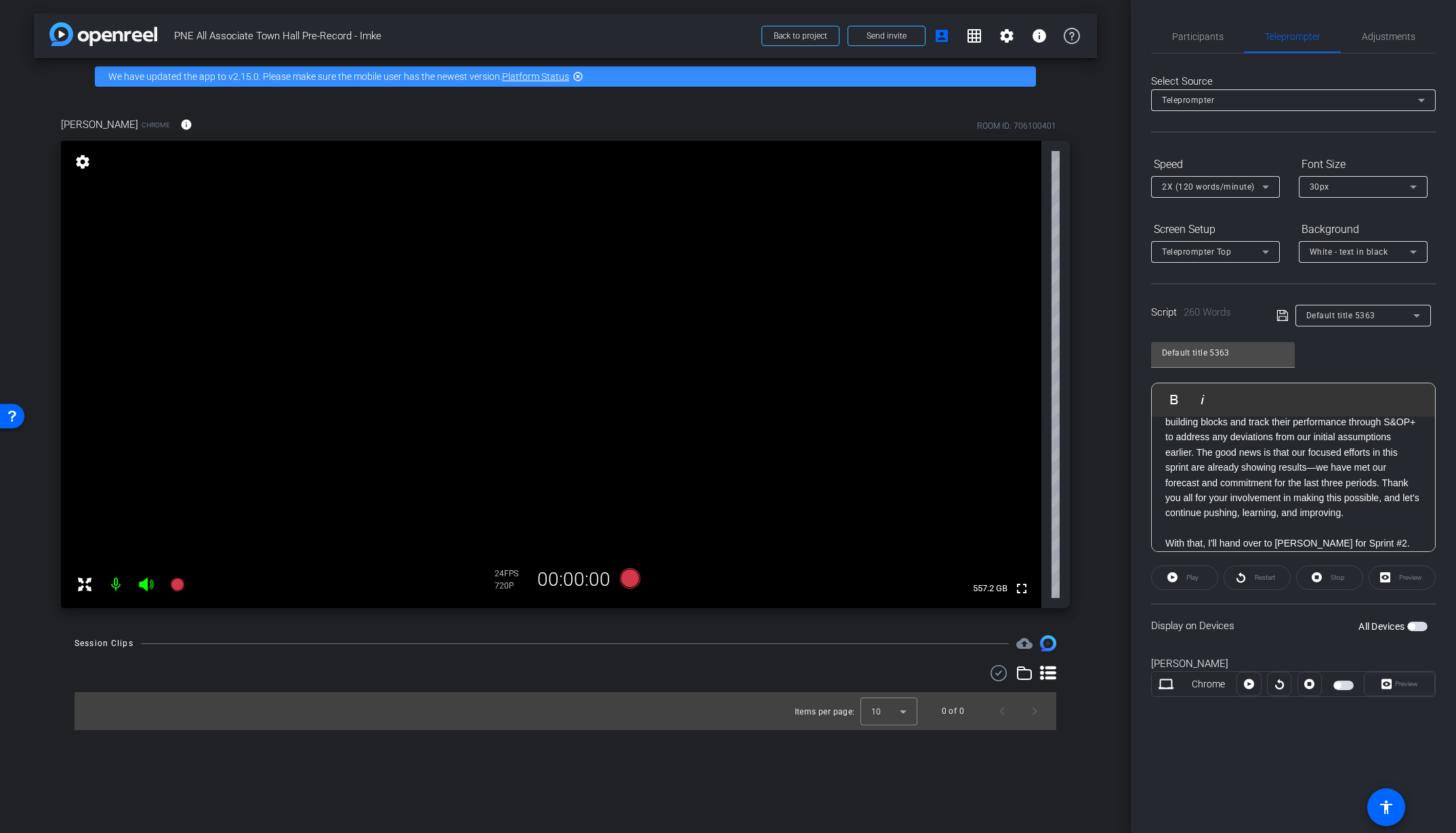
click at [1395, 577] on div "Preview" at bounding box center [1402, 578] width 67 height 25
click at [1220, 357] on input "Default title 5363" at bounding box center [1223, 353] width 122 height 16
drag, startPoint x: 1230, startPoint y: 356, endPoint x: 1075, endPoint y: 352, distance: 155.1
click at [1079, 352] on div "arrow_back PNE All Associate Town Hall Pre-Record - Imke Back to project Send i…" at bounding box center [728, 416] width 1456 height 833
type input "Script"
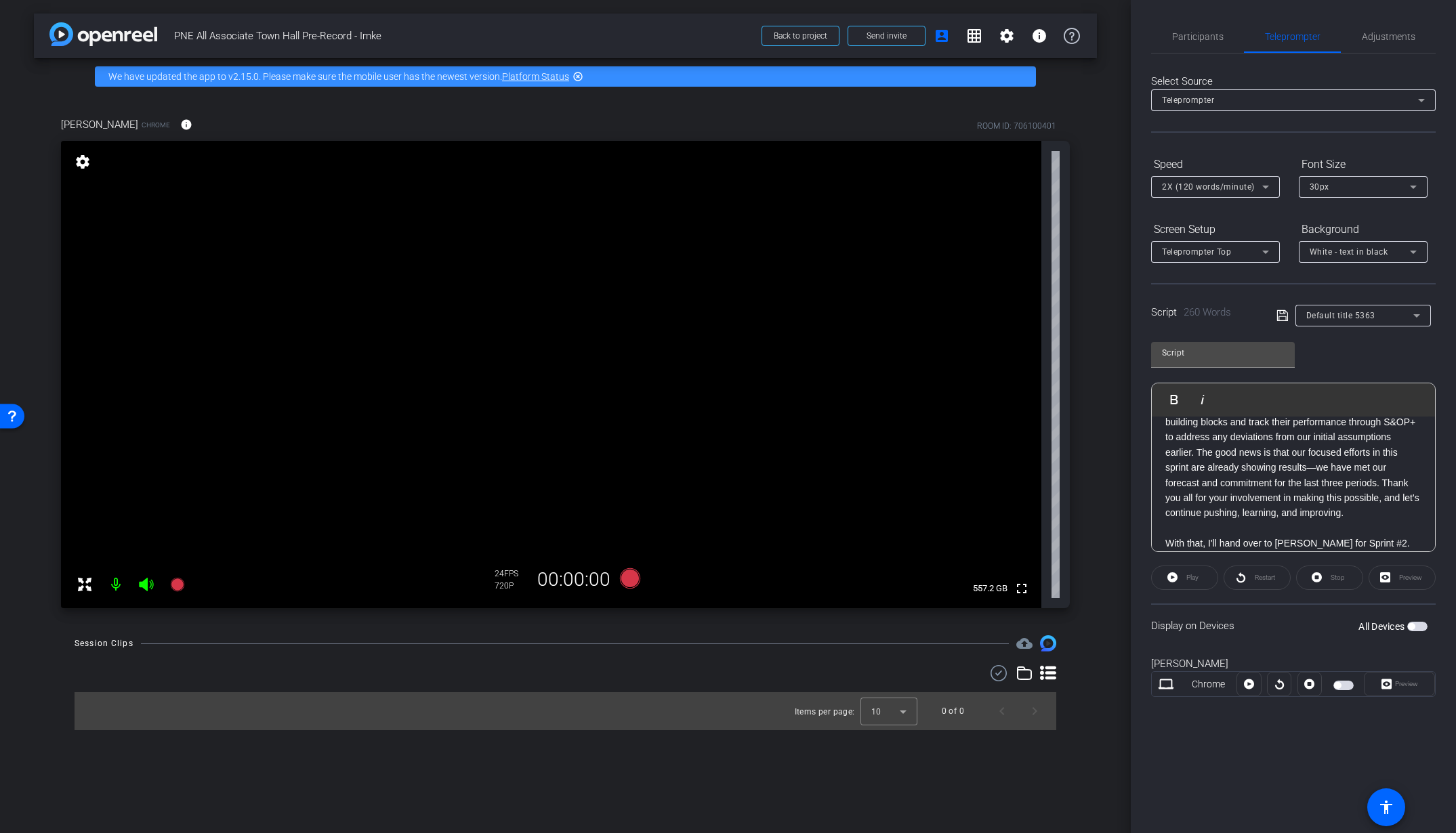
click at [1201, 771] on div "Participants Teleprompter Adjustments settings [PERSON_NAME] flip Director Ever…" at bounding box center [1293, 416] width 325 height 833
click at [1343, 687] on span "button" at bounding box center [1343, 685] width 21 height 10
click at [1402, 685] on span "Preview" at bounding box center [1407, 683] width 23 height 8
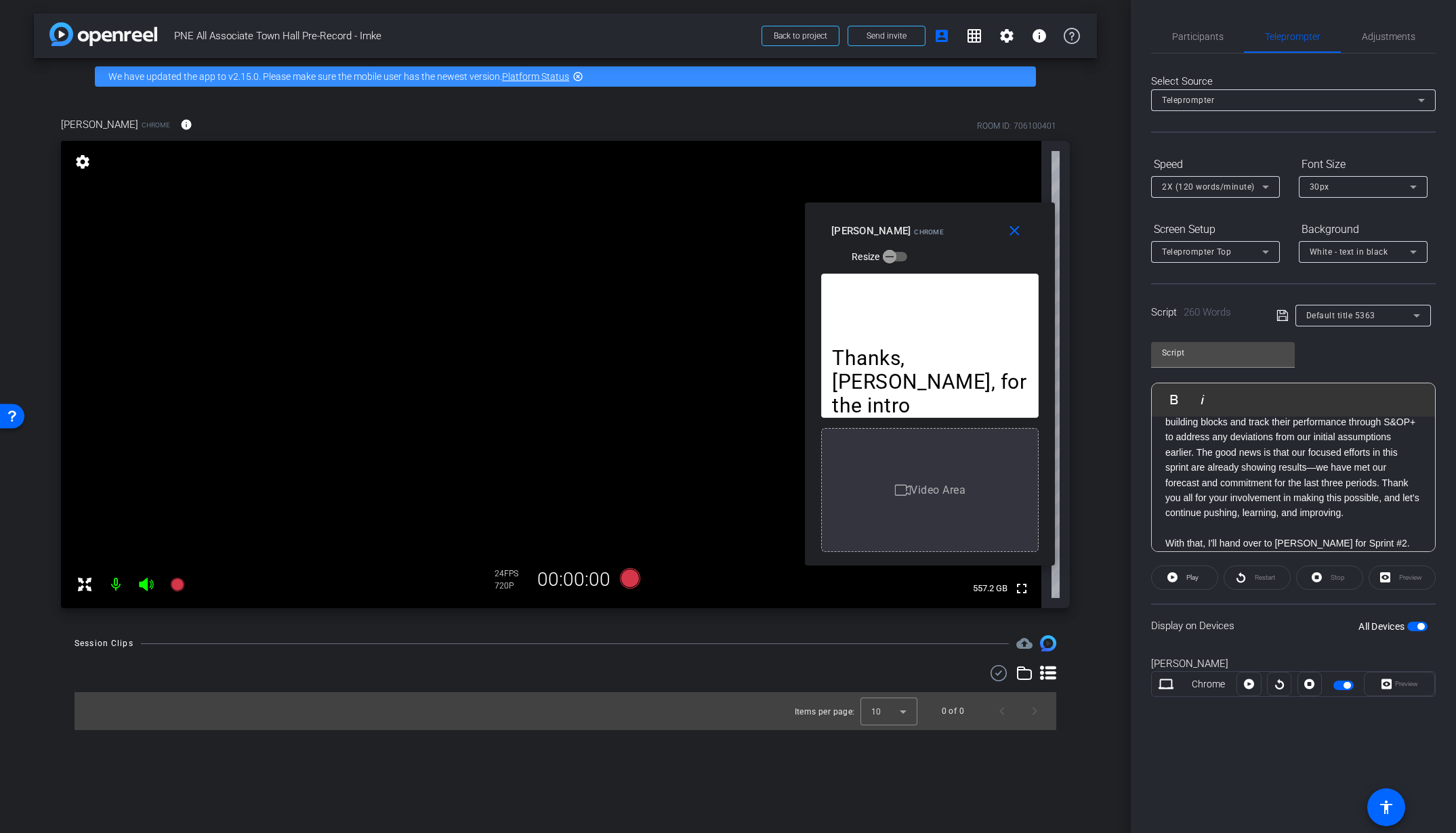
drag, startPoint x: 707, startPoint y: 247, endPoint x: 909, endPoint y: 215, distance: 204.5
click at [909, 215] on div "close [PERSON_NAME] Chrome Resize" at bounding box center [930, 233] width 250 height 61
click at [84, 151] on div "settings" at bounding box center [83, 163] width 23 height 23
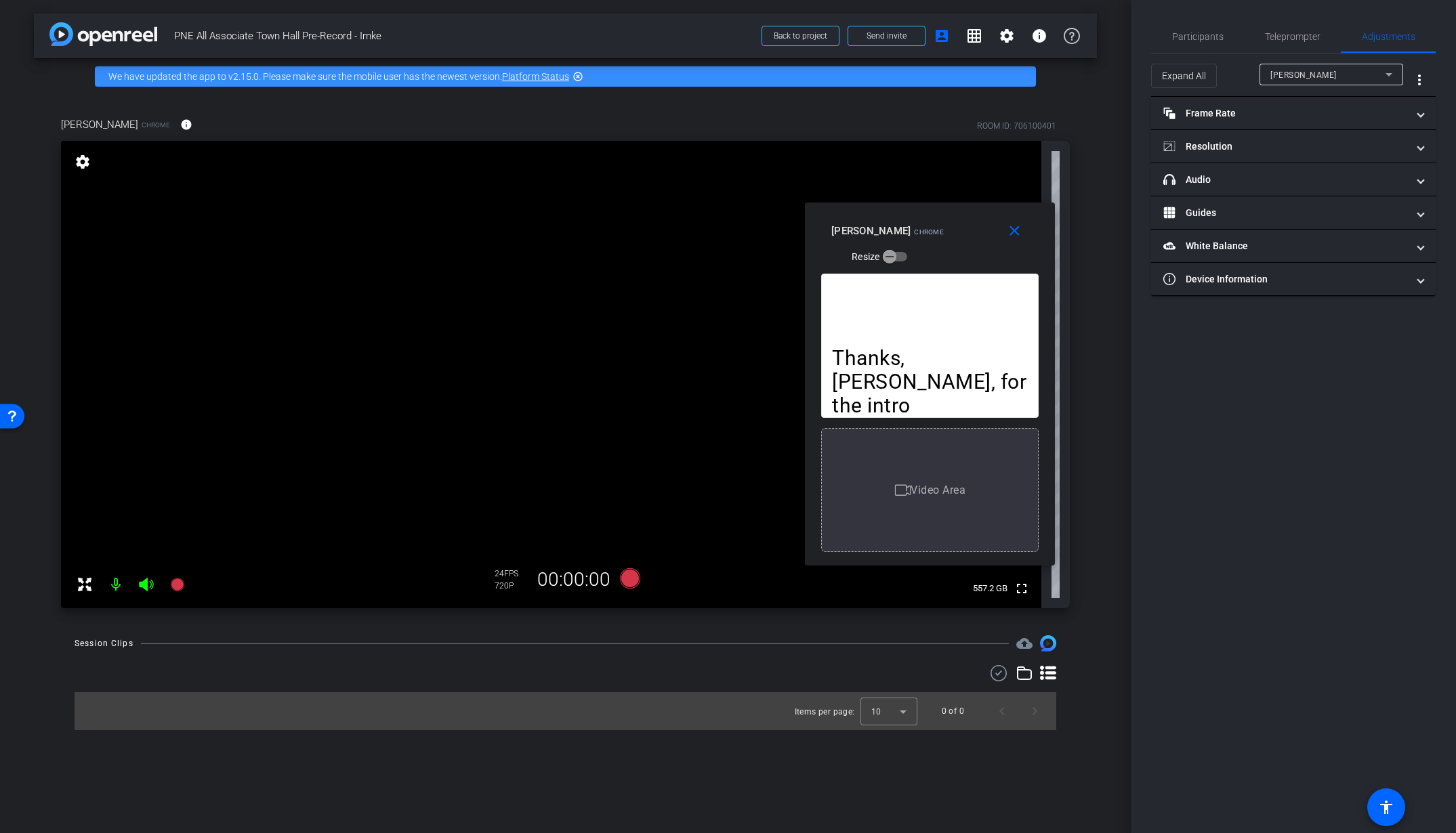
click at [81, 162] on mat-icon "settings" at bounding box center [83, 162] width 19 height 16
click at [1320, 121] on mat-expansion-panel-header "Frame Rate Frame Rate" at bounding box center [1293, 113] width 285 height 32
click at [1339, 152] on div "30" at bounding box center [1347, 153] width 36 height 23
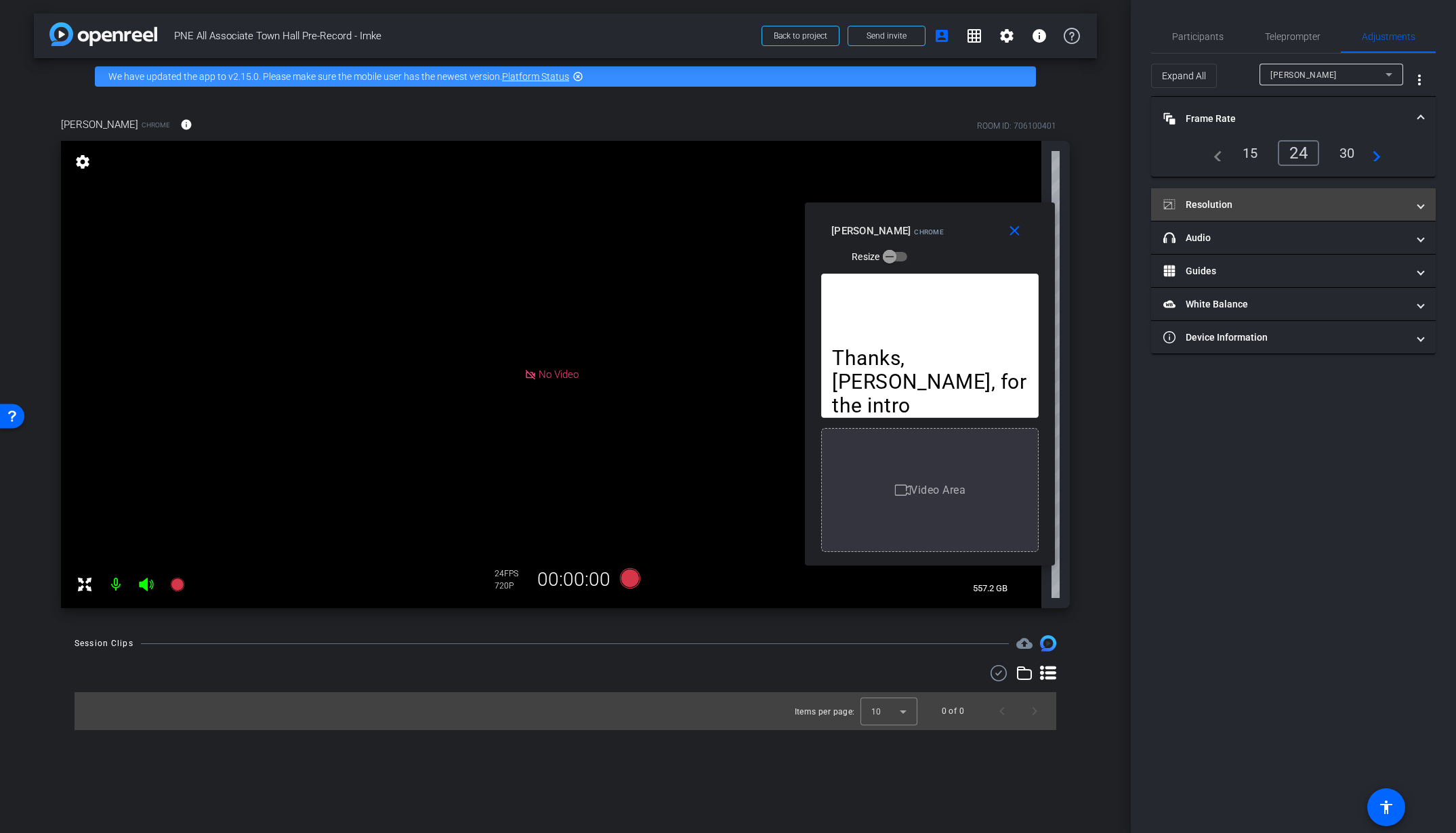
click at [1197, 202] on mat-panel-title "Resolution" at bounding box center [1284, 204] width 244 height 14
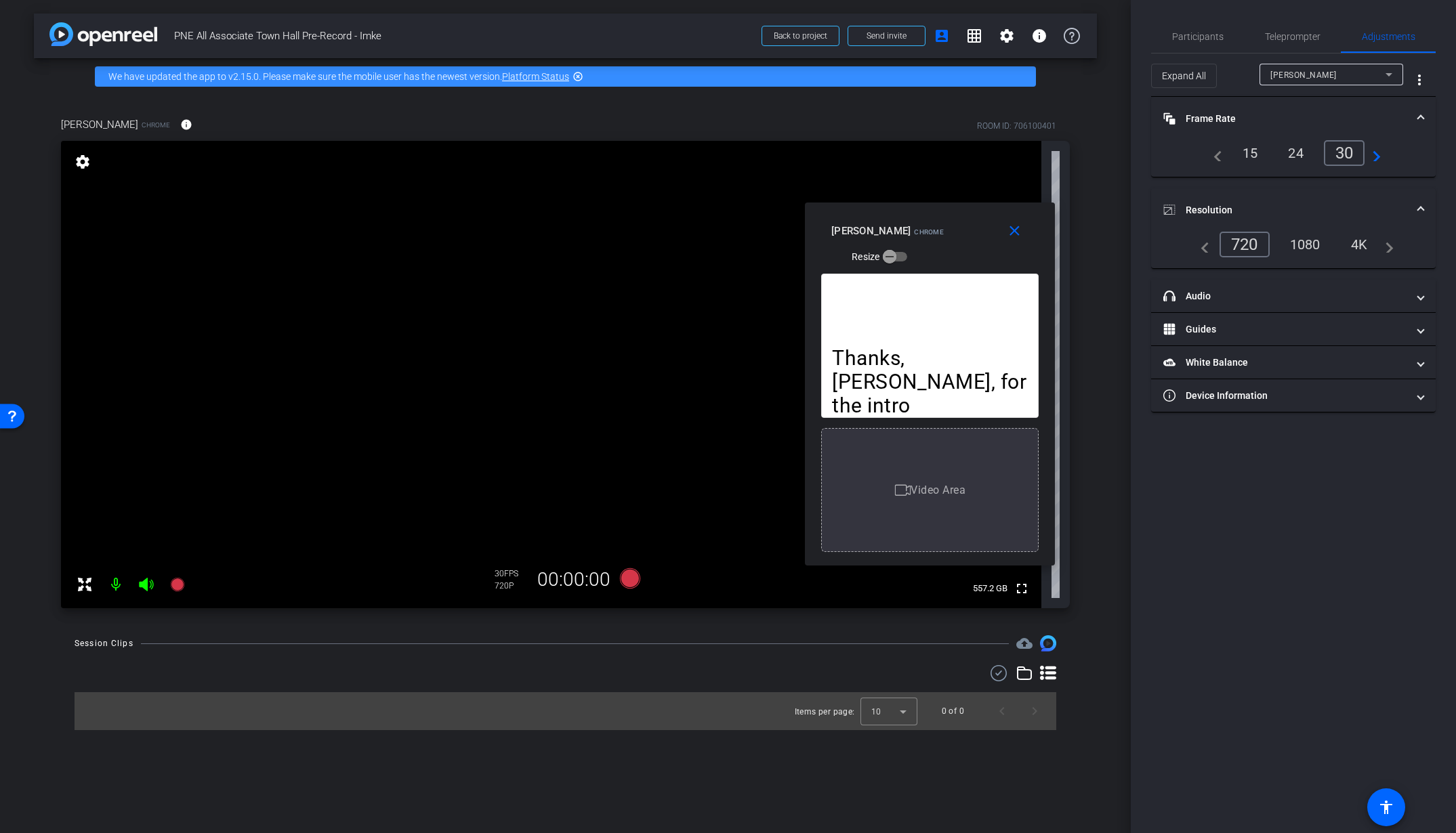
click at [1299, 242] on div "1080" at bounding box center [1305, 245] width 51 height 23
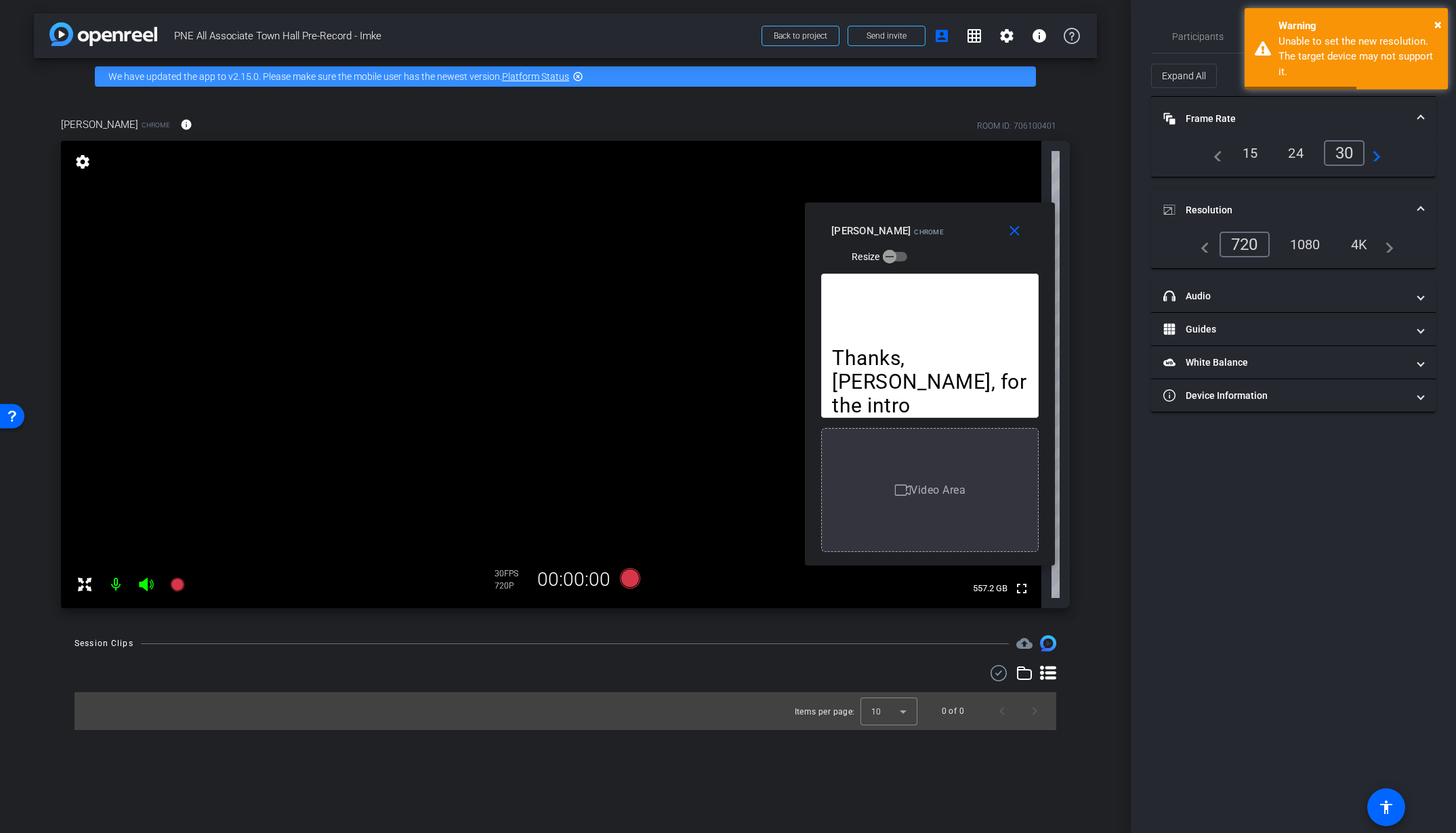
click at [1291, 242] on div "1080" at bounding box center [1305, 245] width 51 height 23
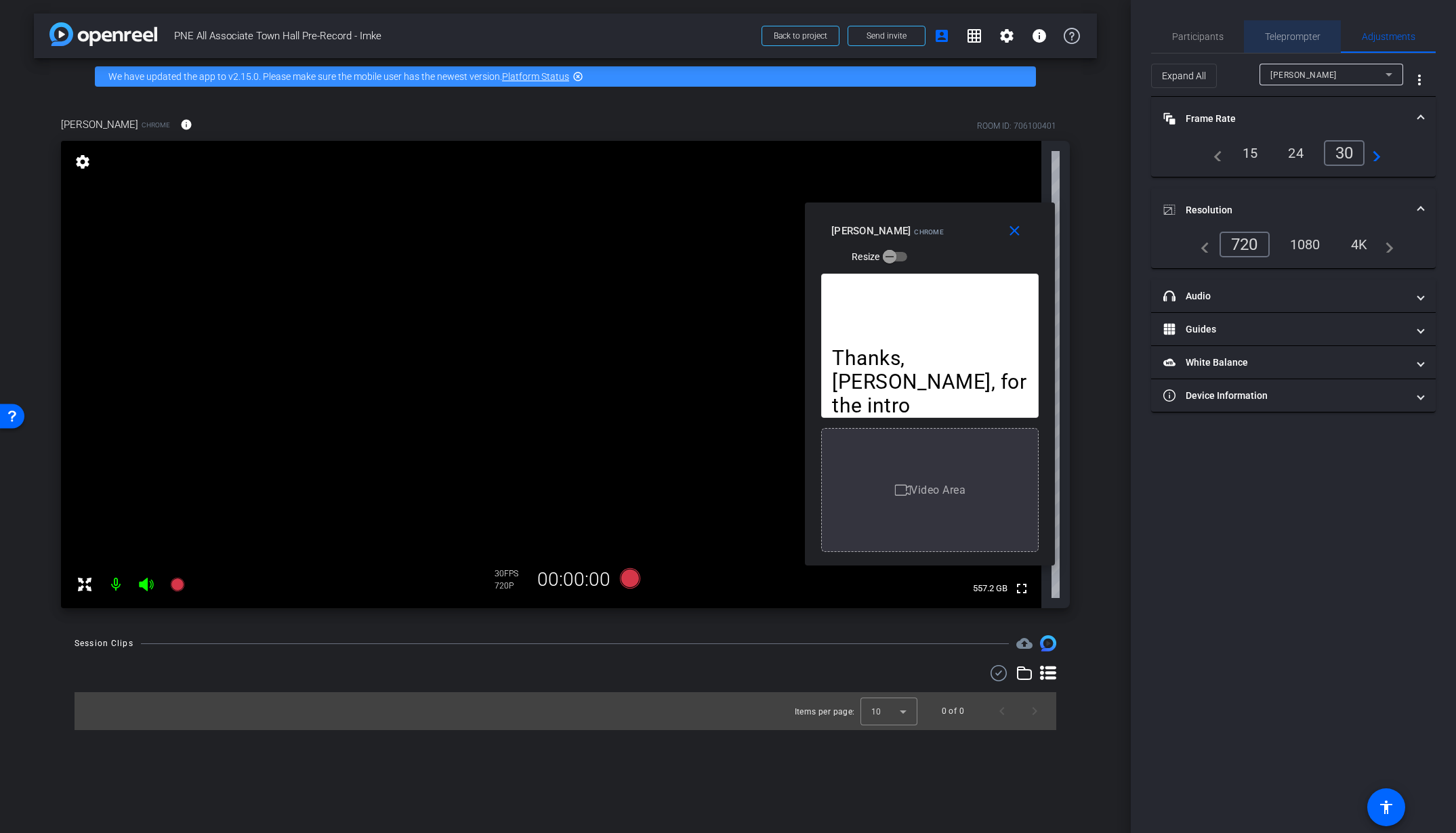
click at [1274, 34] on span "Teleprompter" at bounding box center [1292, 36] width 56 height 10
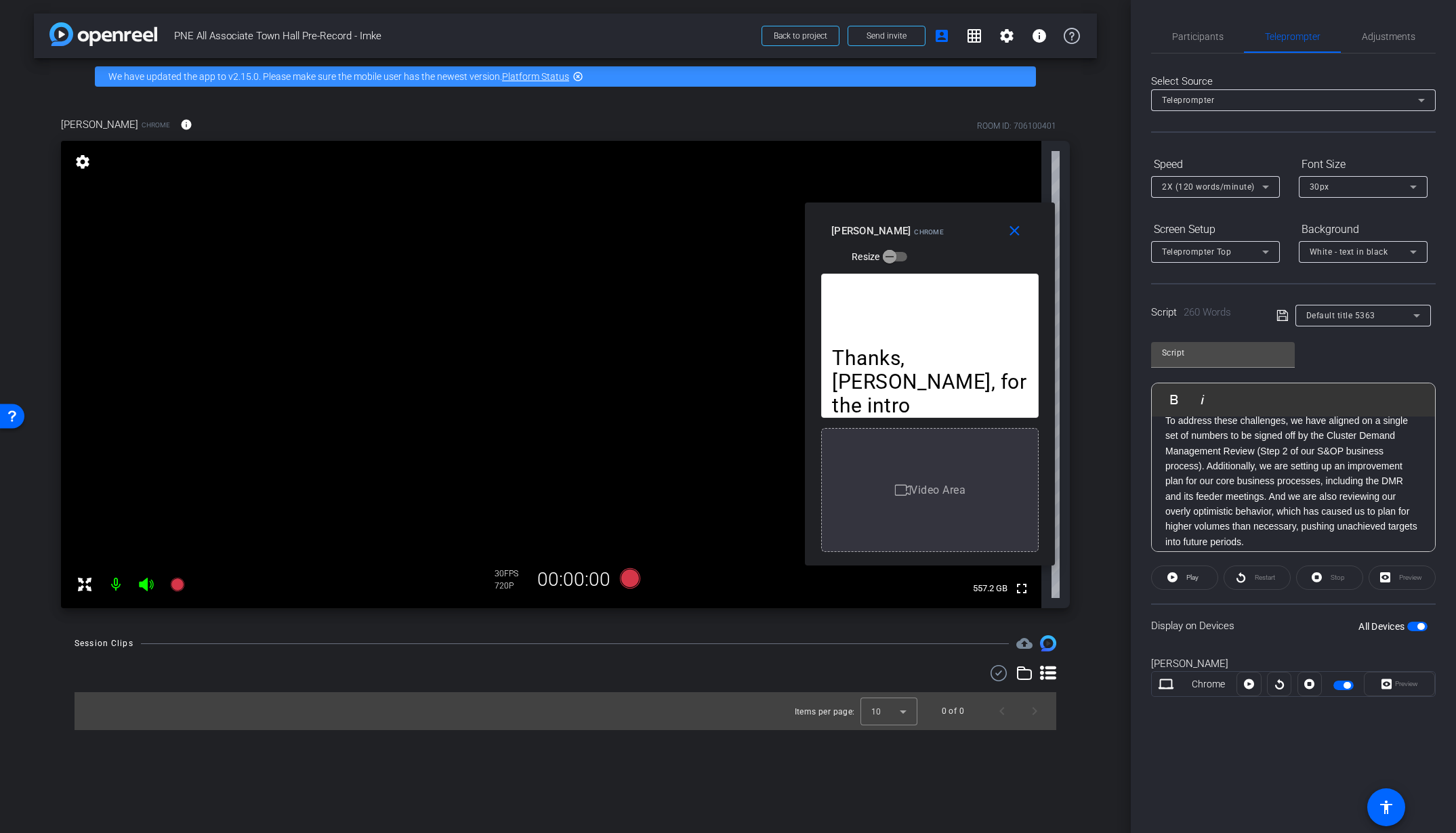
scroll to position [0, 0]
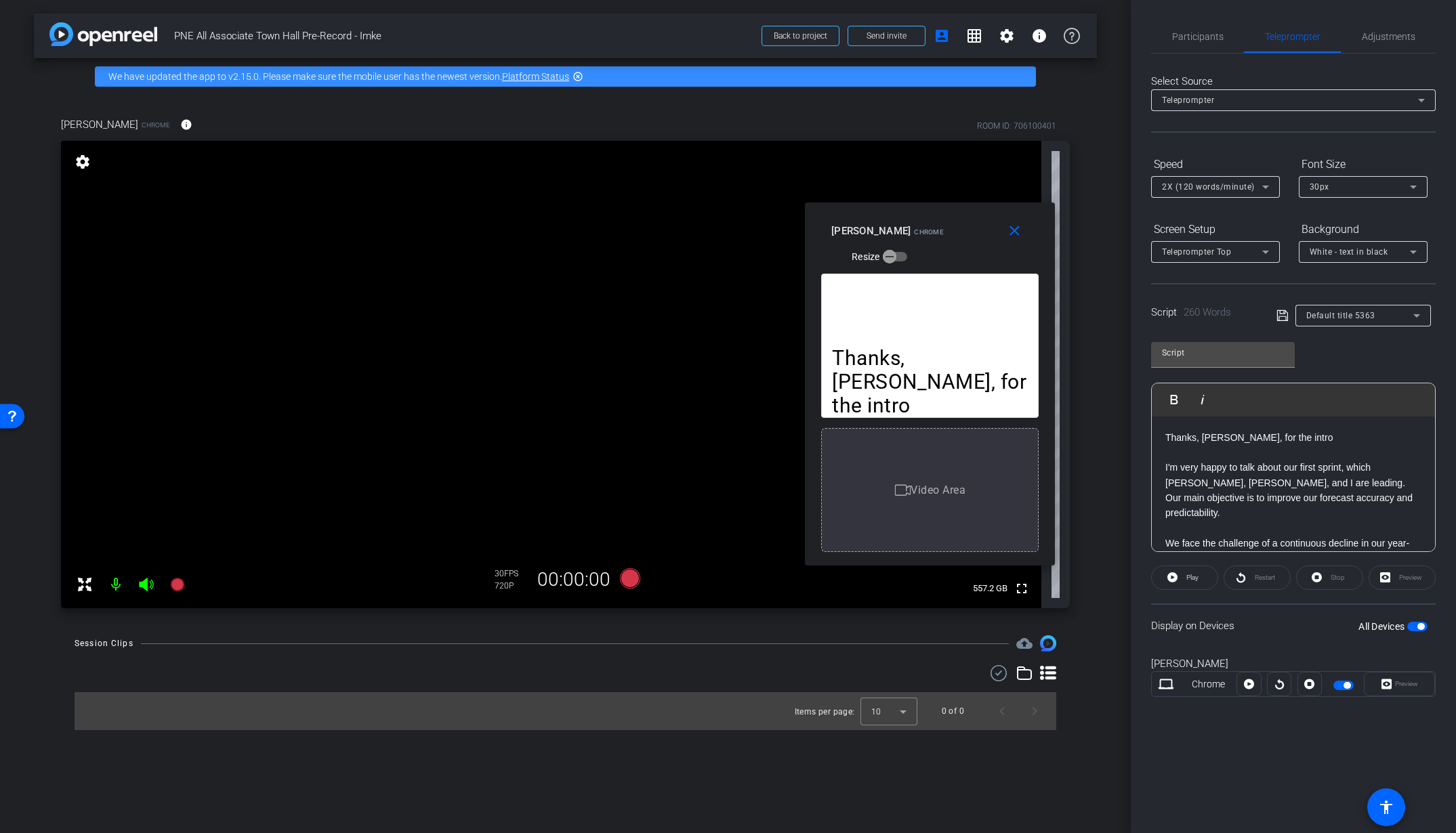
click at [1266, 191] on icon at bounding box center [1266, 187] width 16 height 16
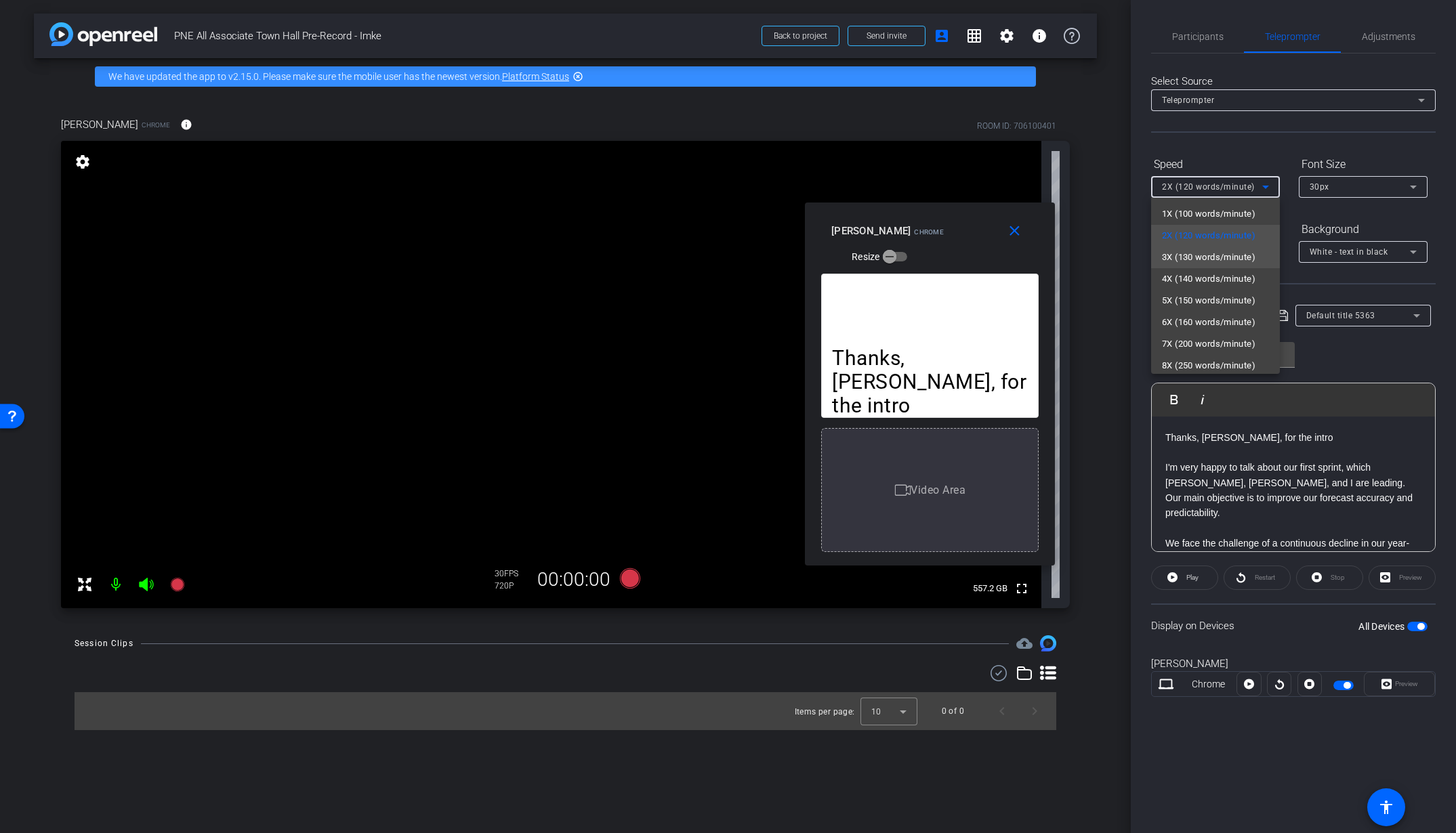
click at [1244, 258] on span "3X (130 words/minute)" at bounding box center [1208, 257] width 93 height 16
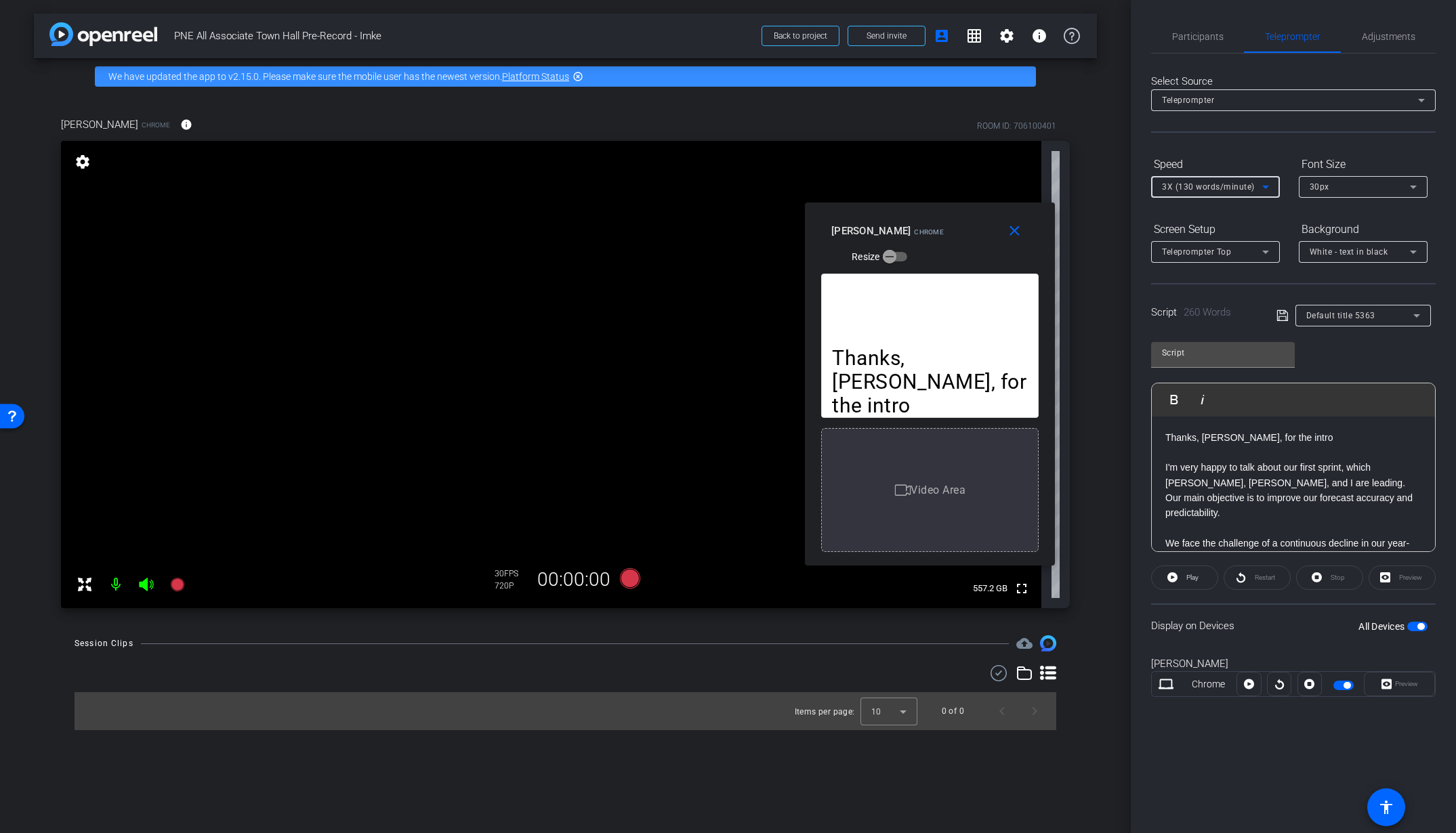
click at [1397, 685] on div "Preview" at bounding box center [1400, 684] width 71 height 25
click at [1169, 585] on icon at bounding box center [1172, 577] width 10 height 17
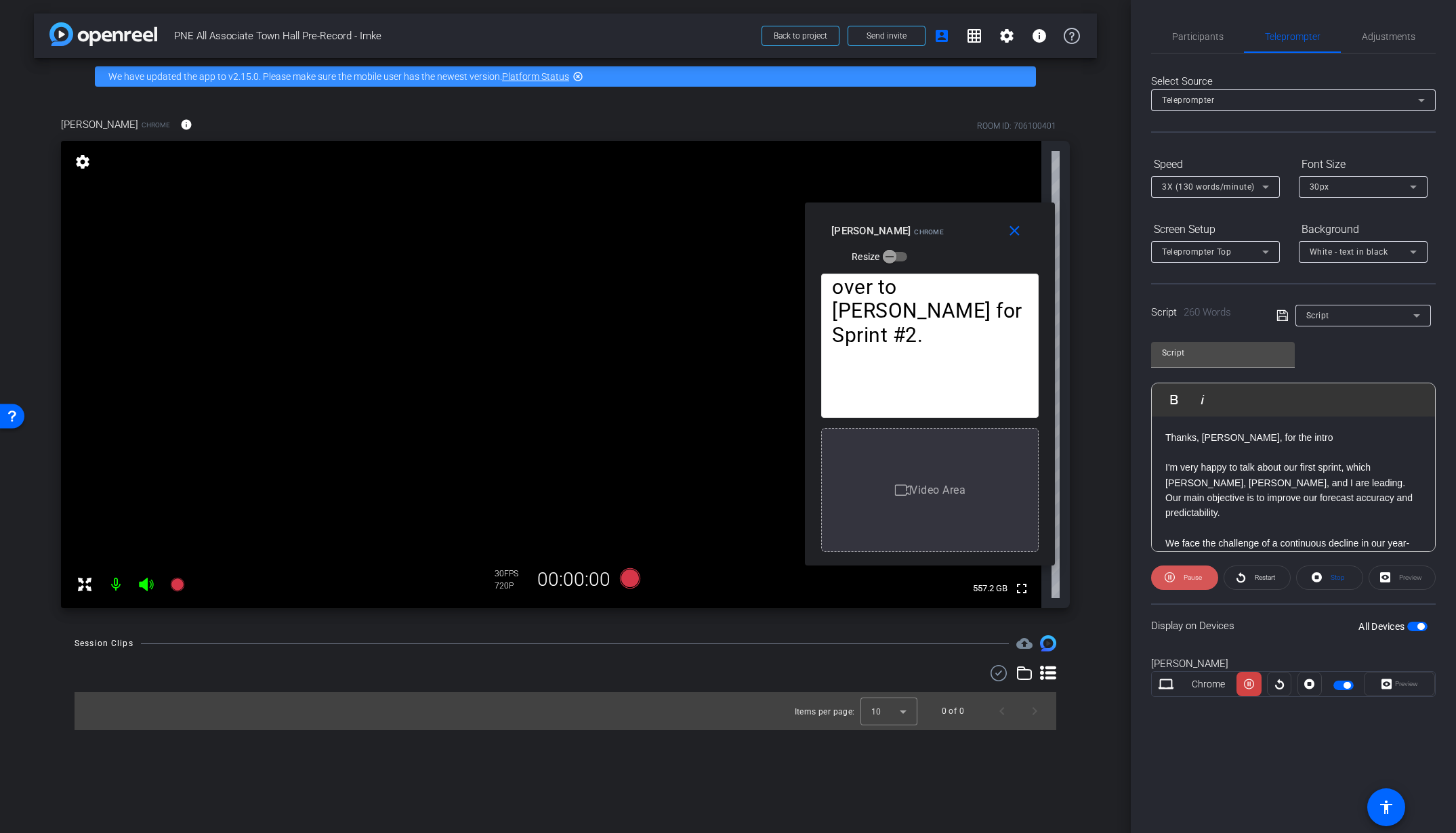
click at [1169, 585] on icon at bounding box center [1169, 577] width 10 height 17
click at [1262, 579] on span "Restart" at bounding box center [1265, 577] width 21 height 8
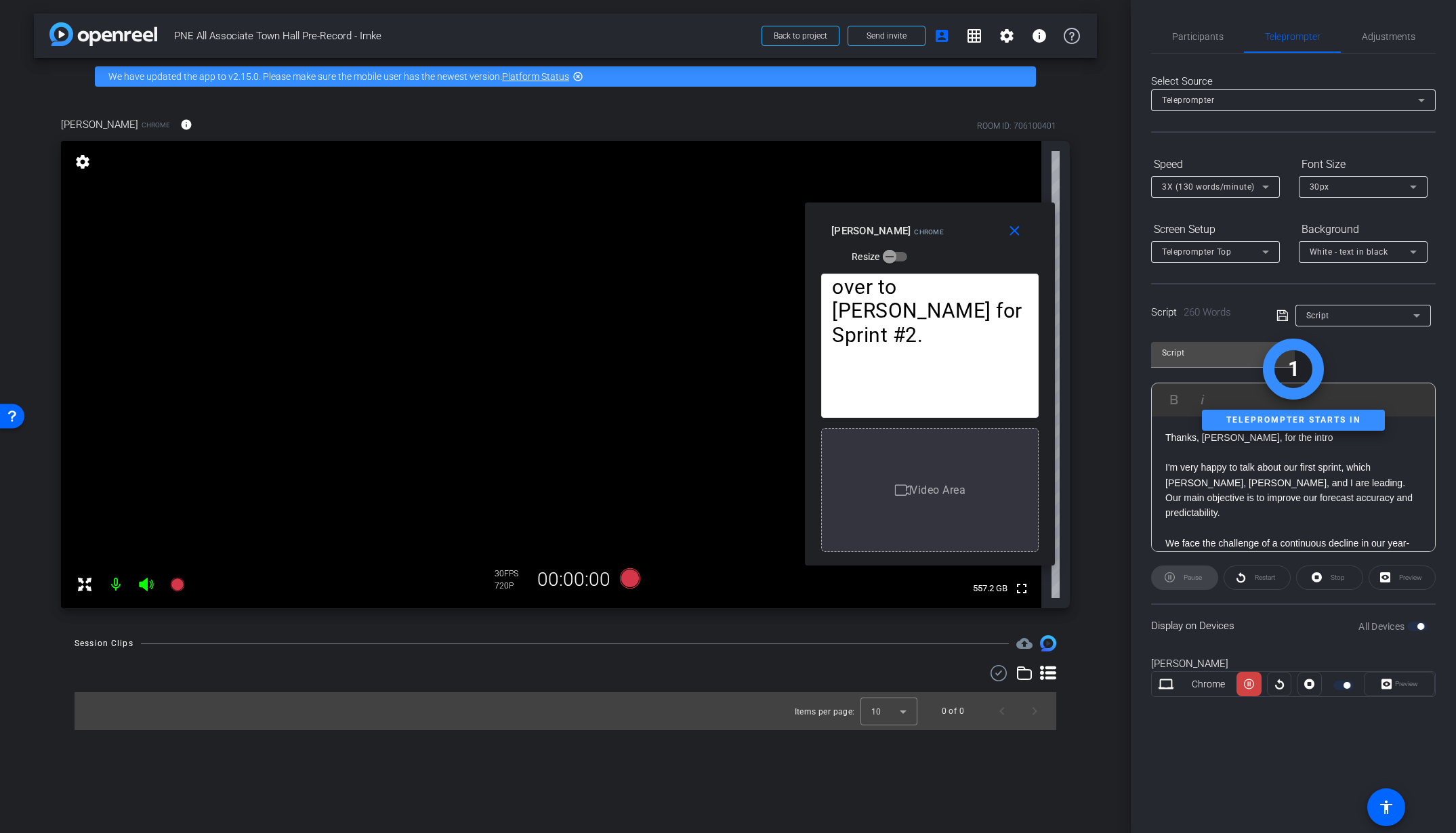
click at [1339, 577] on span "Stop" at bounding box center [1337, 577] width 14 height 8
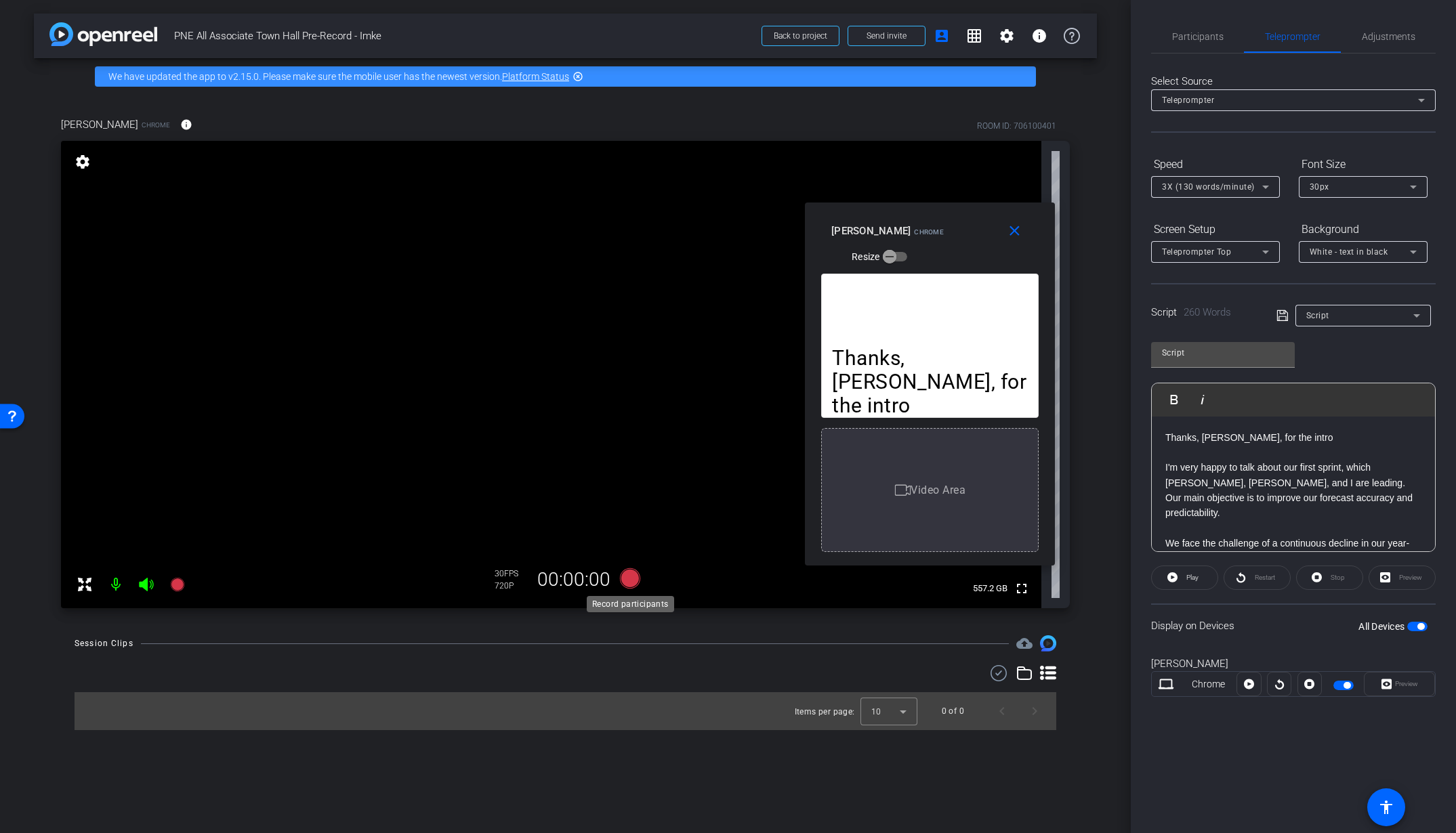
click at [633, 578] on icon at bounding box center [629, 578] width 21 height 21
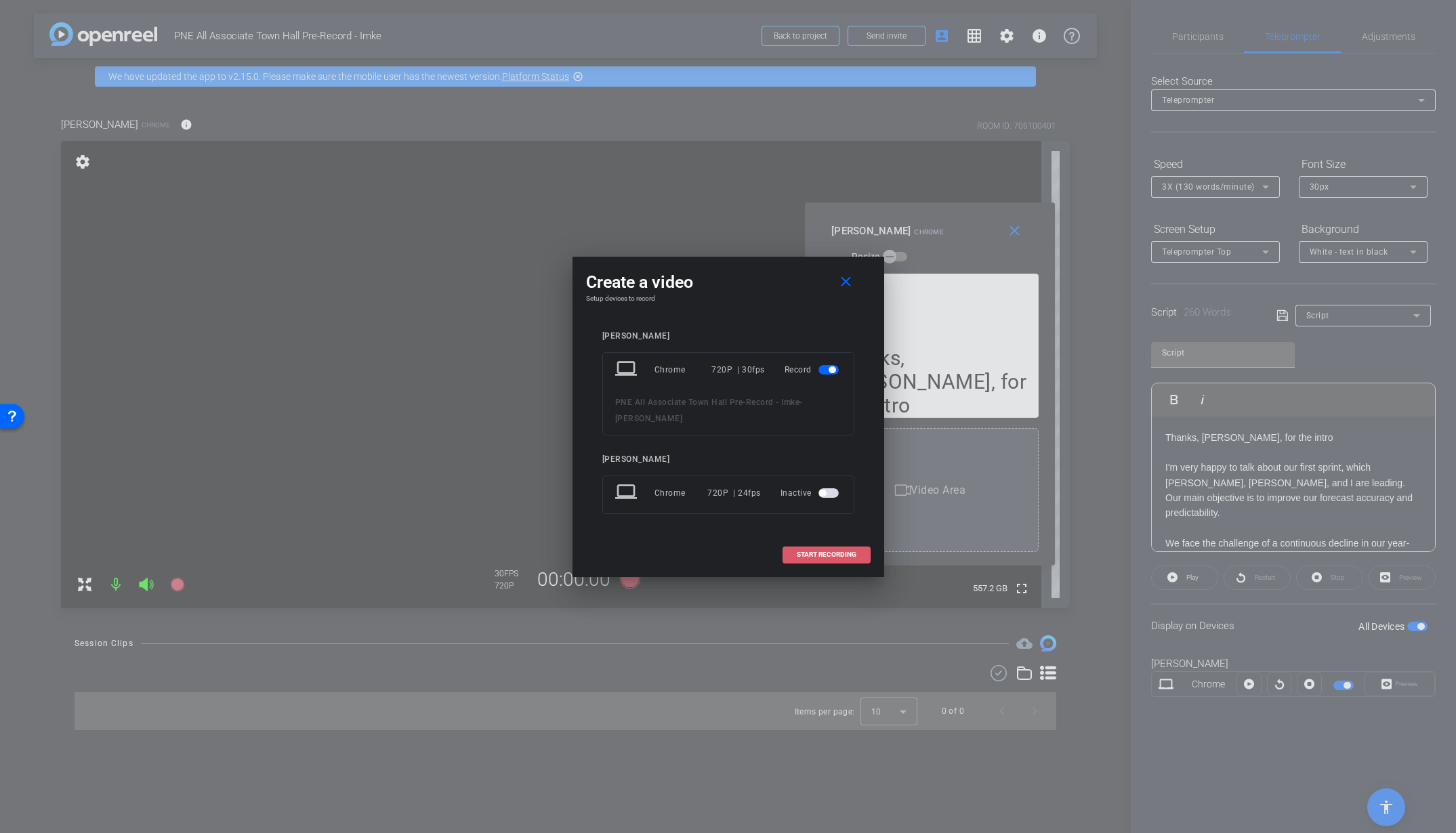
click at [821, 563] on span at bounding box center [826, 554] width 86 height 32
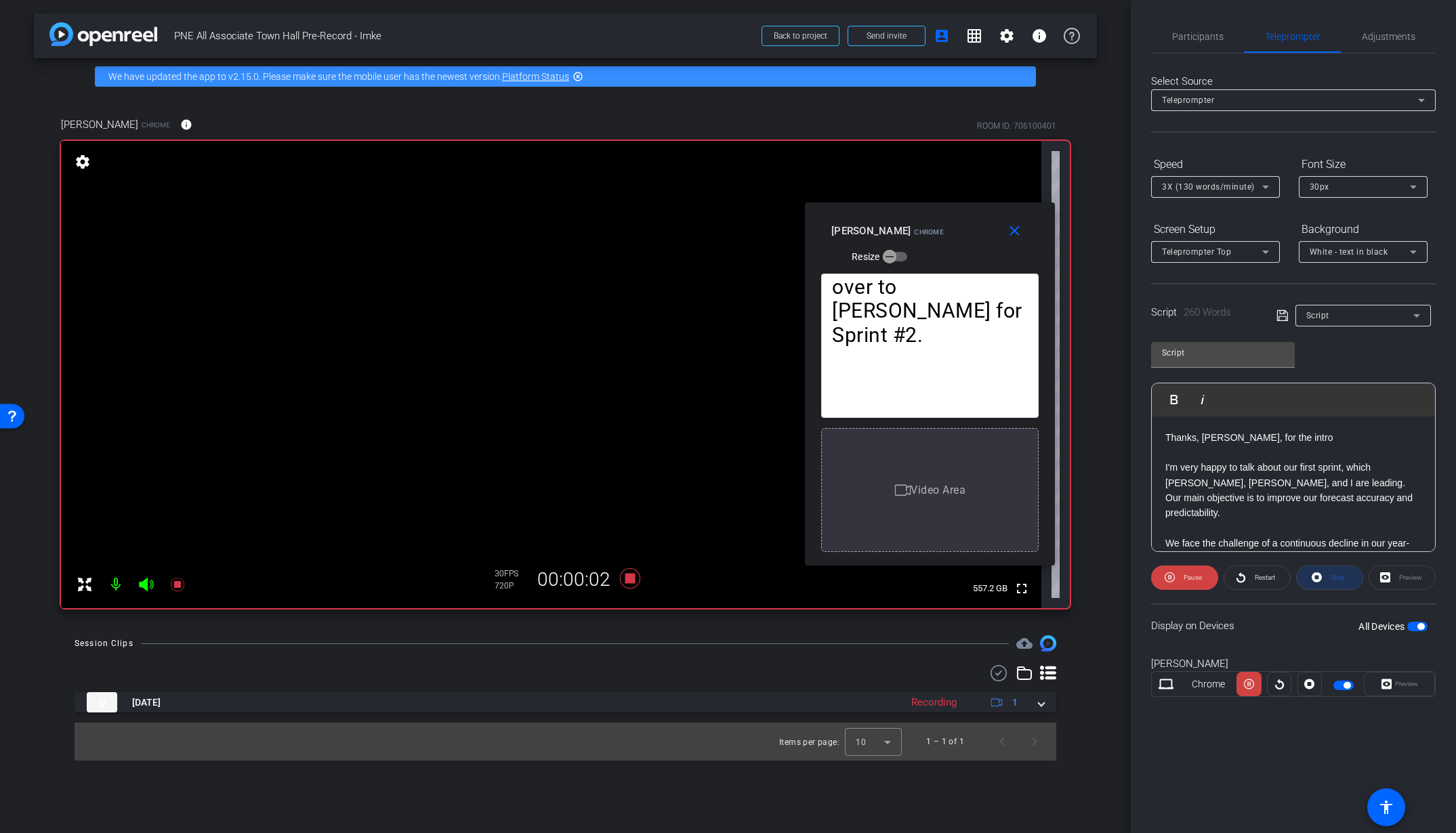
click at [1358, 574] on span at bounding box center [1330, 578] width 66 height 32
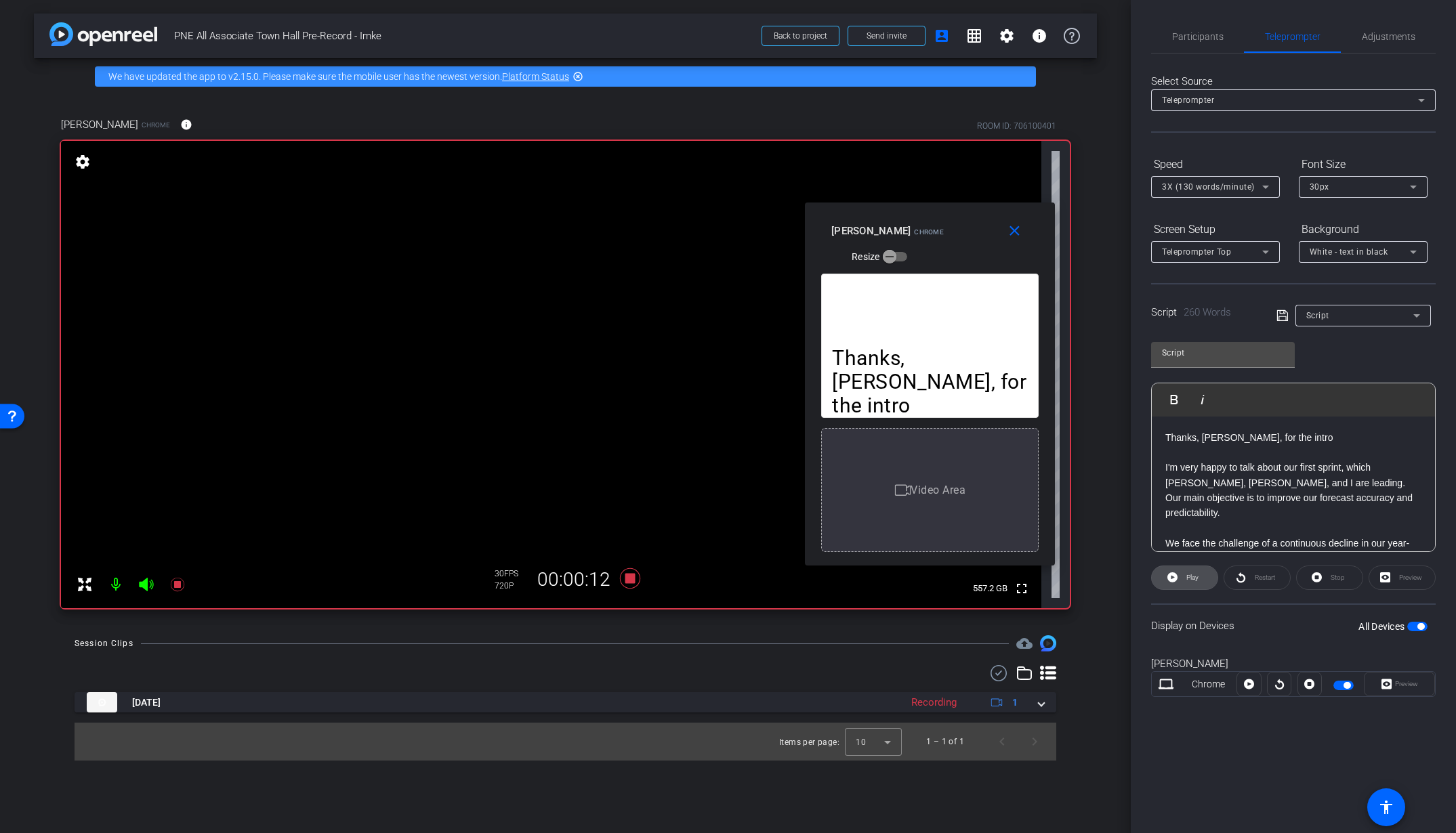
click at [1201, 581] on span at bounding box center [1185, 578] width 66 height 32
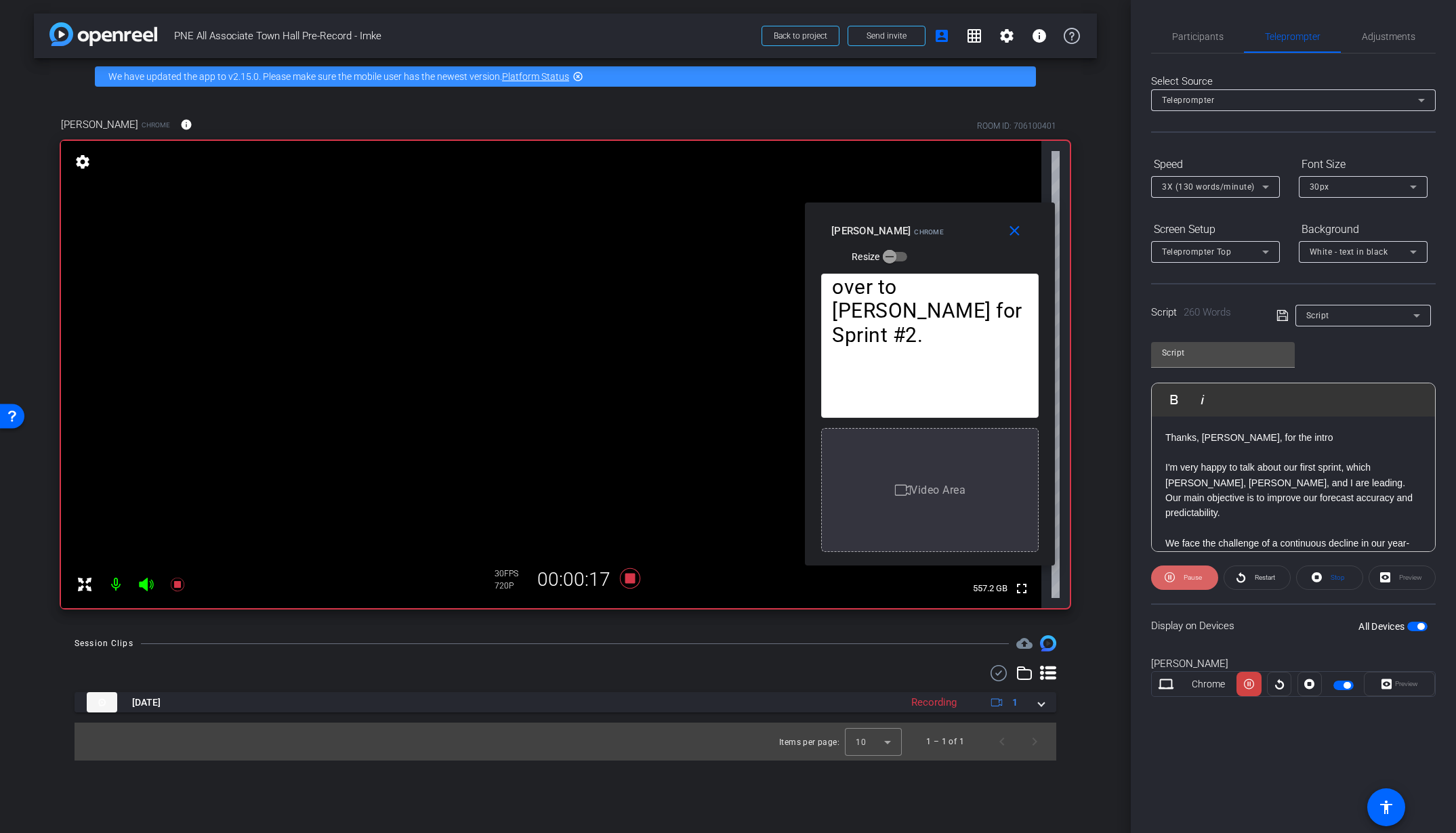
click at [1175, 587] on span at bounding box center [1185, 578] width 67 height 32
click at [1194, 581] on span "Play" at bounding box center [1190, 578] width 16 height 19
click at [1183, 32] on span "Participants" at bounding box center [1197, 36] width 51 height 10
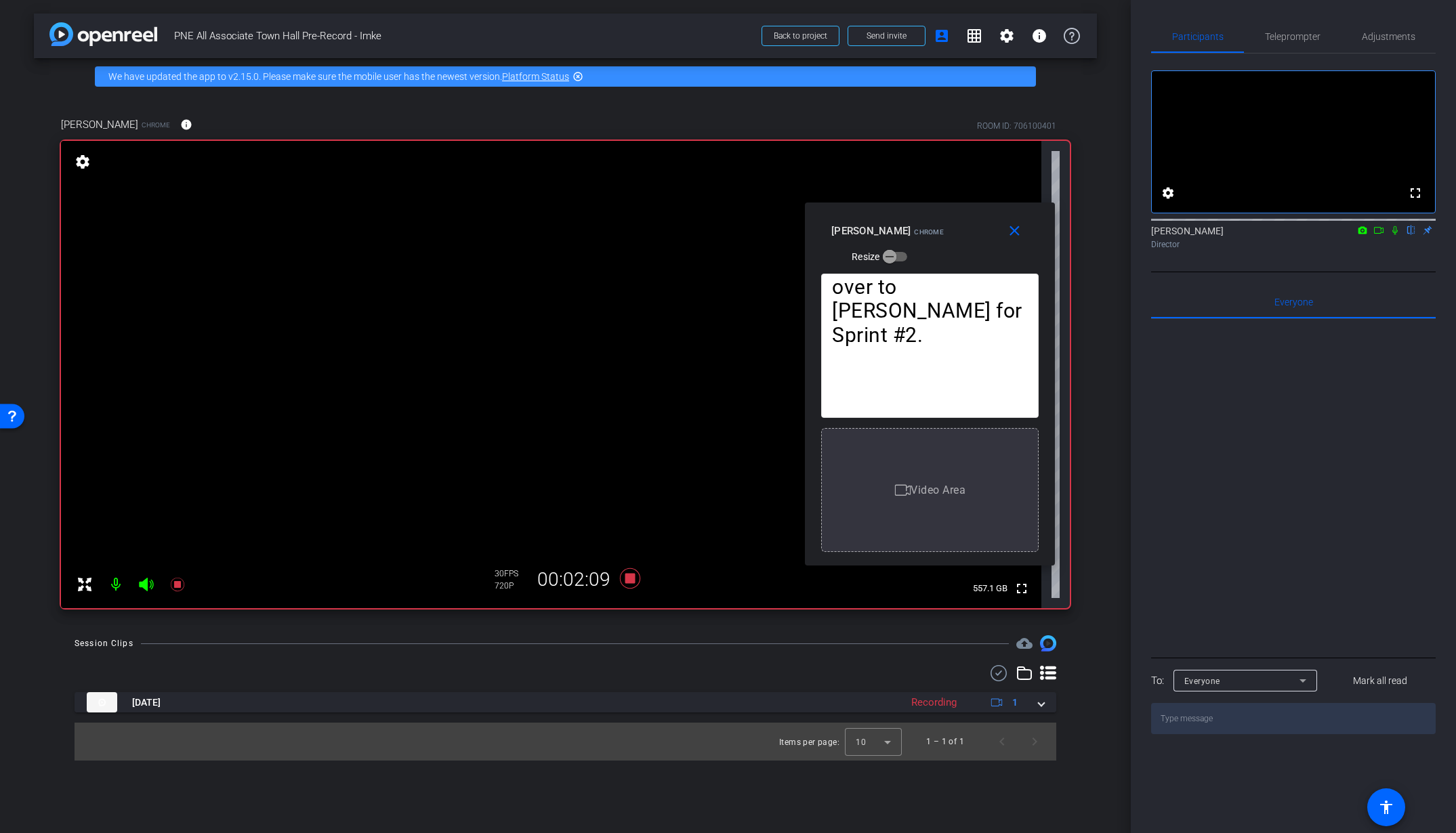
click at [1396, 235] on icon at bounding box center [1395, 231] width 11 height 10
click at [1396, 235] on icon at bounding box center [1395, 231] width 11 height 10
click at [1289, 43] on span "Teleprompter" at bounding box center [1292, 36] width 56 height 32
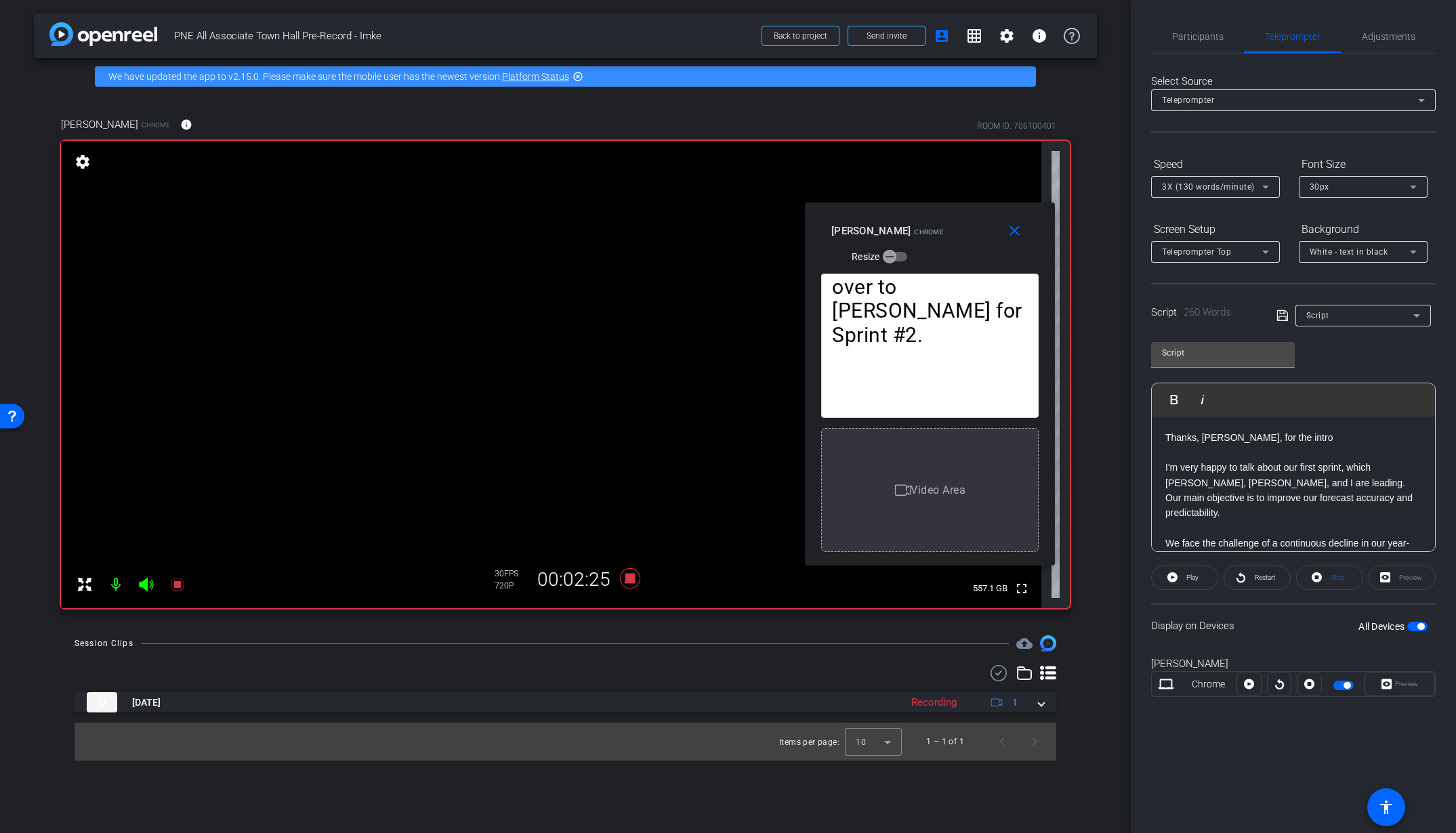
click at [1232, 189] on span "3X (130 words/minute)" at bounding box center [1208, 187] width 93 height 10
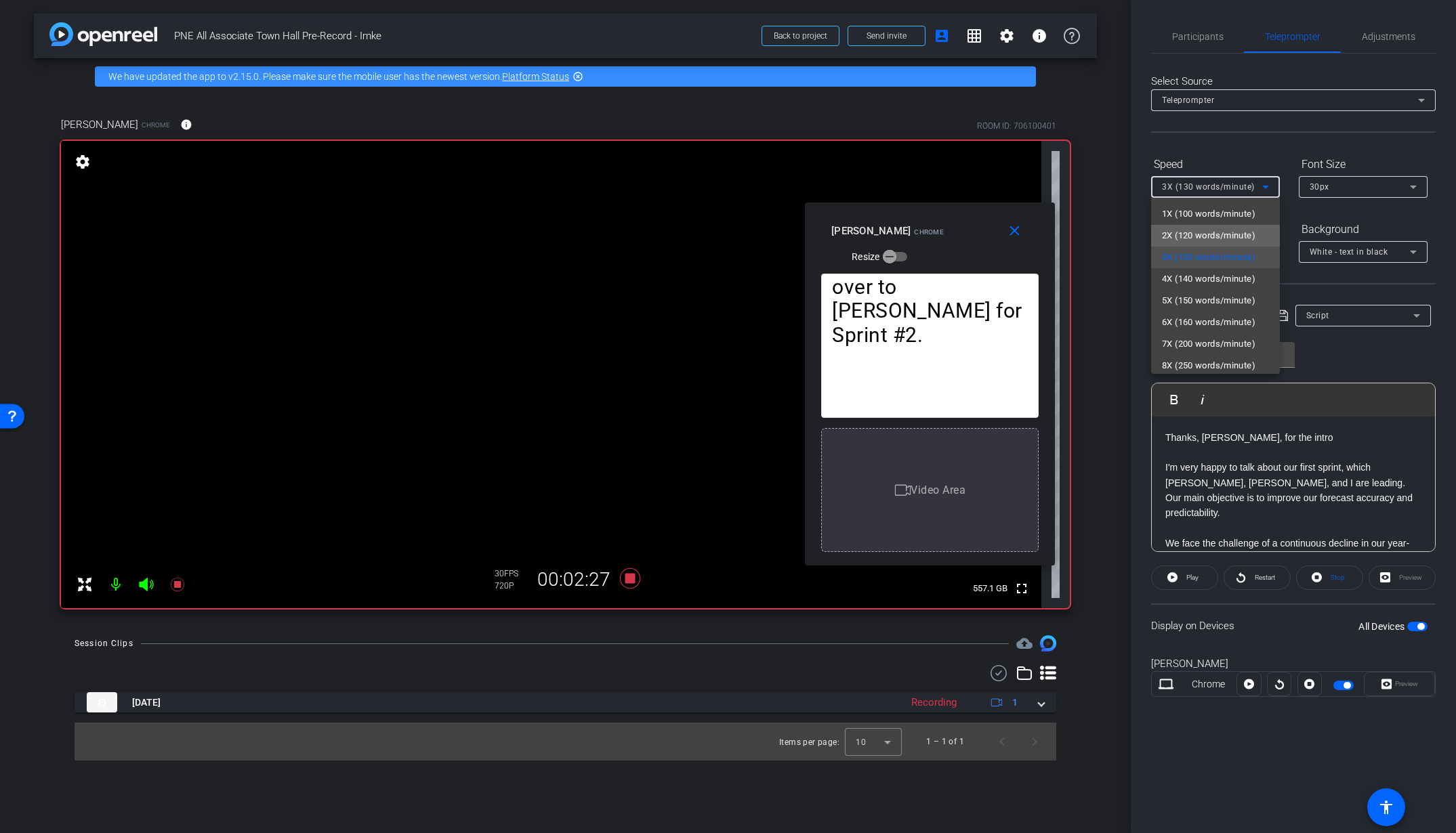
click at [1223, 239] on span "2X (120 words/minute)" at bounding box center [1208, 236] width 93 height 16
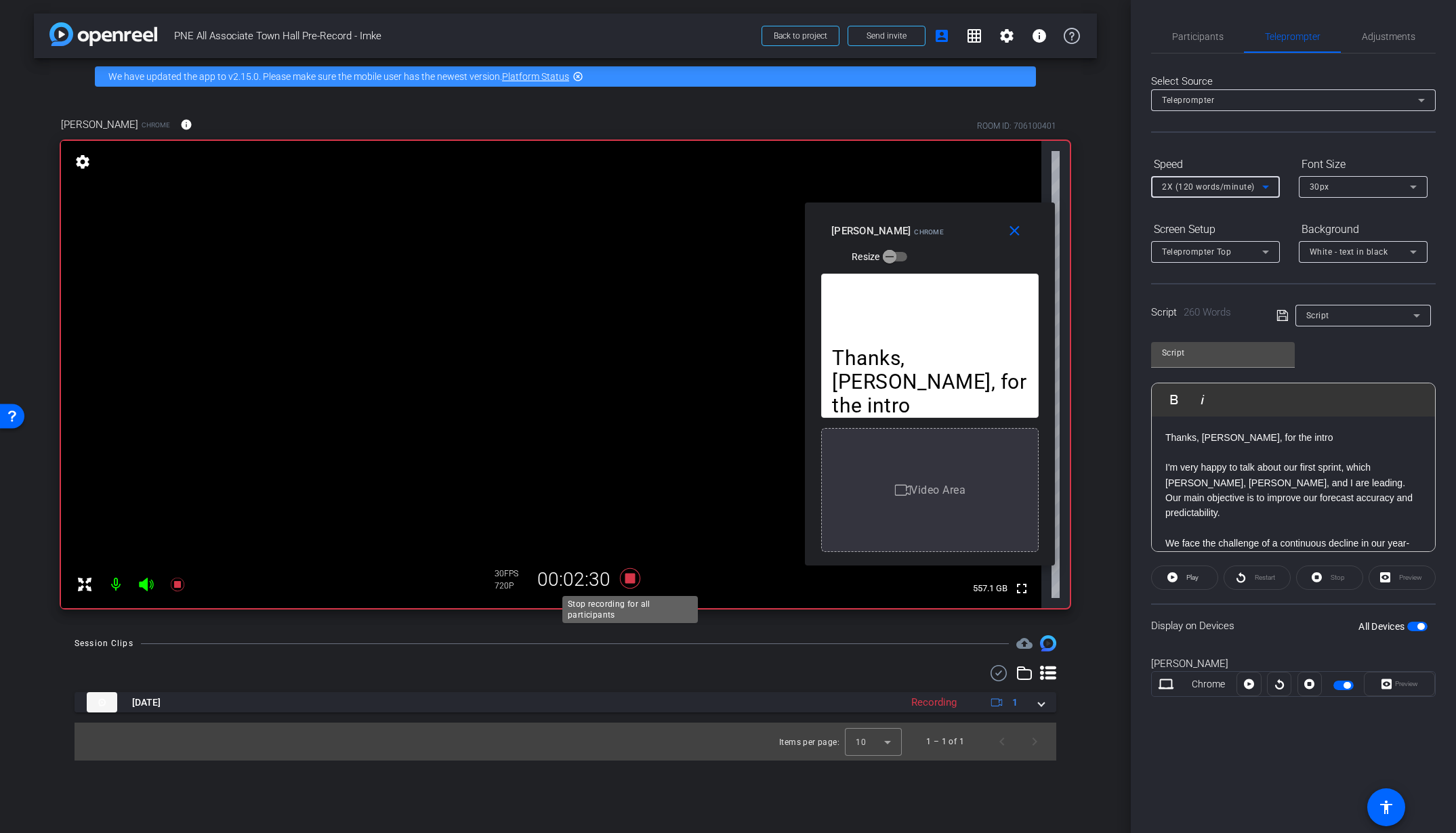
click at [635, 580] on icon at bounding box center [630, 578] width 32 height 25
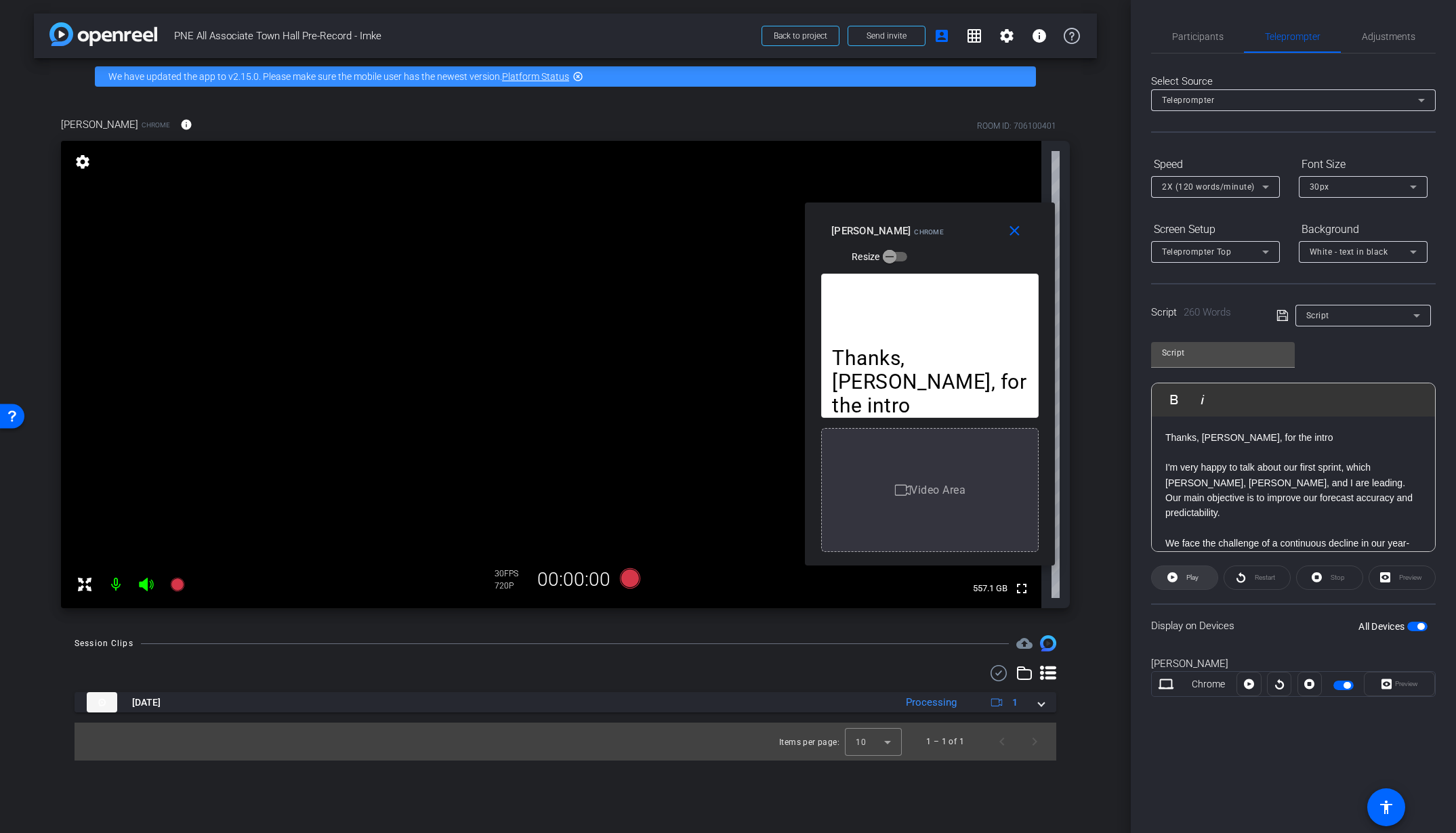
click at [1171, 578] on icon at bounding box center [1172, 577] width 10 height 10
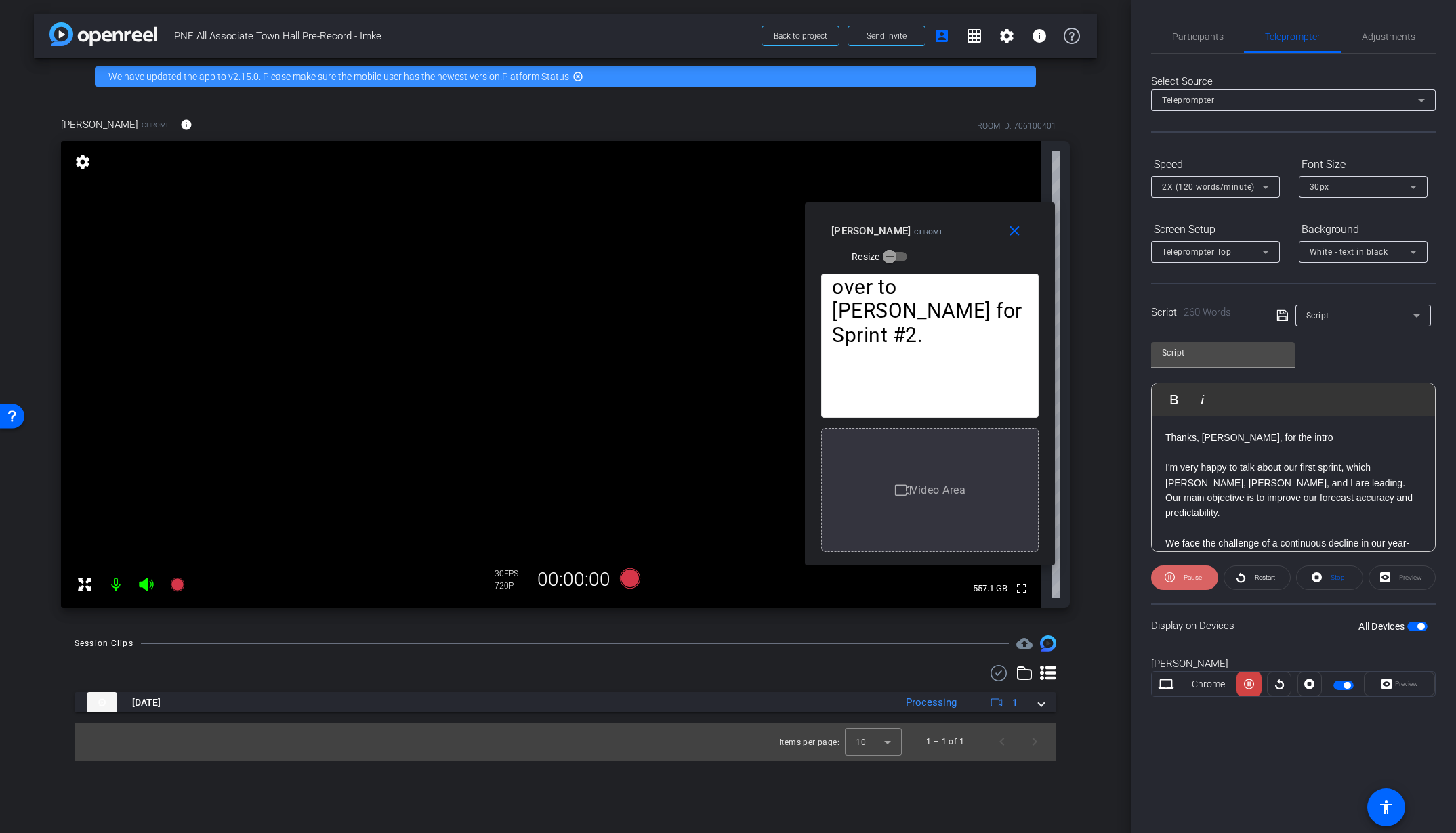
click at [1190, 576] on span "Pause" at bounding box center [1193, 577] width 19 height 8
click at [624, 574] on icon at bounding box center [629, 578] width 21 height 21
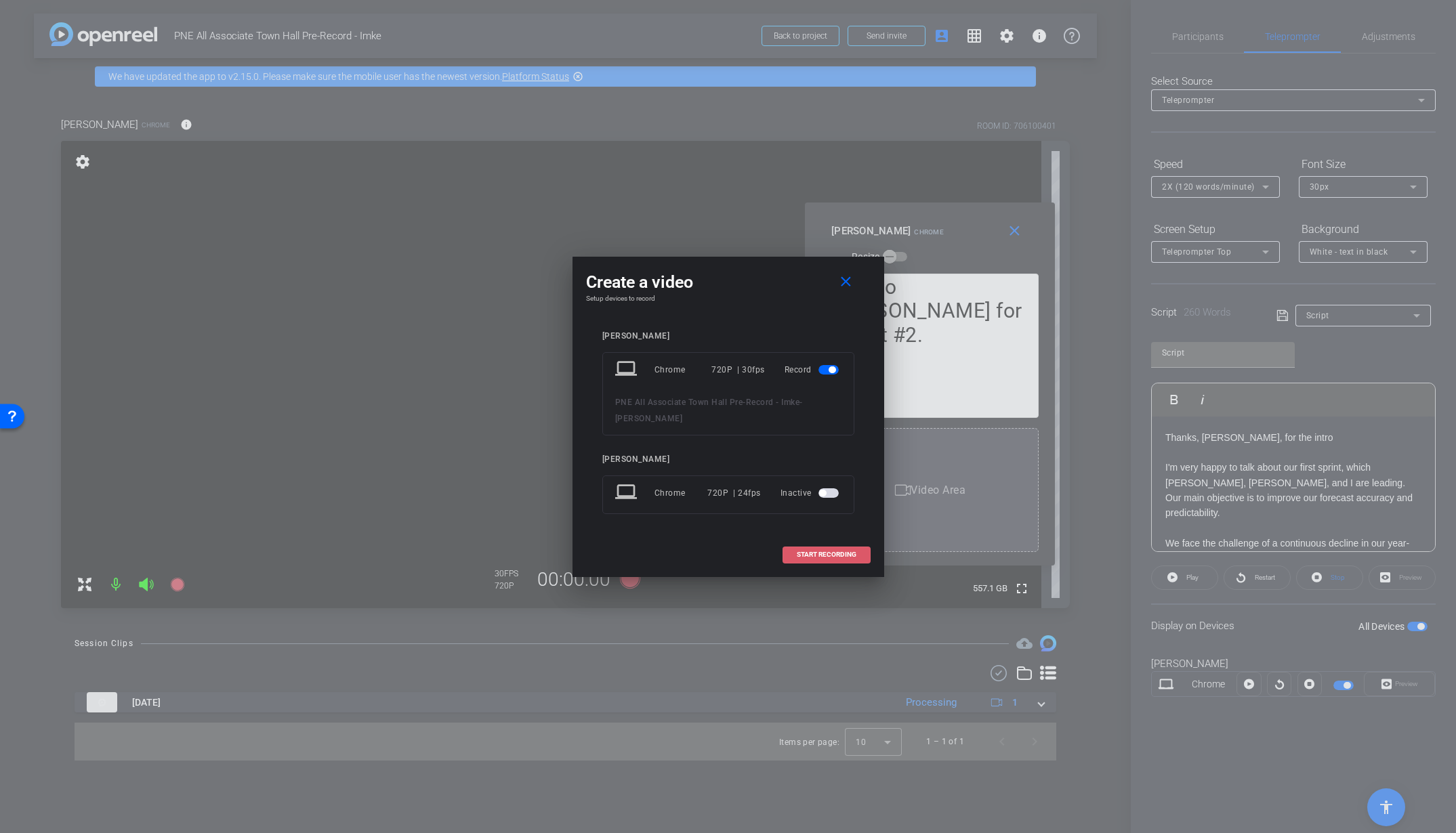
click at [803, 556] on span "START RECORDING" at bounding box center [826, 555] width 60 height 7
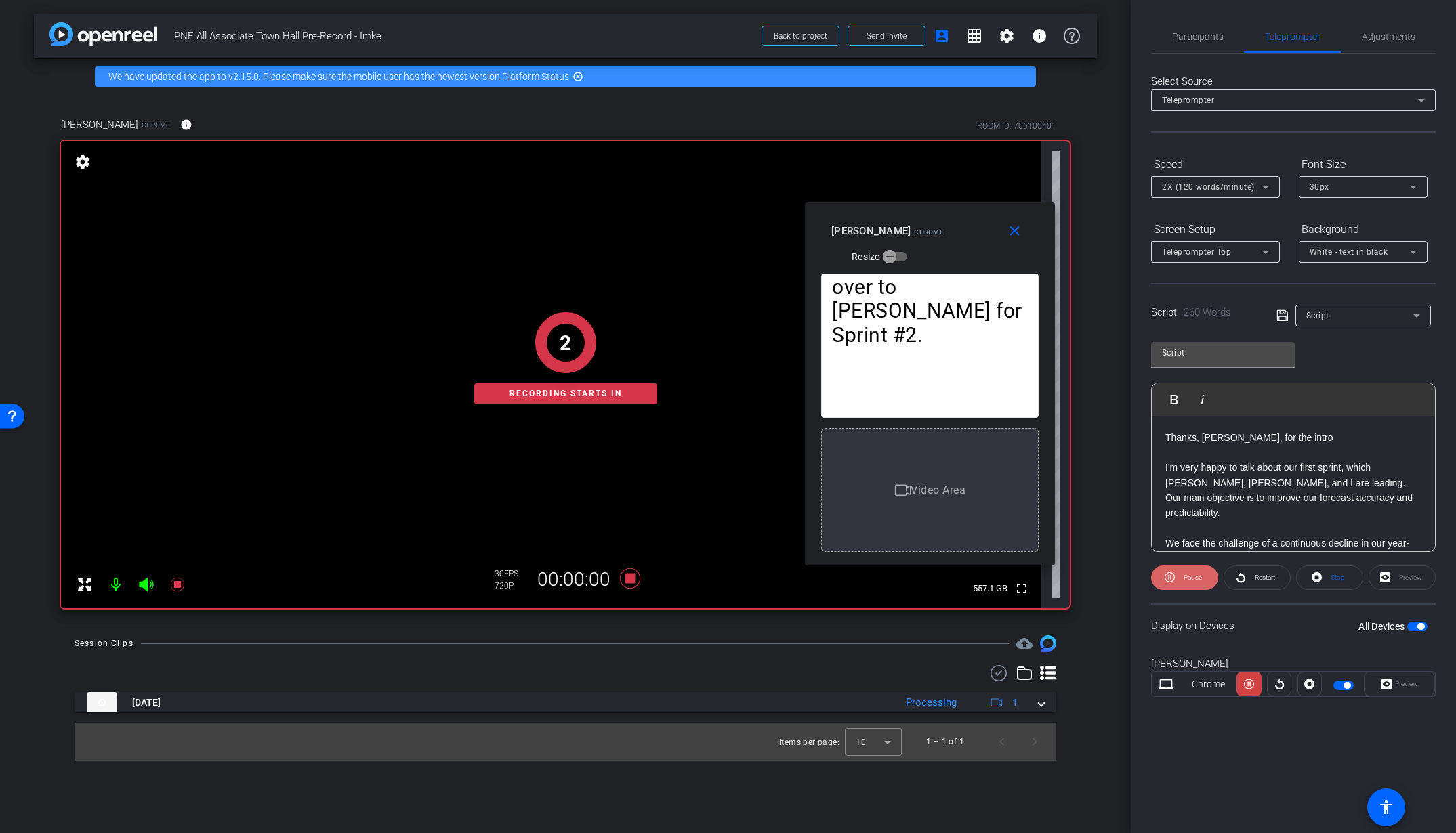
click at [1196, 578] on span "Pause" at bounding box center [1193, 577] width 19 height 8
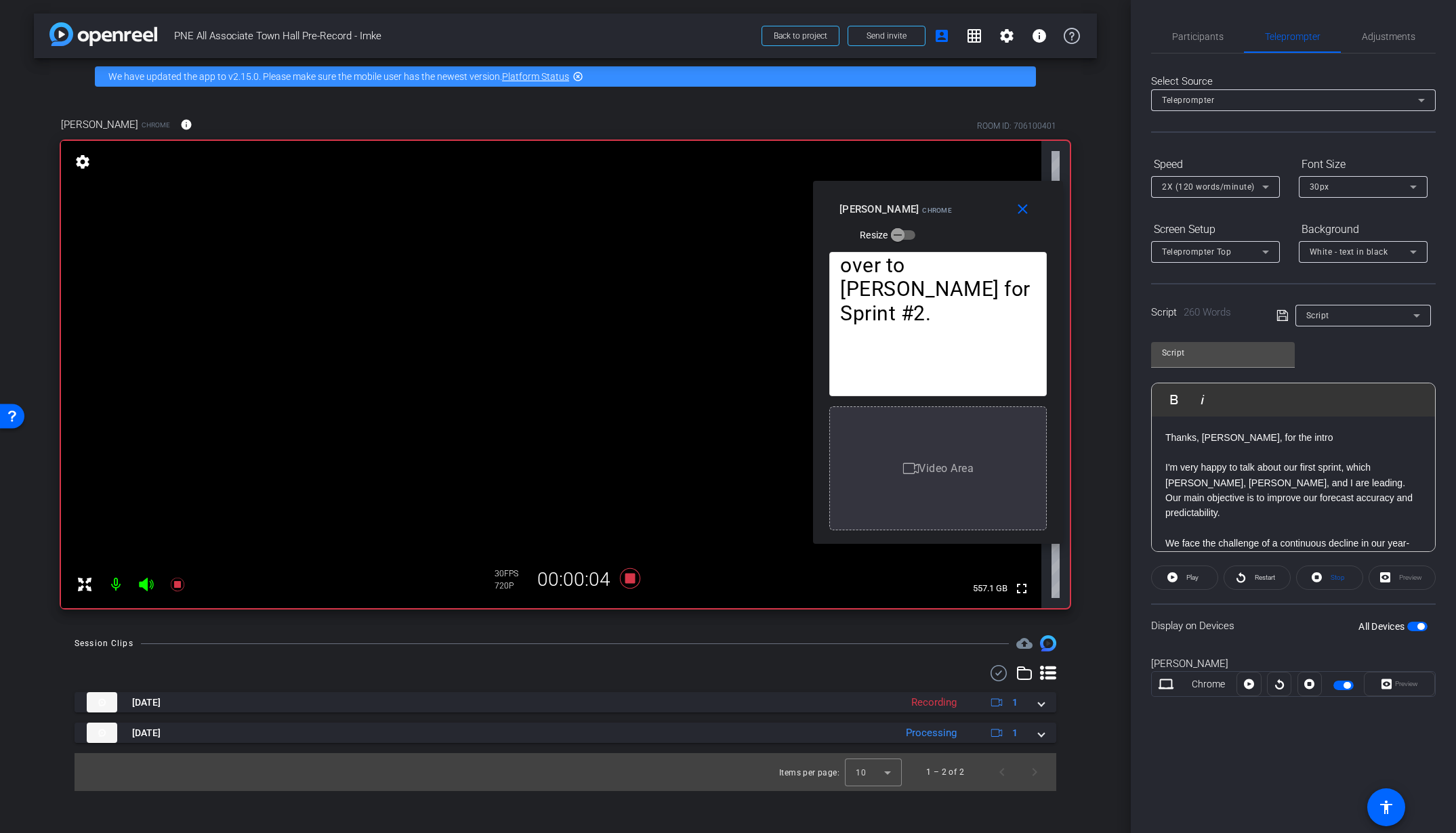
drag, startPoint x: 967, startPoint y: 349, endPoint x: 975, endPoint y: 327, distance: 23.4
click at [1272, 579] on span "Restart" at bounding box center [1265, 577] width 21 height 8
click at [1188, 580] on span "Pause" at bounding box center [1193, 577] width 19 height 8
click at [1197, 574] on span "Play" at bounding box center [1193, 577] width 12 height 8
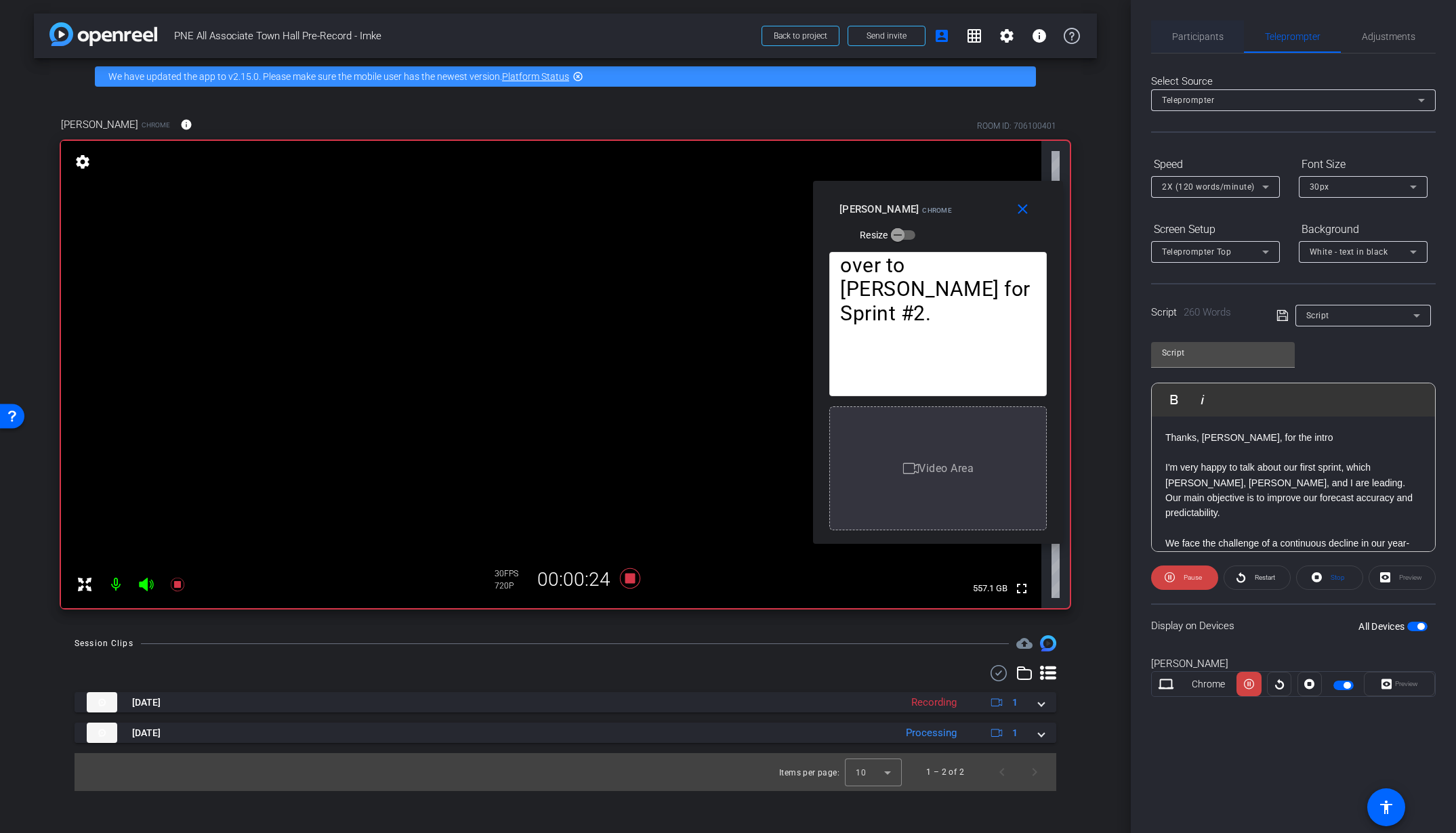
click at [1201, 34] on span "Participants" at bounding box center [1197, 36] width 51 height 10
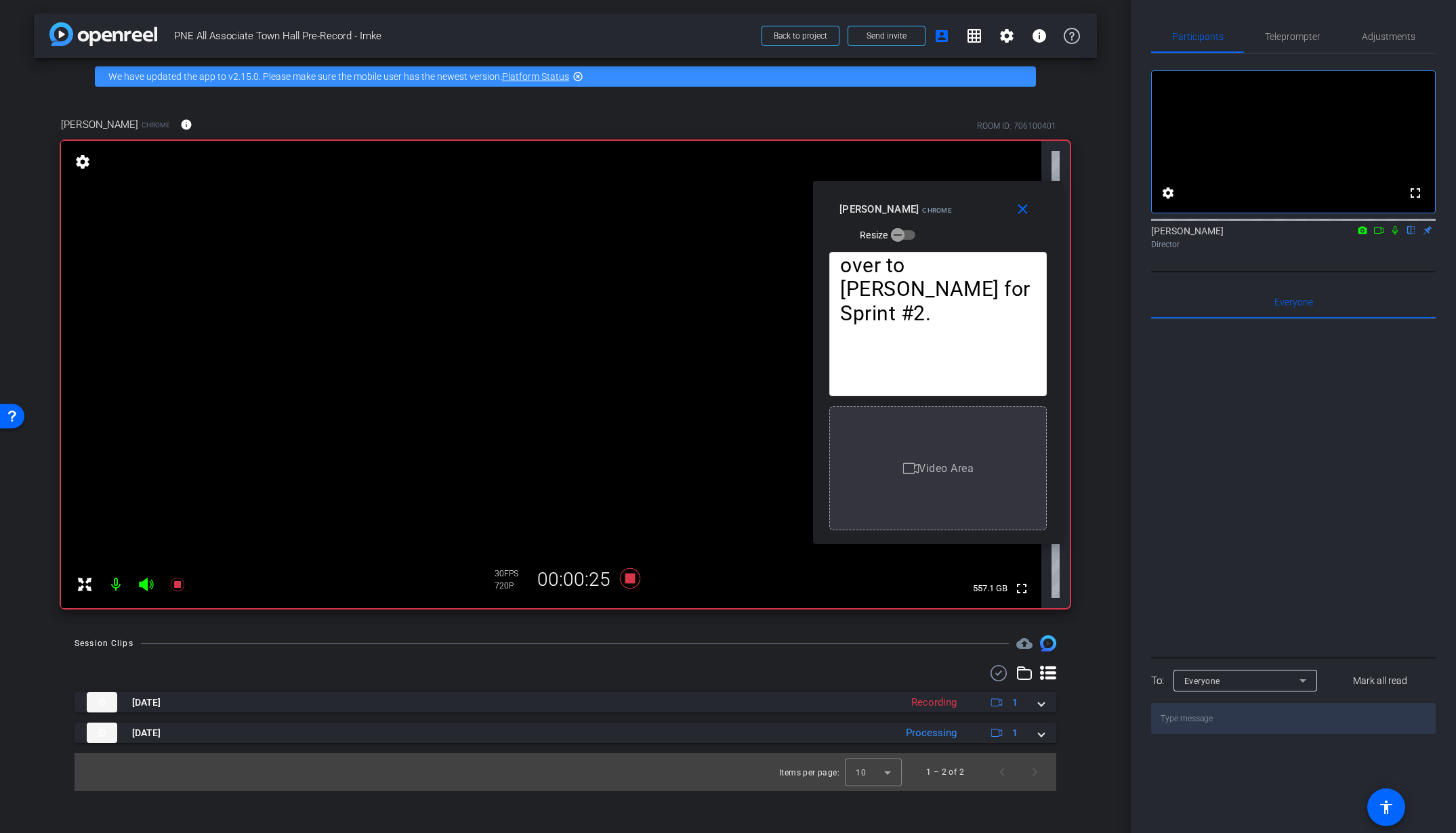
click at [1395, 235] on icon at bounding box center [1395, 231] width 5 height 9
click at [1398, 235] on icon at bounding box center [1395, 231] width 11 height 10
click at [625, 574] on icon at bounding box center [629, 578] width 21 height 21
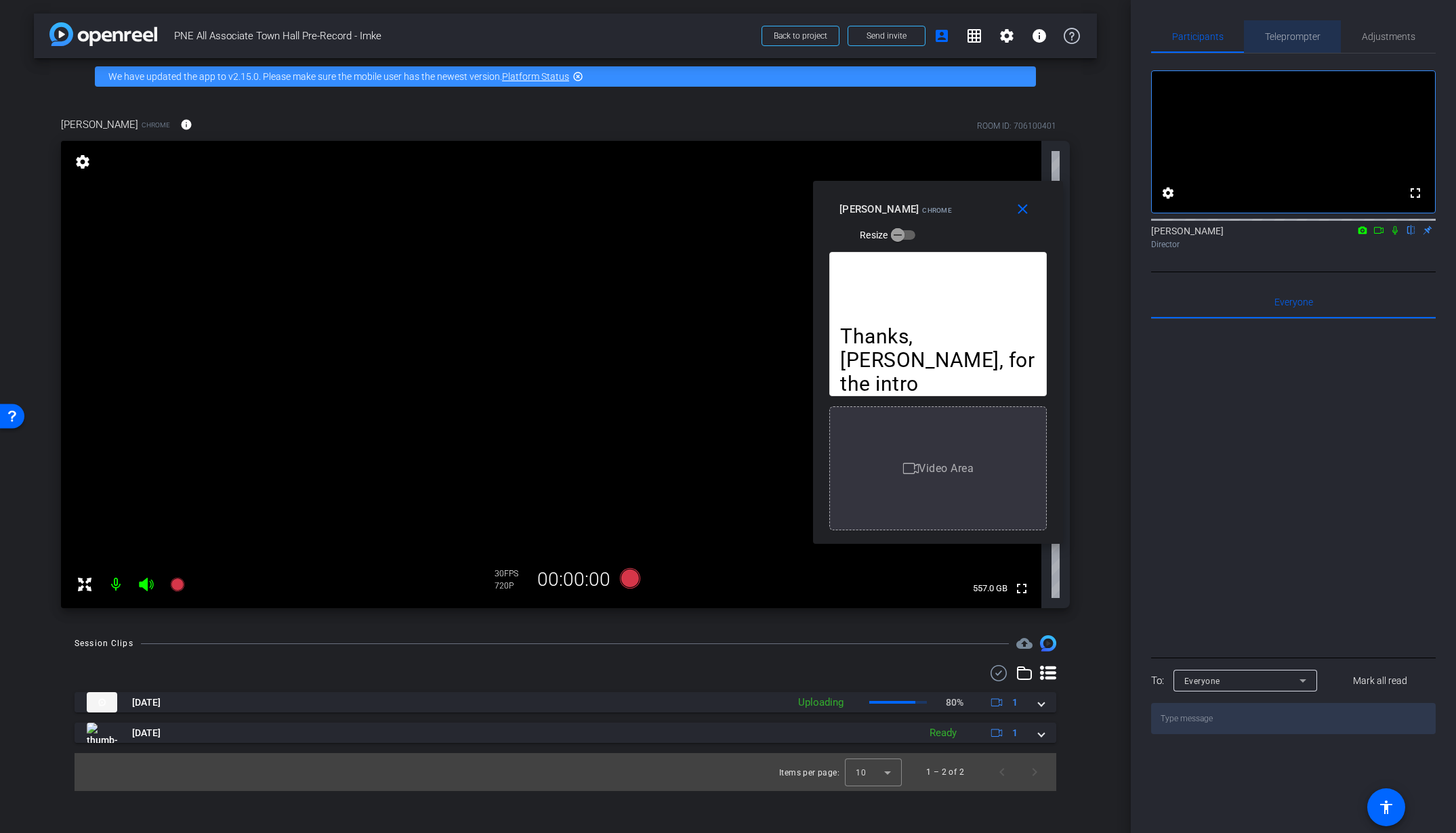
click at [1286, 32] on span "Teleprompter" at bounding box center [1292, 36] width 56 height 10
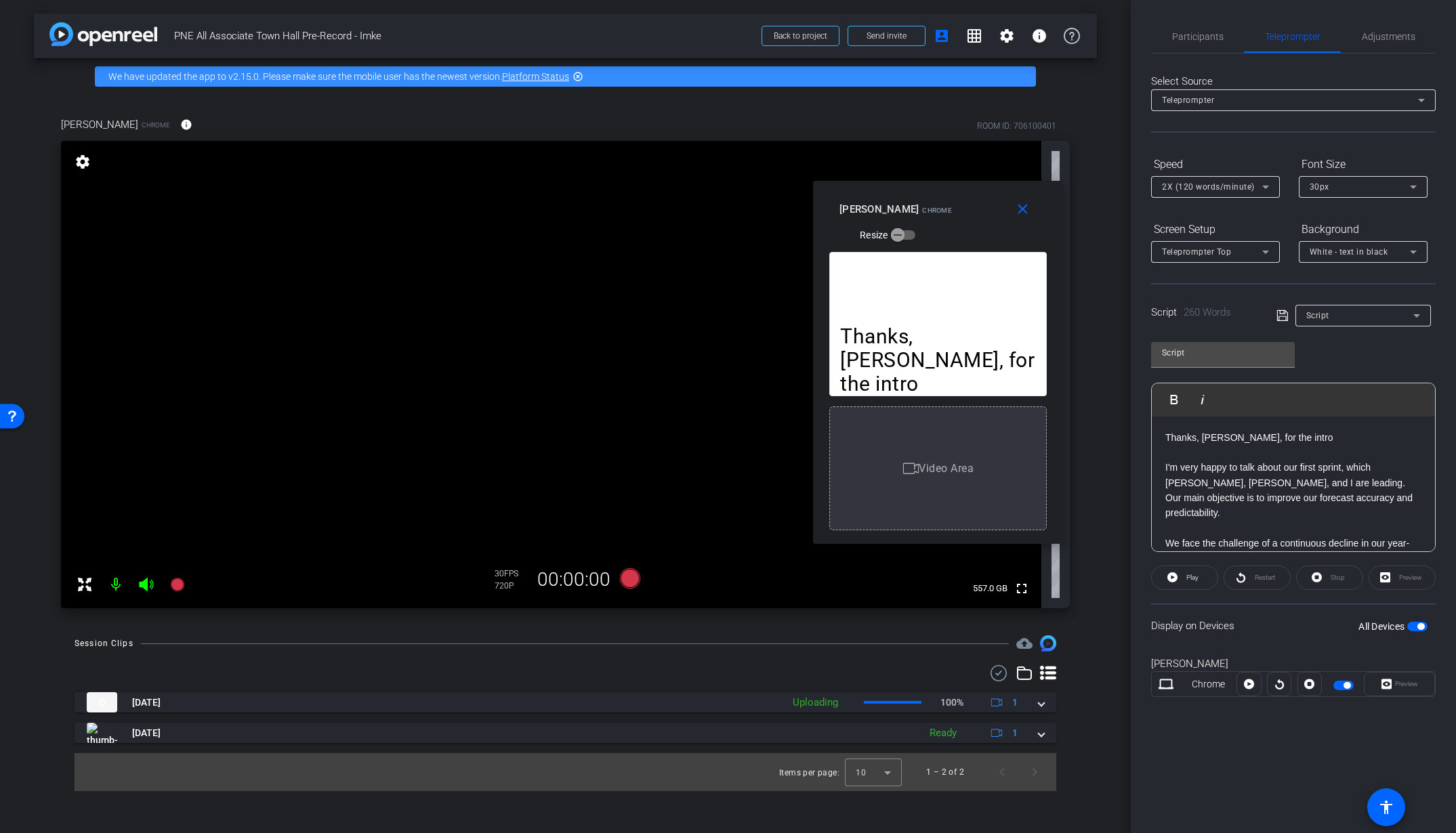
click at [1249, 574] on div "Restart" at bounding box center [1257, 578] width 67 height 25
click at [1253, 576] on div "Restart" at bounding box center [1257, 578] width 67 height 25
click at [1319, 578] on div "Stop" at bounding box center [1330, 578] width 67 height 25
click at [1199, 587] on span at bounding box center [1185, 578] width 66 height 32
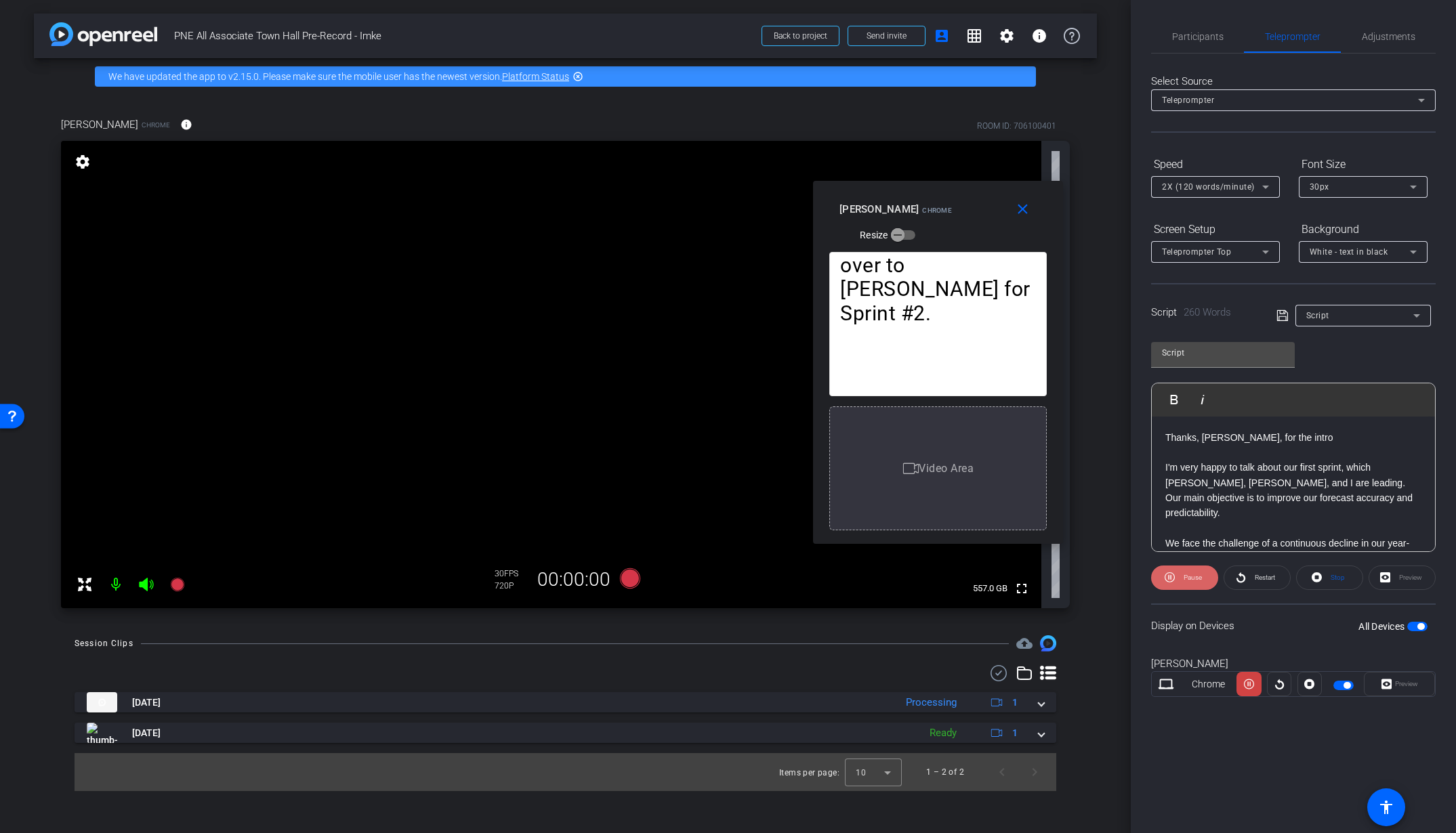
click at [1159, 574] on span at bounding box center [1185, 578] width 67 height 32
click at [629, 582] on icon at bounding box center [629, 578] width 21 height 21
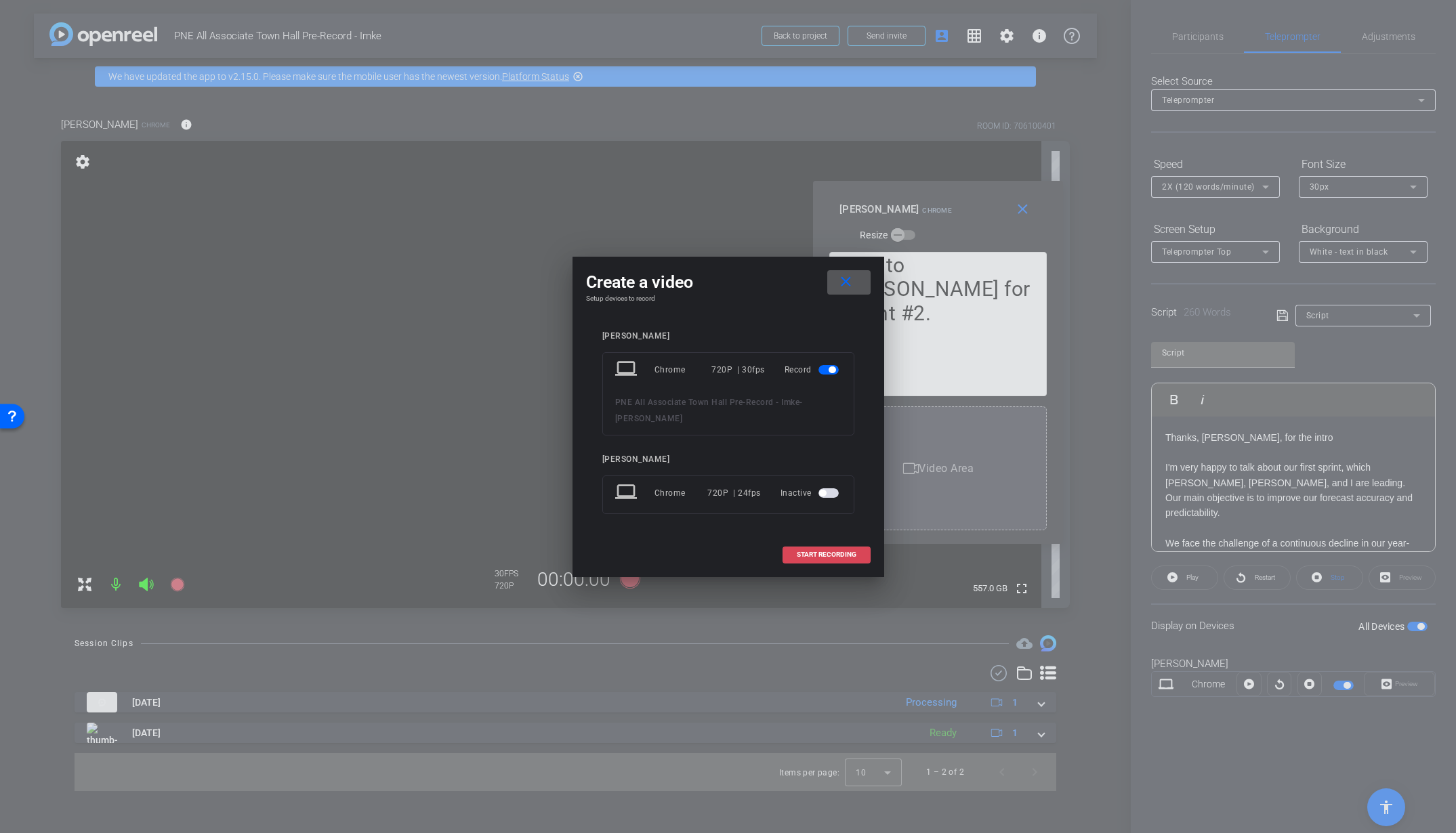
click at [820, 553] on span "START RECORDING" at bounding box center [826, 555] width 60 height 7
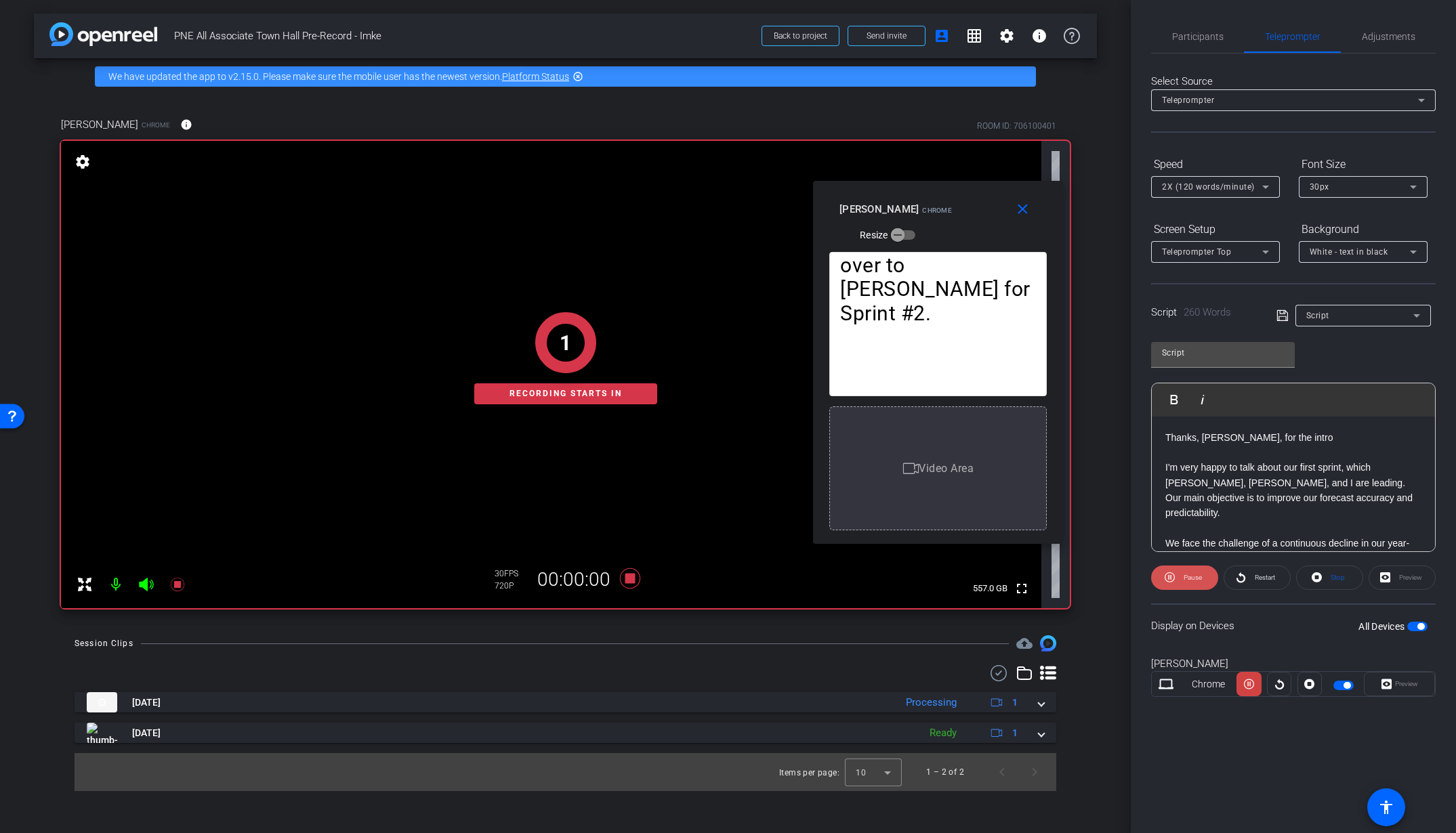
click at [1195, 575] on span "Pause" at bounding box center [1193, 577] width 19 height 8
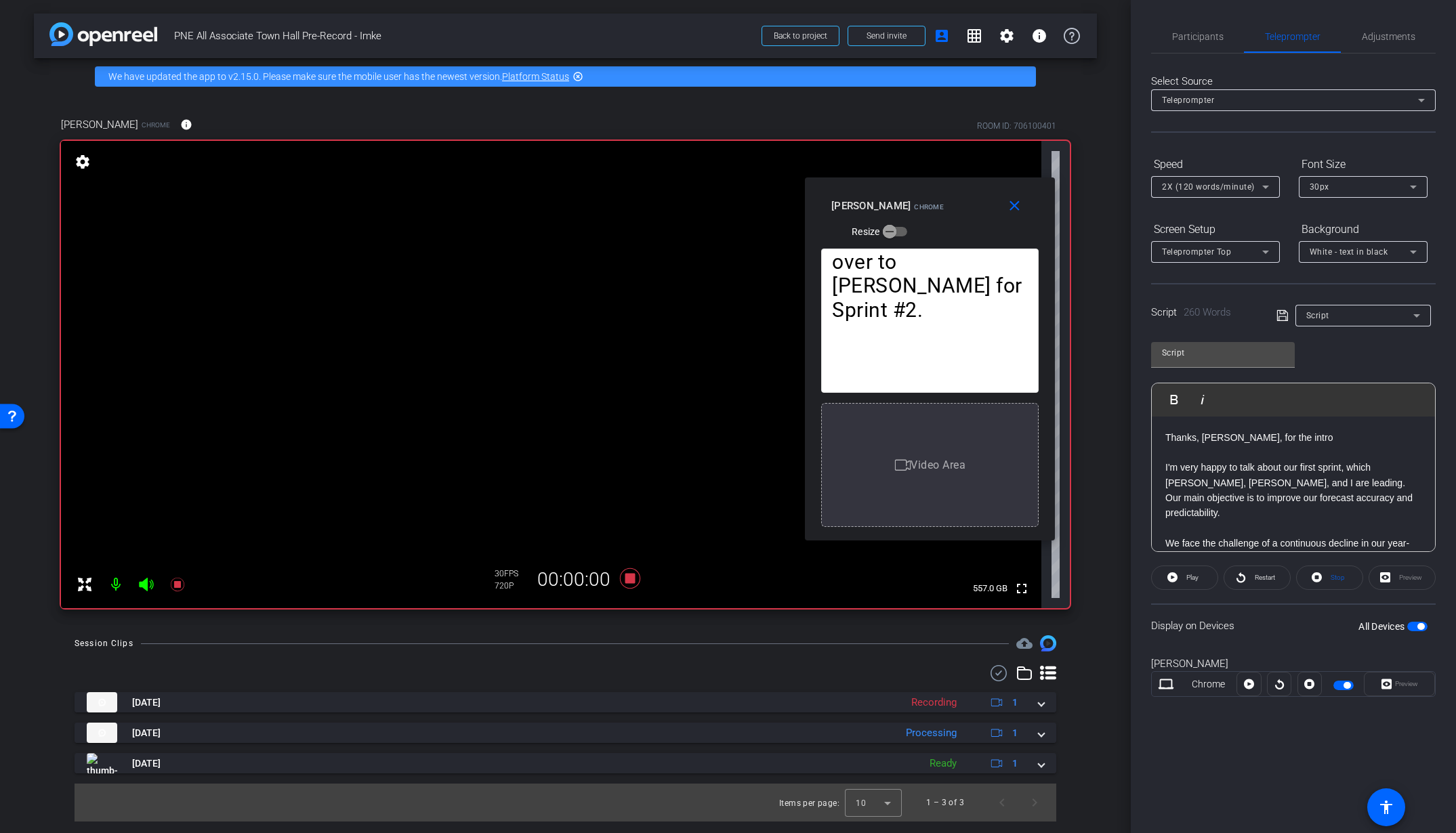
drag, startPoint x: 928, startPoint y: 298, endPoint x: 919, endPoint y: 292, distance: 10.8
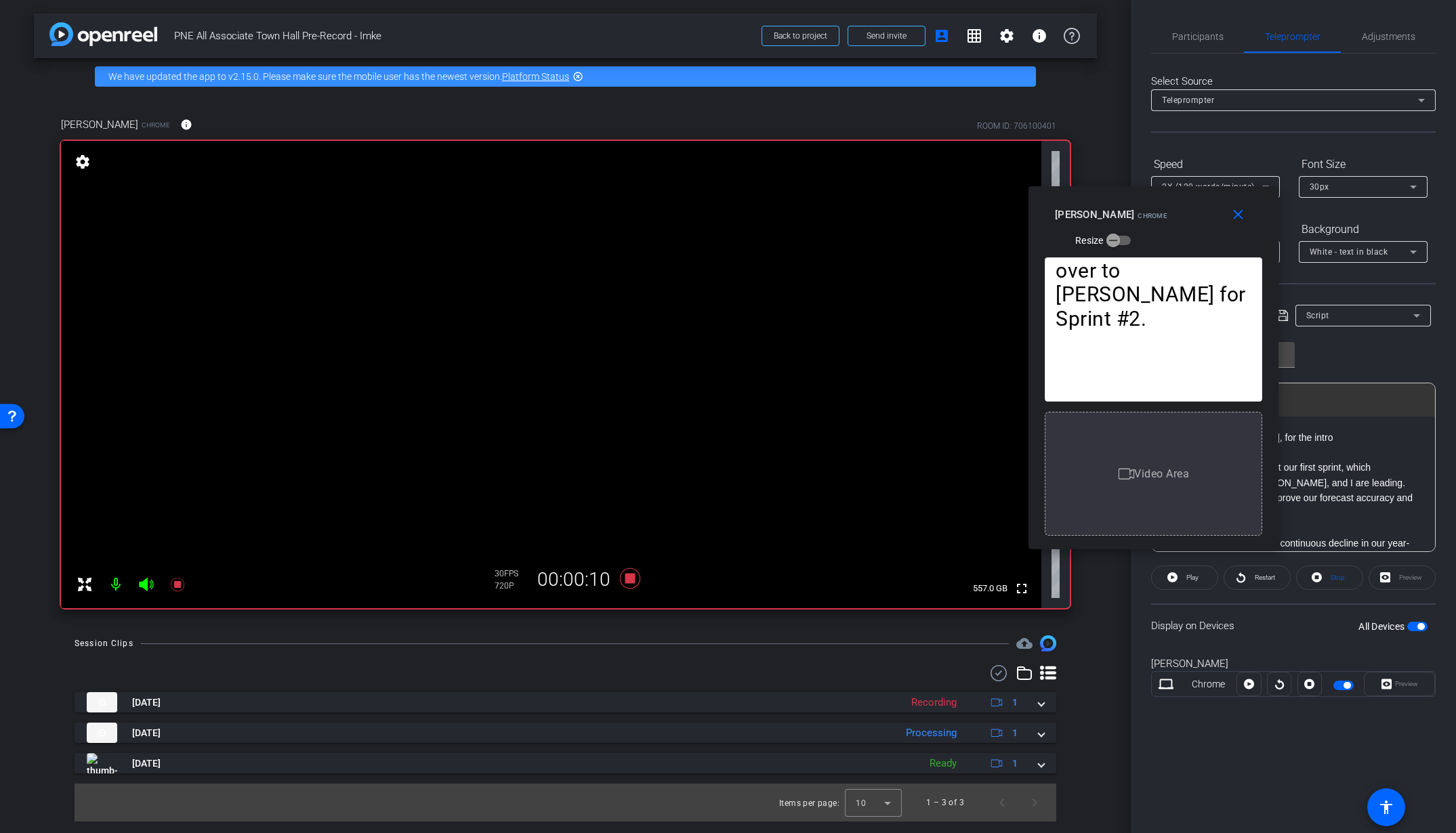
drag, startPoint x: 974, startPoint y: 177, endPoint x: 1198, endPoint y: 182, distance: 224.1
click at [1198, 187] on div "close [PERSON_NAME] Chrome Resize" at bounding box center [1153, 217] width 250 height 61
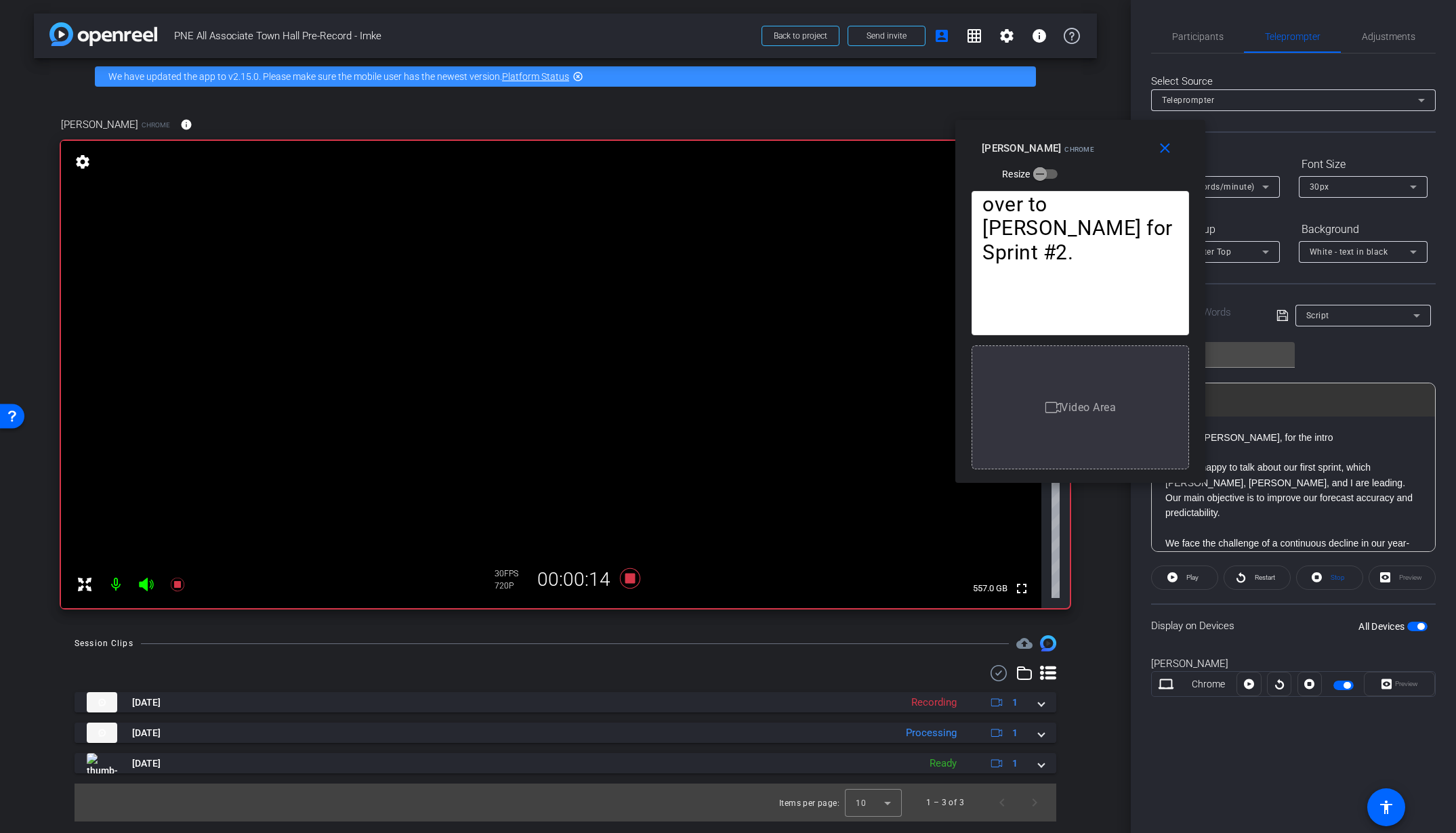
drag, startPoint x: 1166, startPoint y: 199, endPoint x: 1101, endPoint y: 183, distance: 66.9
click at [1084, 136] on div "[PERSON_NAME] Chrome Resize" at bounding box center [1085, 160] width 207 height 48
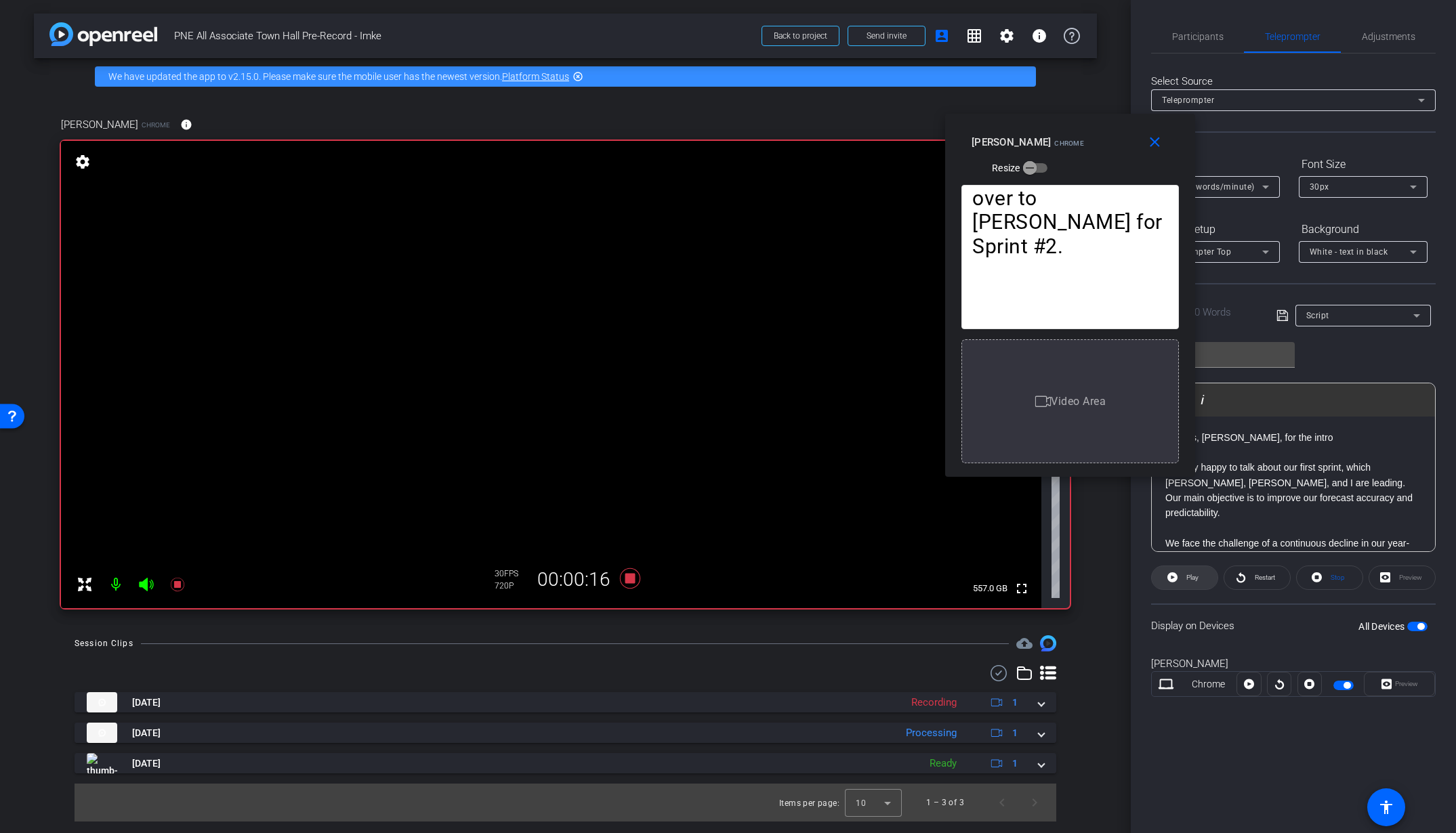
click at [1185, 578] on span "Play" at bounding box center [1190, 578] width 16 height 19
click at [1212, 39] on span "Participants" at bounding box center [1197, 36] width 51 height 10
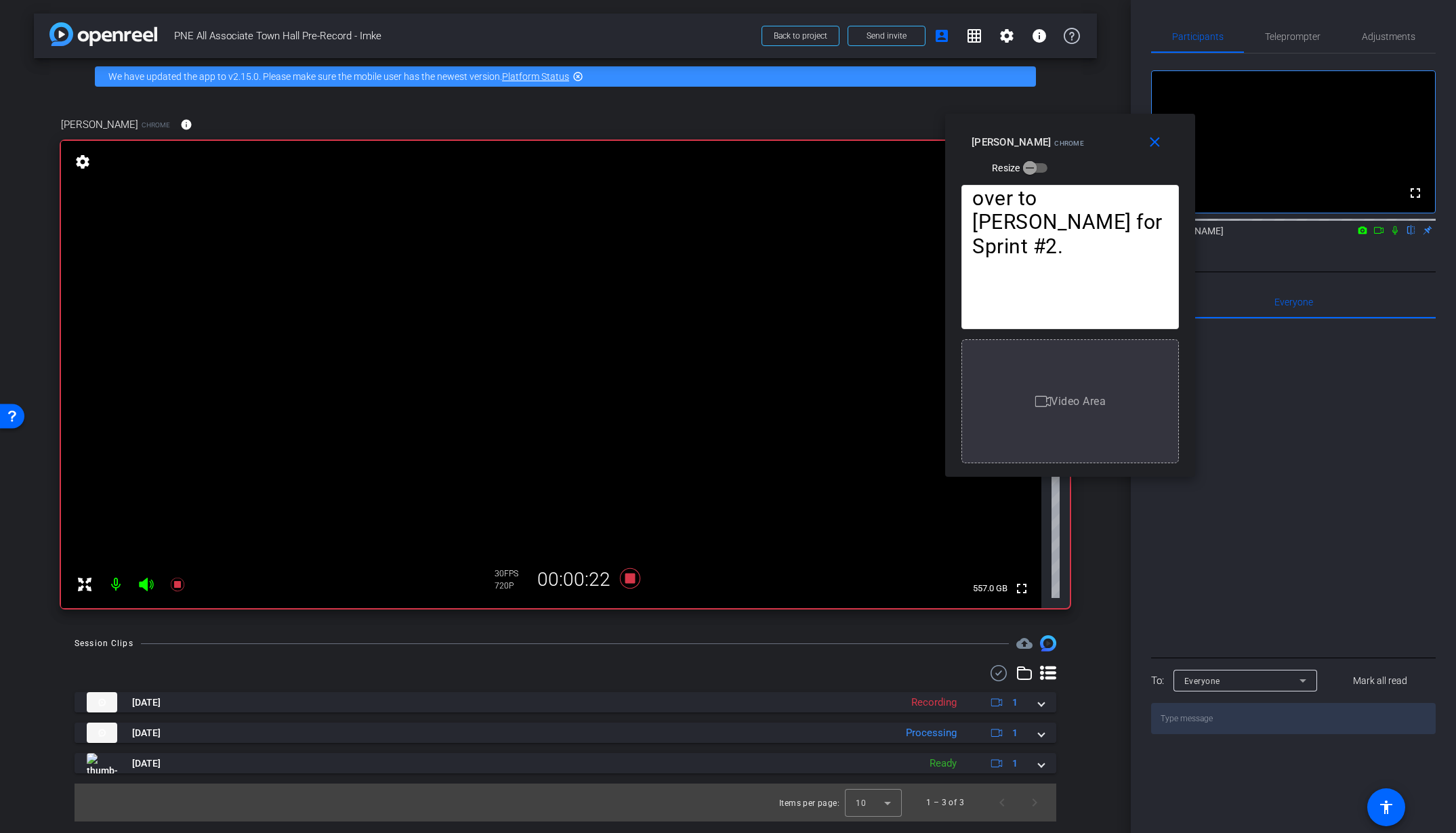
click at [1398, 235] on icon at bounding box center [1395, 231] width 11 height 10
click at [630, 580] on icon at bounding box center [629, 578] width 21 height 21
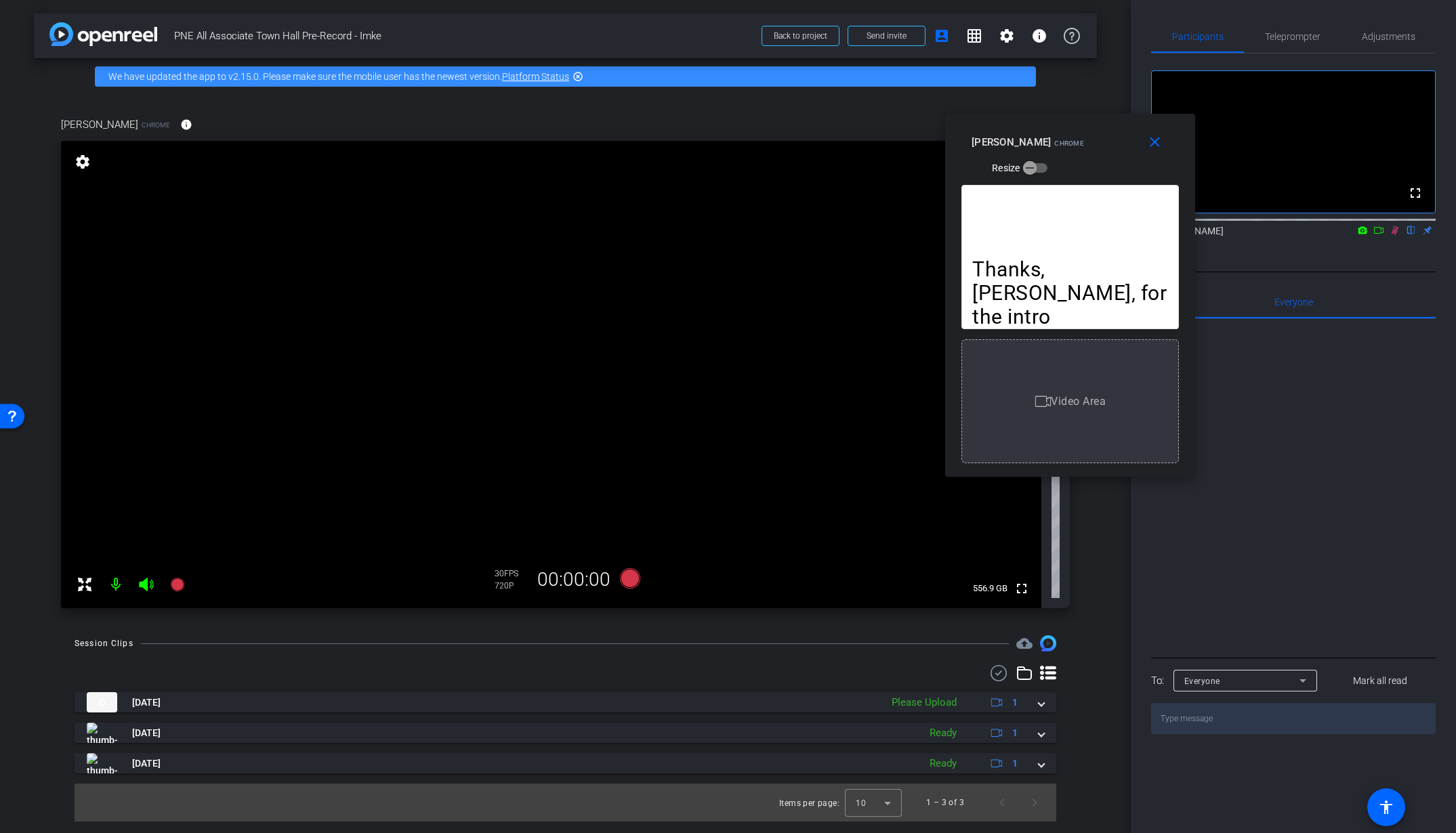
click at [1391, 237] on mat-icon at bounding box center [1395, 231] width 16 height 12
click at [1150, 145] on mat-icon "close" at bounding box center [1155, 143] width 17 height 17
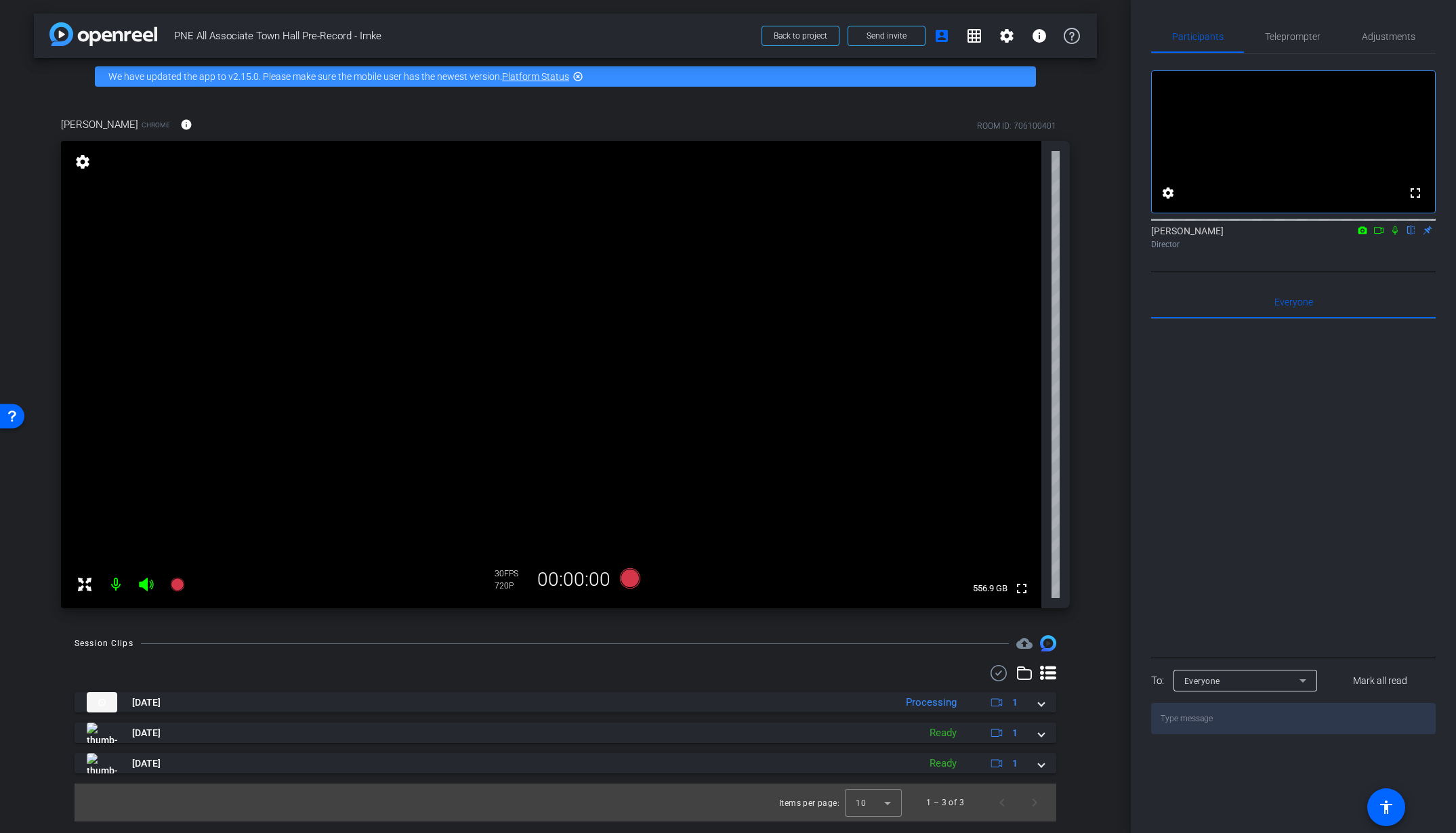
click at [1378, 235] on icon at bounding box center [1378, 231] width 11 height 10
click at [1413, 235] on icon at bounding box center [1411, 231] width 11 height 10
click at [1039, 706] on span at bounding box center [1042, 703] width 5 height 14
